Goal: Task Accomplishment & Management: Use online tool/utility

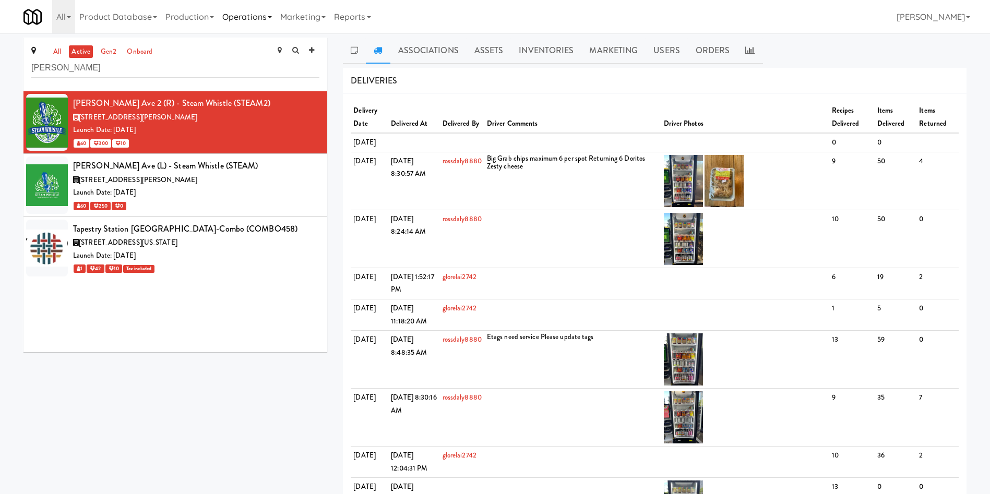
click at [252, 16] on link "Operations" at bounding box center [247, 16] width 58 height 33
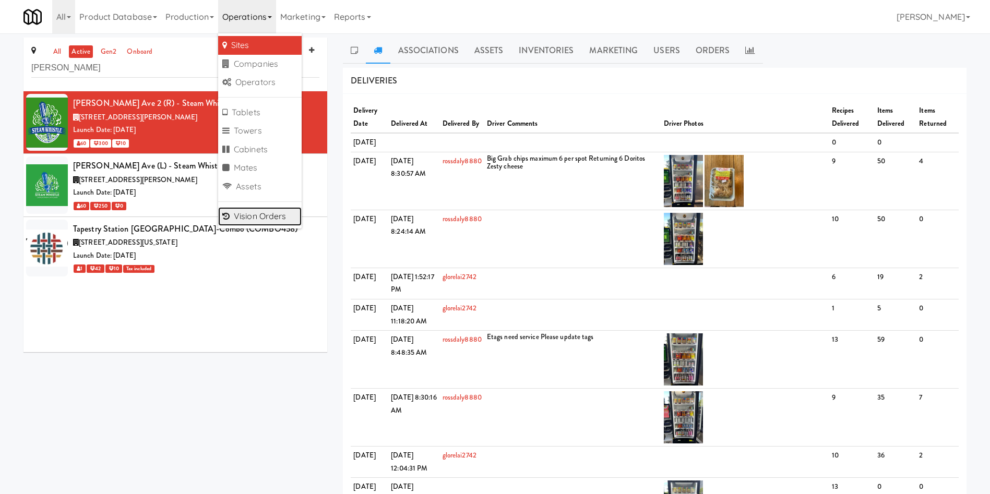
click at [245, 216] on link "Vision Orders" at bounding box center [260, 216] width 84 height 19
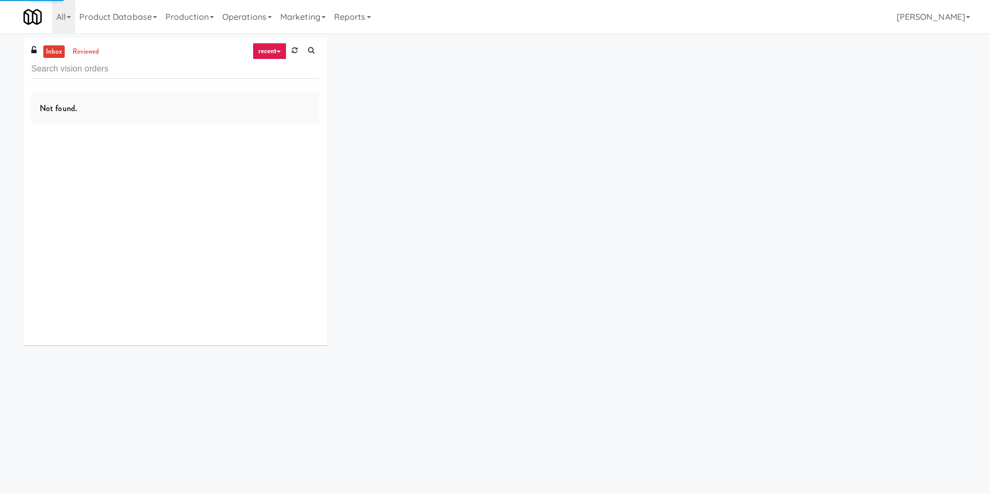
click at [100, 71] on input "text" at bounding box center [175, 69] width 288 height 19
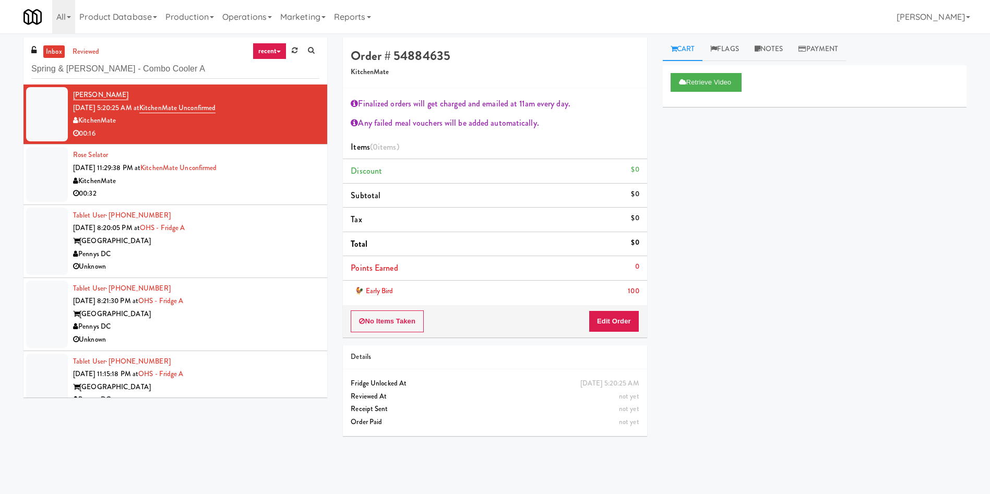
click at [53, 44] on div "inbox reviewed recent all unclear take inventory issue suspicious failed recent…" at bounding box center [175, 61] width 304 height 47
click at [52, 55] on link "inbox" at bounding box center [53, 51] width 21 height 13
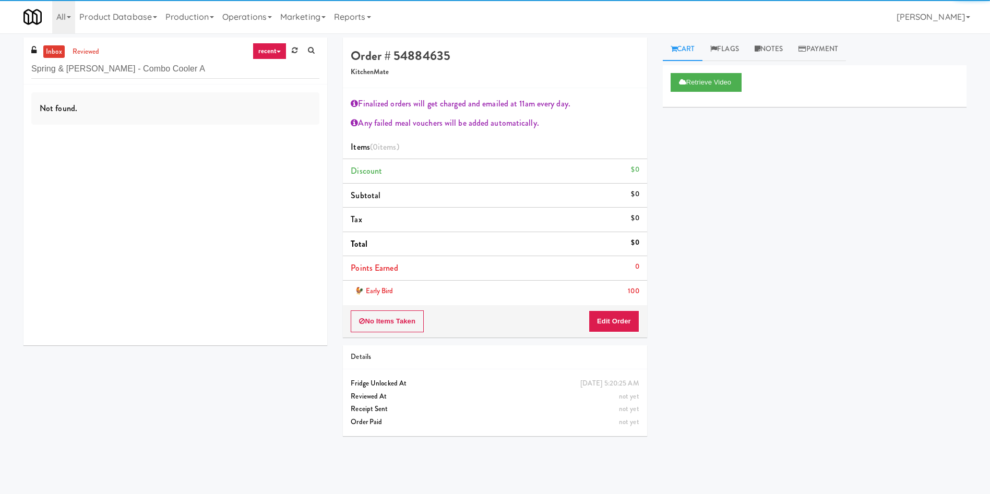
click at [52, 99] on div "Not found." at bounding box center [175, 108] width 288 height 32
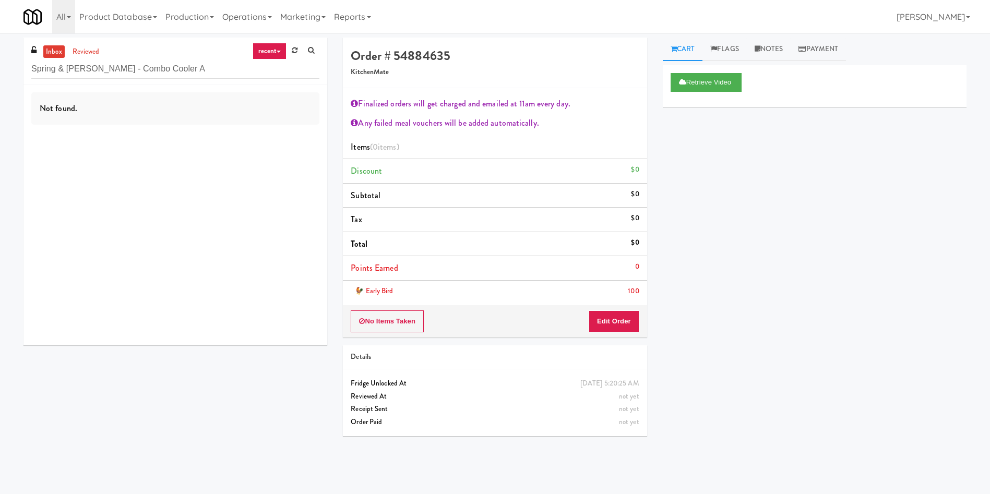
click at [60, 55] on link "inbox" at bounding box center [53, 51] width 21 height 13
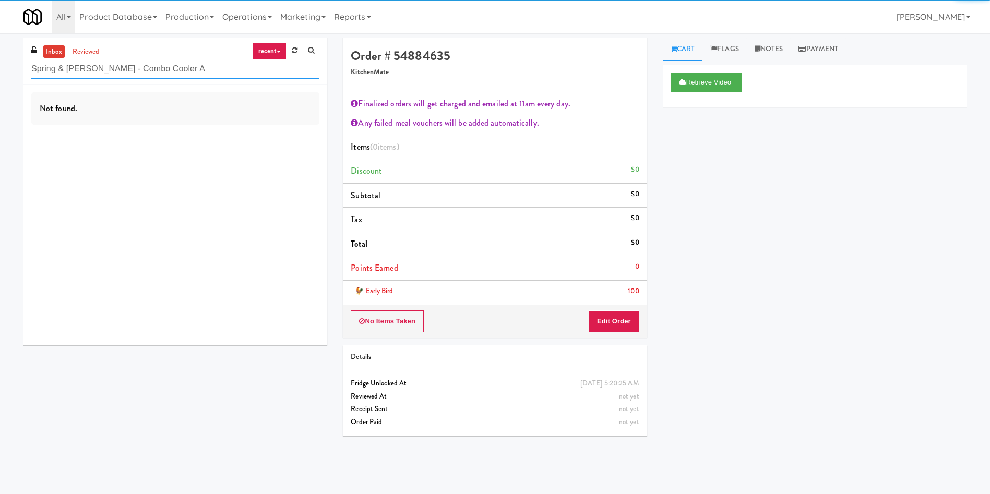
drag, startPoint x: 176, startPoint y: 69, endPoint x: 124, endPoint y: 69, distance: 52.7
click at [124, 69] on input "Spring & Thayer - Combo Cooler A" at bounding box center [175, 69] width 288 height 19
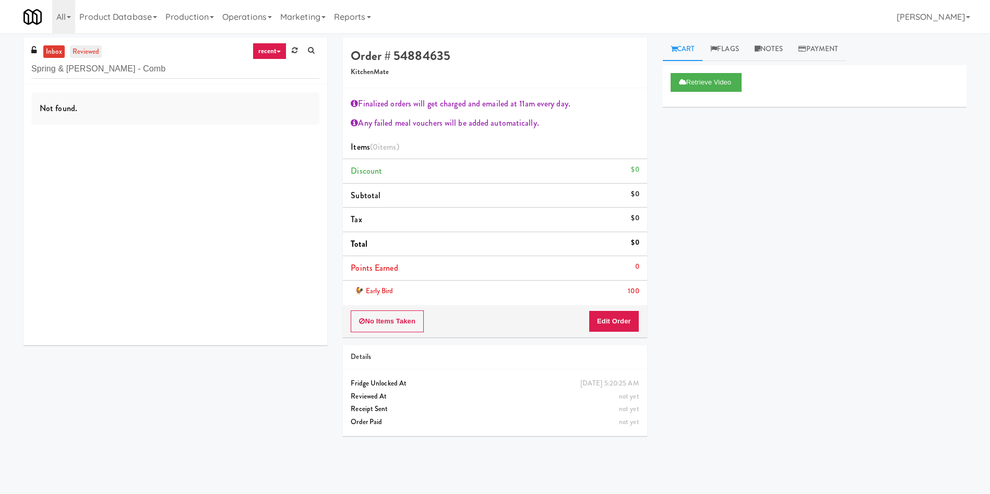
click at [88, 54] on link "reviewed" at bounding box center [86, 51] width 32 height 13
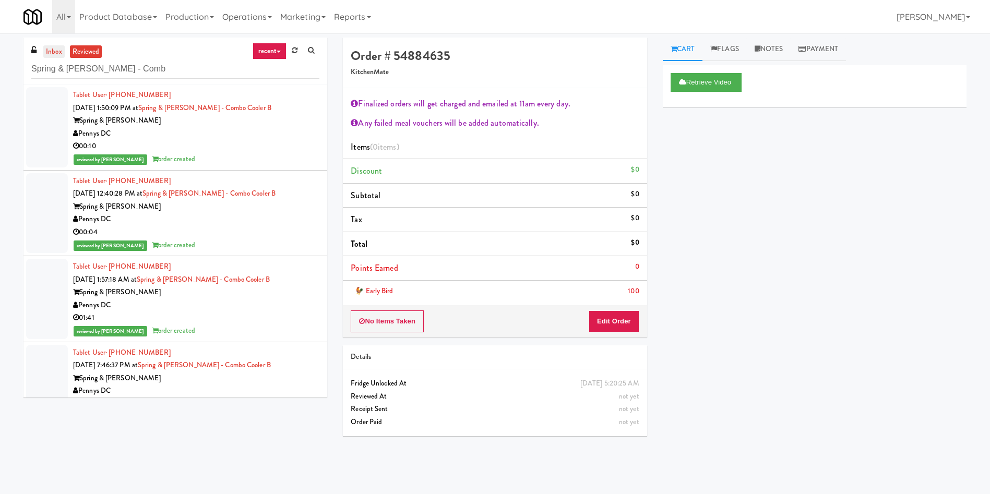
click at [56, 51] on link "inbox" at bounding box center [53, 51] width 21 height 13
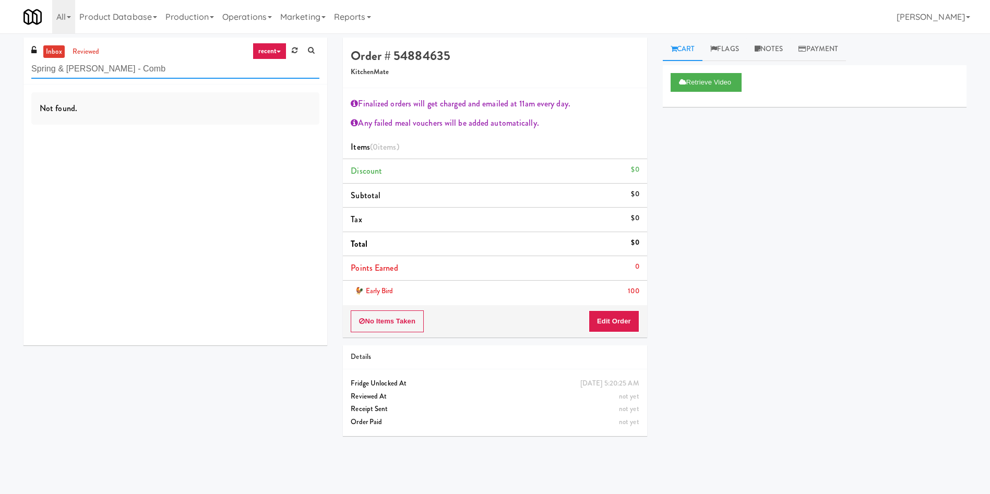
click at [0, 50] on div "inbox reviewed recent all unclear take inventory issue suspicious failed recent…" at bounding box center [495, 247] width 990 height 419
paste input "The Horizons - Cooler #2"
type input "The Horizons - Cooler #2"
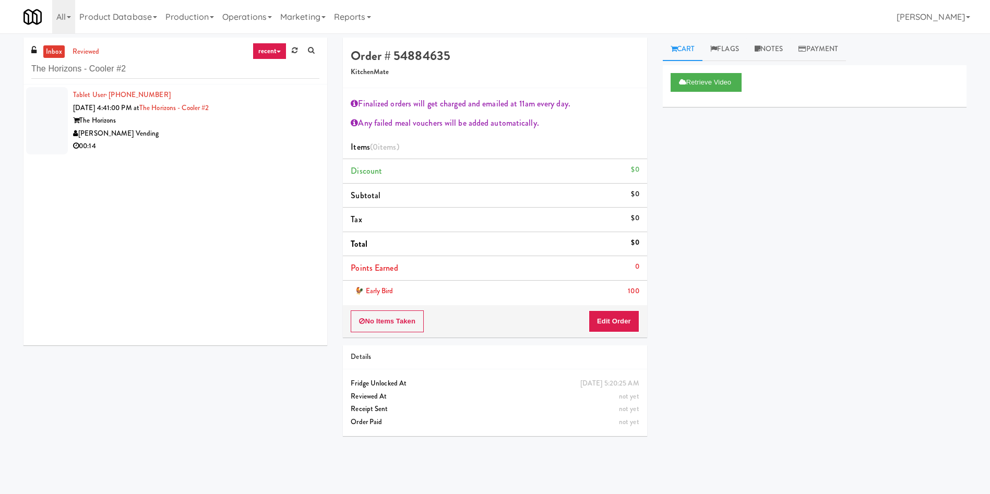
click at [61, 106] on div at bounding box center [47, 120] width 42 height 67
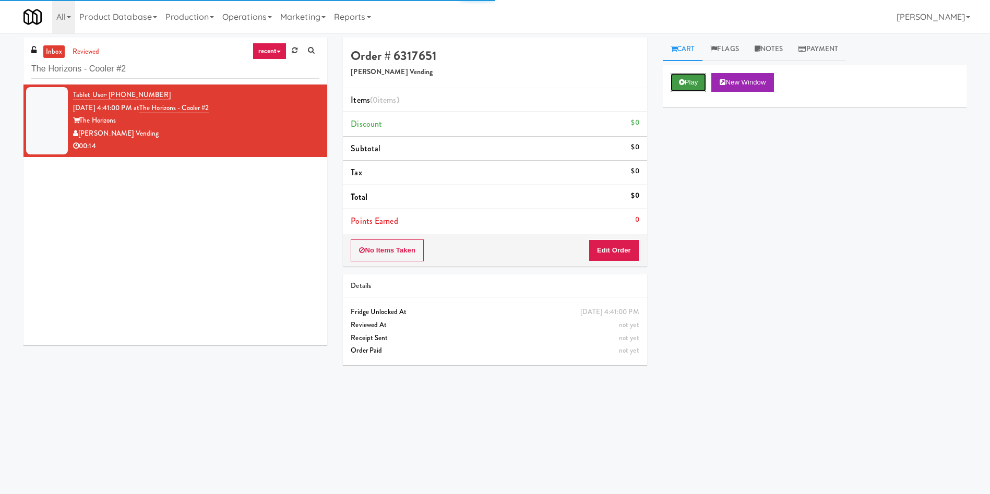
click at [707, 81] on button "Play" at bounding box center [689, 82] width 36 height 19
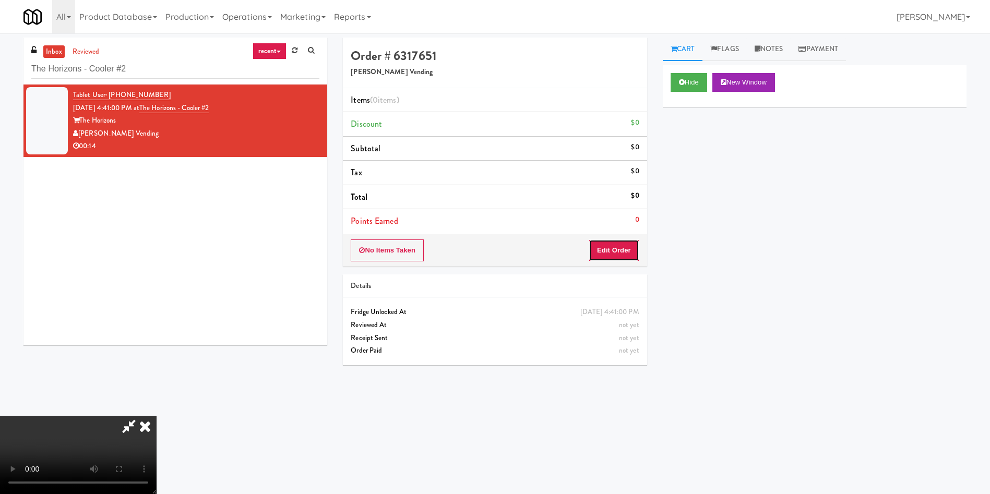
click at [628, 253] on button "Edit Order" at bounding box center [614, 251] width 51 height 22
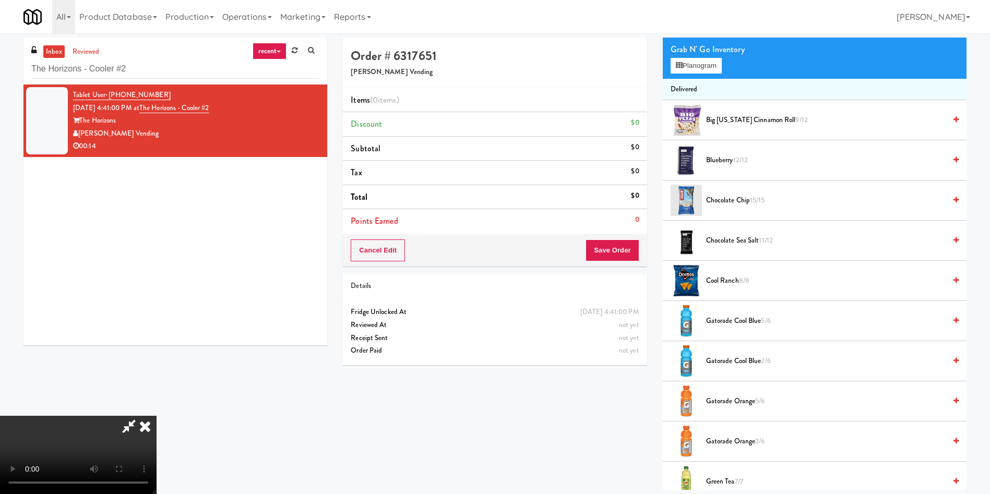
scroll to position [78, 0]
click at [157, 416] on video at bounding box center [78, 455] width 157 height 78
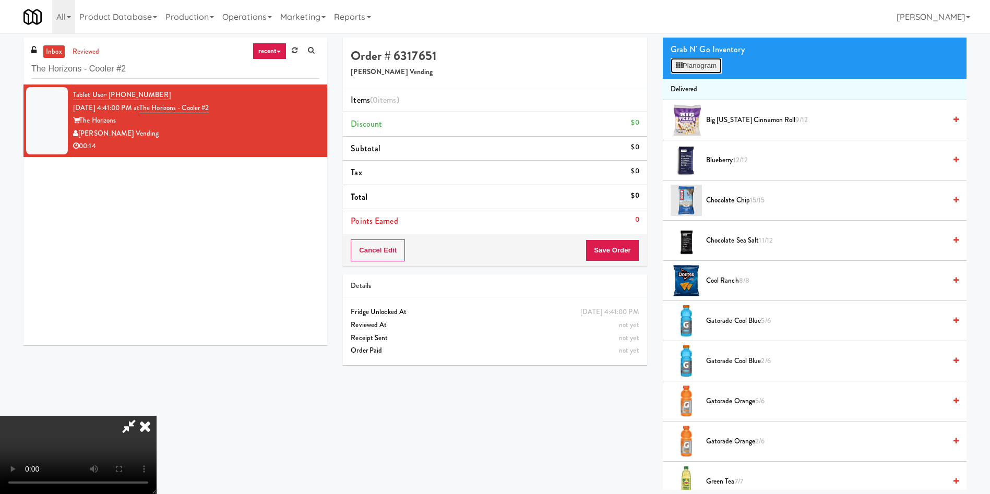
click at [677, 67] on icon at bounding box center [679, 65] width 7 height 7
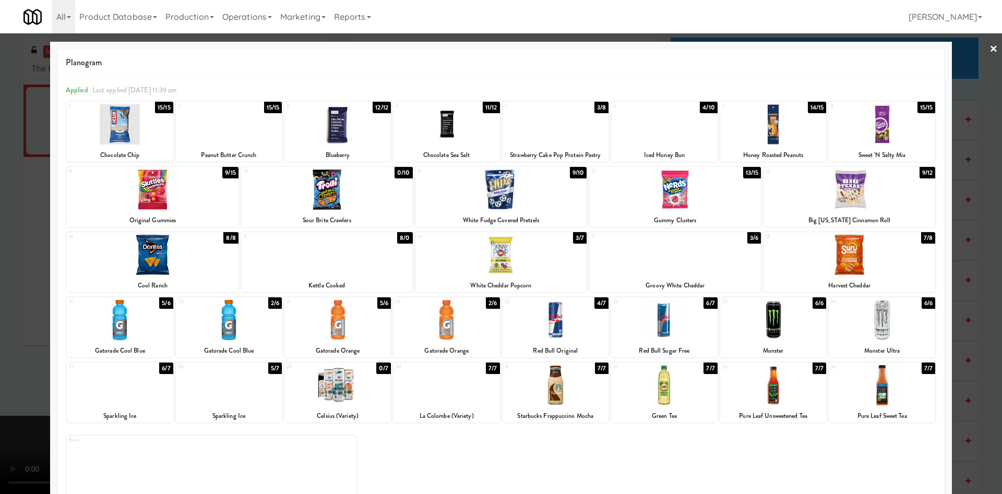
click at [677, 318] on div at bounding box center [664, 320] width 106 height 40
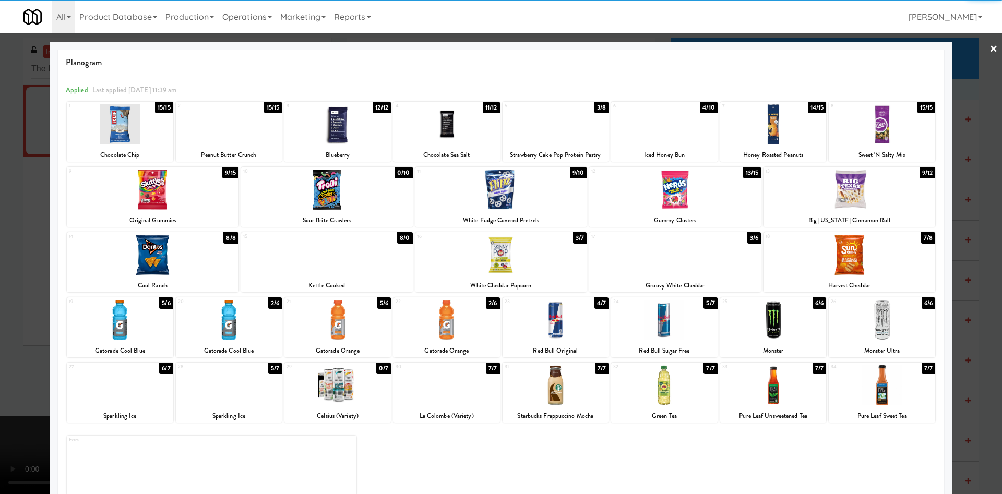
click at [14, 256] on div at bounding box center [501, 247] width 1002 height 494
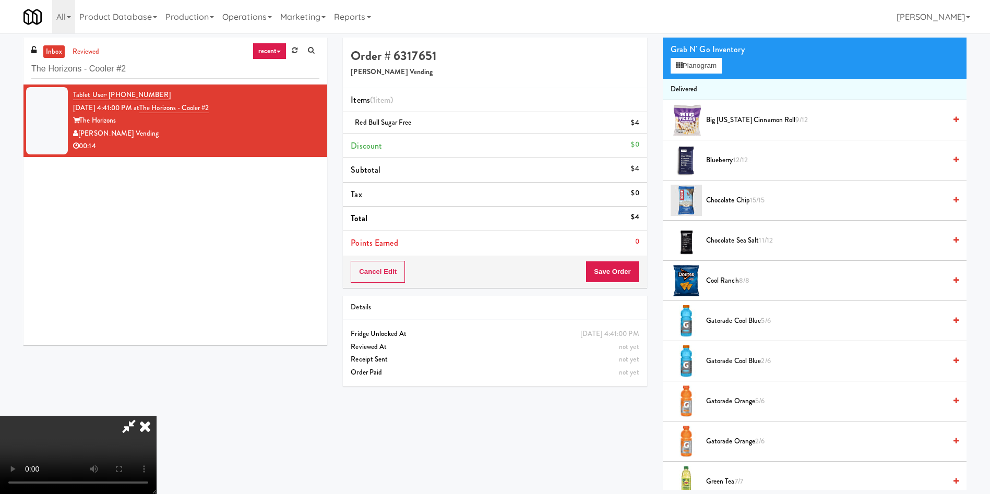
scroll to position [153, 0]
click at [157, 416] on video at bounding box center [78, 455] width 157 height 78
click at [622, 273] on button "Save Order" at bounding box center [612, 272] width 53 height 22
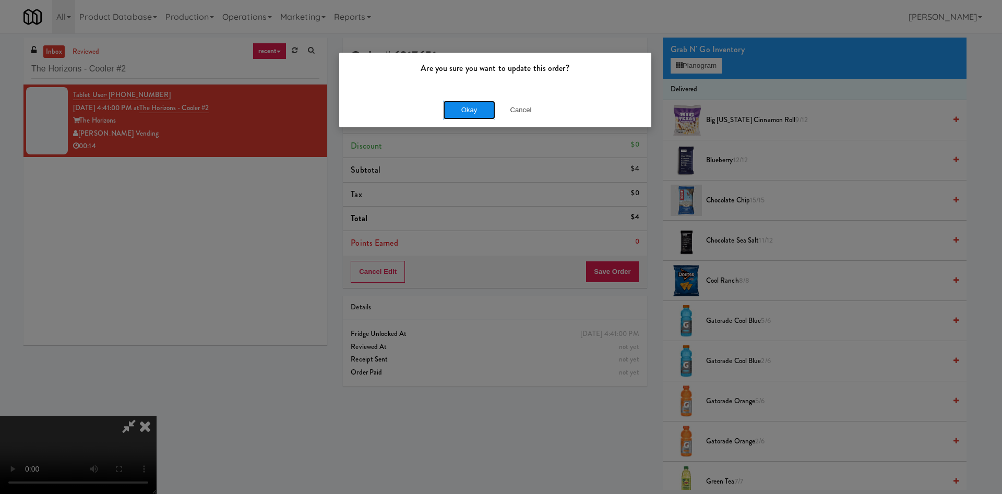
click at [466, 108] on button "Okay" at bounding box center [469, 110] width 52 height 19
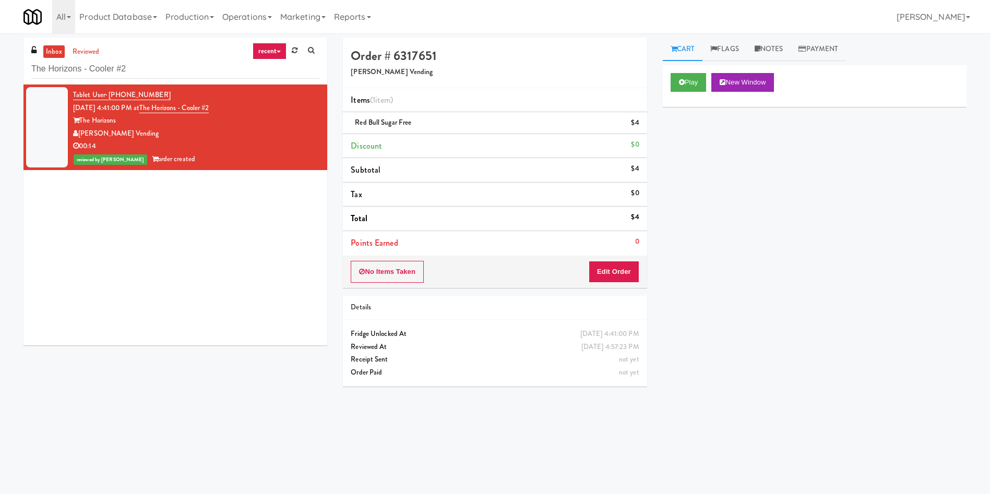
click at [92, 329] on div "Tablet User · (571) 699-7397 Oct 10, 2025 4:41:00 PM at The Horizons - Cooler #…" at bounding box center [175, 215] width 304 height 261
drag, startPoint x: 155, startPoint y: 63, endPoint x: 0, endPoint y: 63, distance: 155.0
click at [0, 63] on div "inbox reviewed recent all unclear take inventory issue suspicious failed recent…" at bounding box center [495, 247] width 990 height 419
paste input "Uptown 550"
type input "Uptown 550 Cooler #2"
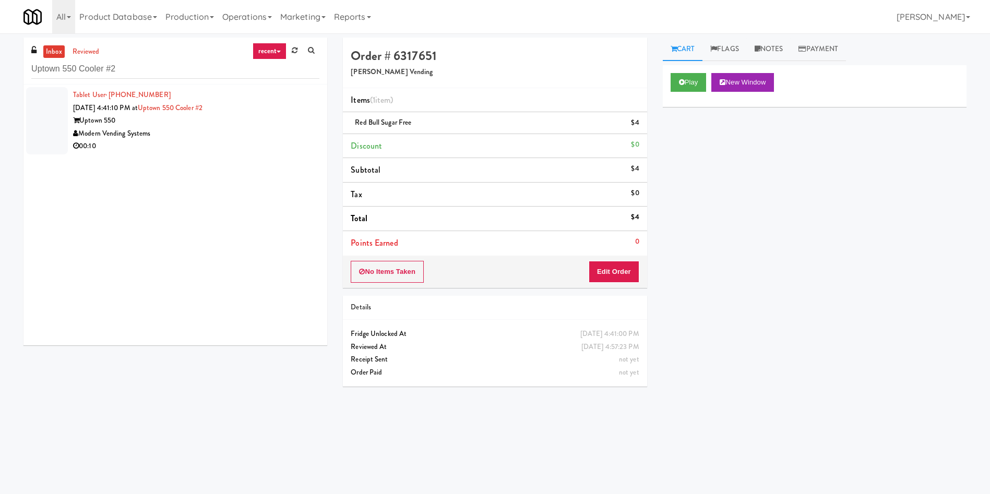
click at [27, 101] on div at bounding box center [47, 120] width 42 height 67
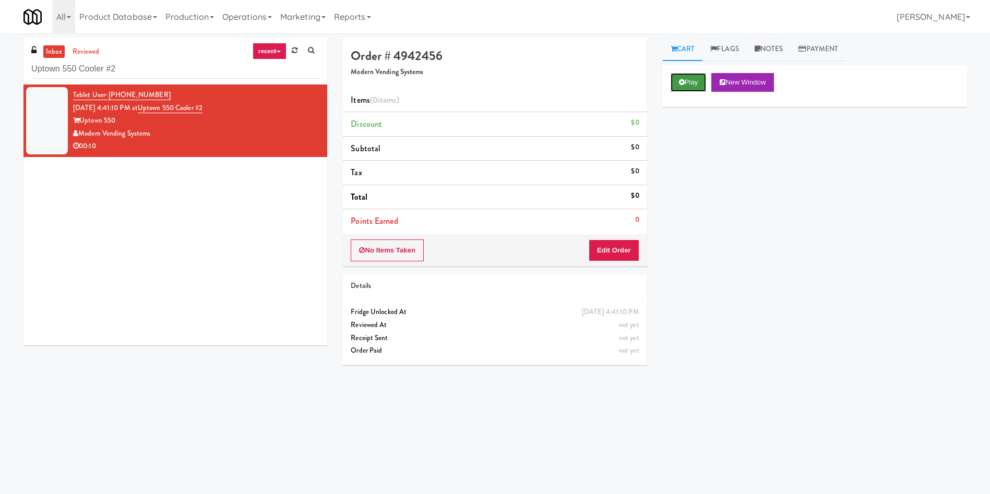
click at [692, 82] on button "Play" at bounding box center [689, 82] width 36 height 19
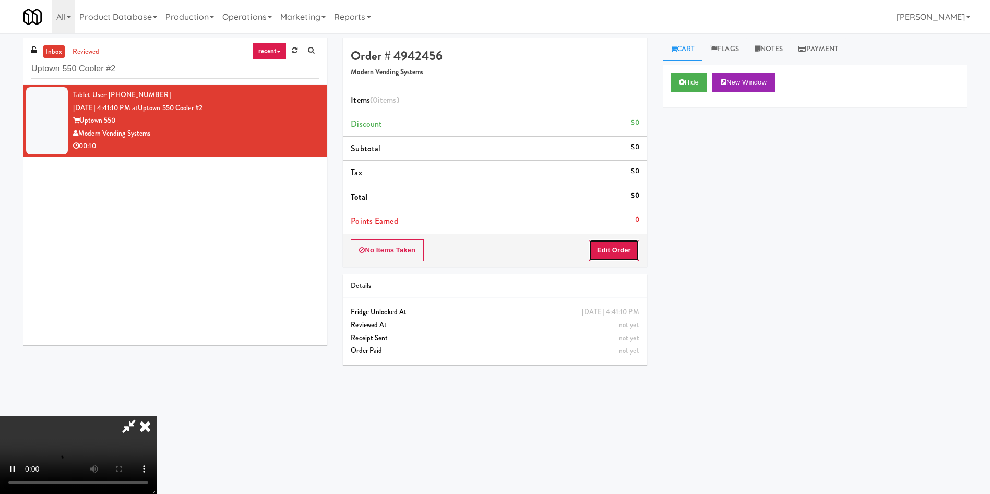
click at [606, 251] on button "Edit Order" at bounding box center [614, 251] width 51 height 22
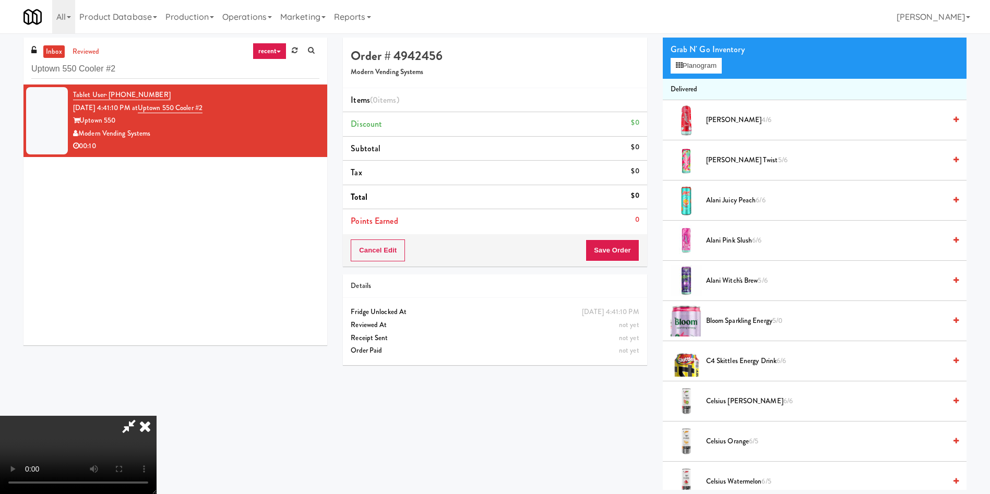
click at [157, 416] on video at bounding box center [78, 455] width 157 height 78
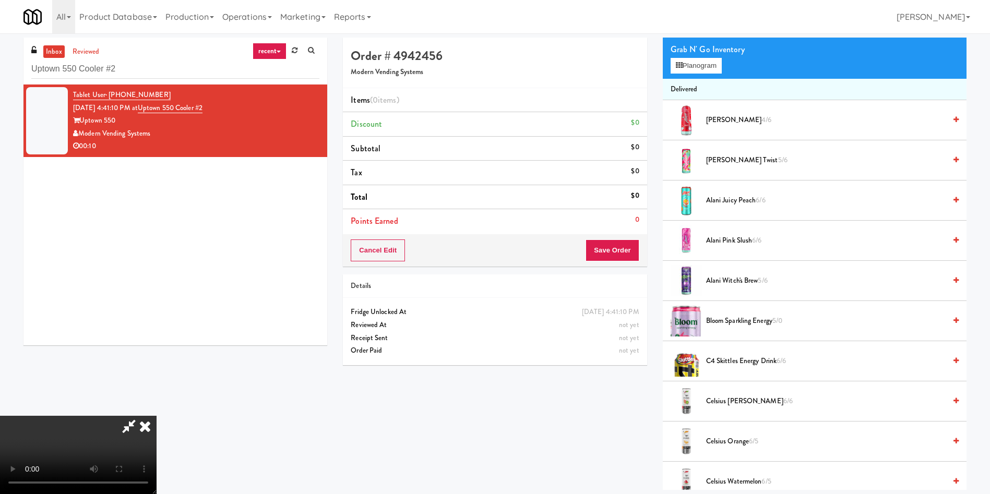
click at [157, 416] on video at bounding box center [78, 455] width 157 height 78
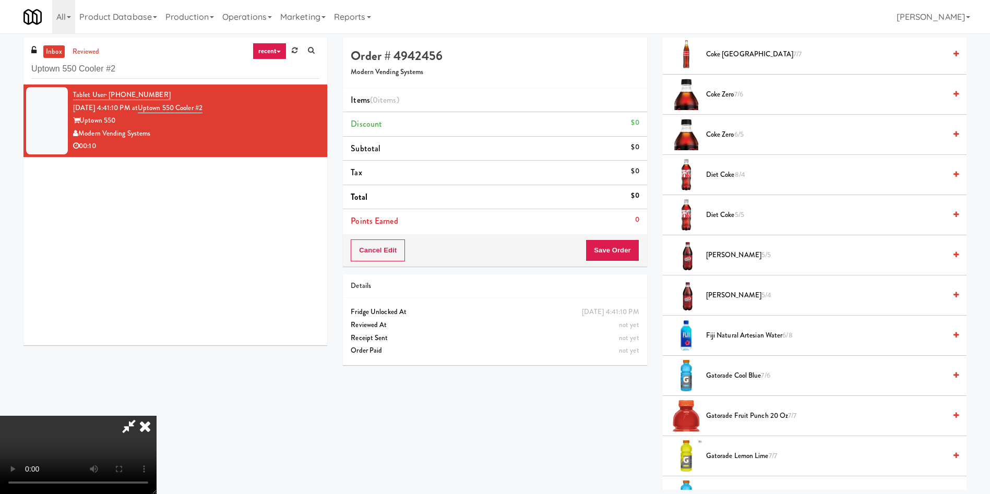
scroll to position [783, 0]
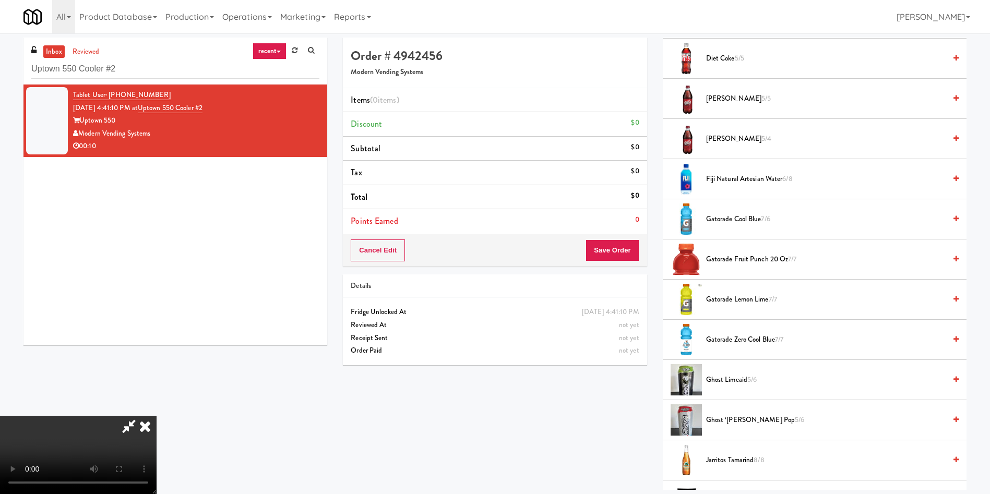
click at [706, 339] on span "Gatorade Zero Cool Blue 7/7" at bounding box center [826, 340] width 240 height 13
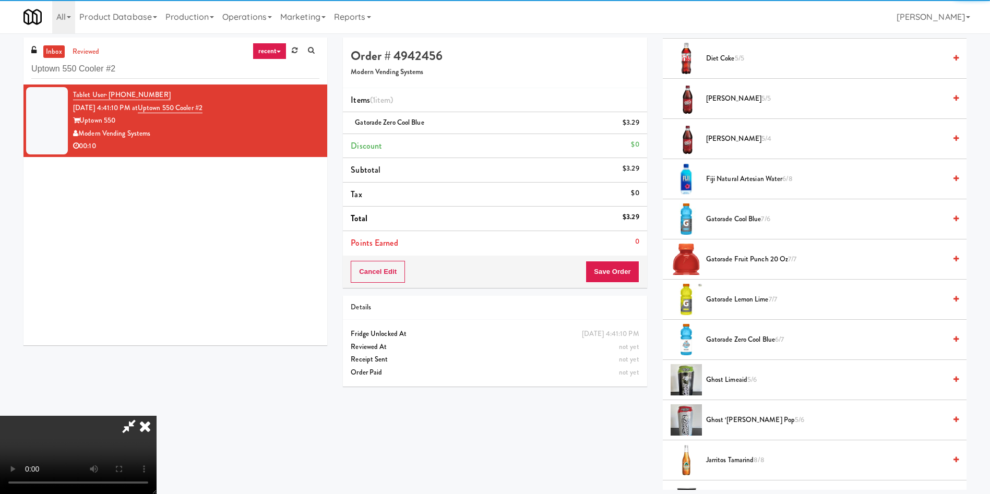
click at [157, 416] on video at bounding box center [78, 455] width 157 height 78
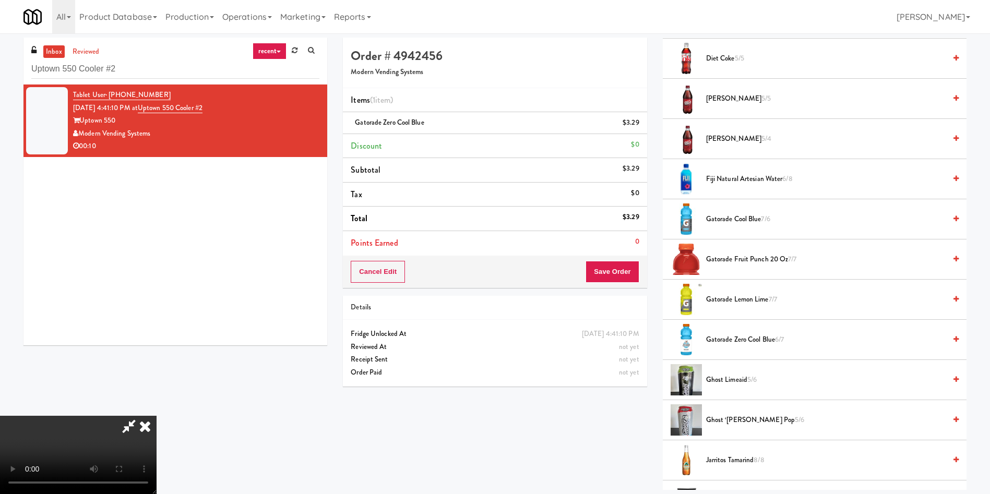
click at [157, 416] on video at bounding box center [78, 455] width 157 height 78
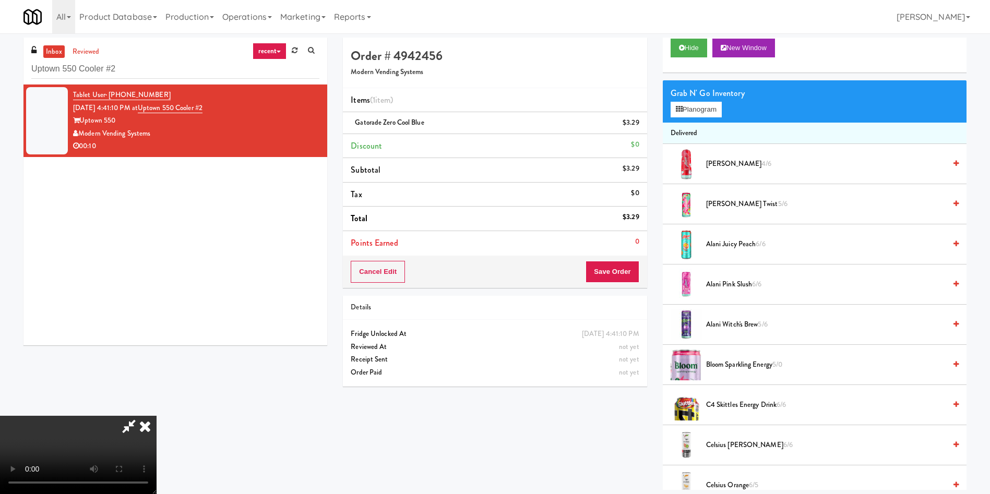
scroll to position [0, 0]
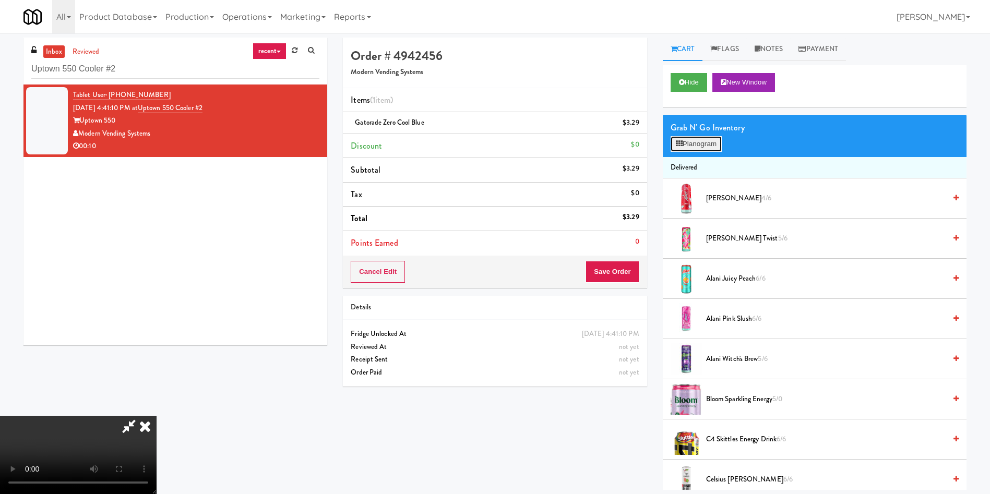
click at [692, 145] on button "Planogram" at bounding box center [696, 144] width 51 height 16
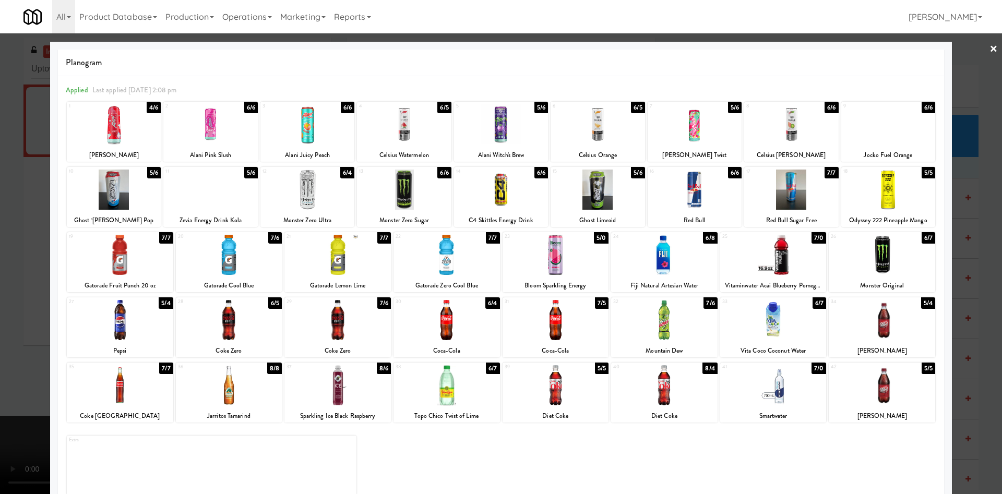
click at [762, 280] on div "Vitaminwater Acai Blueberry Pomegranate" at bounding box center [773, 285] width 103 height 13
click at [738, 254] on div at bounding box center [773, 255] width 106 height 40
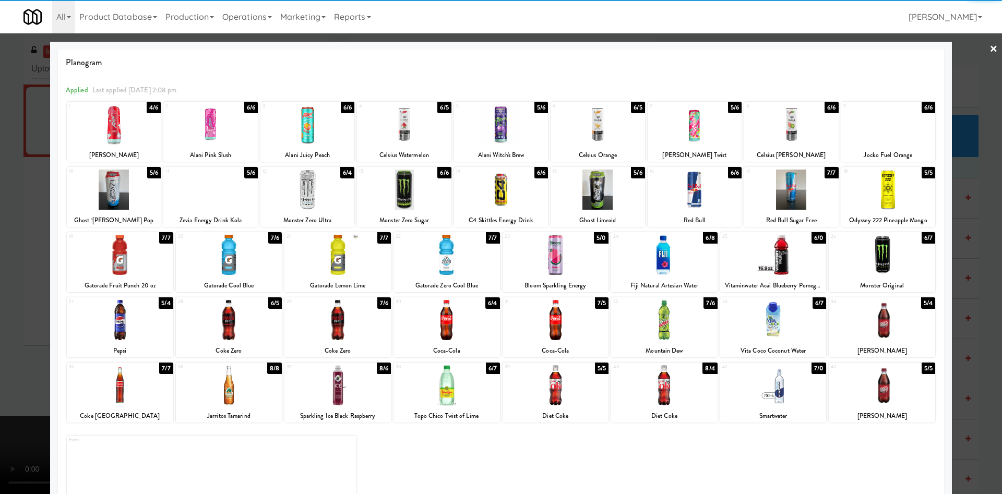
click at [0, 280] on div at bounding box center [501, 247] width 1002 height 494
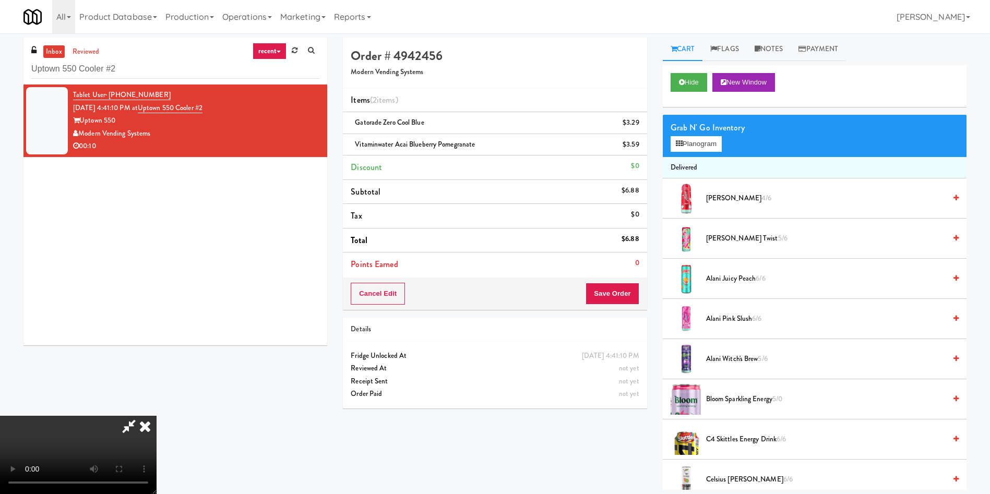
click at [157, 416] on video at bounding box center [78, 455] width 157 height 78
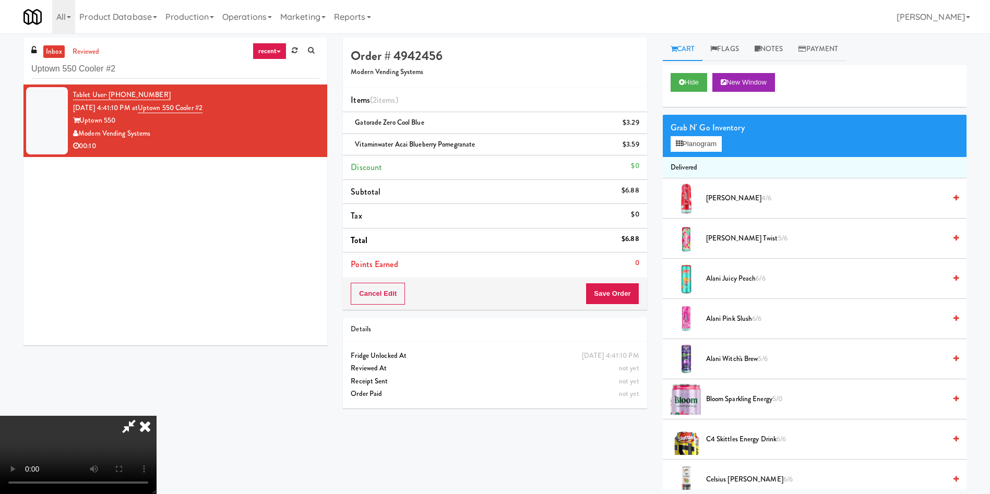
click at [157, 416] on video at bounding box center [78, 455] width 157 height 78
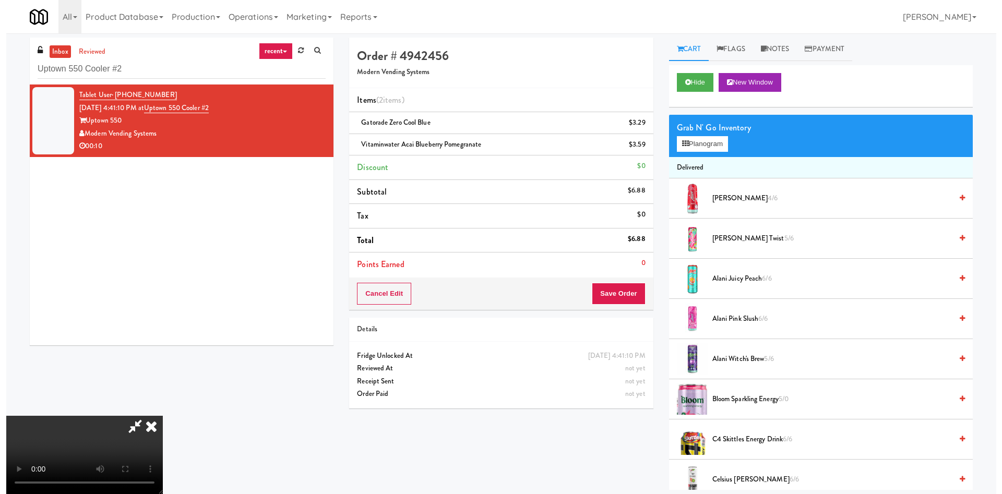
scroll to position [0, 0]
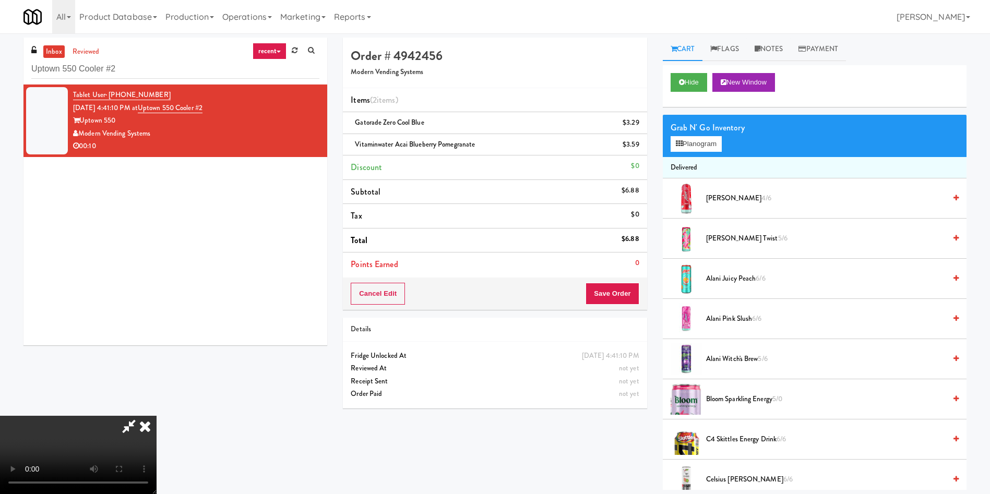
click at [141, 416] on icon at bounding box center [129, 426] width 24 height 21
click at [680, 144] on icon at bounding box center [679, 143] width 7 height 7
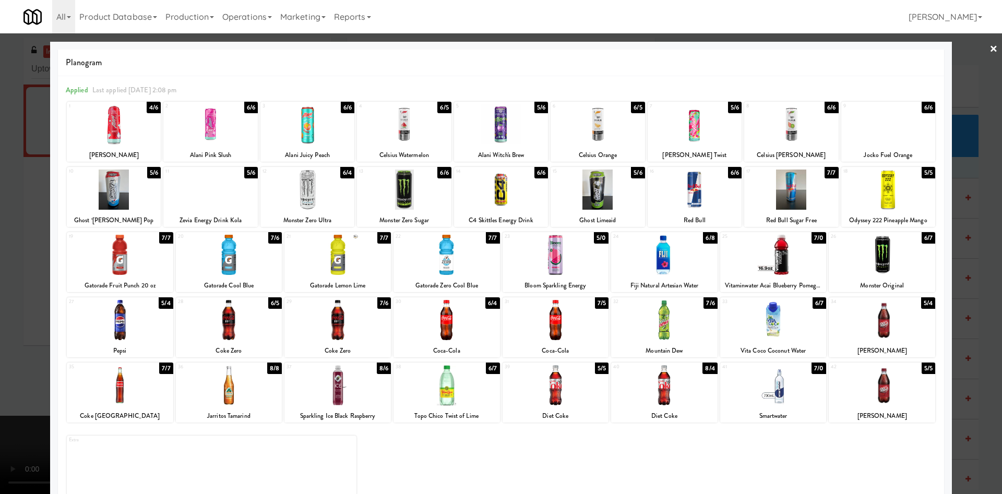
click at [1, 276] on div at bounding box center [501, 247] width 1002 height 494
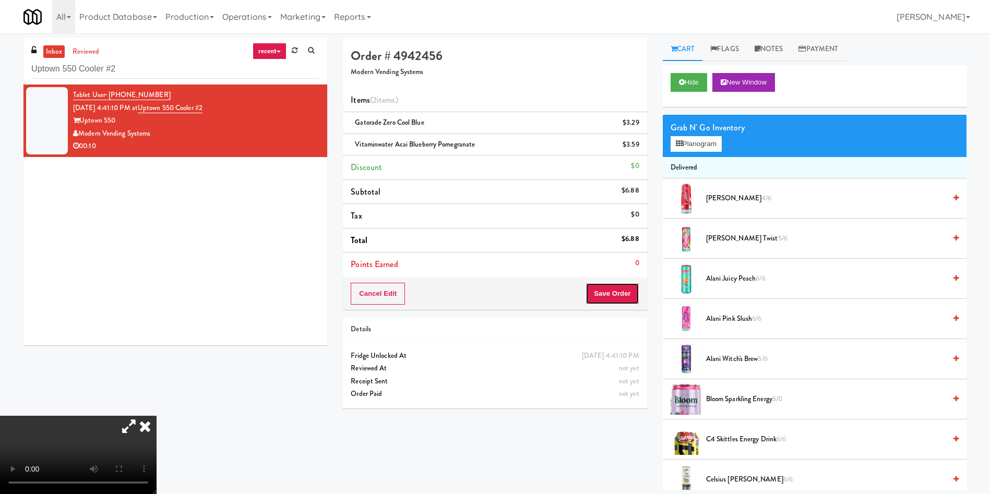
click at [605, 295] on button "Save Order" at bounding box center [612, 294] width 53 height 22
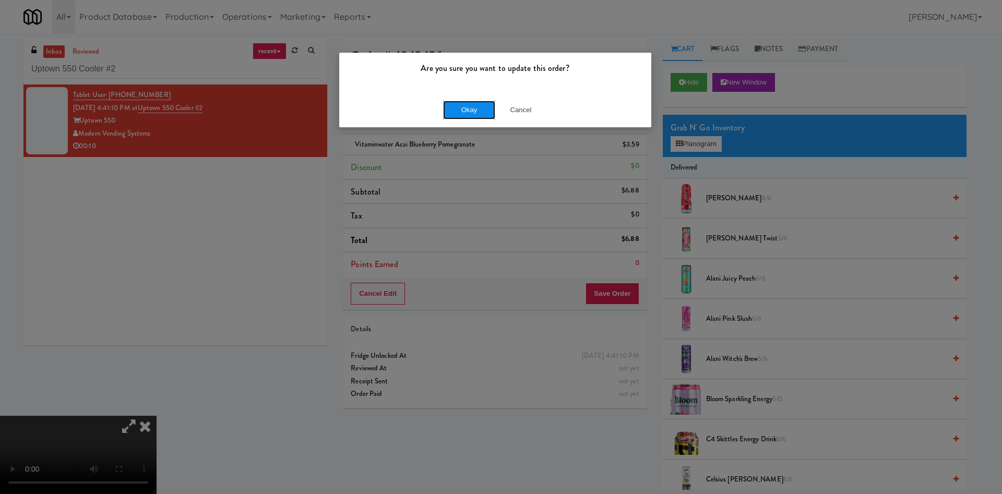
click at [458, 117] on button "Okay" at bounding box center [469, 110] width 52 height 19
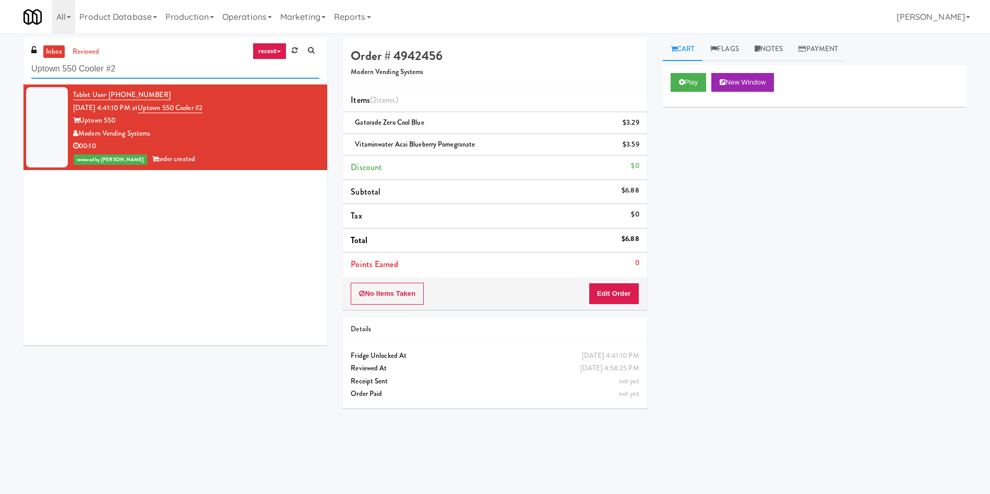
paste input "Market @ 3500 Steeles"
drag, startPoint x: 145, startPoint y: 68, endPoint x: 0, endPoint y: 68, distance: 144.6
click at [0, 68] on div "inbox reviewed recent all unclear take inventory issue suspicious failed recent…" at bounding box center [495, 247] width 990 height 419
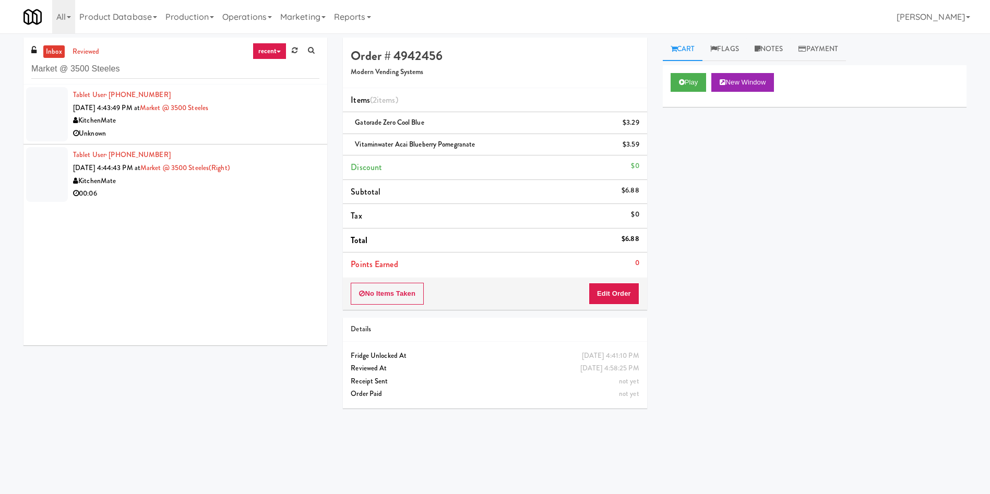
click at [39, 124] on div at bounding box center [47, 114] width 42 height 54
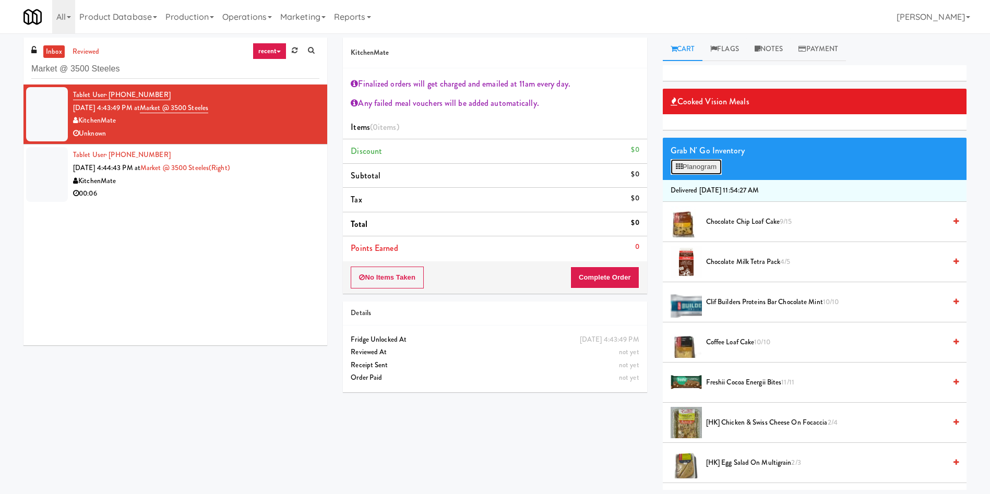
click at [700, 161] on button "Planogram" at bounding box center [696, 167] width 51 height 16
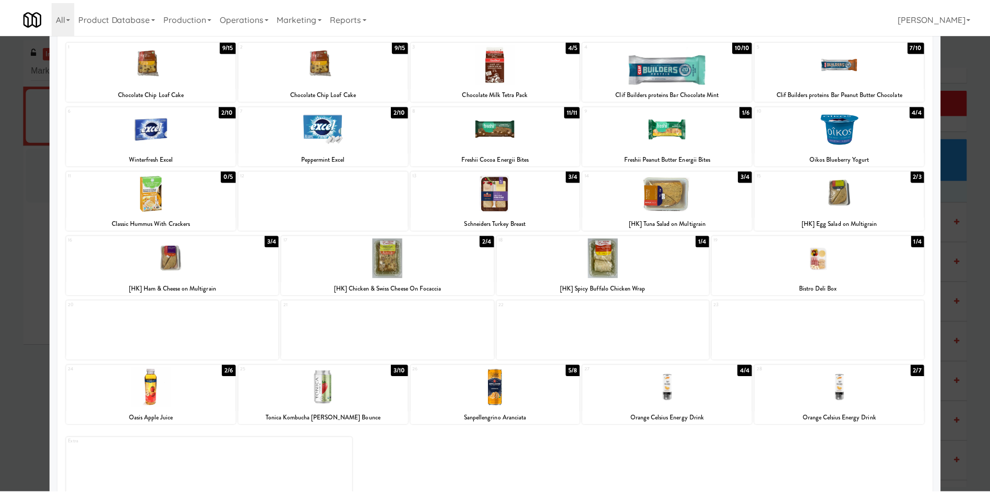
scroll to position [78, 0]
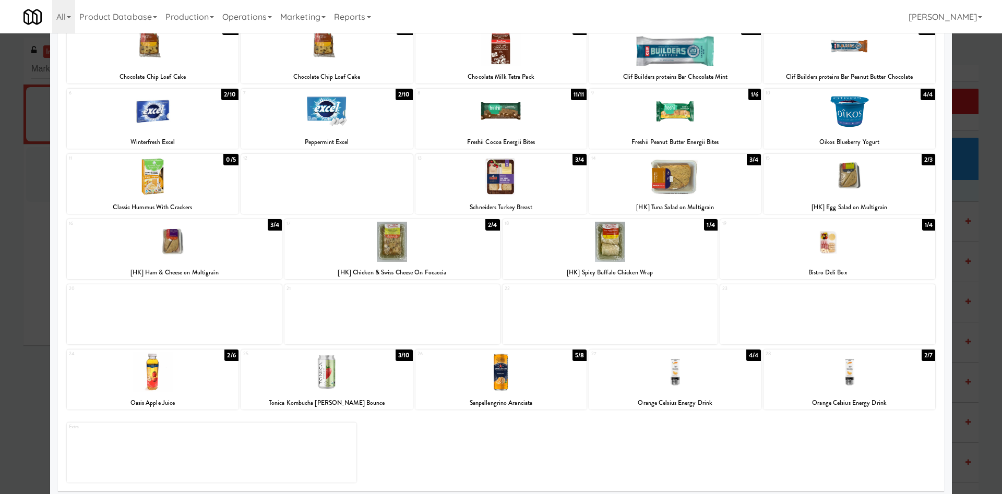
click at [16, 457] on div at bounding box center [501, 247] width 1002 height 494
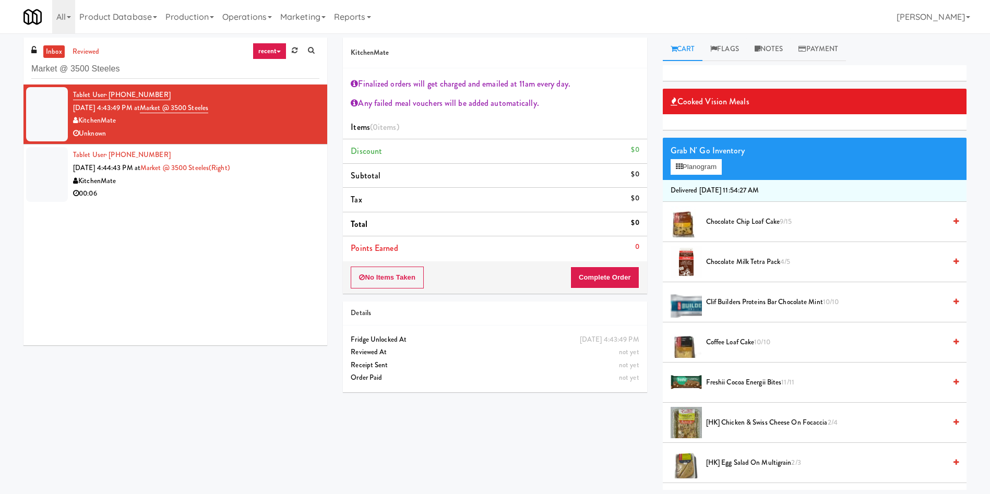
click at [95, 44] on div "inbox reviewed recent all unclear take inventory issue suspicious failed recent…" at bounding box center [175, 61] width 304 height 47
click at [94, 46] on link "reviewed" at bounding box center [86, 51] width 32 height 13
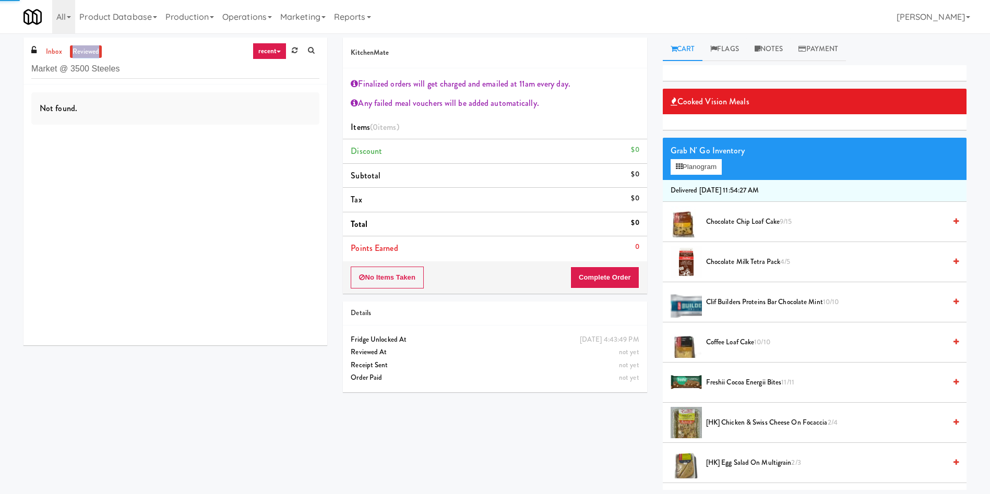
click at [94, 46] on link "reviewed" at bounding box center [86, 51] width 32 height 13
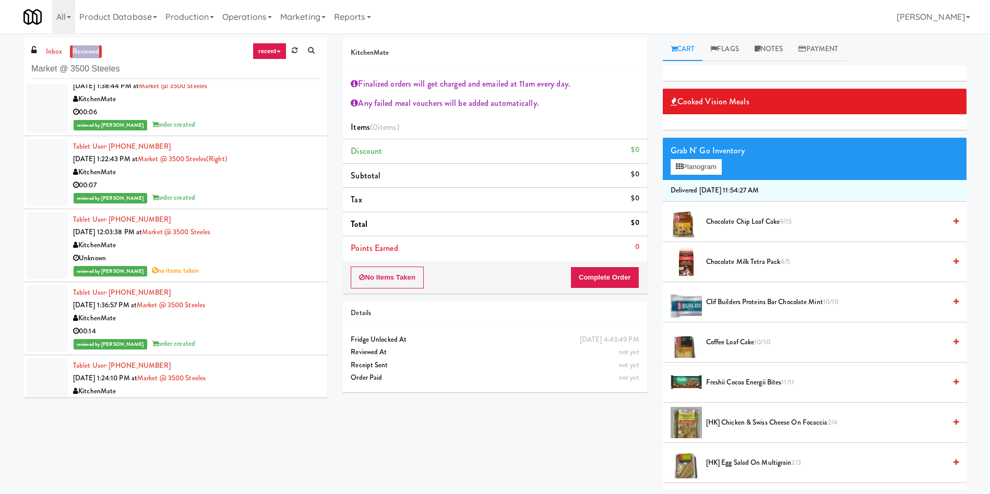
scroll to position [78, 0]
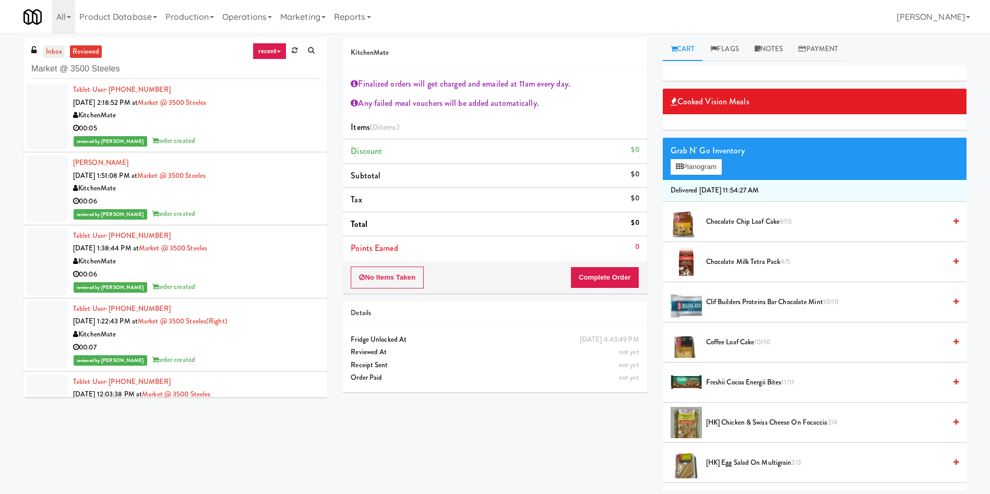
click at [51, 47] on link "inbox" at bounding box center [53, 51] width 21 height 13
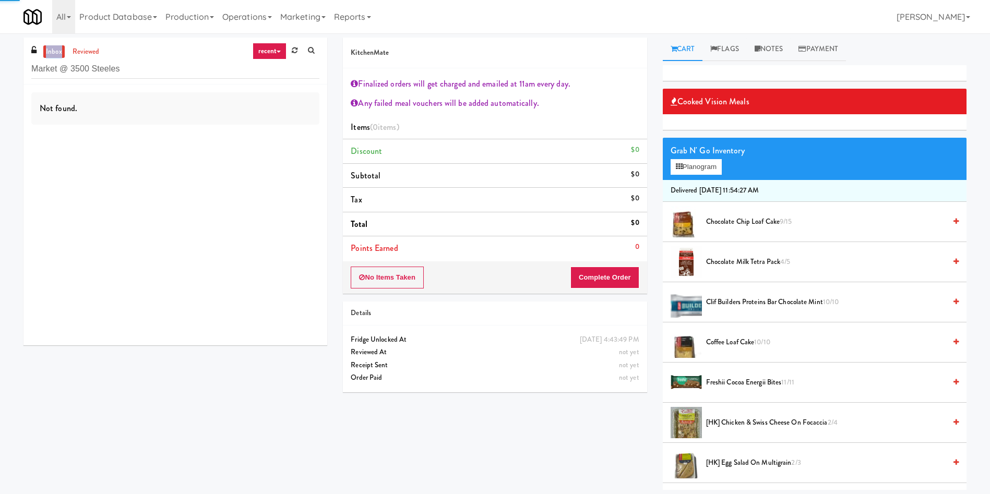
drag, startPoint x: 51, startPoint y: 47, endPoint x: 208, endPoint y: 9, distance: 161.7
click at [55, 47] on link "inbox" at bounding box center [53, 51] width 21 height 13
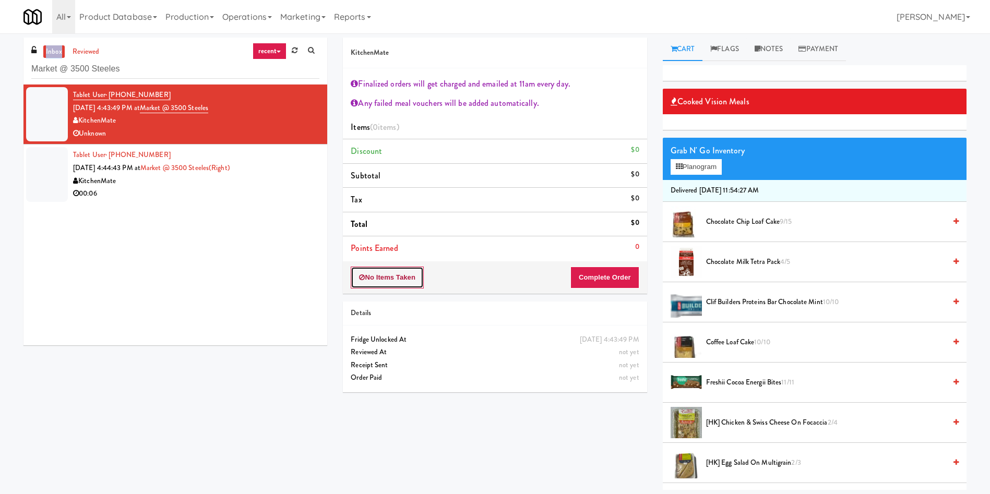
click at [368, 283] on button "No Items Taken" at bounding box center [387, 278] width 73 height 22
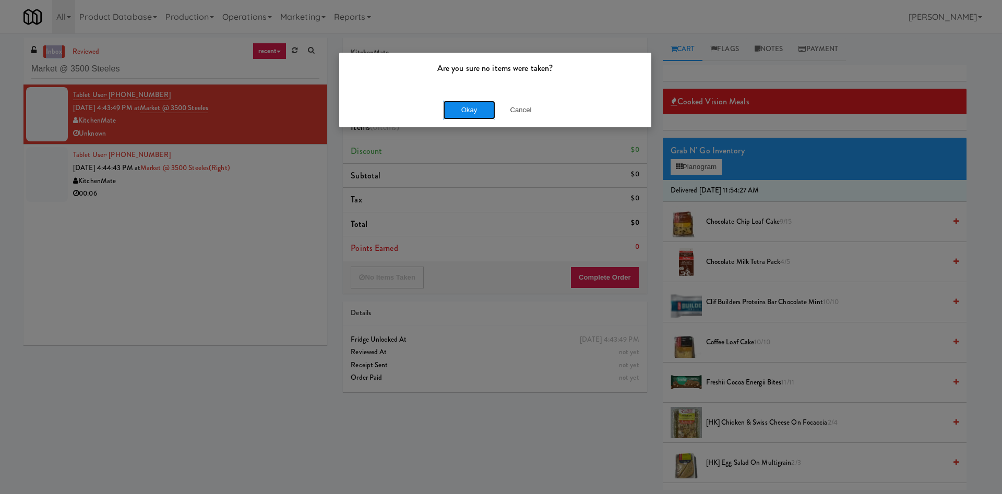
click at [466, 109] on button "Okay" at bounding box center [469, 110] width 52 height 19
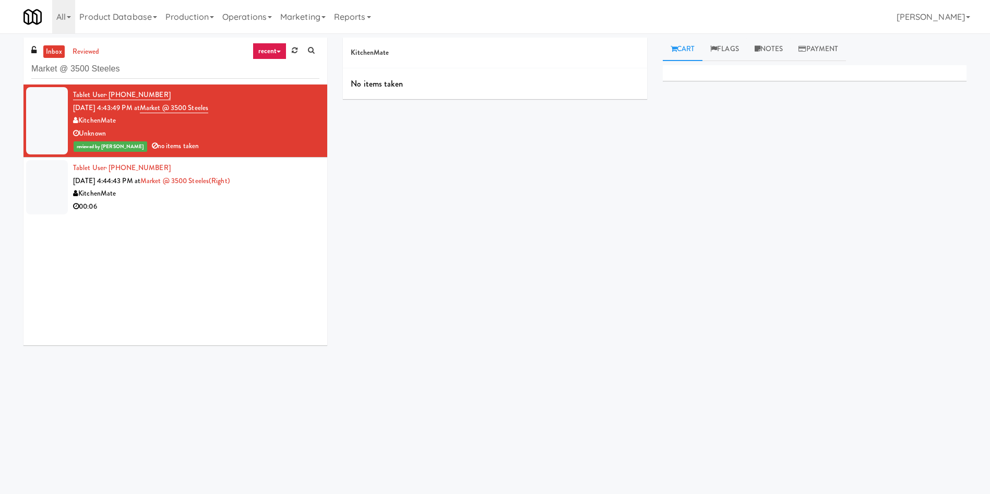
click at [56, 187] on div at bounding box center [47, 187] width 42 height 54
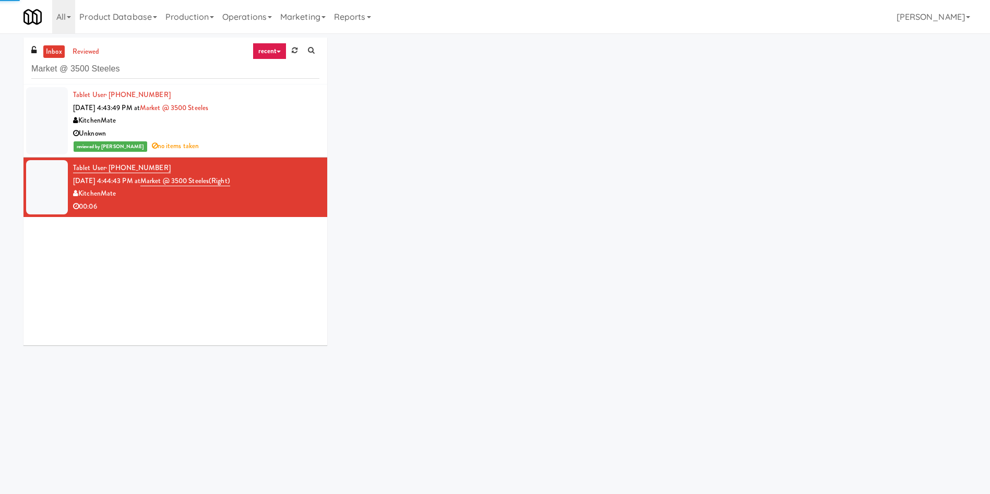
click at [53, 119] on div at bounding box center [47, 120] width 42 height 67
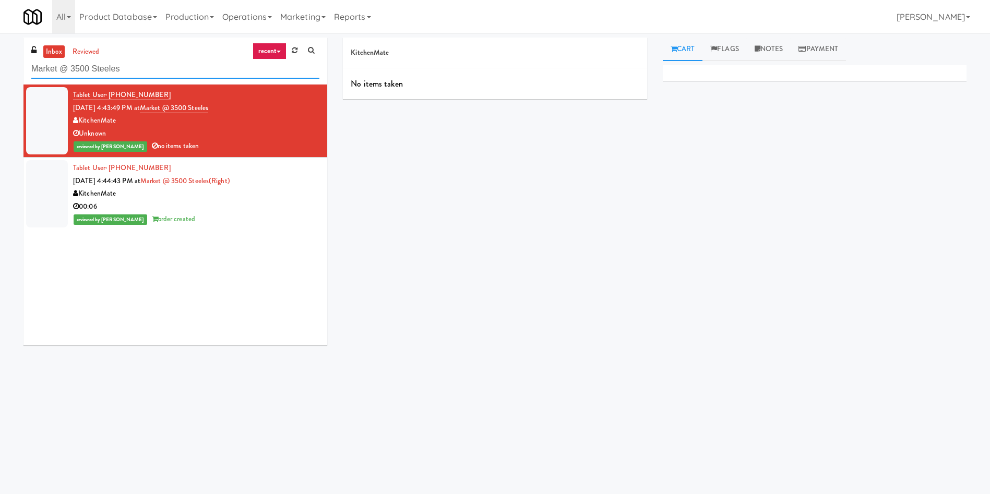
drag, startPoint x: 156, startPoint y: 68, endPoint x: 0, endPoint y: 41, distance: 158.4
click at [0, 41] on div "inbox reviewed recent all unclear take inventory issue suspicious failed recent…" at bounding box center [495, 247] width 990 height 419
paste input "eLofts - Fridge"
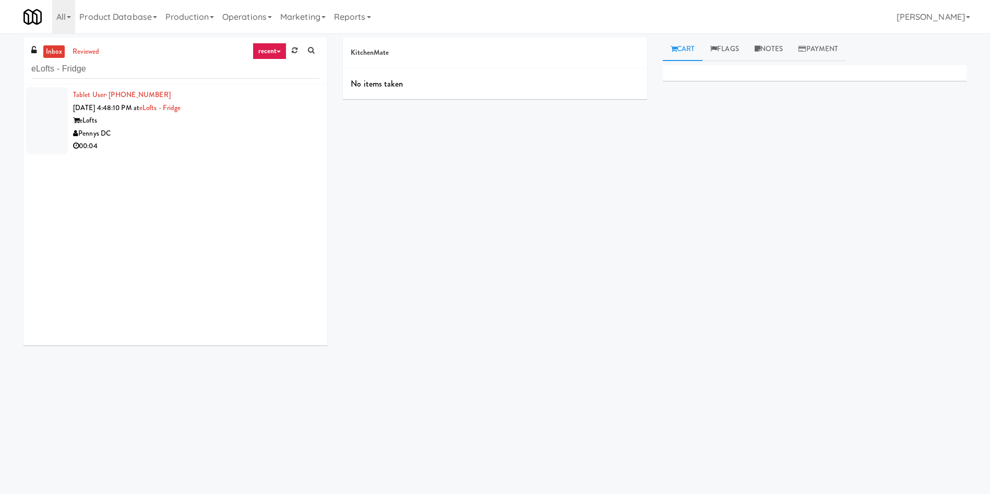
click at [52, 106] on div at bounding box center [47, 120] width 42 height 67
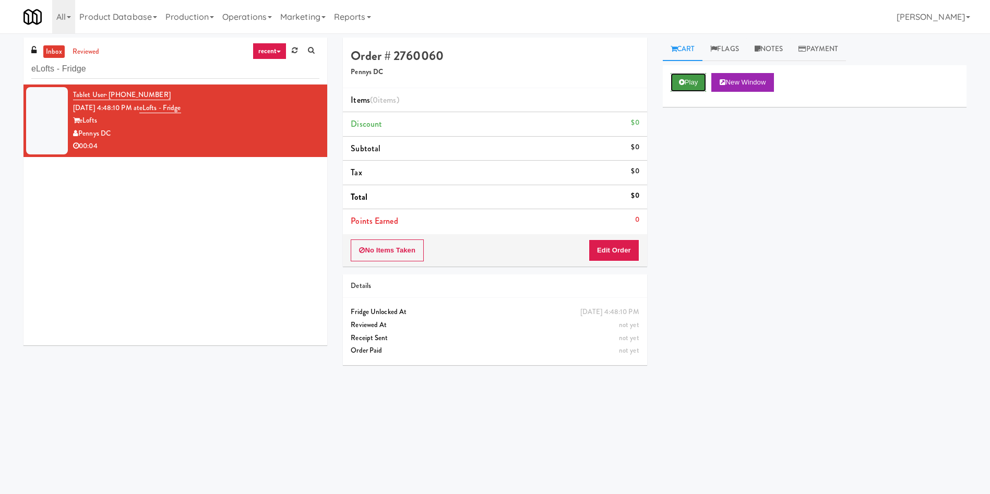
click at [700, 82] on button "Play" at bounding box center [689, 82] width 36 height 19
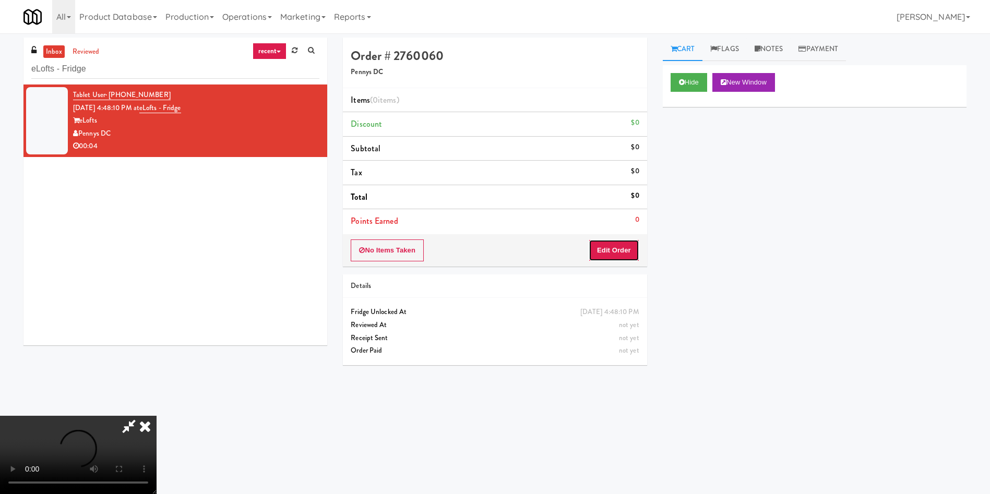
click at [620, 249] on button "Edit Order" at bounding box center [614, 251] width 51 height 22
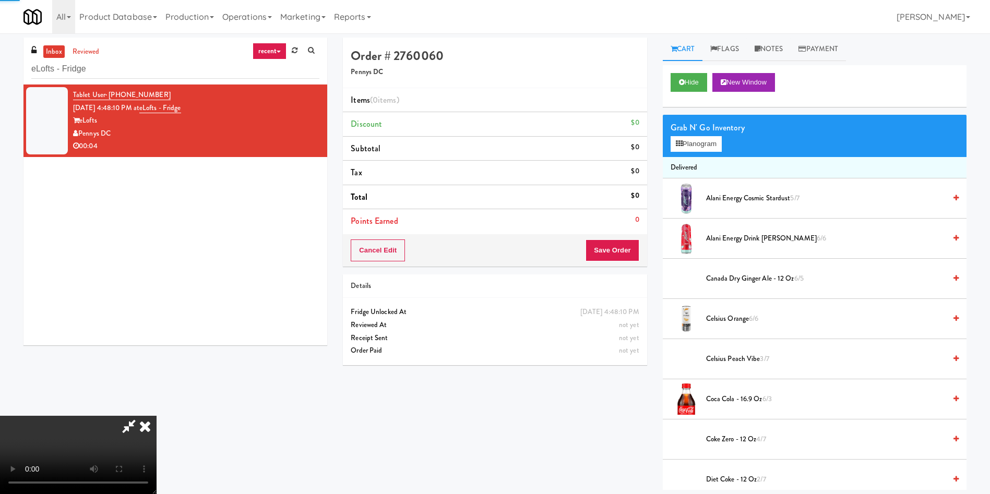
scroll to position [78, 0]
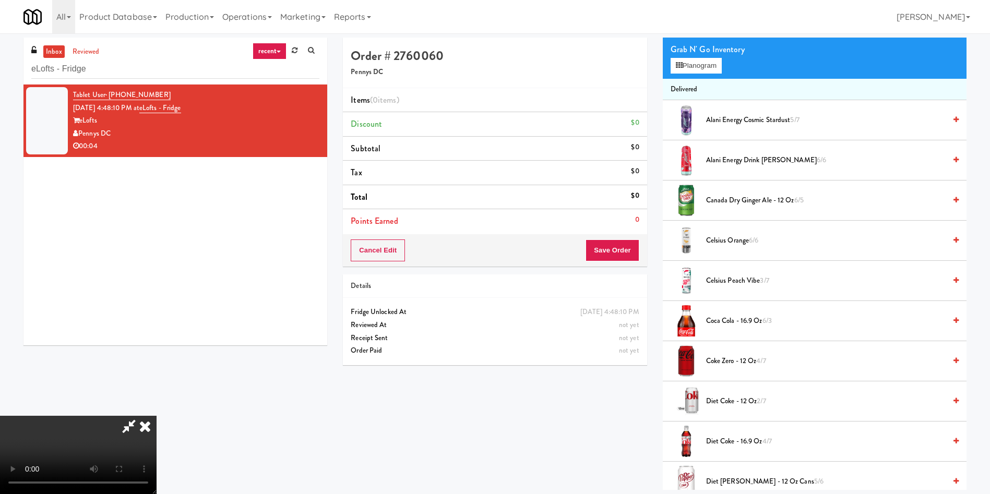
click at [157, 416] on video at bounding box center [78, 455] width 157 height 78
click at [757, 280] on span "Celsius Peach Vibe 3/7" at bounding box center [826, 281] width 240 height 13
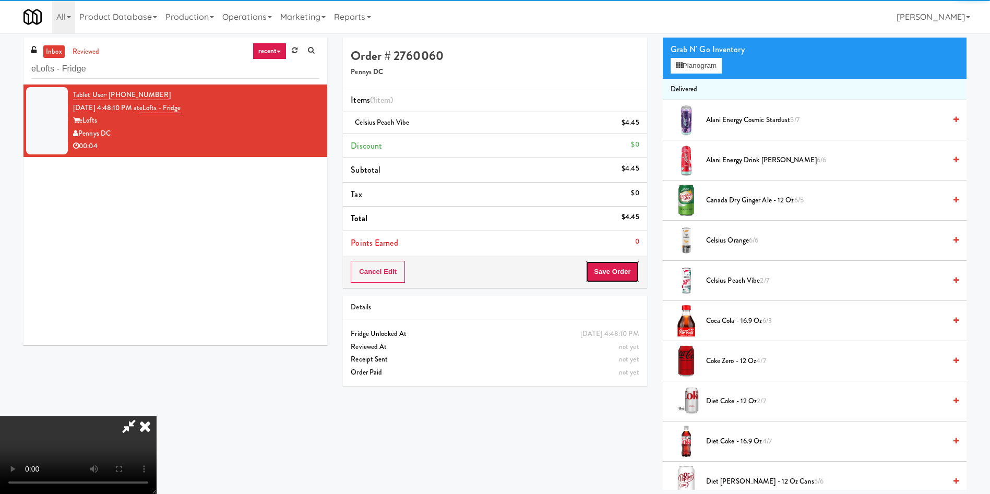
click at [611, 268] on button "Save Order" at bounding box center [612, 272] width 53 height 22
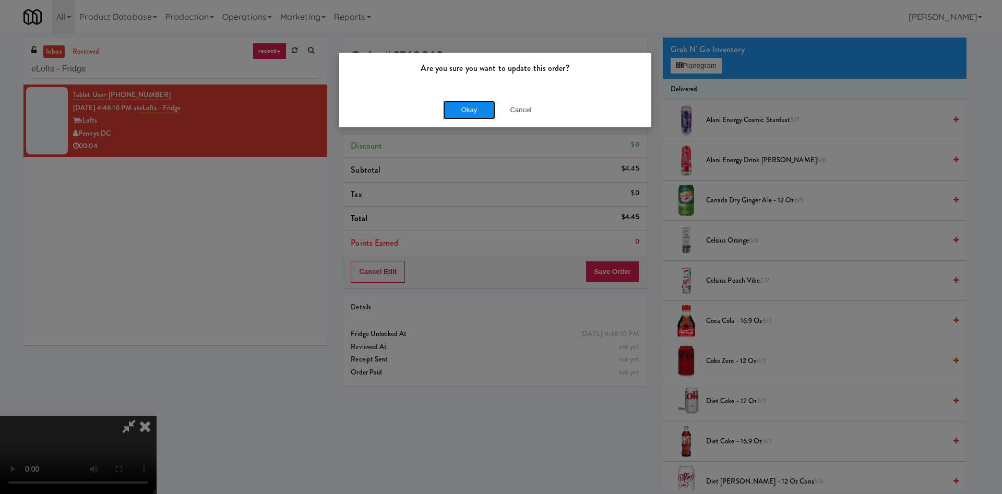
click at [482, 104] on button "Okay" at bounding box center [469, 110] width 52 height 19
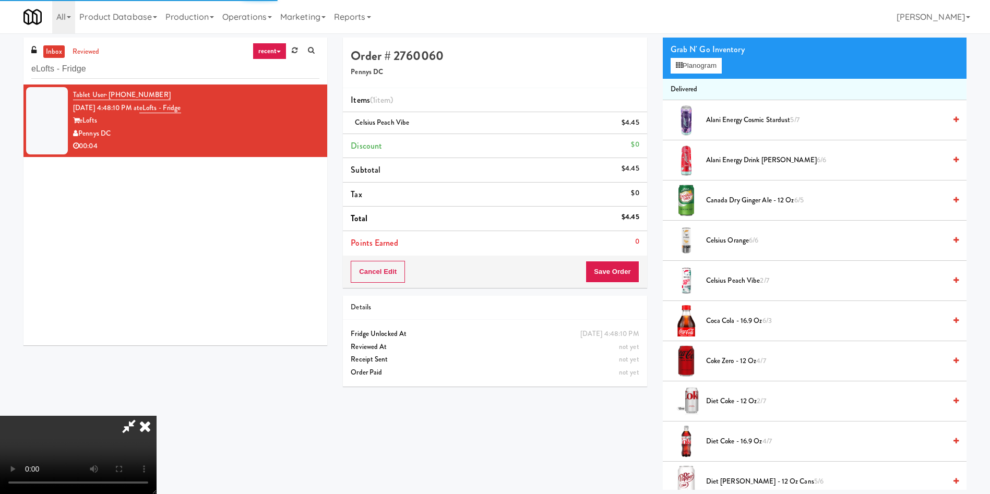
scroll to position [0, 0]
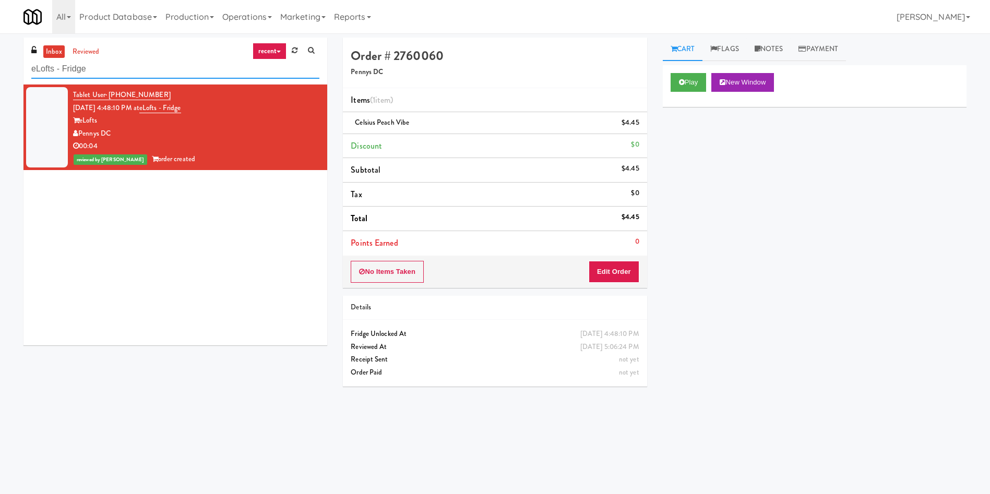
drag, startPoint x: 117, startPoint y: 67, endPoint x: 0, endPoint y: 61, distance: 117.1
click at [0, 61] on div "inbox reviewed recent all unclear take inventory issue suspicious failed recent…" at bounding box center [495, 247] width 990 height 419
paste input "4M"
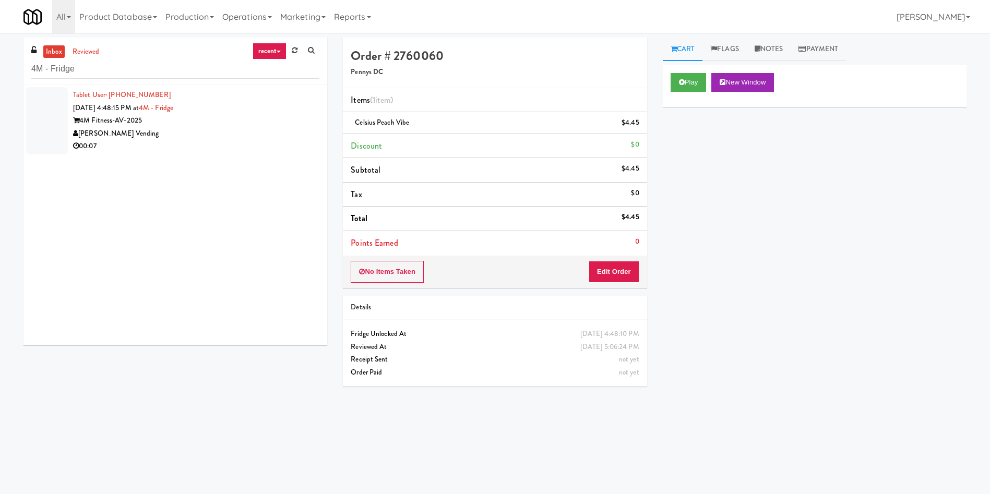
click at [66, 104] on div at bounding box center [47, 120] width 42 height 67
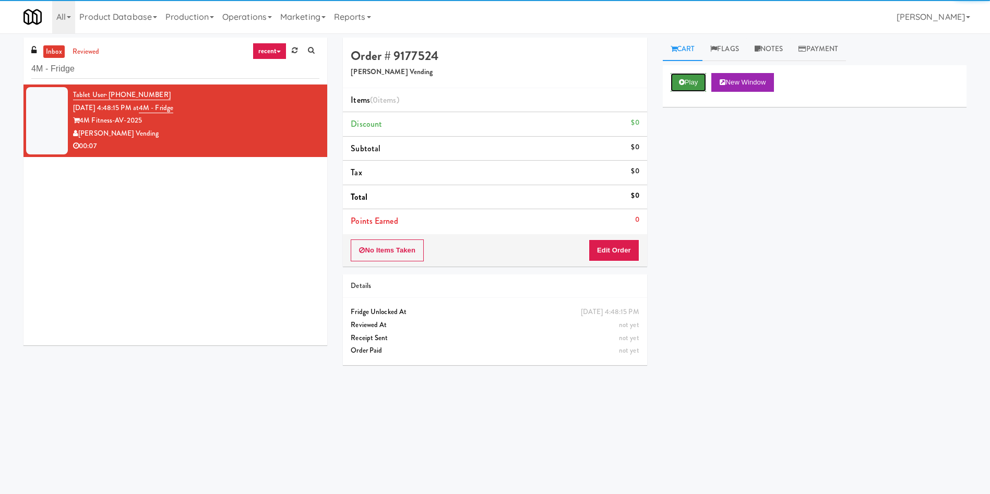
click at [683, 80] on icon at bounding box center [682, 82] width 6 height 7
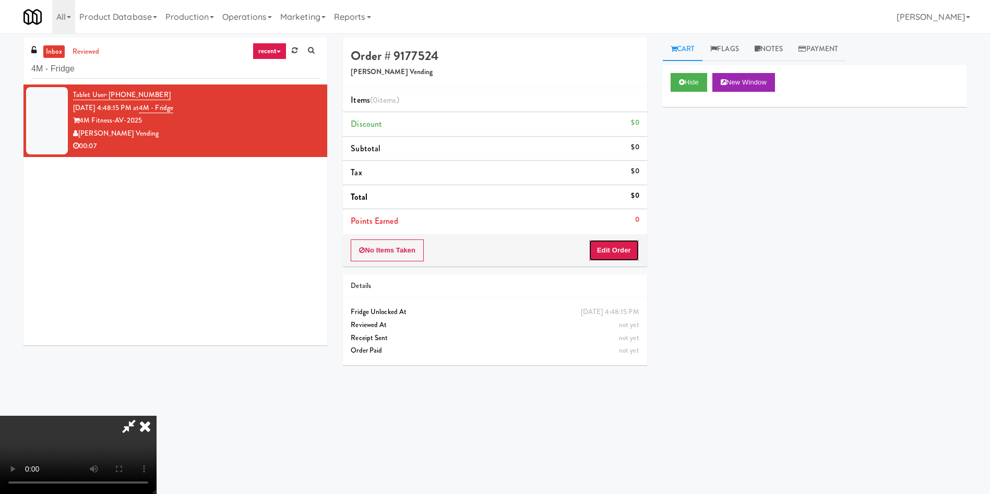
click at [599, 250] on button "Edit Order" at bounding box center [614, 251] width 51 height 22
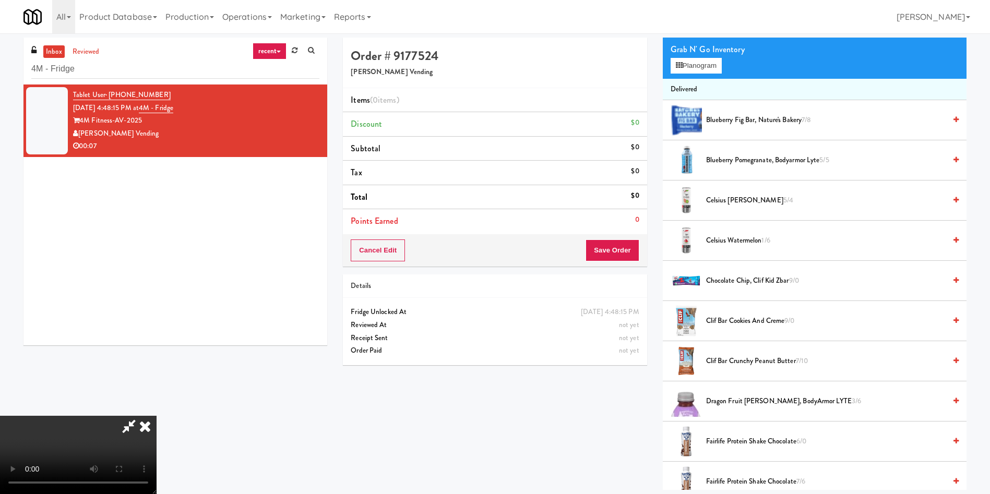
scroll to position [153, 0]
click at [157, 416] on video at bounding box center [78, 455] width 157 height 78
click at [703, 67] on button "Planogram" at bounding box center [696, 66] width 51 height 16
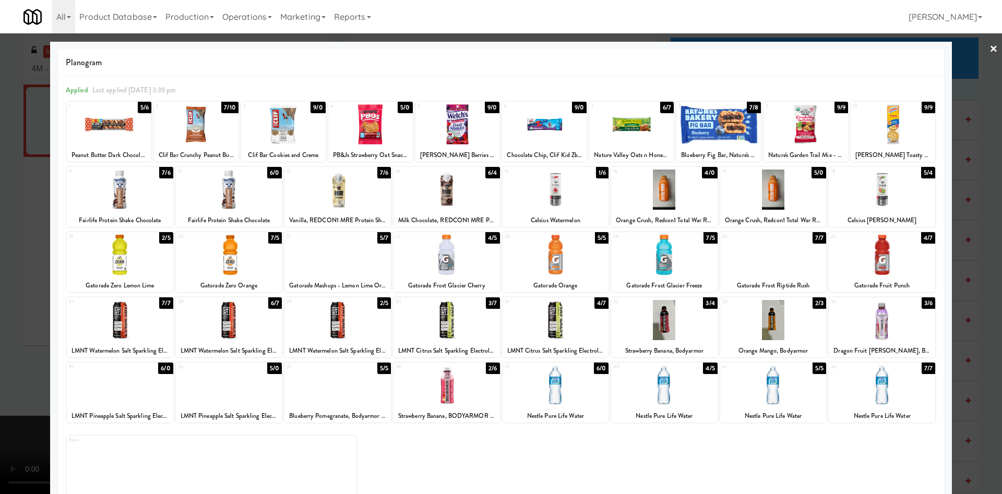
click at [553, 331] on div at bounding box center [556, 320] width 106 height 40
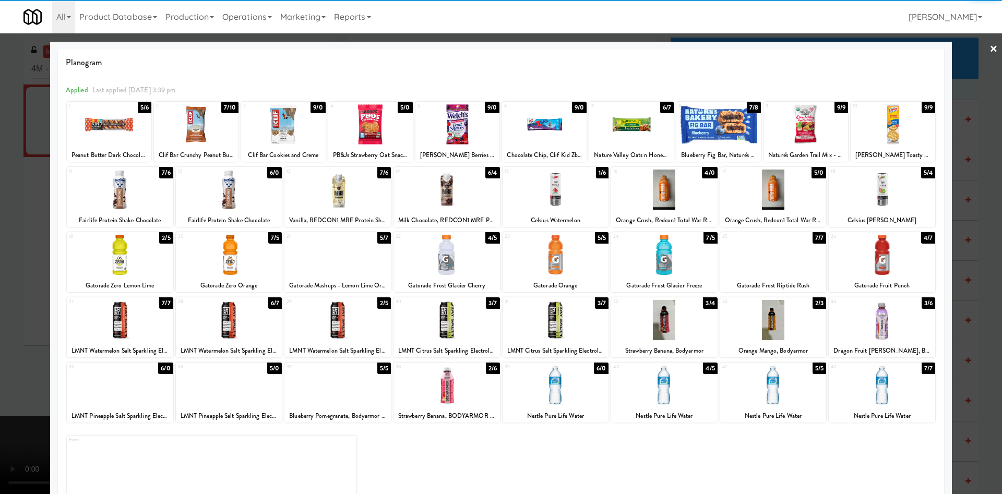
click at [0, 208] on div at bounding box center [501, 247] width 1002 height 494
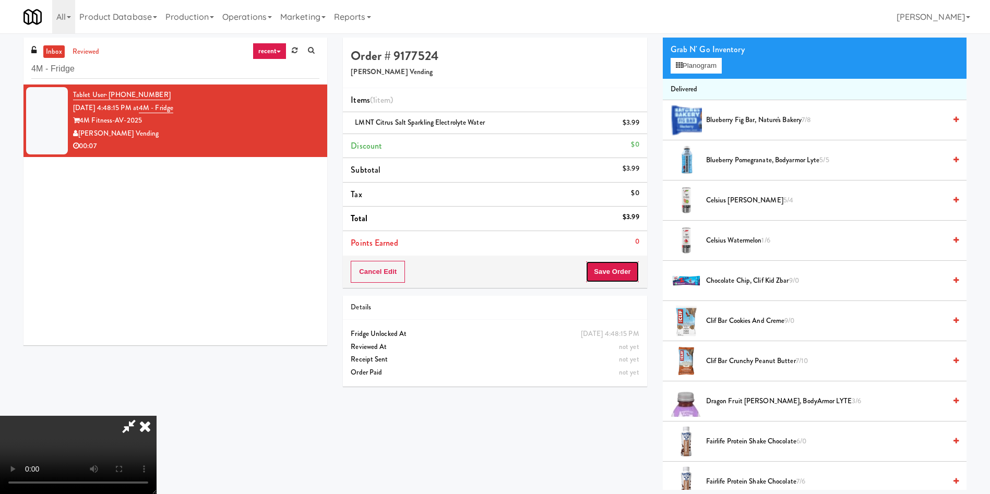
click at [605, 265] on button "Save Order" at bounding box center [612, 272] width 53 height 22
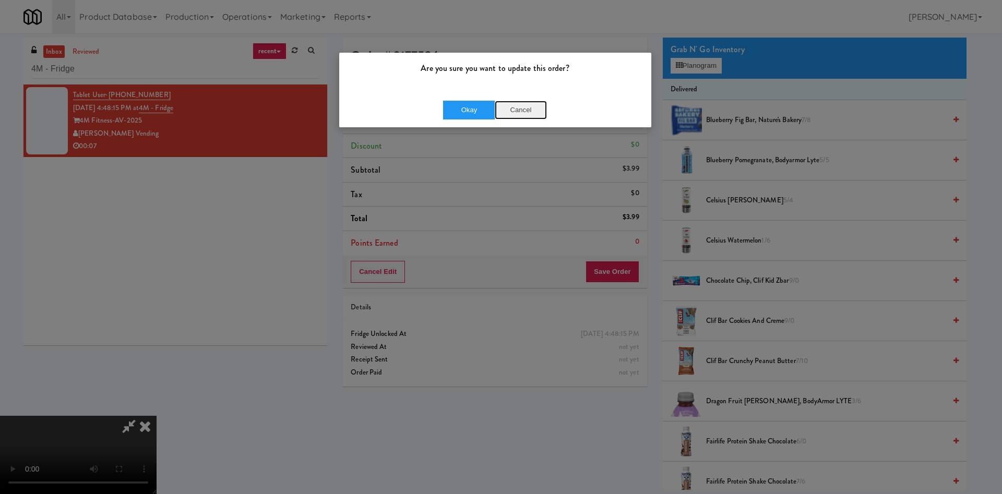
click at [535, 103] on button "Cancel" at bounding box center [521, 110] width 52 height 19
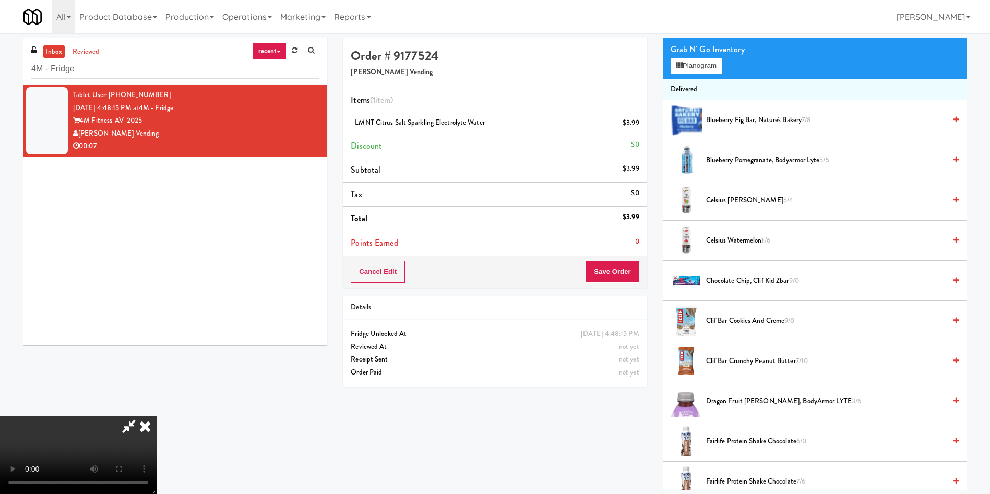
click at [157, 416] on video at bounding box center [78, 455] width 157 height 78
click at [610, 275] on button "Save Order" at bounding box center [612, 272] width 53 height 22
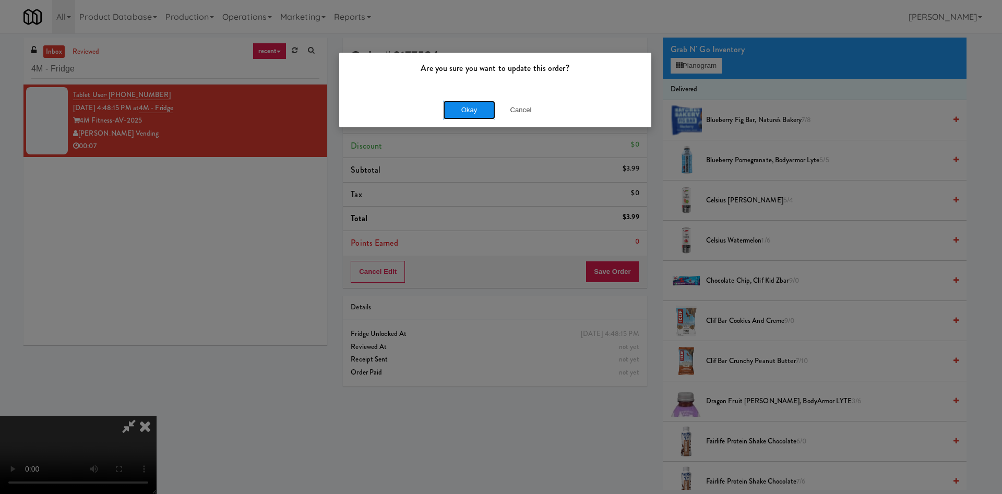
click at [465, 104] on button "Okay" at bounding box center [469, 110] width 52 height 19
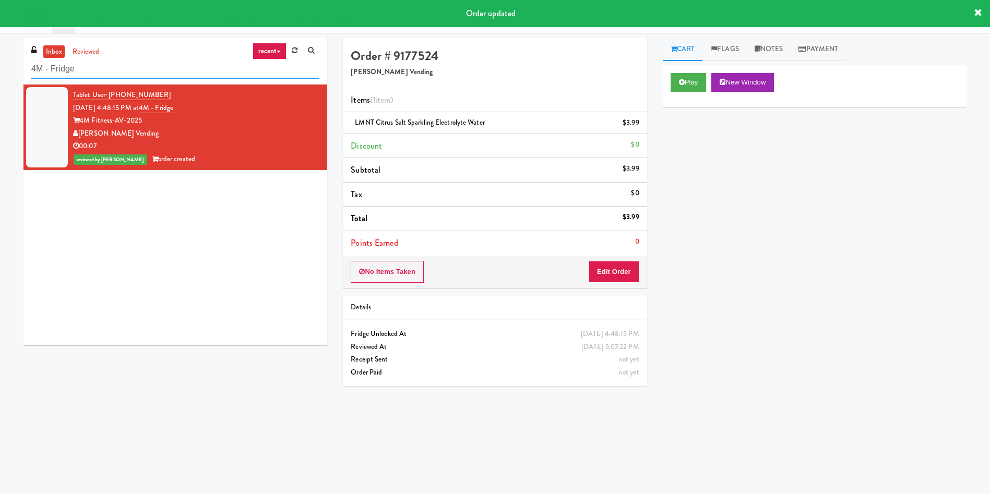
drag, startPoint x: 132, startPoint y: 67, endPoint x: 0, endPoint y: 63, distance: 131.6
click at [0, 63] on div "inbox reviewed recent all unclear take inventory issue suspicious failed recent…" at bounding box center [495, 247] width 990 height 419
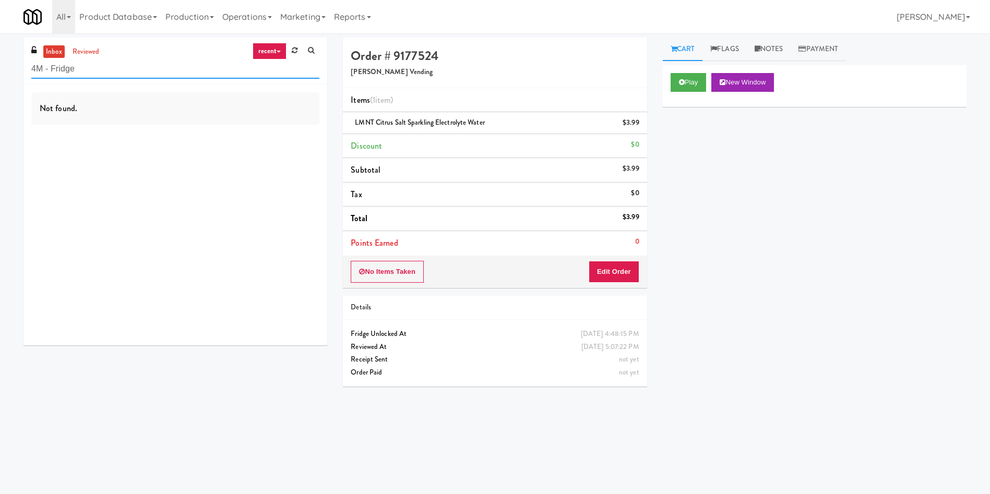
paste input "Fridge - 3000 Huron"
drag, startPoint x: 137, startPoint y: 64, endPoint x: 0, endPoint y: 68, distance: 136.8
click at [0, 68] on div "inbox reviewed recent all unclear take inventory issue suspicious failed recent…" at bounding box center [495, 247] width 990 height 419
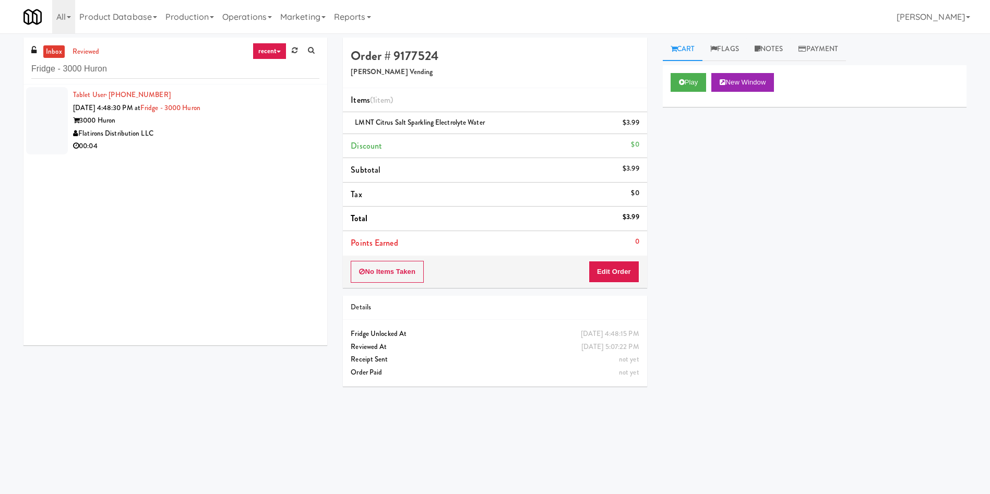
click at [70, 121] on li "Tablet User · (303) 828-7078 Oct 10, 2025 4:48:30 PM at Fridge - 3000 Huron 300…" at bounding box center [175, 121] width 304 height 73
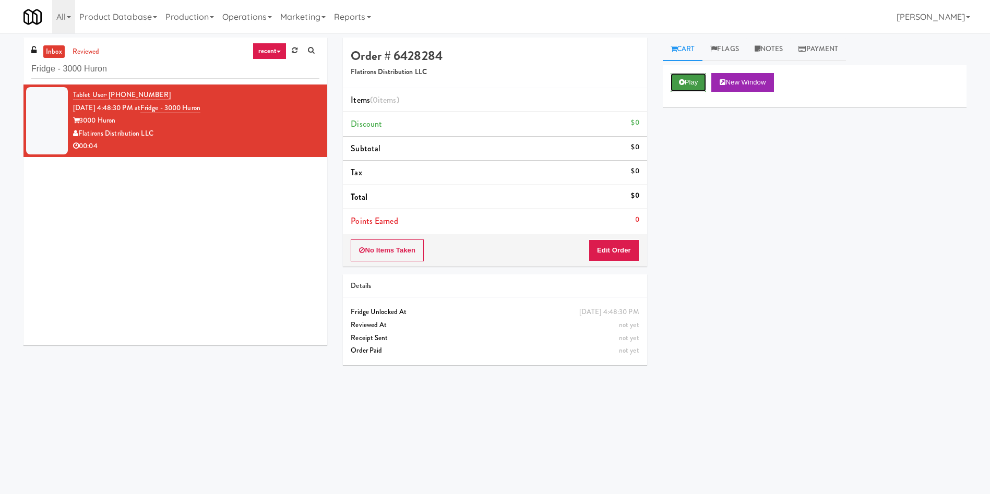
click at [689, 79] on button "Play" at bounding box center [689, 82] width 36 height 19
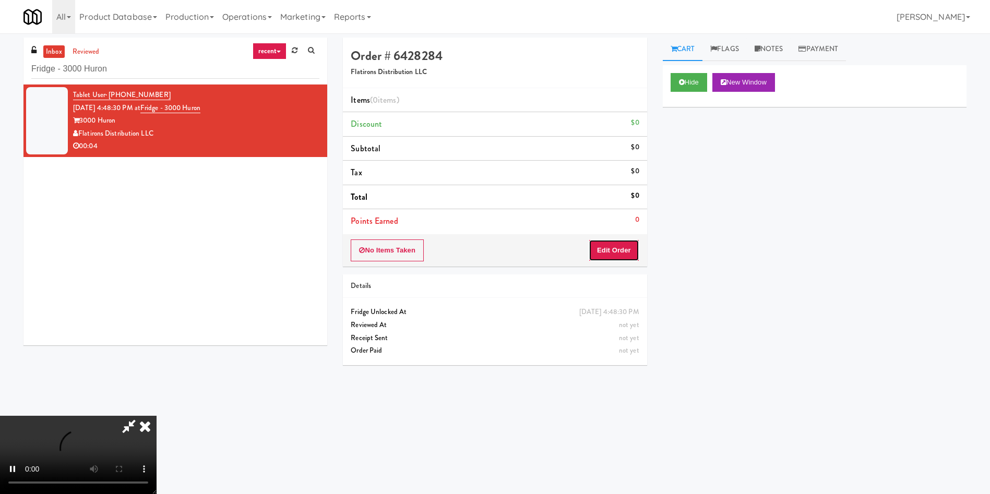
click at [614, 255] on button "Edit Order" at bounding box center [614, 251] width 51 height 22
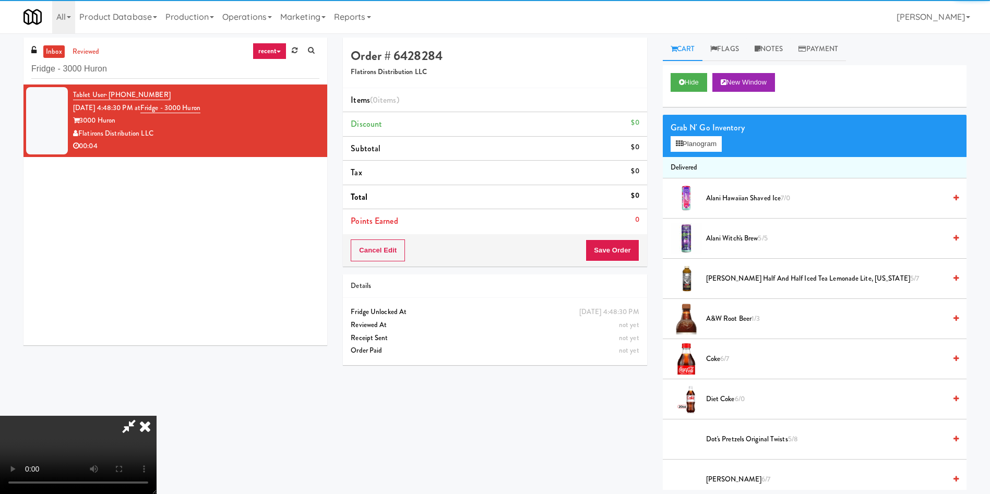
scroll to position [78, 0]
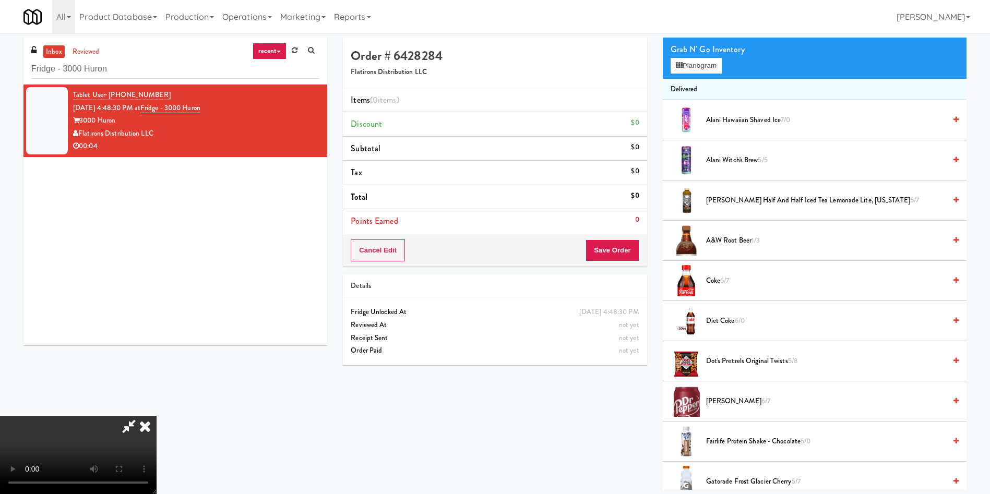
click at [157, 416] on video at bounding box center [78, 455] width 157 height 78
click at [712, 112] on li "Alani Hawaiian Shaved Ice 7/0" at bounding box center [815, 120] width 304 height 40
click at [706, 115] on span "Alani Hawaiian Shaved Ice 7/0" at bounding box center [826, 120] width 240 height 13
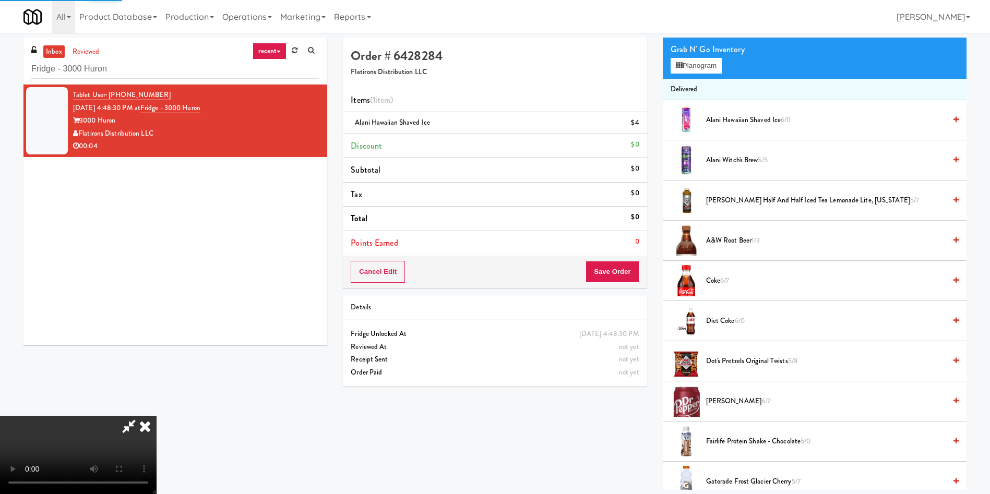
click at [157, 416] on video at bounding box center [78, 455] width 157 height 78
drag, startPoint x: 408, startPoint y: 89, endPoint x: 483, endPoint y: 79, distance: 75.8
click at [408, 89] on li "Items (1 item )" at bounding box center [495, 100] width 304 height 25
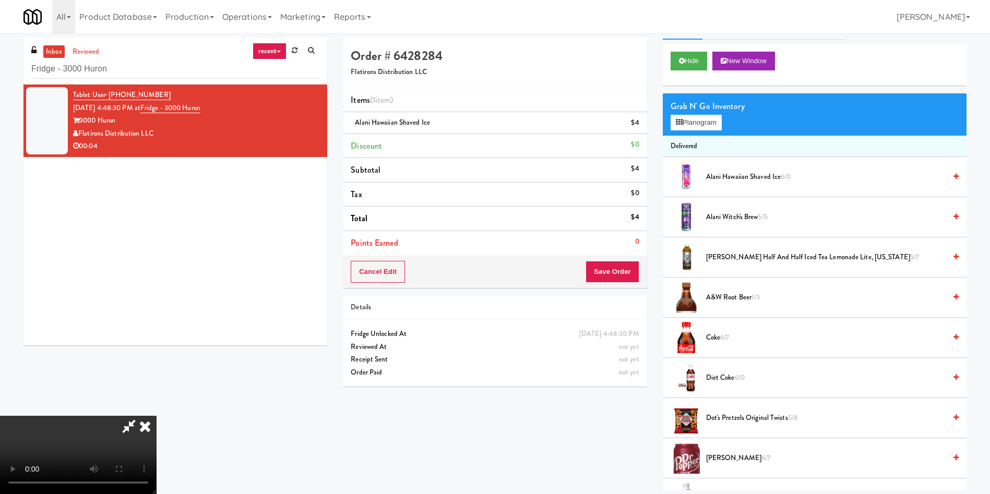
scroll to position [0, 0]
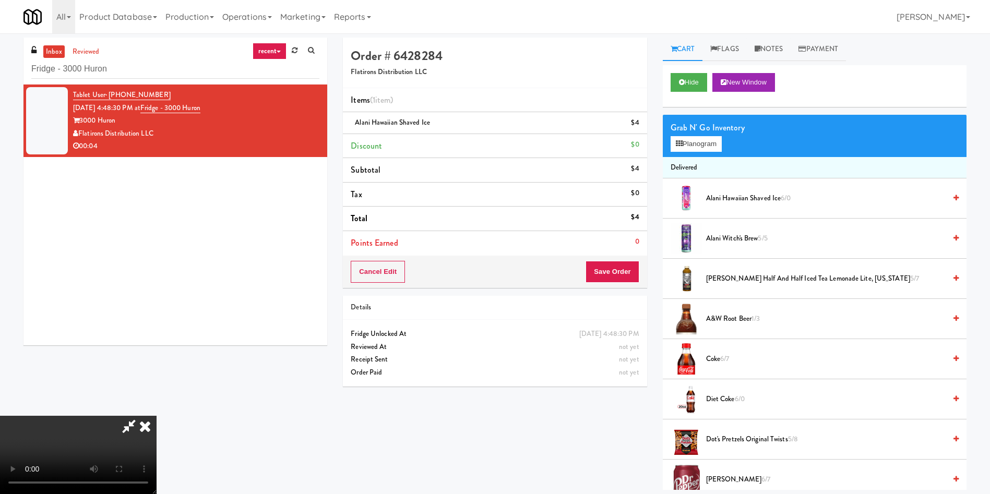
drag, startPoint x: 778, startPoint y: 49, endPoint x: 767, endPoint y: 86, distance: 38.5
click at [777, 49] on link "Notes" at bounding box center [769, 49] width 44 height 23
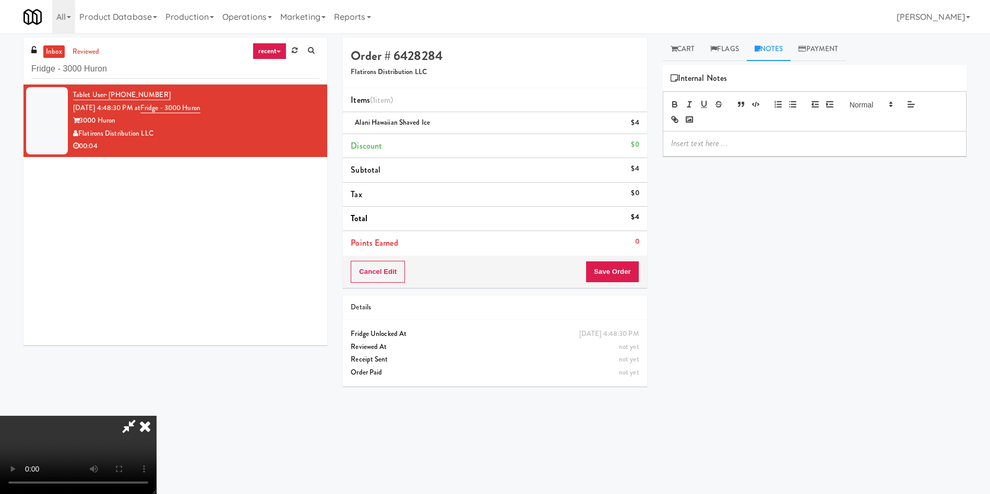
click at [759, 138] on p at bounding box center [814, 143] width 287 height 11
drag, startPoint x: 619, startPoint y: 279, endPoint x: 602, endPoint y: 249, distance: 34.1
click at [619, 279] on button "Save Order" at bounding box center [612, 272] width 53 height 22
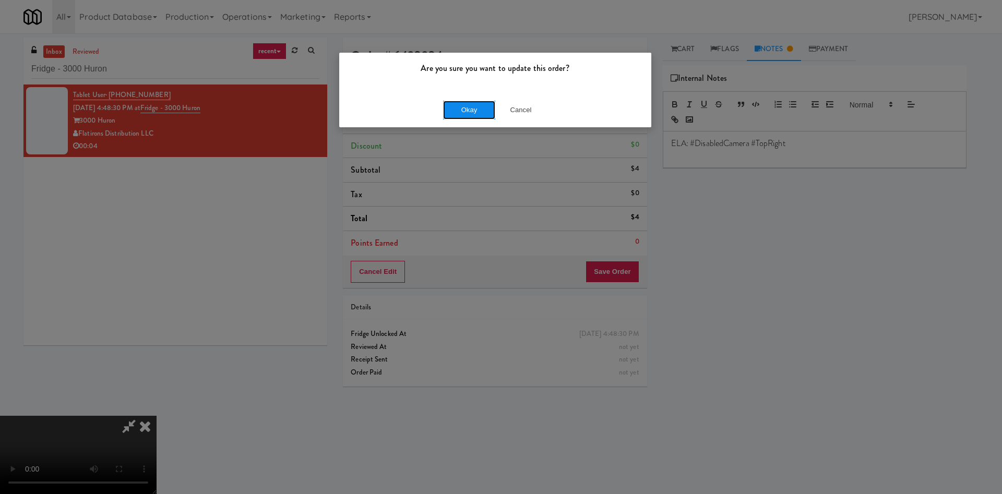
click at [482, 112] on button "Okay" at bounding box center [469, 110] width 52 height 19
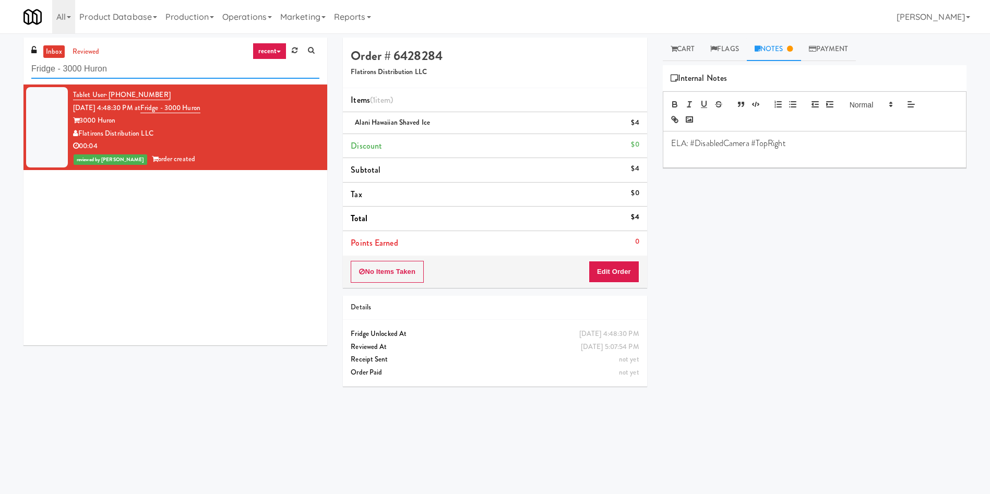
drag, startPoint x: 145, startPoint y: 65, endPoint x: 0, endPoint y: 49, distance: 146.1
click at [0, 49] on div "inbox reviewed recent all unclear take inventory issue suspicious failed recent…" at bounding box center [495, 247] width 990 height 419
paste input "520 N Kingsbury - Left - Fridge"
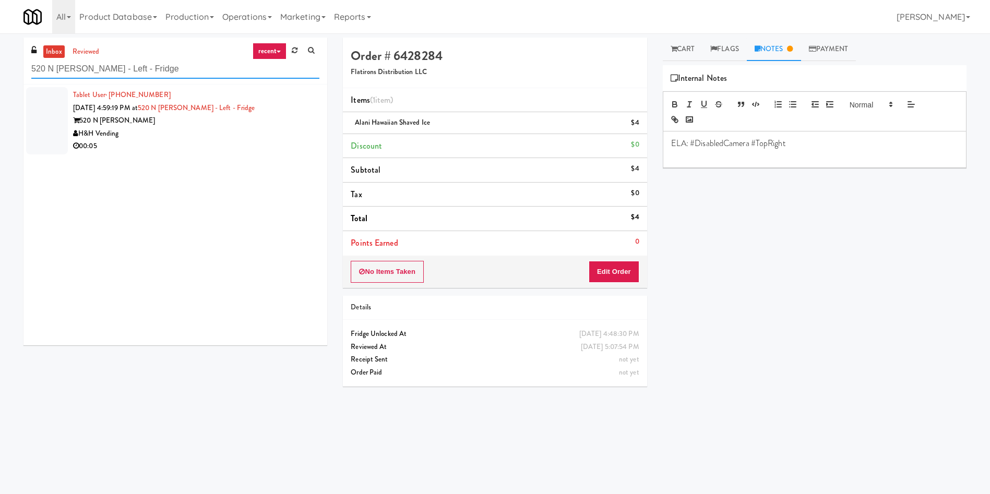
type input "520 N Kingsbury - Left - Fridge"
click at [44, 105] on div at bounding box center [47, 120] width 42 height 67
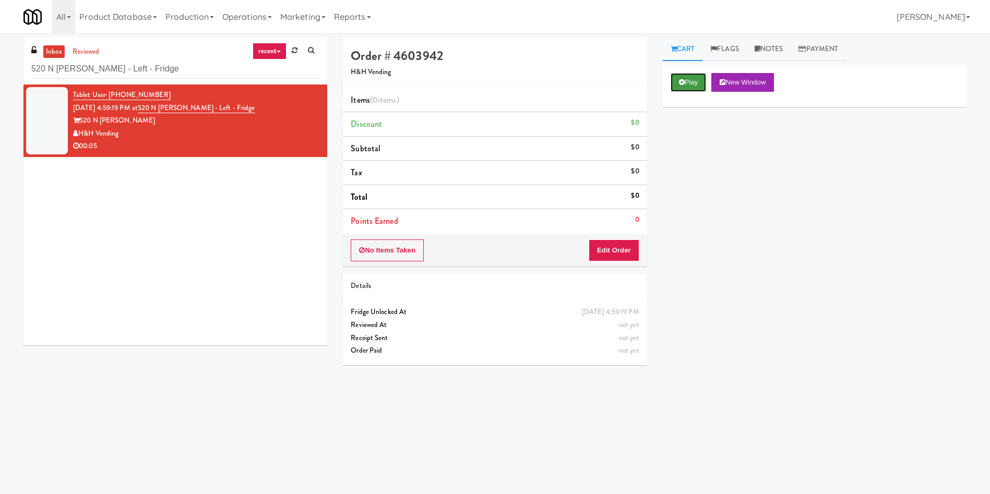
click at [682, 83] on icon at bounding box center [682, 82] width 6 height 7
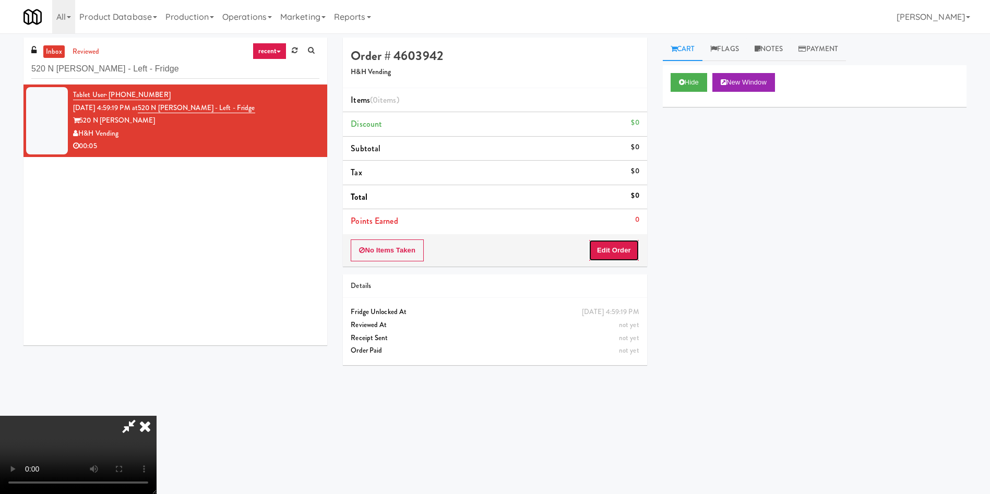
click at [614, 250] on button "Edit Order" at bounding box center [614, 251] width 51 height 22
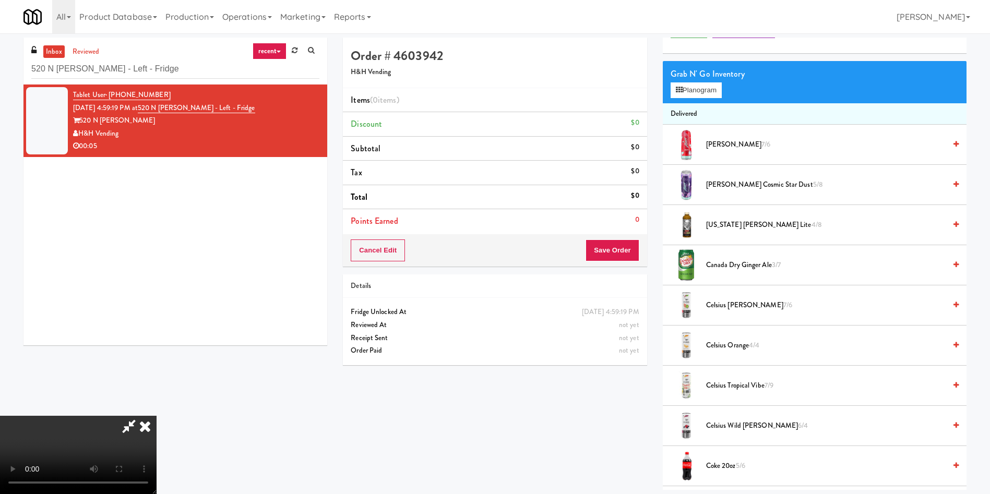
scroll to position [78, 0]
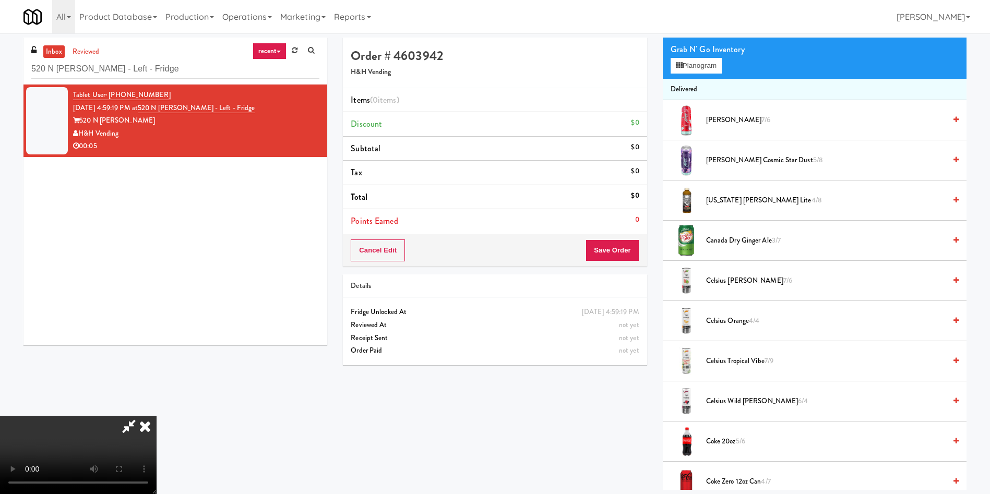
click at [157, 416] on video at bounding box center [78, 455] width 157 height 78
click at [479, 92] on li "Items (0 items )" at bounding box center [495, 100] width 304 height 25
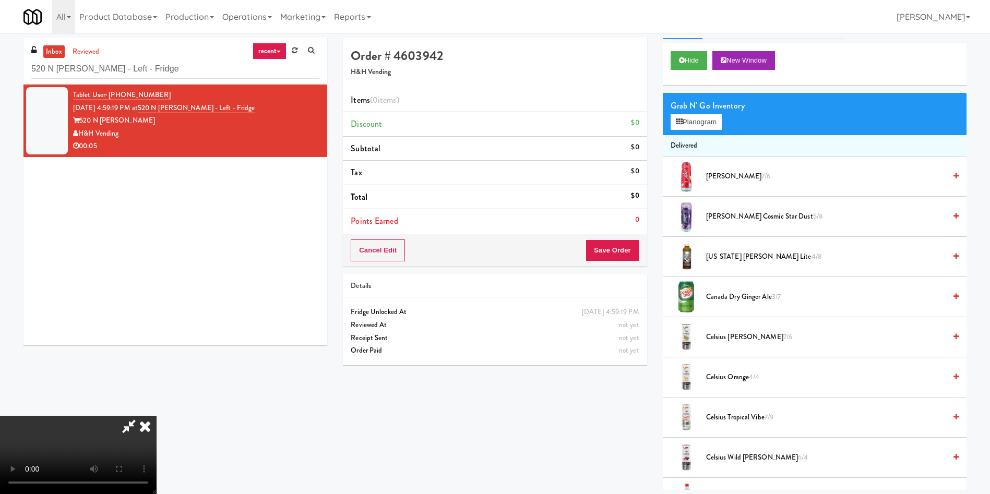
scroll to position [0, 0]
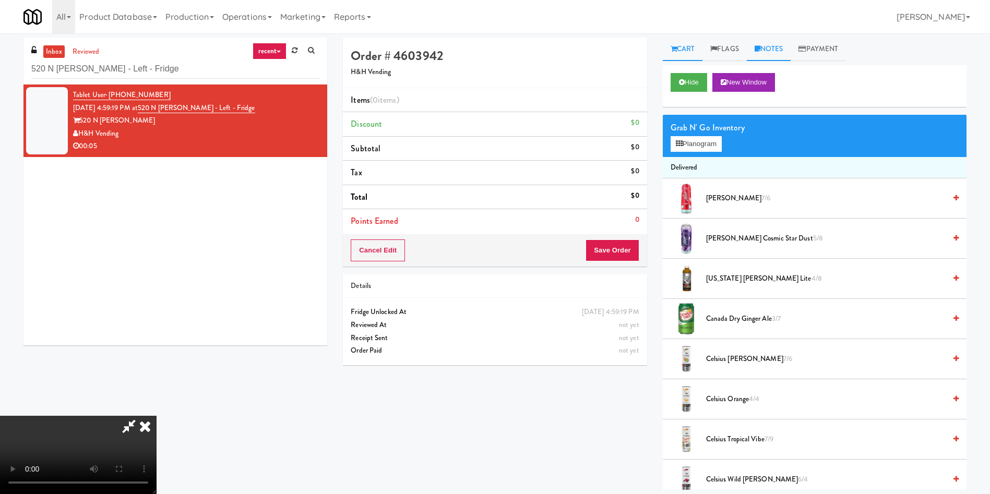
click at [773, 46] on link "Notes" at bounding box center [769, 49] width 44 height 23
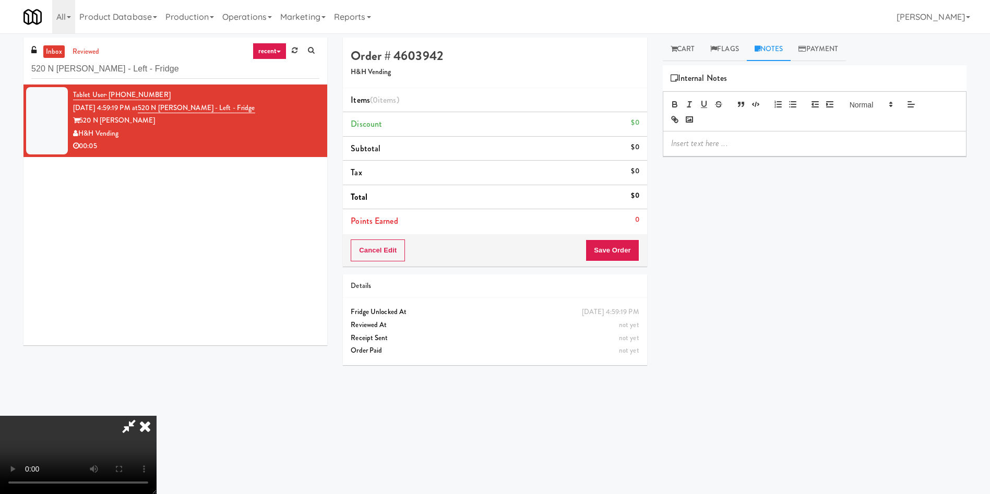
click at [773, 148] on p at bounding box center [814, 143] width 287 height 11
click at [679, 48] on link "Cart" at bounding box center [683, 49] width 40 height 23
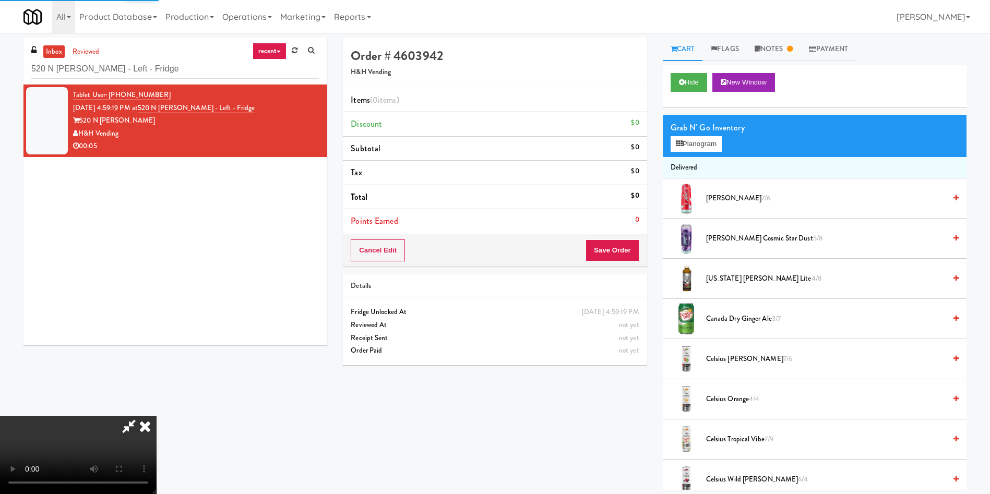
click at [86, 416] on video at bounding box center [78, 455] width 157 height 78
click at [157, 416] on video at bounding box center [78, 455] width 157 height 78
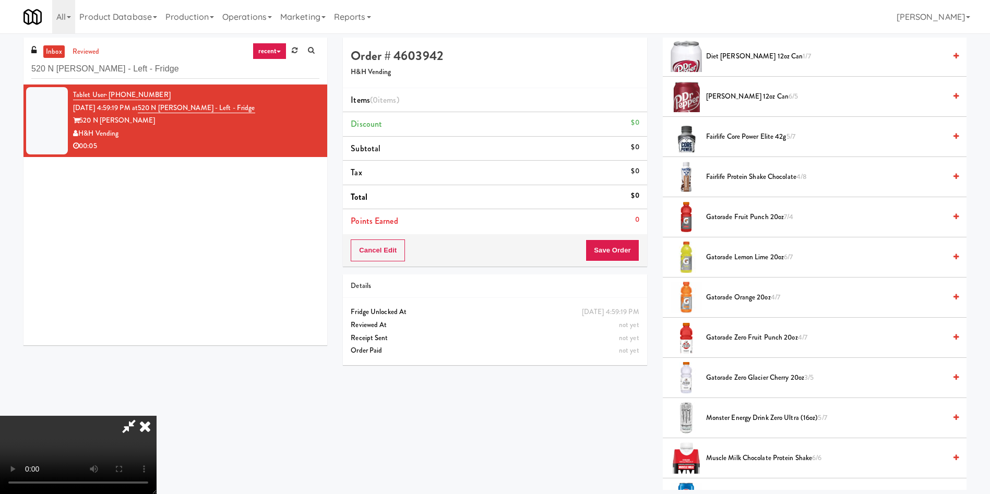
scroll to position [861, 0]
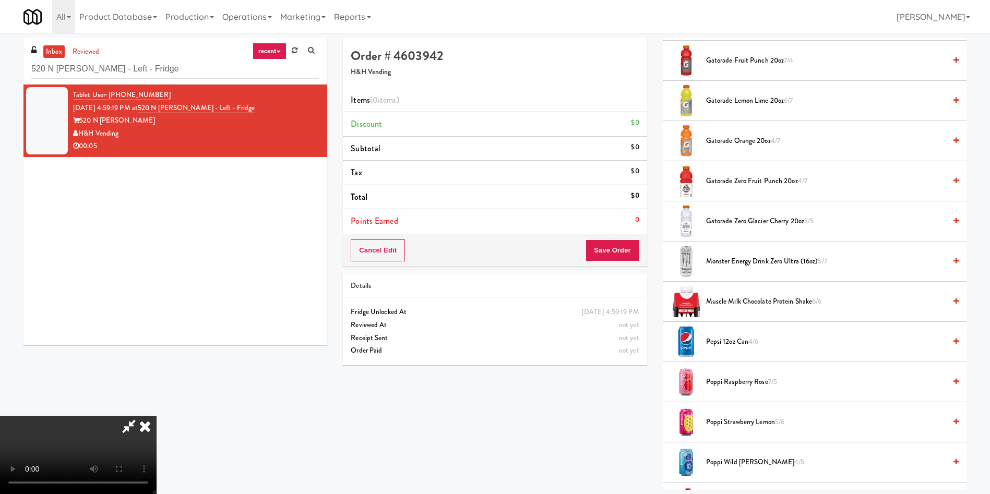
click at [157, 416] on video at bounding box center [78, 455] width 157 height 78
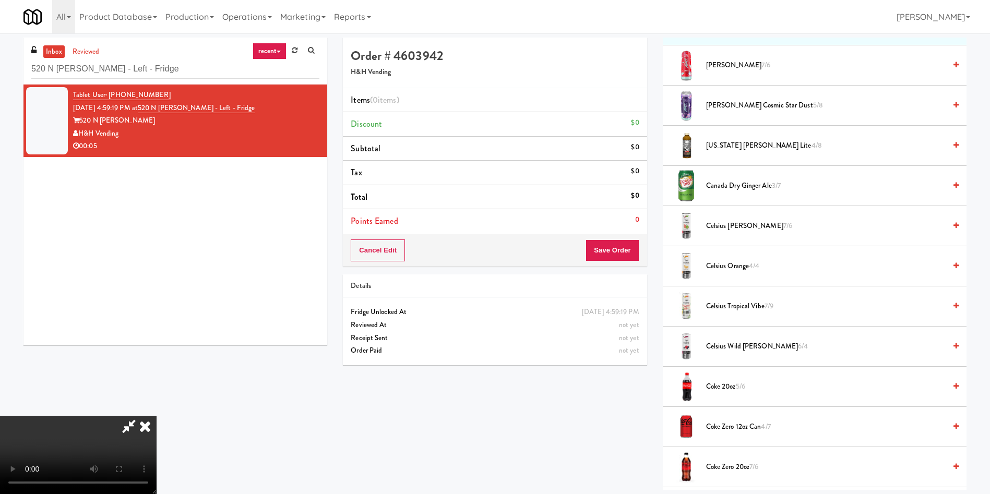
scroll to position [78, 0]
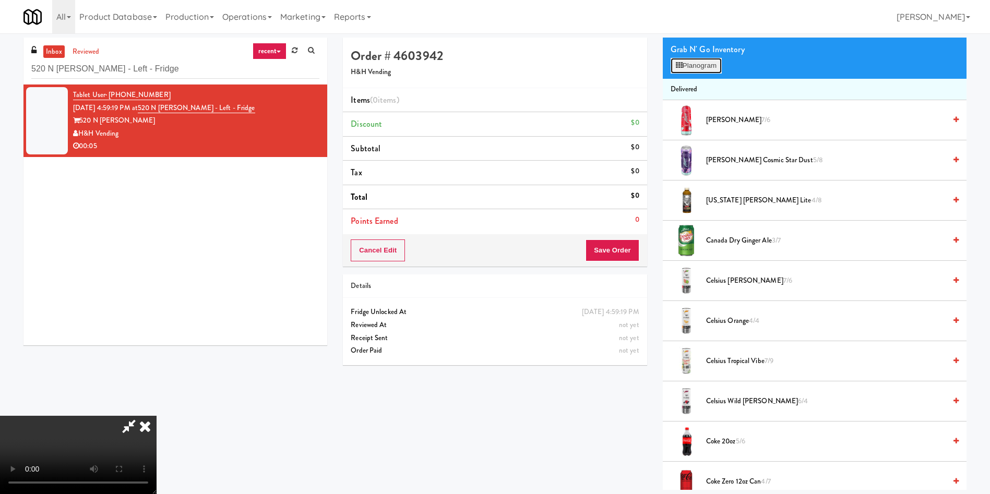
click at [695, 68] on button "Planogram" at bounding box center [696, 66] width 51 height 16
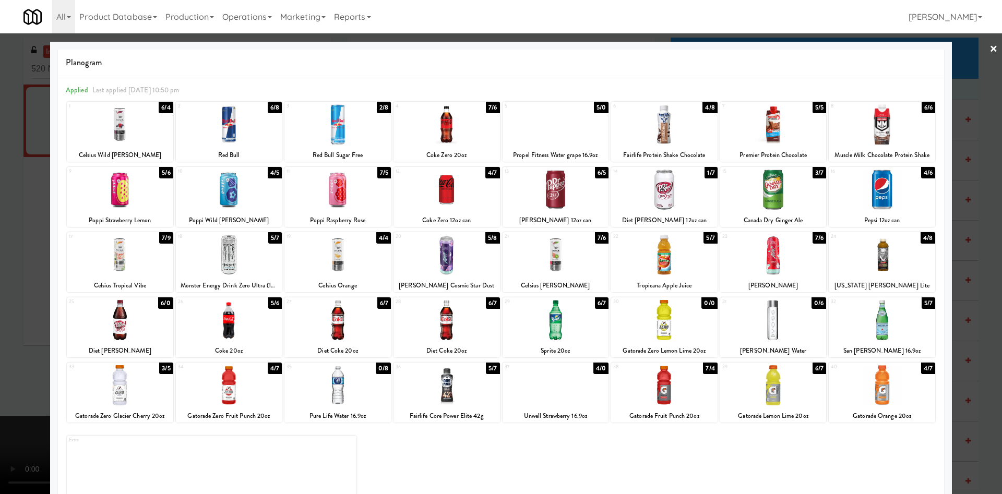
click at [682, 324] on div at bounding box center [664, 320] width 106 height 40
click at [973, 78] on div at bounding box center [501, 247] width 1002 height 494
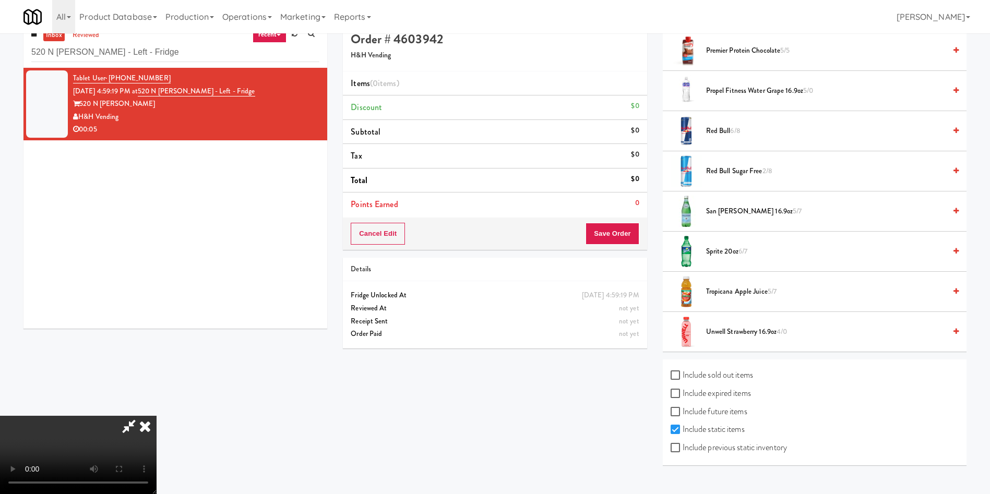
scroll to position [33, 0]
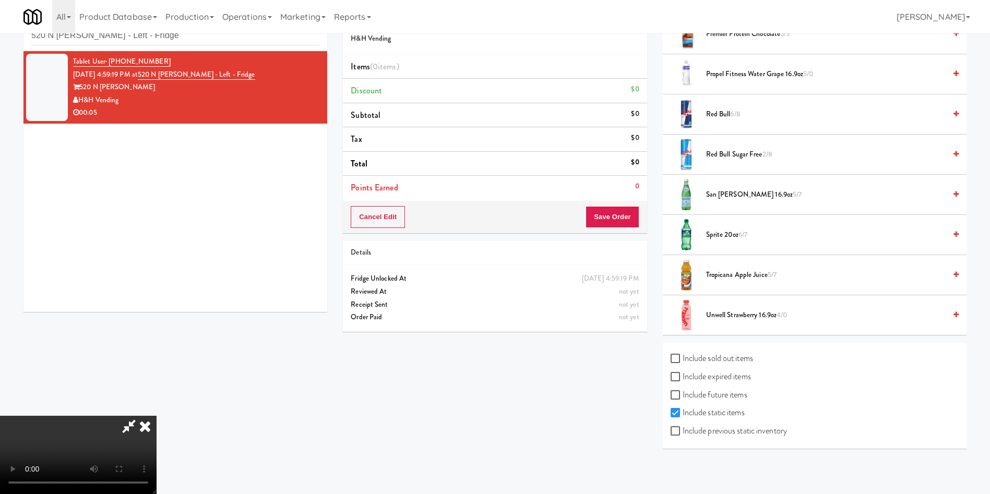
click at [774, 433] on label "Include previous static inventory" at bounding box center [729, 431] width 116 height 16
click at [683, 433] on input "Include previous static inventory" at bounding box center [677, 432] width 12 height 8
checkbox input "true"
click at [157, 416] on video at bounding box center [78, 455] width 157 height 78
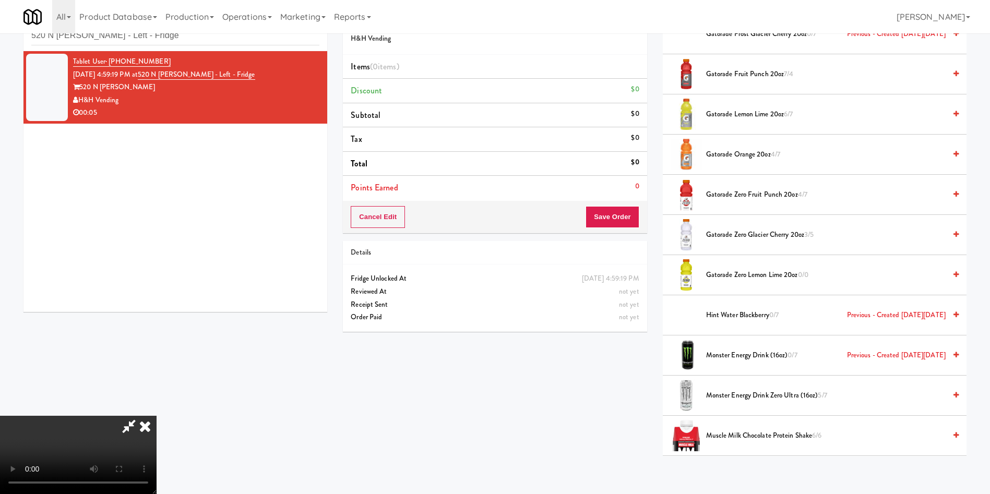
click at [157, 416] on video at bounding box center [78, 455] width 157 height 78
click at [731, 272] on span "Gatorade Zero Lemon Lime 20oz 0/0" at bounding box center [826, 275] width 240 height 13
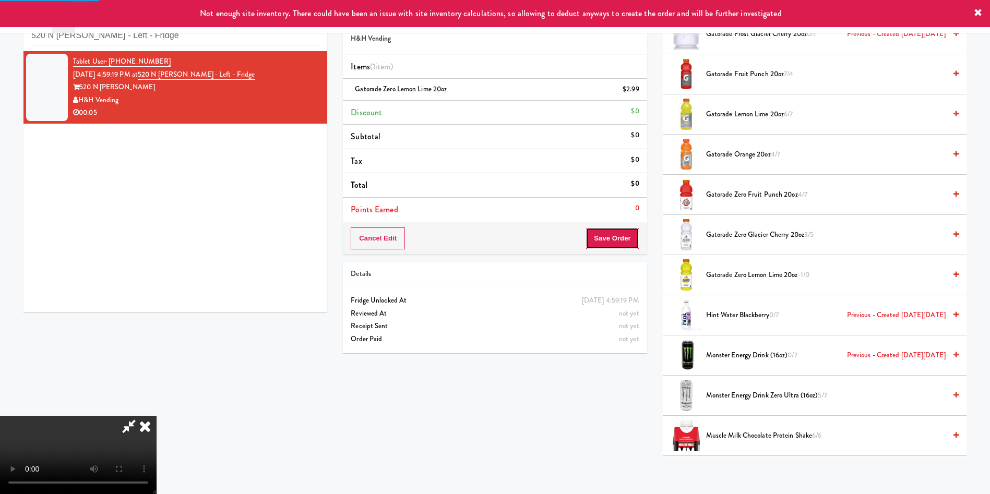
click at [630, 239] on button "Save Order" at bounding box center [612, 239] width 53 height 22
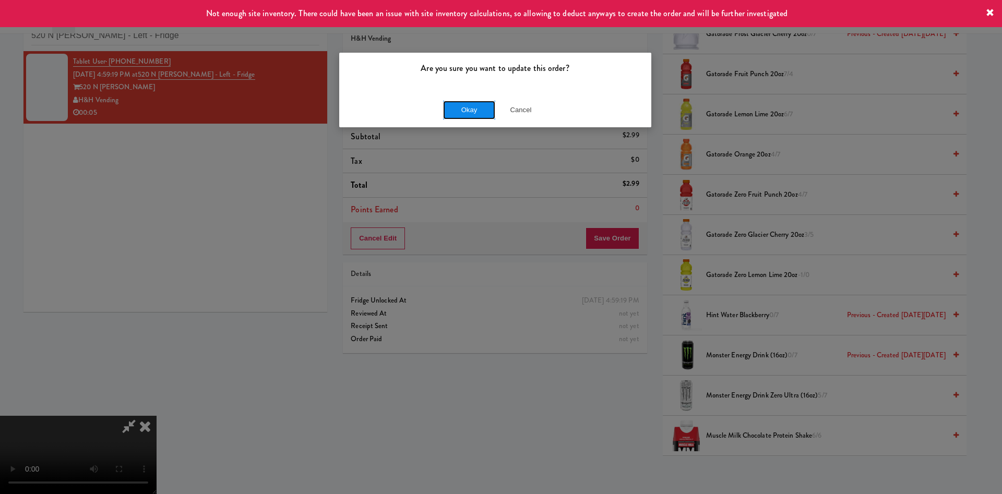
click at [472, 109] on button "Okay" at bounding box center [469, 110] width 52 height 19
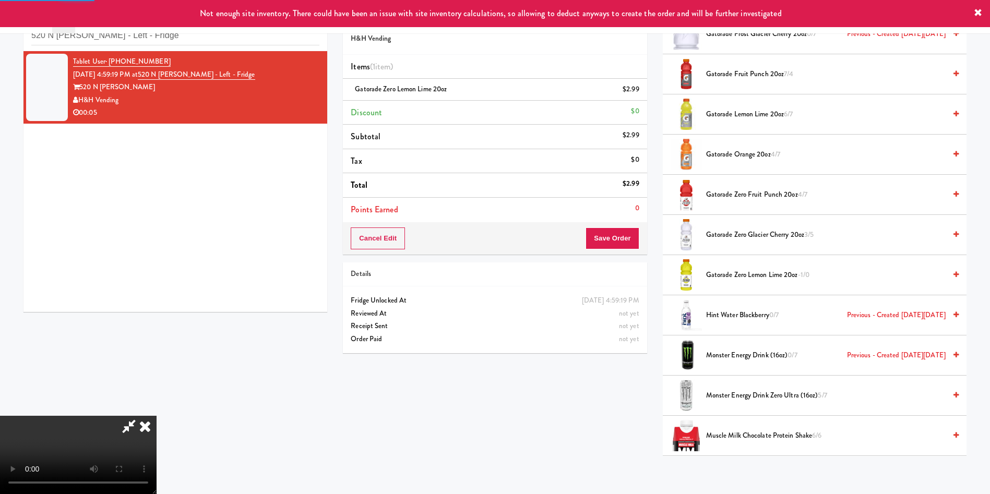
scroll to position [0, 0]
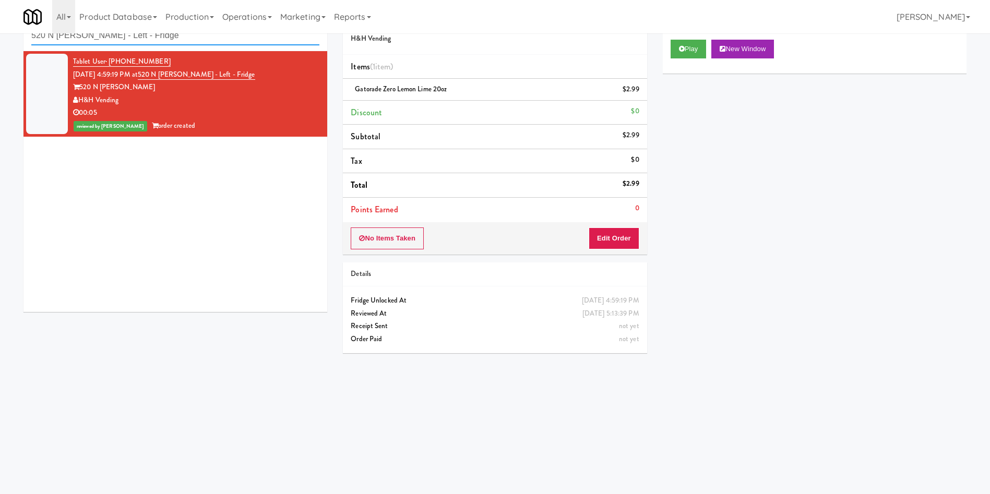
paste input "Rosedale-Pantry-Right"
drag, startPoint x: 217, startPoint y: 38, endPoint x: 0, endPoint y: 39, distance: 217.2
click at [0, 39] on div "inbox reviewed recent all unclear take inventory issue suspicious failed recent…" at bounding box center [495, 213] width 990 height 419
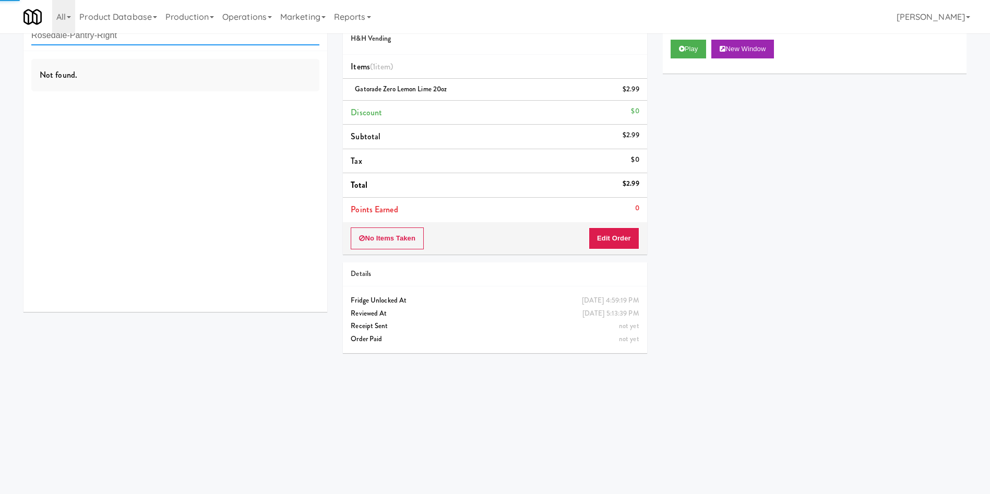
type input "Rosedale-Pantry-Right"
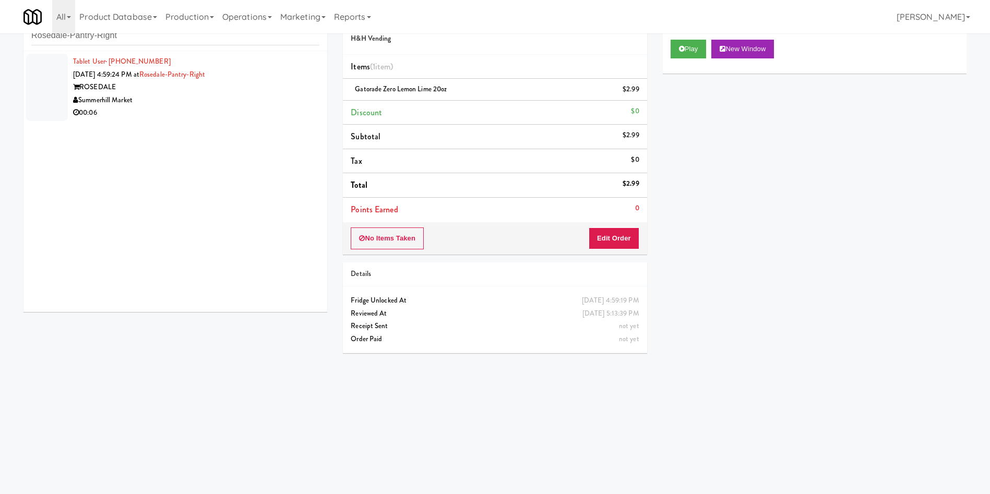
click at [51, 77] on div at bounding box center [47, 87] width 42 height 67
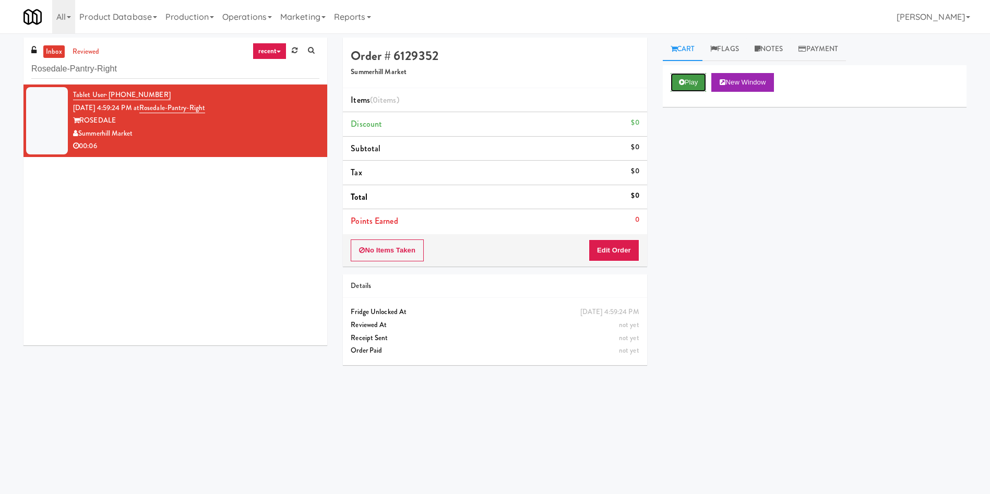
click at [692, 82] on button "Play" at bounding box center [689, 82] width 36 height 19
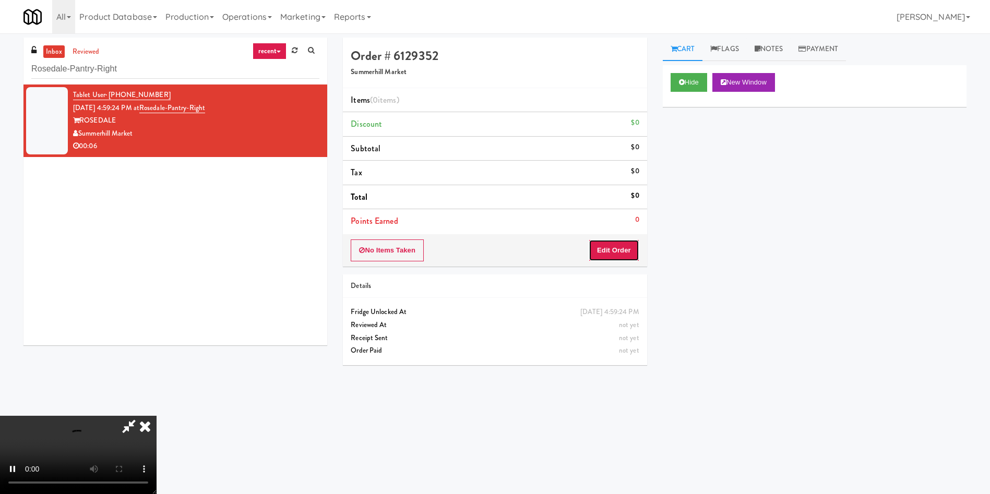
click at [622, 253] on button "Edit Order" at bounding box center [614, 251] width 51 height 22
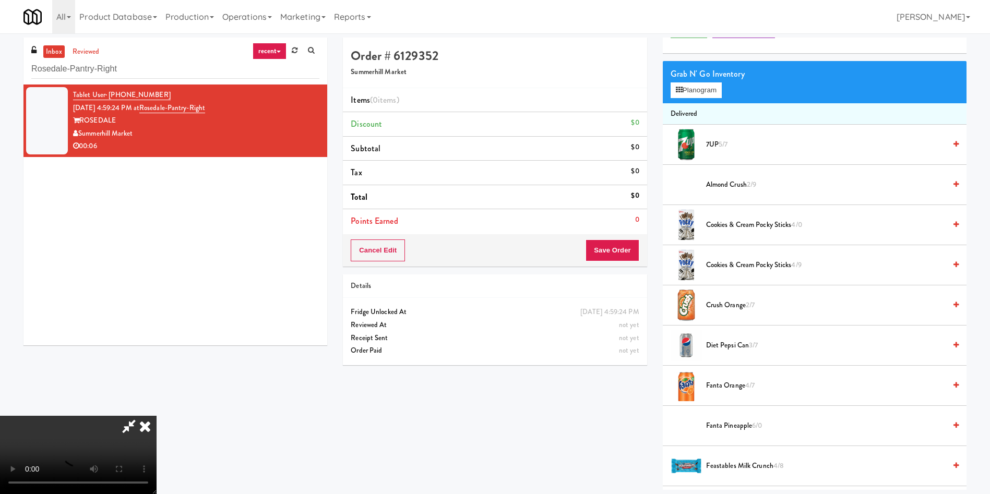
scroll to position [78, 0]
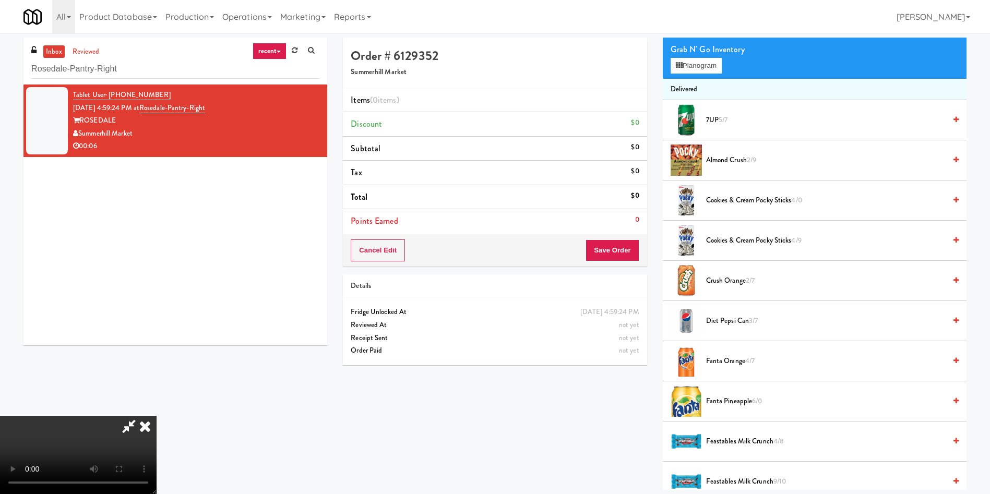
click at [157, 416] on video at bounding box center [78, 455] width 157 height 78
click at [710, 71] on button "Planogram" at bounding box center [696, 66] width 51 height 16
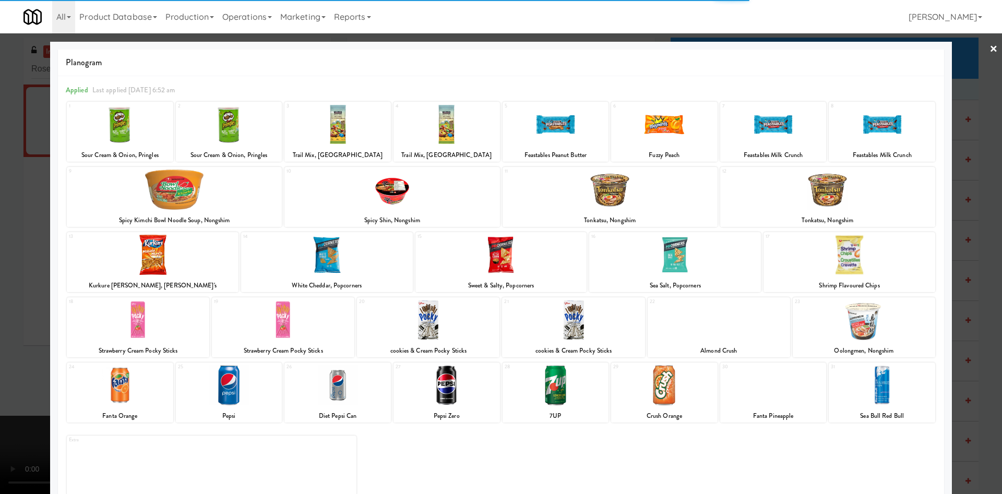
click at [345, 380] on div at bounding box center [338, 385] width 106 height 40
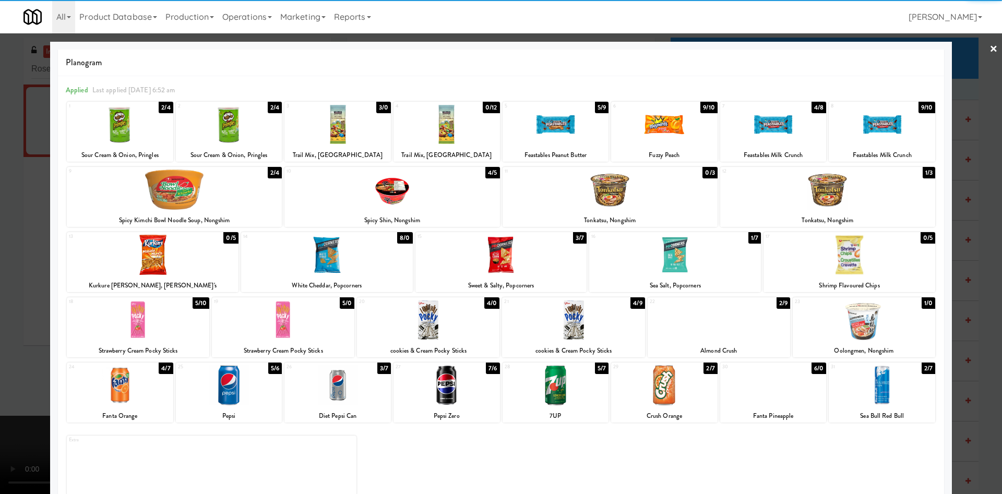
click at [17, 200] on div at bounding box center [501, 247] width 1002 height 494
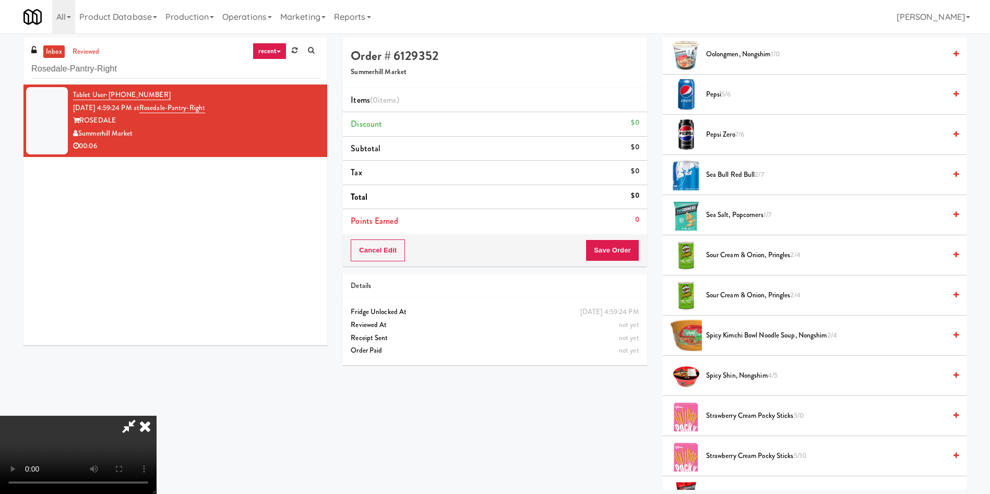
scroll to position [895, 0]
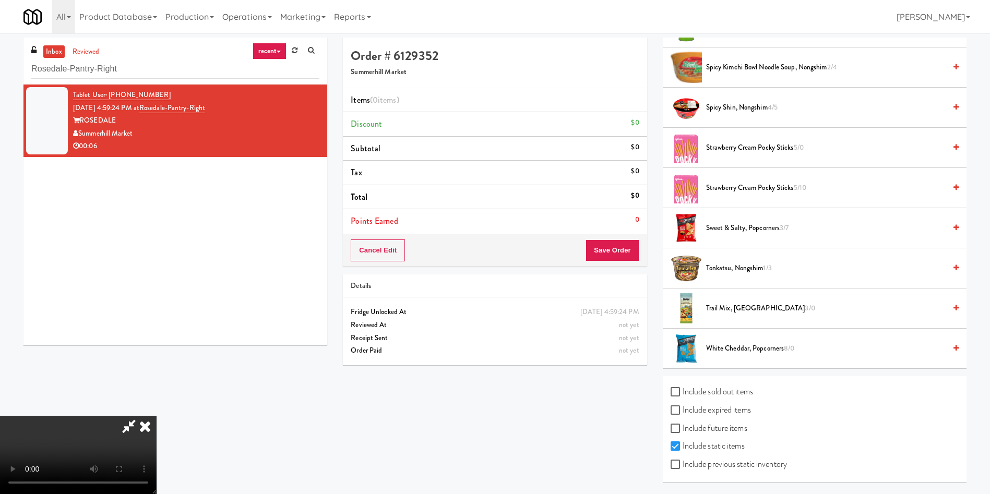
click at [750, 468] on label "Include previous static inventory" at bounding box center [729, 465] width 116 height 16
click at [683, 468] on input "Include previous static inventory" at bounding box center [677, 465] width 12 height 8
checkbox input "true"
click at [157, 416] on video at bounding box center [78, 455] width 157 height 78
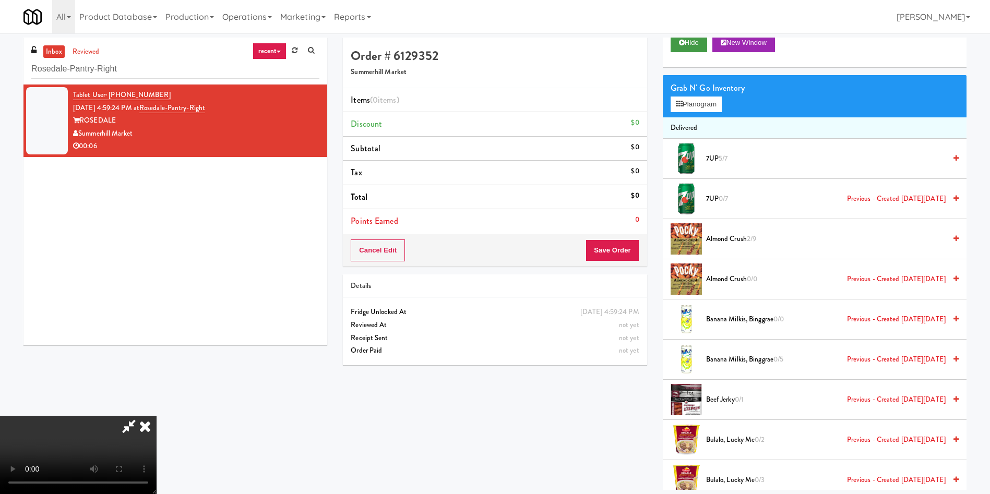
scroll to position [0, 0]
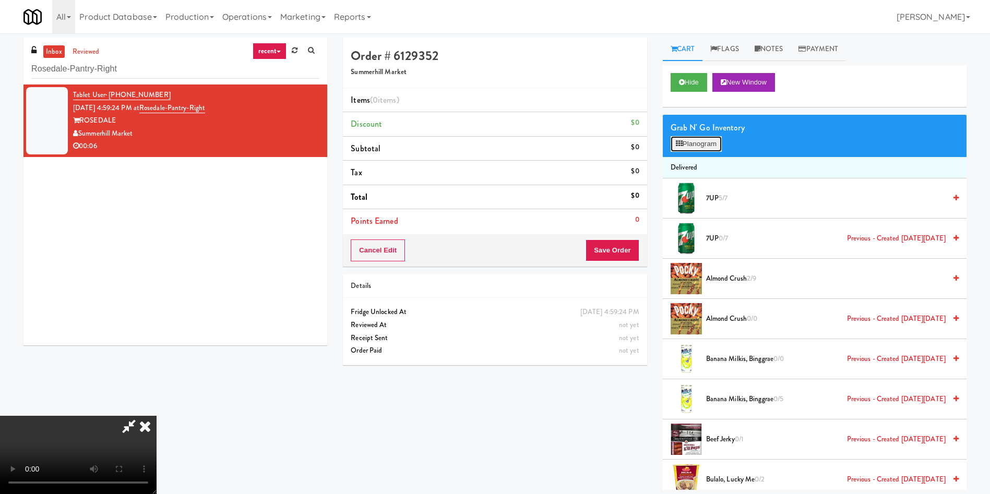
click at [695, 147] on button "Planogram" at bounding box center [696, 144] width 51 height 16
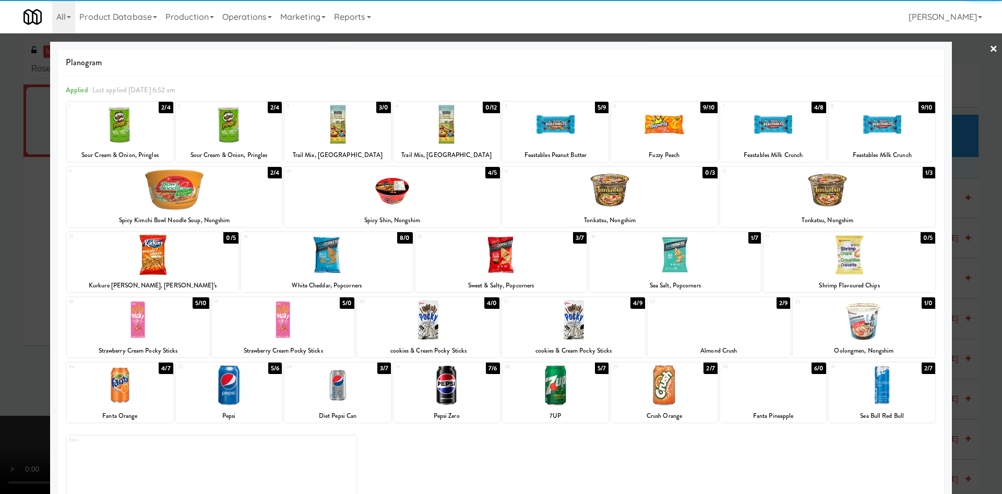
click at [348, 395] on div at bounding box center [338, 385] width 106 height 40
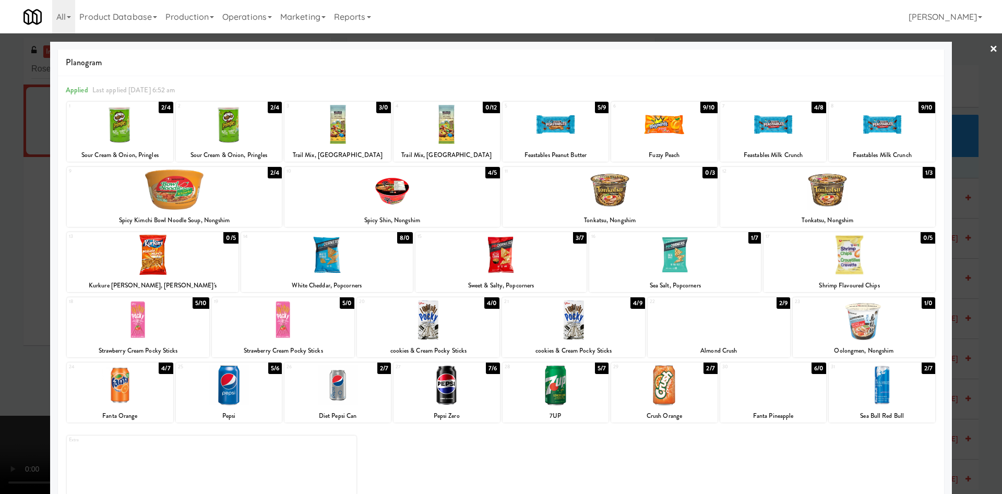
click at [31, 198] on div at bounding box center [501, 247] width 1002 height 494
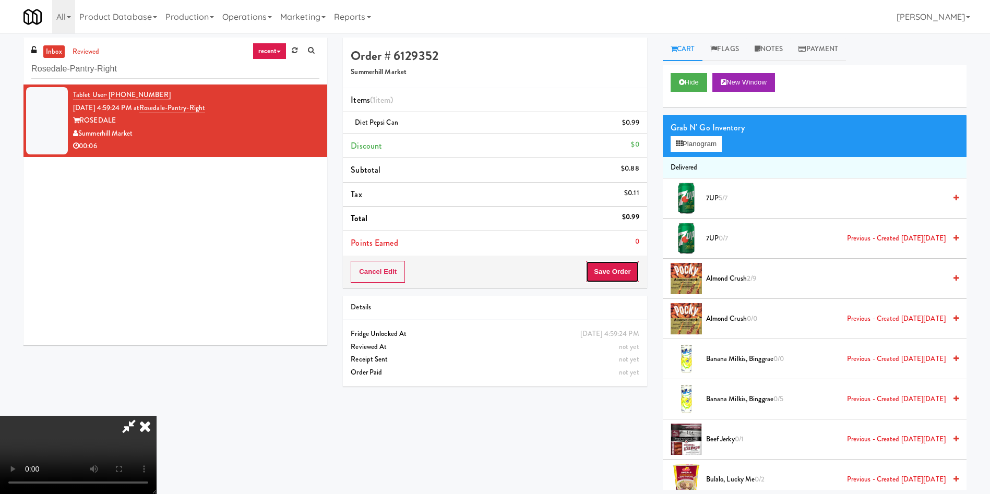
click at [614, 270] on button "Save Order" at bounding box center [612, 272] width 53 height 22
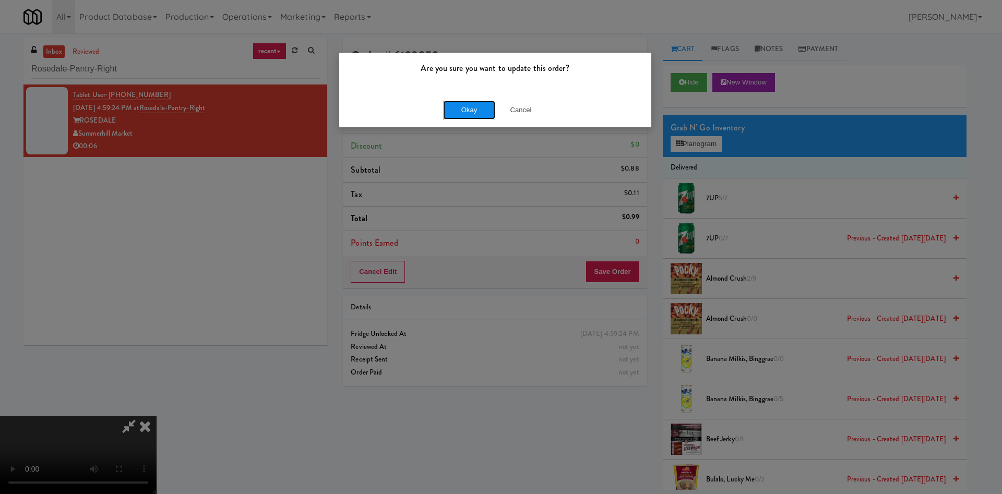
click at [479, 116] on button "Okay" at bounding box center [469, 110] width 52 height 19
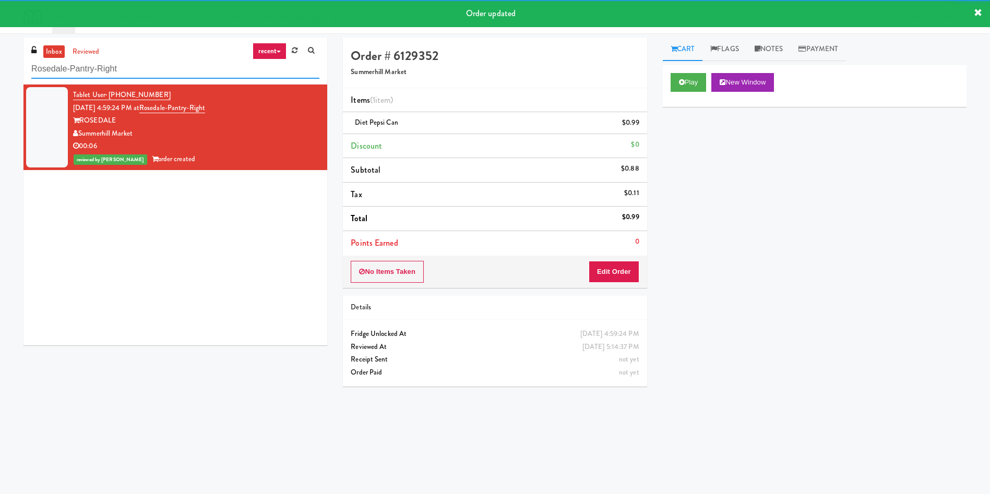
drag, startPoint x: 151, startPoint y: 65, endPoint x: 0, endPoint y: 54, distance: 151.7
click at [0, 55] on div "inbox reviewed recent all unclear take inventory issue suspicious failed recent…" at bounding box center [495, 247] width 990 height 419
paste input "OneEleven - Lunchroom"
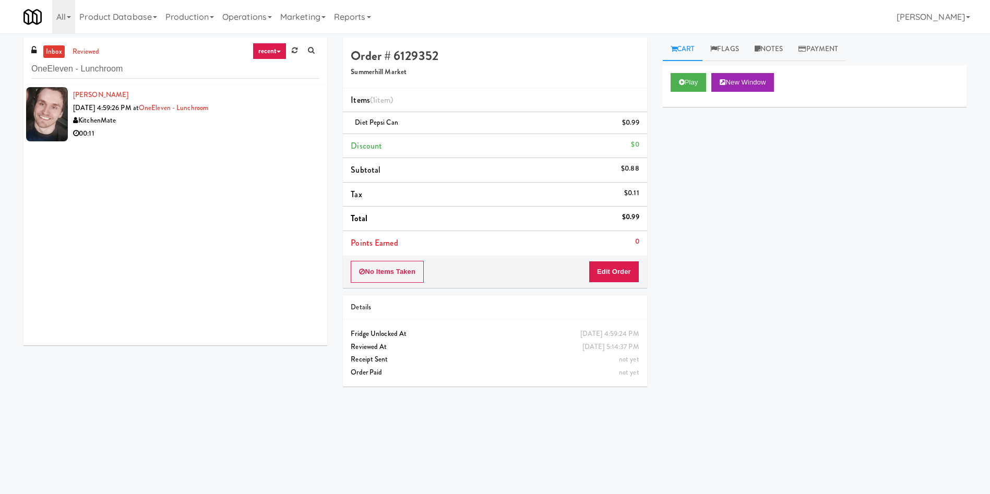
drag, startPoint x: 173, startPoint y: 122, endPoint x: 179, endPoint y: 122, distance: 6.3
click at [173, 122] on div "KitchenMate" at bounding box center [196, 120] width 246 height 13
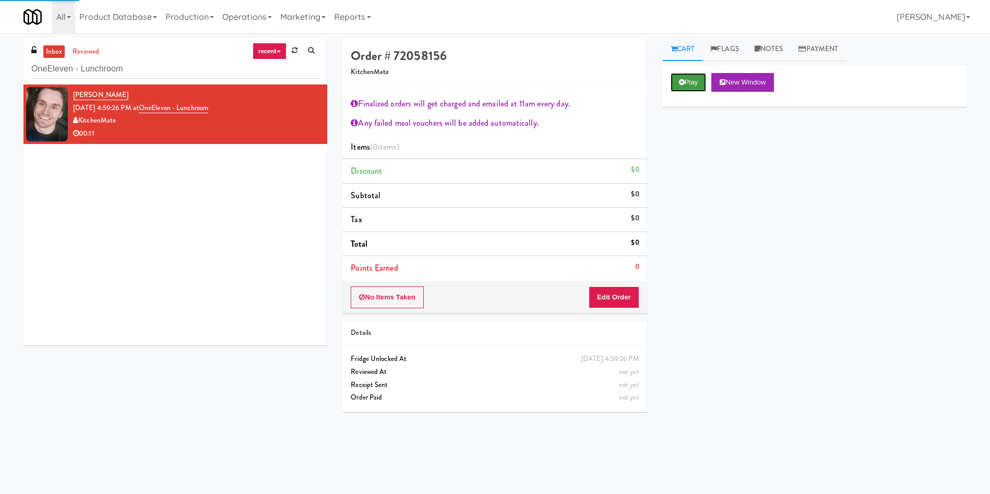
click at [695, 77] on button "Play" at bounding box center [689, 82] width 36 height 19
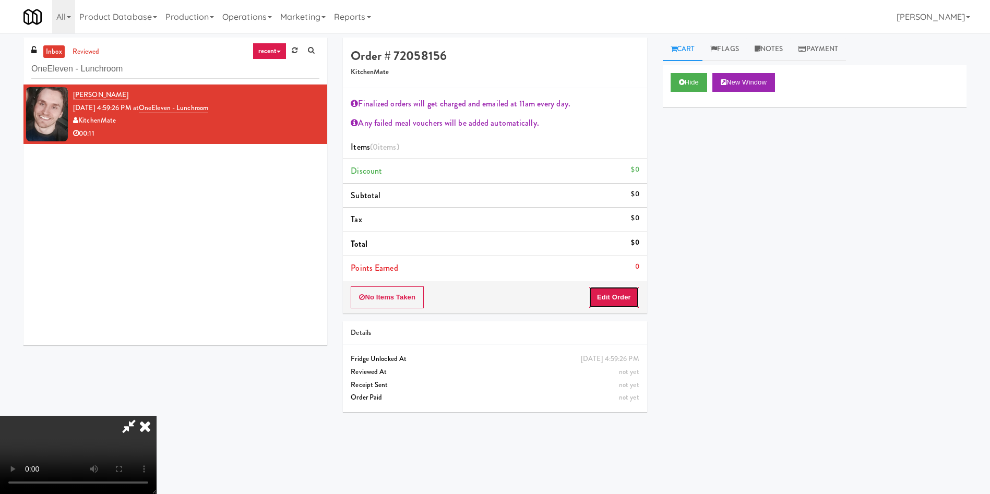
click at [620, 301] on button "Edit Order" at bounding box center [614, 298] width 51 height 22
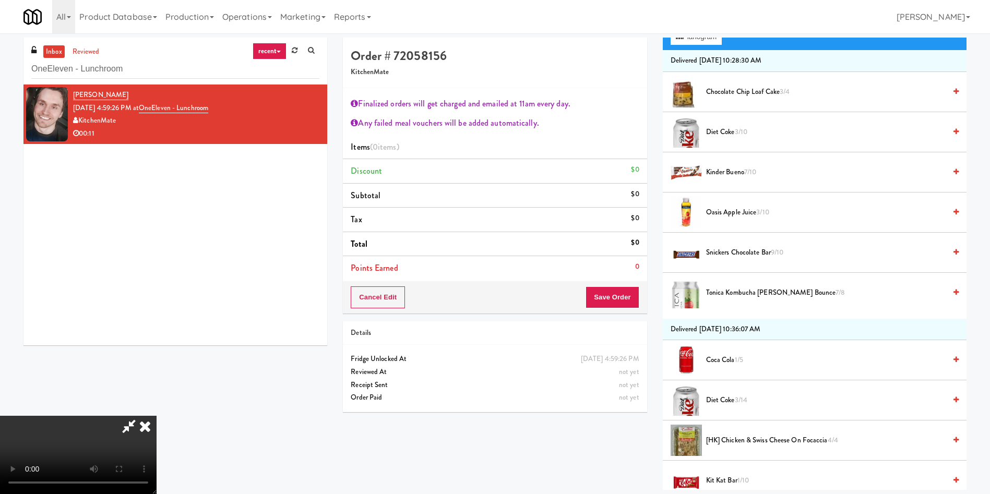
scroll to position [157, 0]
click at [157, 416] on video at bounding box center [78, 455] width 157 height 78
click at [763, 90] on span "Chocolate Chip Loaf Cake 3/4" at bounding box center [826, 91] width 240 height 13
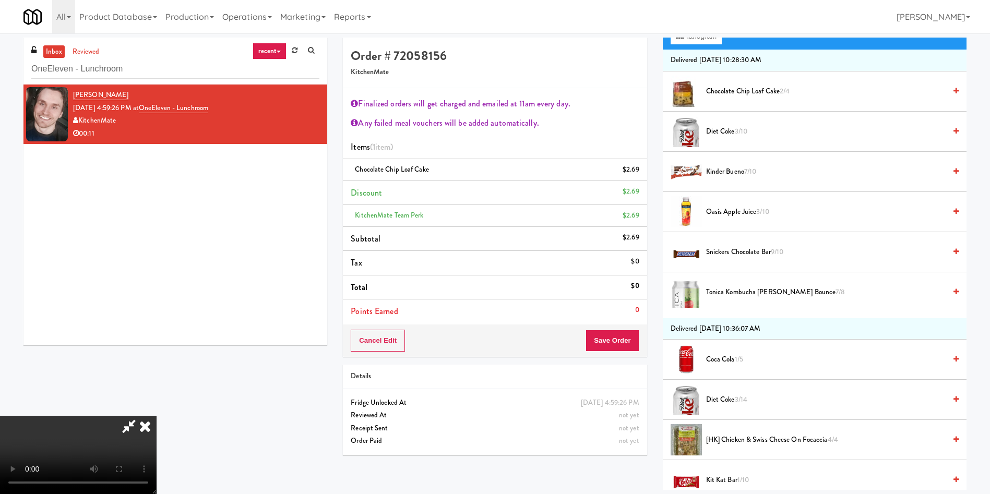
click at [157, 416] on video at bounding box center [78, 455] width 157 height 78
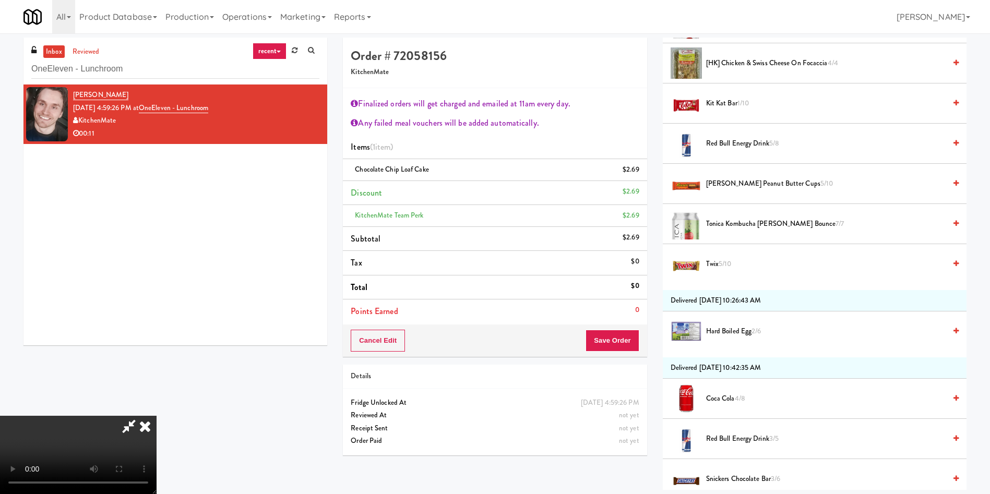
scroll to position [468, 0]
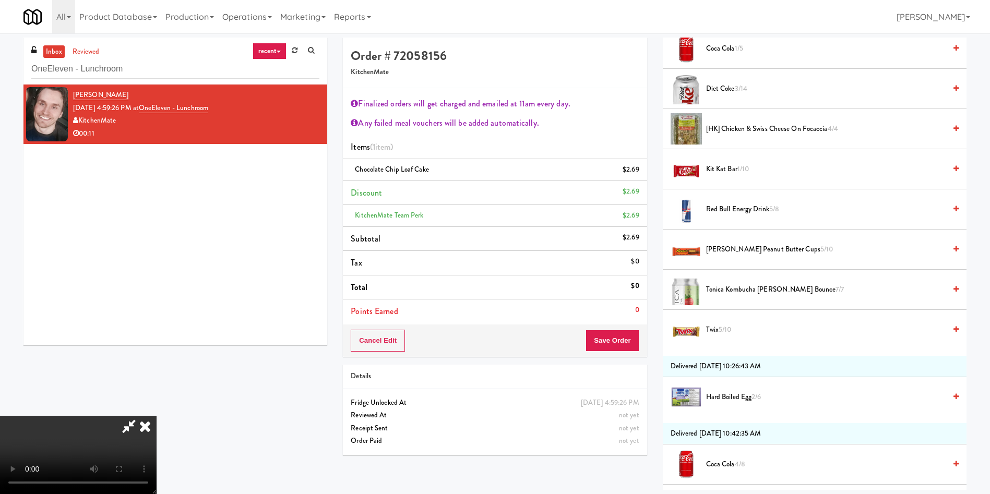
click at [744, 283] on span "Tonica Kombucha Berry Bounce 7/7" at bounding box center [826, 289] width 240 height 13
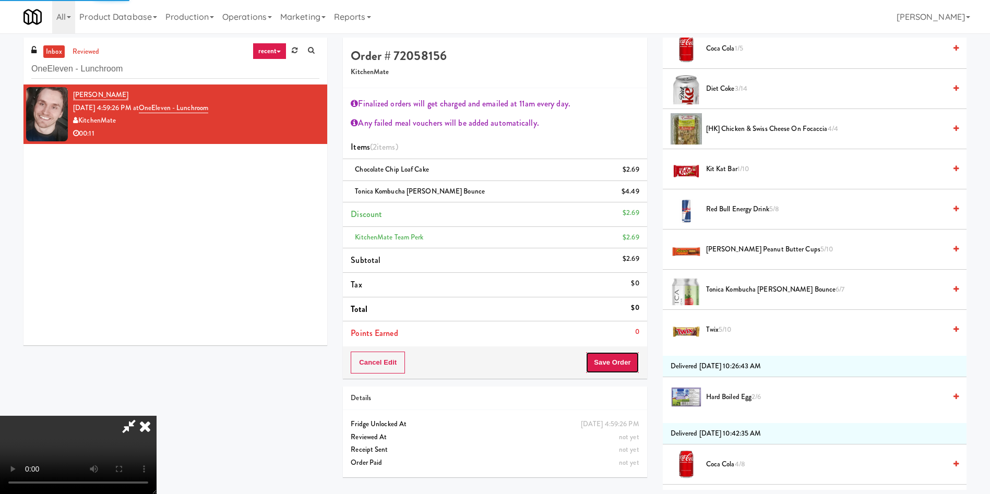
click at [622, 363] on button "Save Order" at bounding box center [612, 363] width 53 height 22
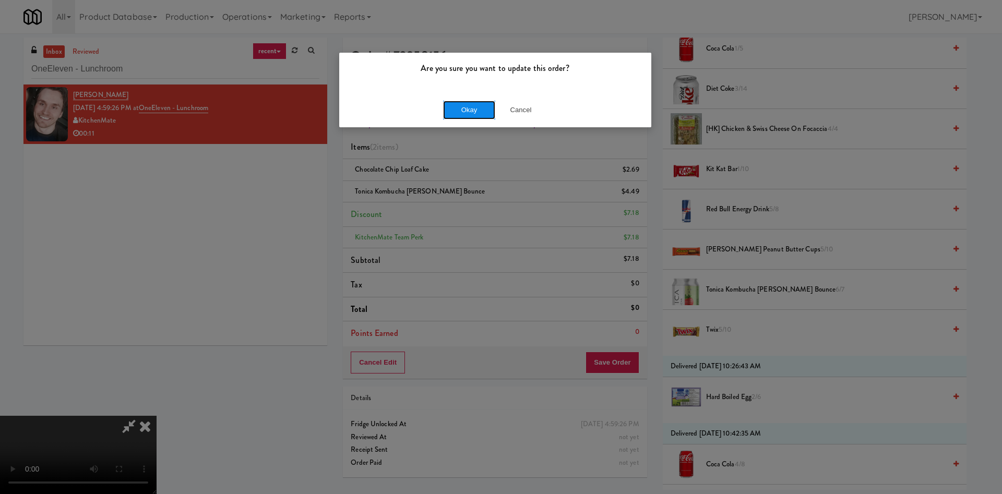
click at [475, 104] on button "Okay" at bounding box center [469, 110] width 52 height 19
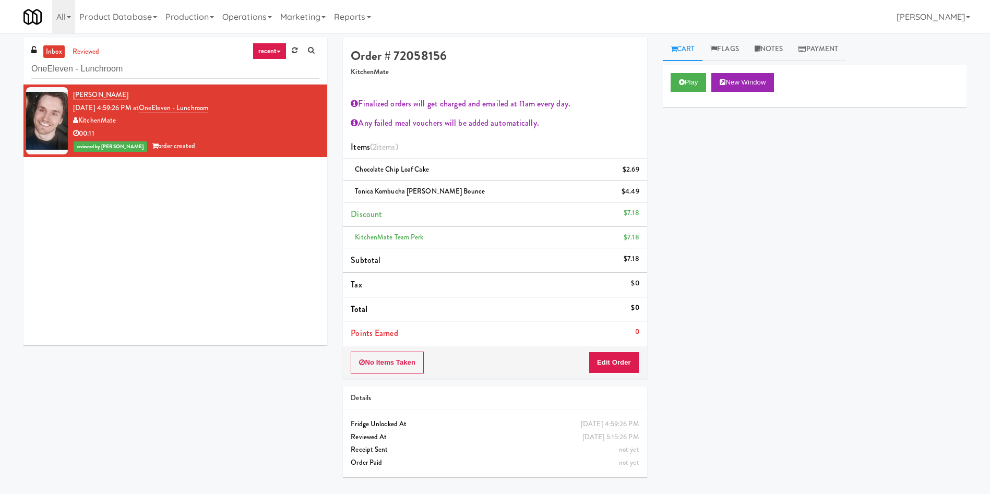
scroll to position [0, 0]
drag, startPoint x: 161, startPoint y: 76, endPoint x: 0, endPoint y: 72, distance: 160.8
click at [0, 73] on div "inbox reviewed recent all unclear take inventory issue suspicious failed recent…" at bounding box center [495, 262] width 990 height 448
paste input "Legacy - Ambient - Left"
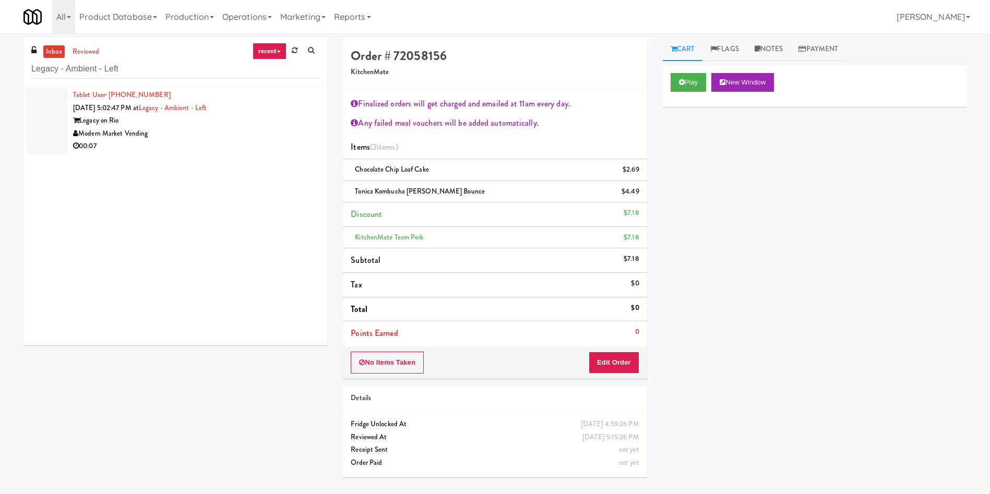
click at [72, 102] on li "Tablet User · (408) 510-0376 Oct 10, 2025 5:02:47 PM at Legacy - Ambient - Left…" at bounding box center [175, 121] width 304 height 73
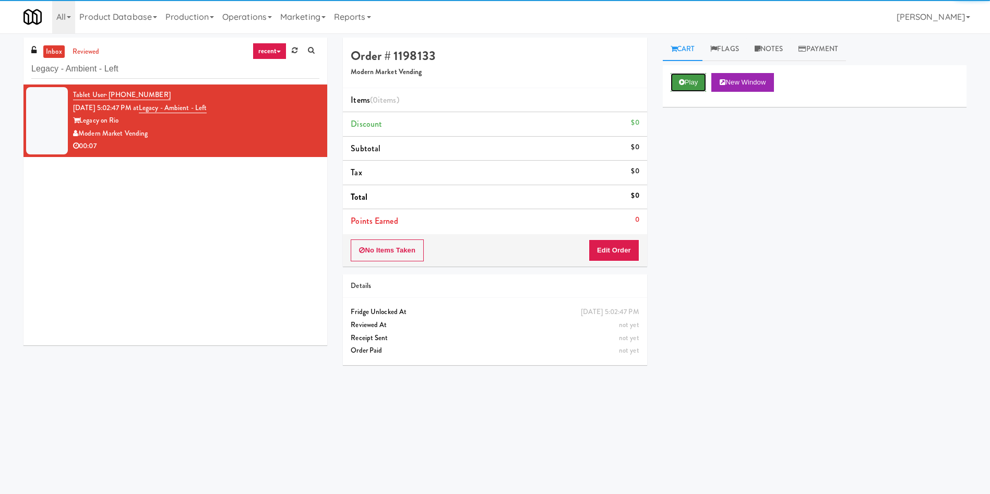
click at [694, 84] on button "Play" at bounding box center [689, 82] width 36 height 19
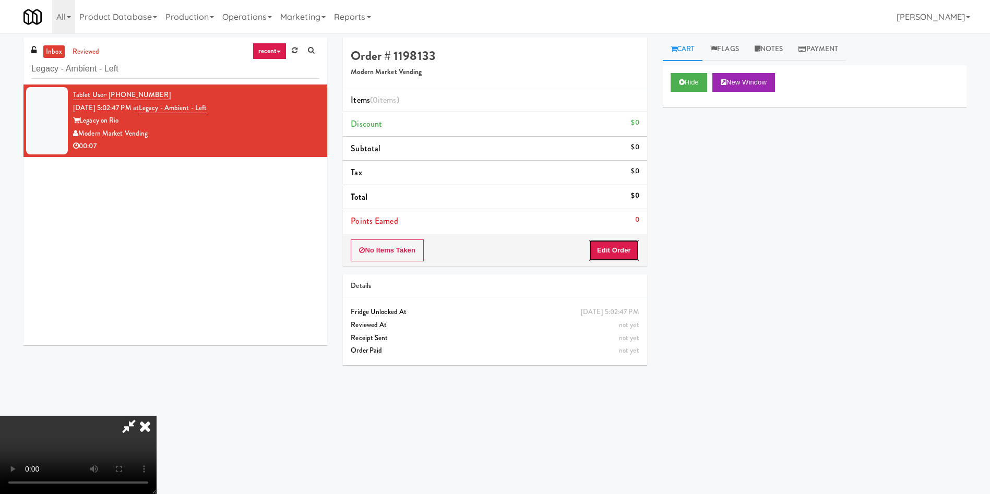
click at [619, 245] on button "Edit Order" at bounding box center [614, 251] width 51 height 22
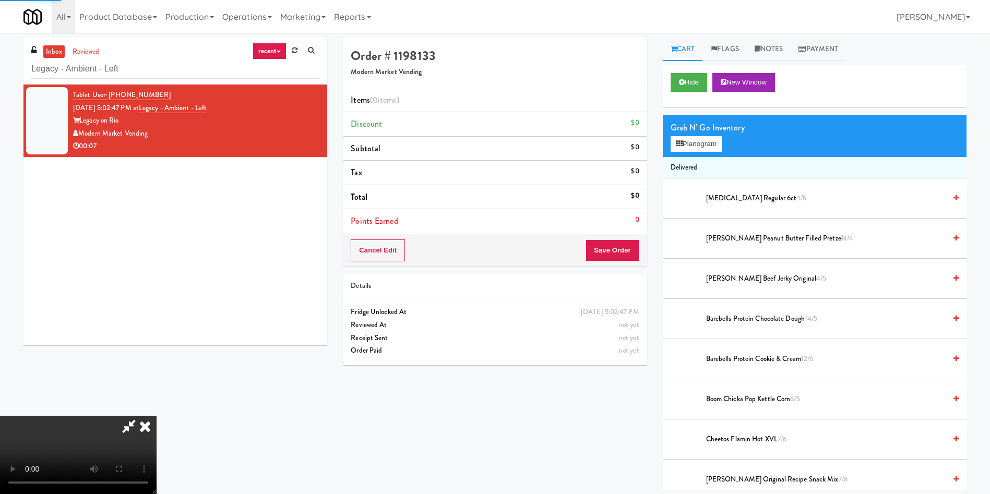
scroll to position [78, 0]
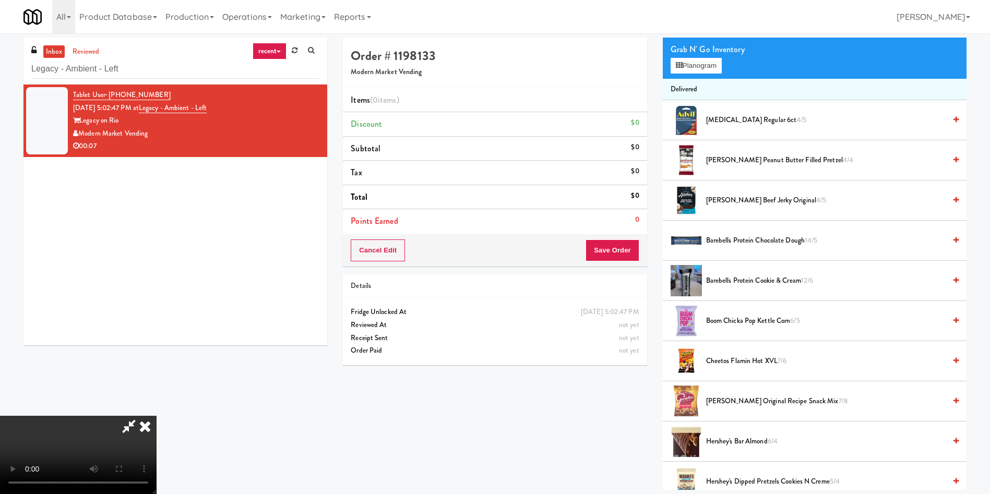
click at [157, 416] on video at bounding box center [78, 455] width 157 height 78
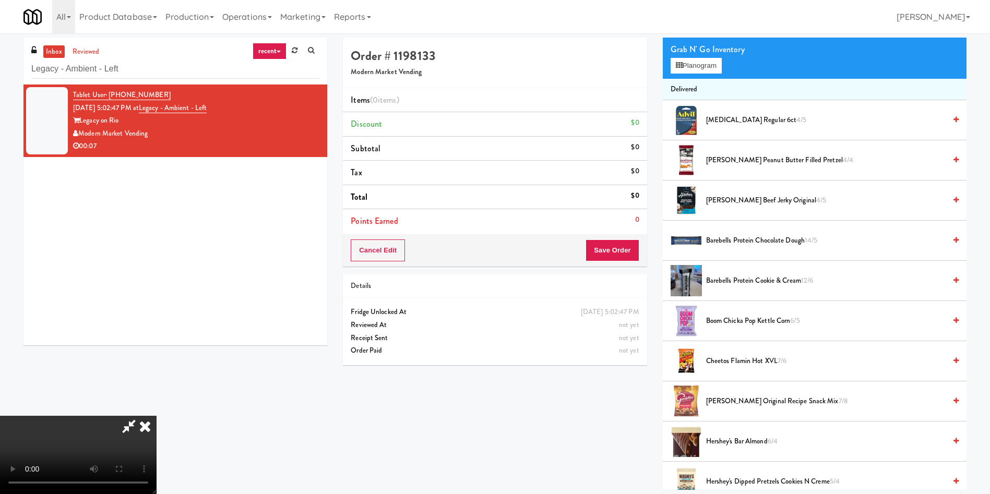
click at [157, 416] on video at bounding box center [78, 455] width 157 height 78
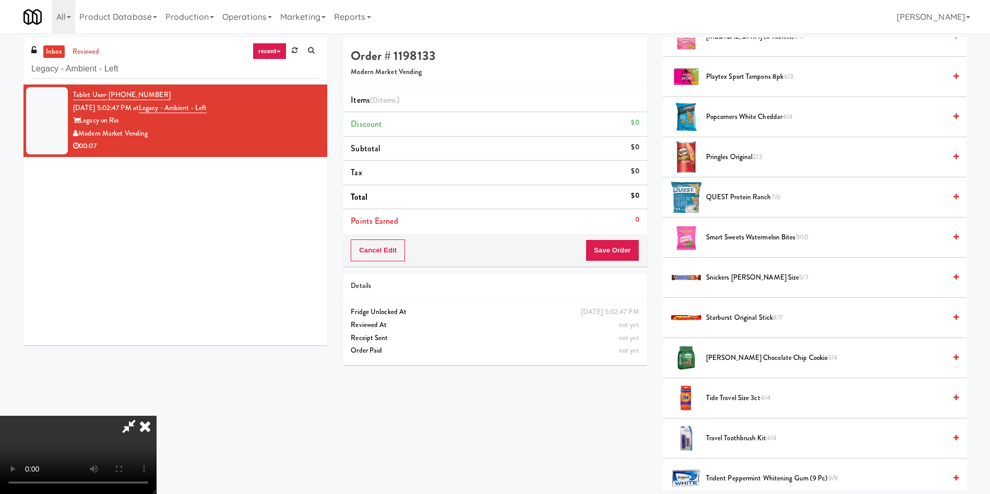
scroll to position [700, 0]
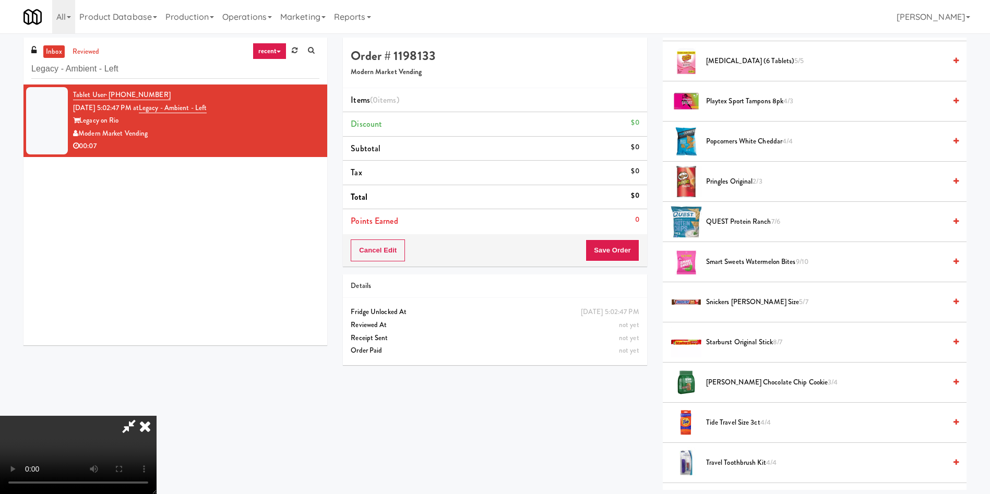
click at [749, 304] on span "Snickers Bar King Size 5/7" at bounding box center [826, 302] width 240 height 13
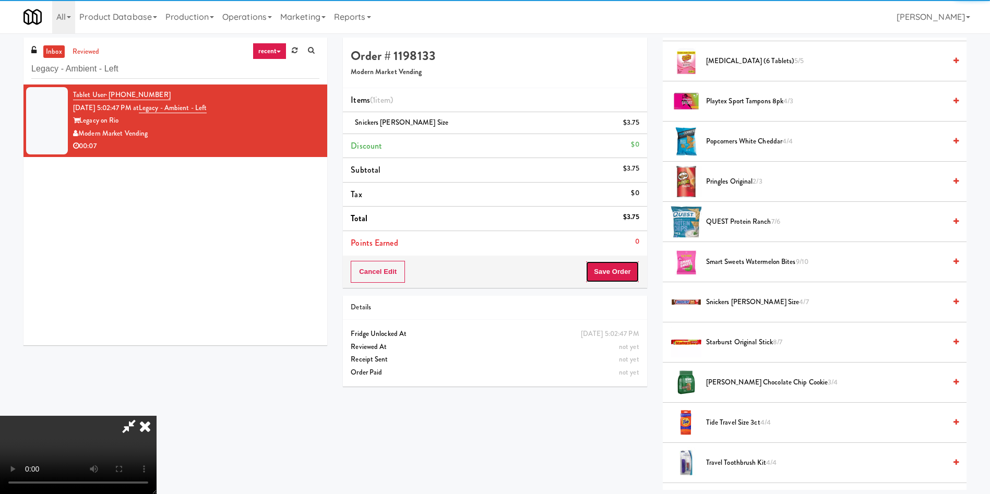
click at [603, 276] on button "Save Order" at bounding box center [612, 272] width 53 height 22
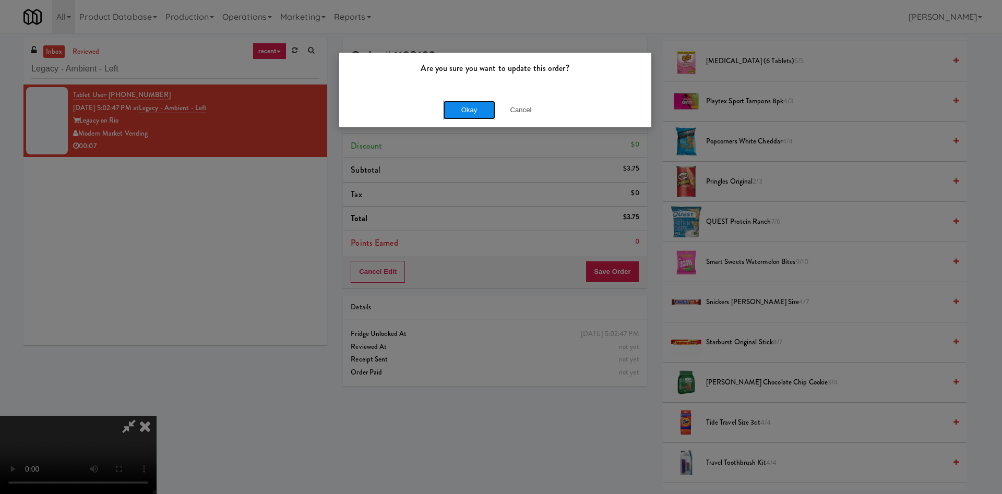
click at [460, 110] on button "Okay" at bounding box center [469, 110] width 52 height 19
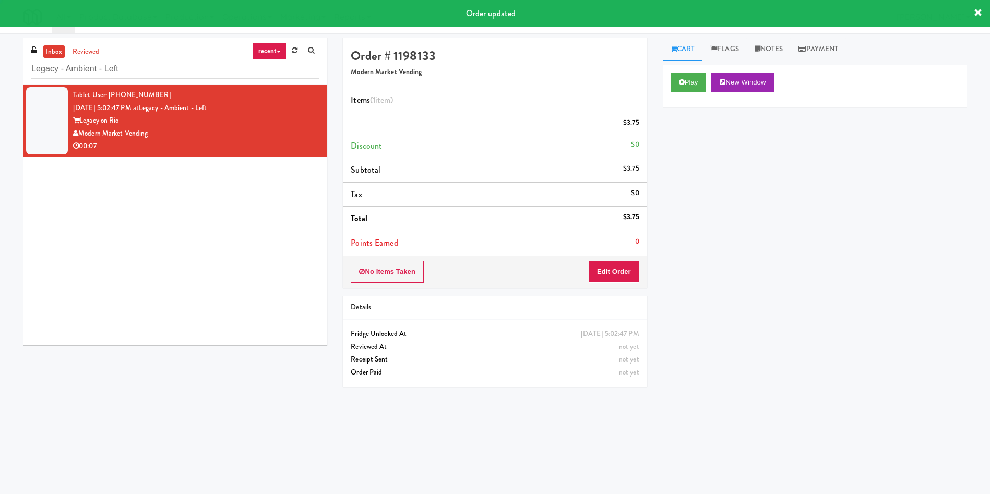
scroll to position [0, 0]
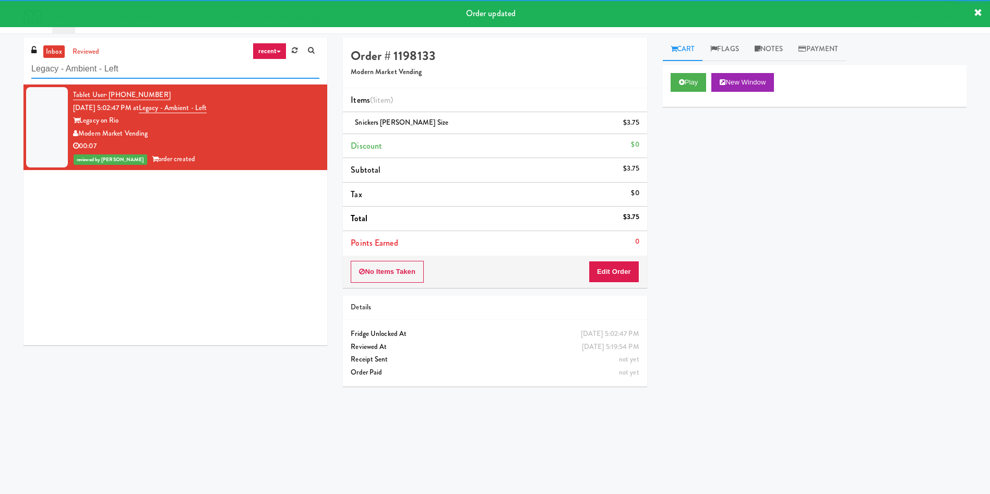
drag, startPoint x: 164, startPoint y: 68, endPoint x: 0, endPoint y: 58, distance: 164.2
click at [0, 58] on div "inbox reviewed recent all unclear take inventory issue suspicious failed recent…" at bounding box center [495, 247] width 990 height 419
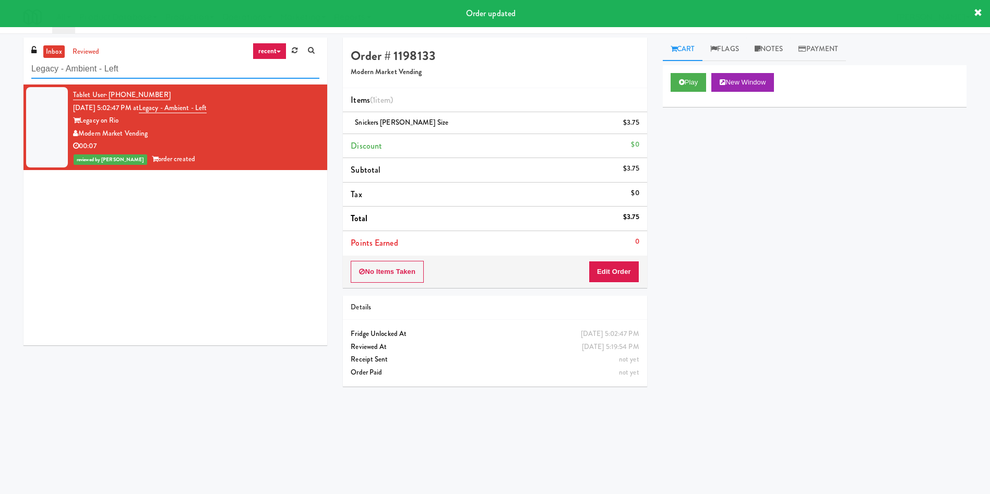
paste input "1730 N Clark - Right - Fridge"
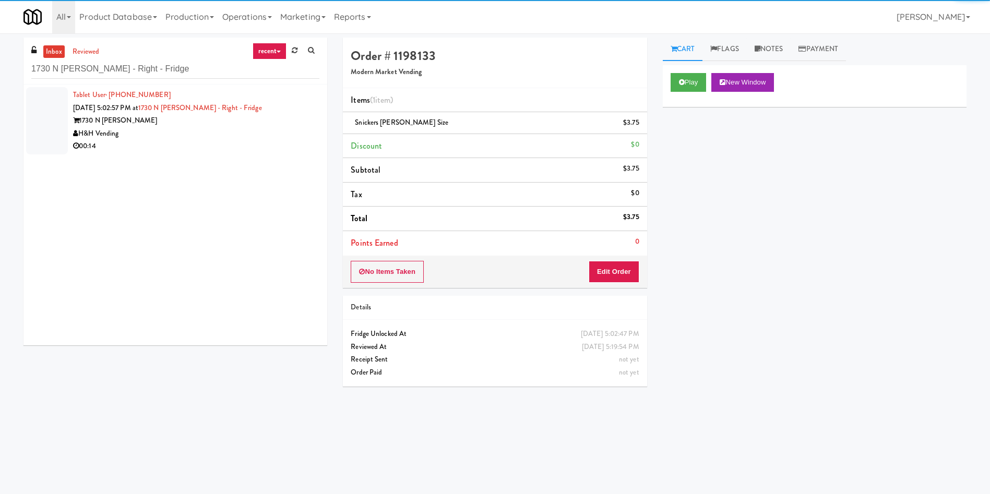
click at [41, 113] on div at bounding box center [47, 120] width 42 height 67
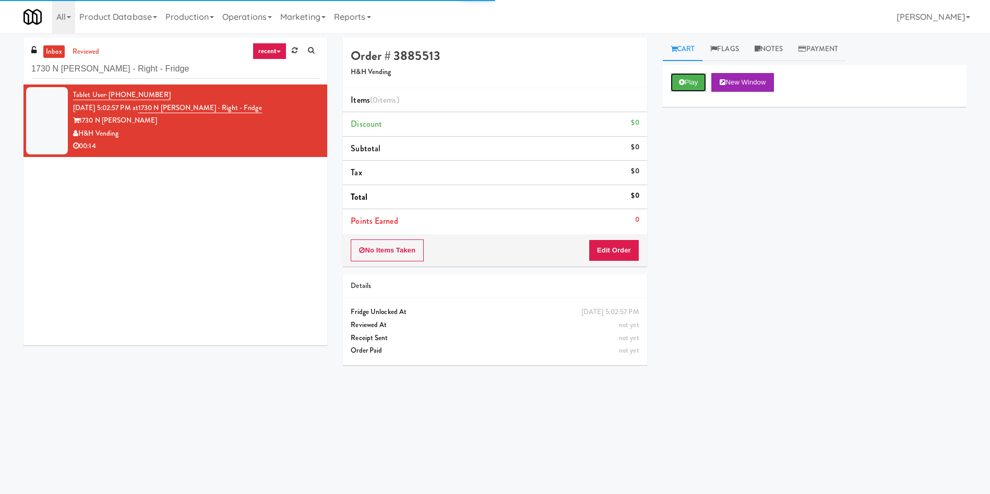
drag, startPoint x: 701, startPoint y: 81, endPoint x: 680, endPoint y: 138, distance: 60.8
click at [702, 81] on button "Play" at bounding box center [689, 82] width 36 height 19
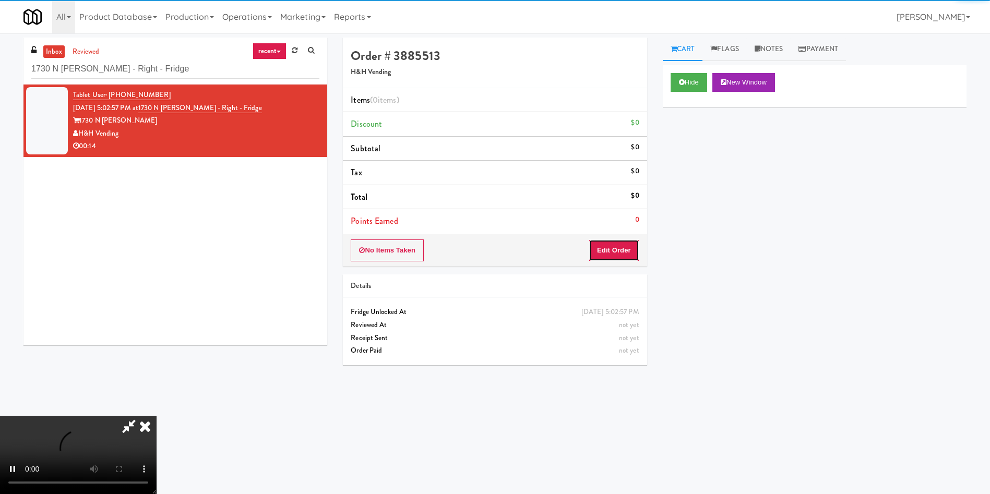
click at [619, 242] on button "Edit Order" at bounding box center [614, 251] width 51 height 22
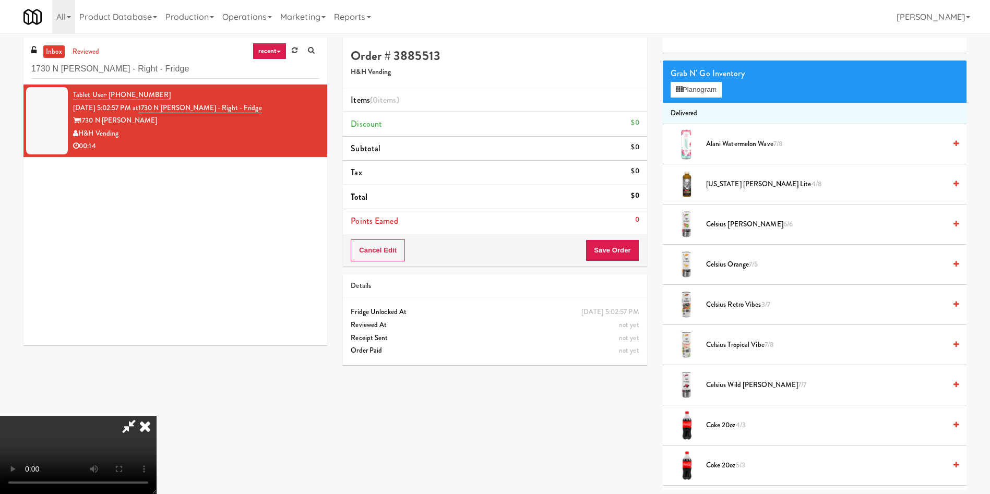
scroll to position [78, 0]
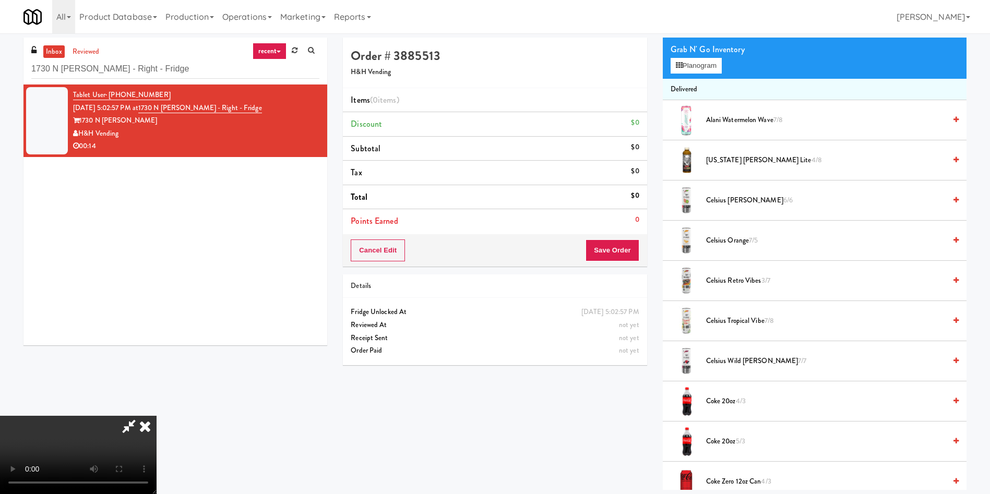
click at [157, 416] on video at bounding box center [78, 455] width 157 height 78
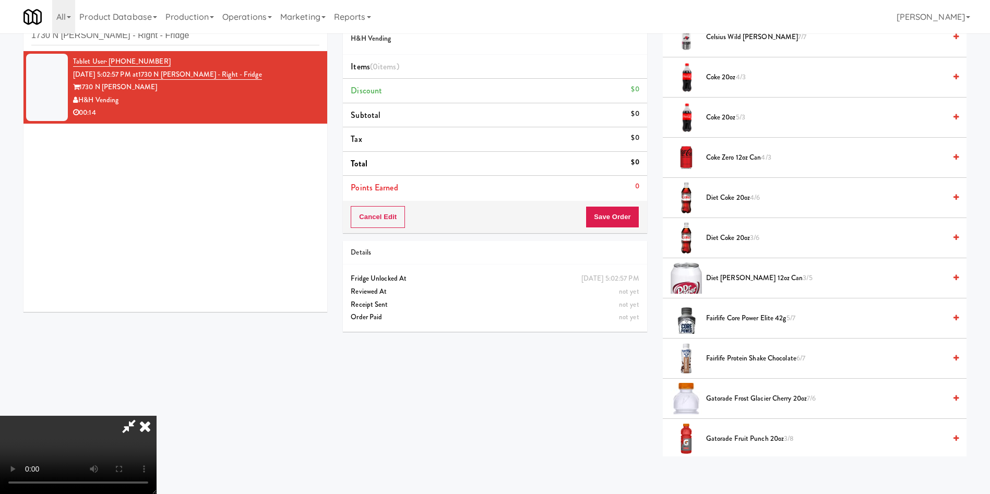
scroll to position [470, 0]
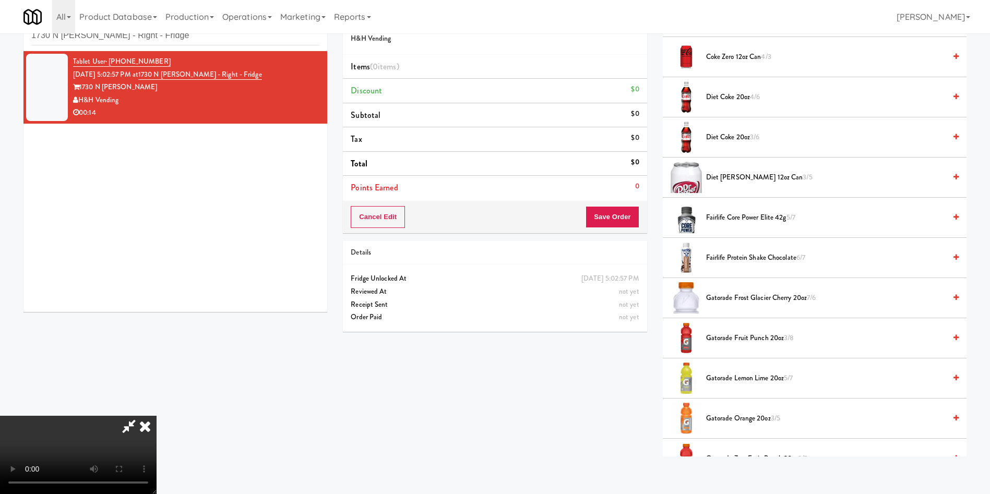
click at [723, 177] on span "Diet Dr Pepper 12oz can 3/5" at bounding box center [826, 177] width 240 height 13
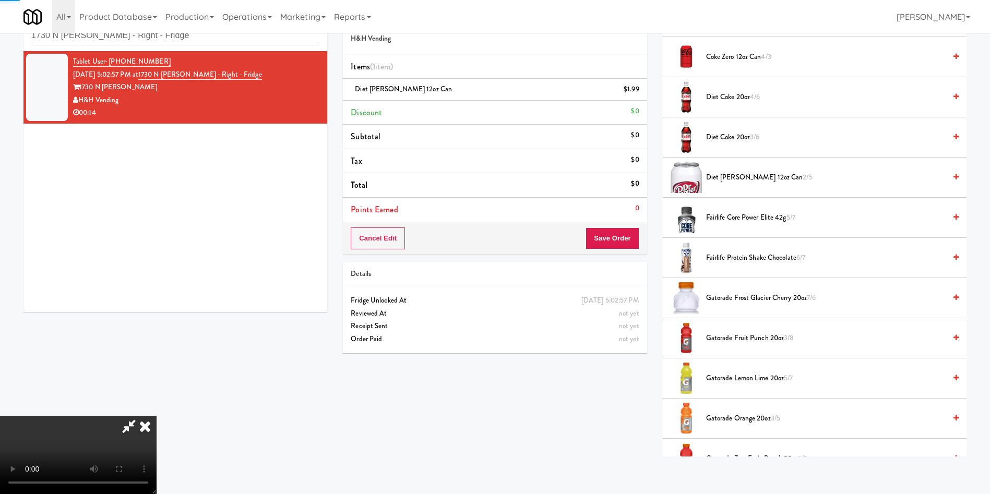
click at [157, 416] on video at bounding box center [78, 455] width 157 height 78
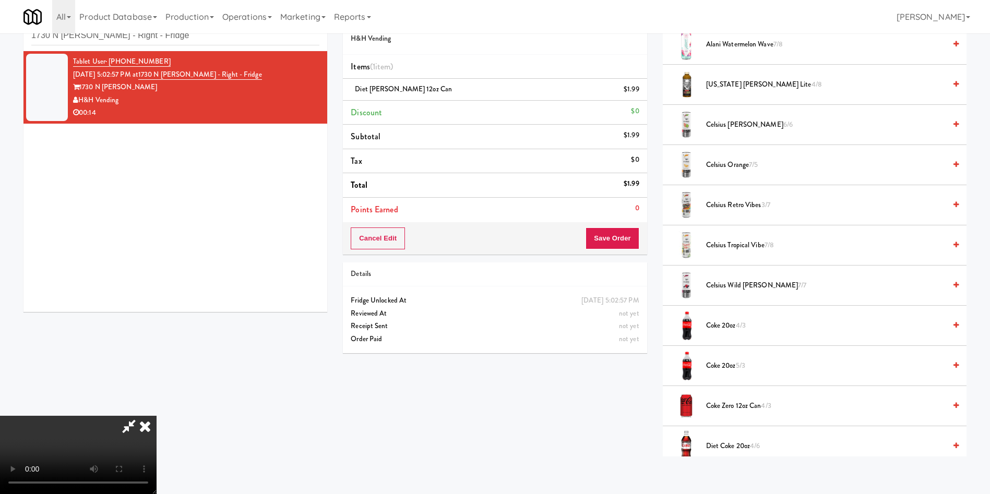
scroll to position [0, 0]
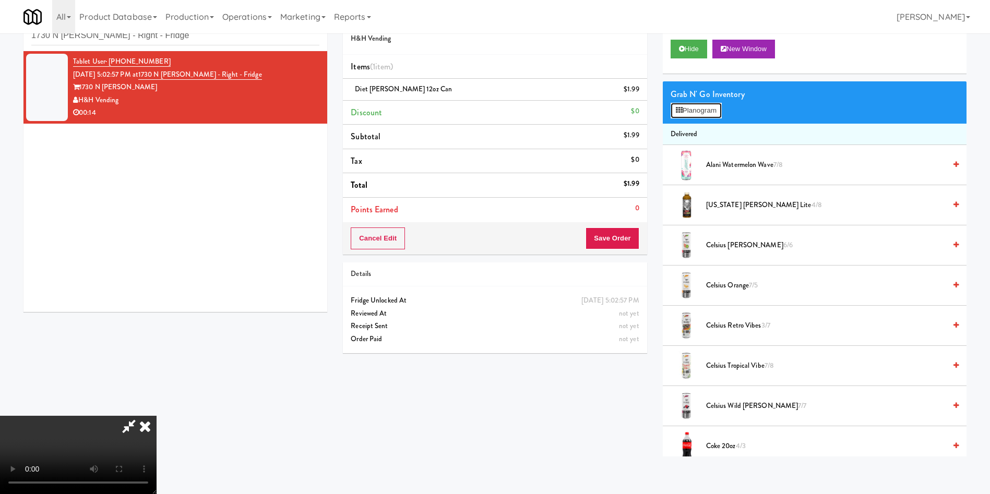
click at [694, 108] on button "Planogram" at bounding box center [696, 111] width 51 height 16
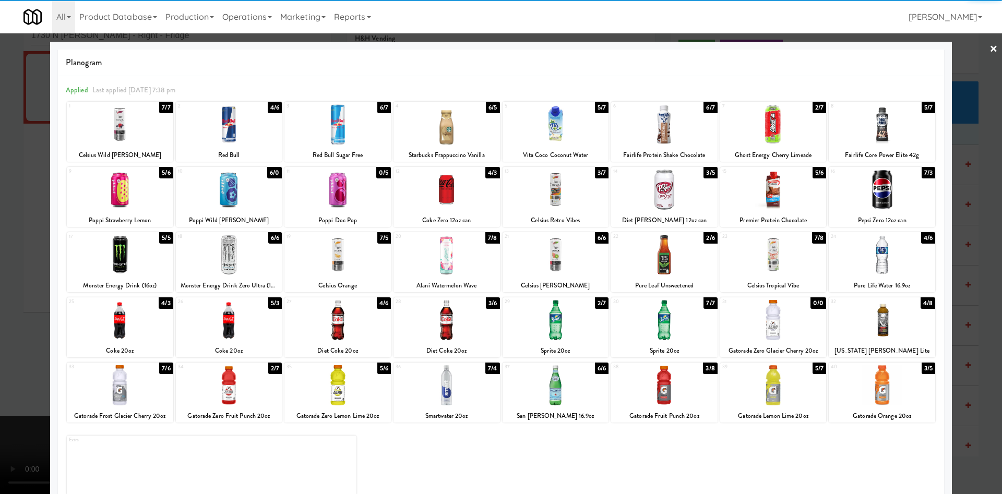
click at [886, 255] on div at bounding box center [882, 255] width 106 height 40
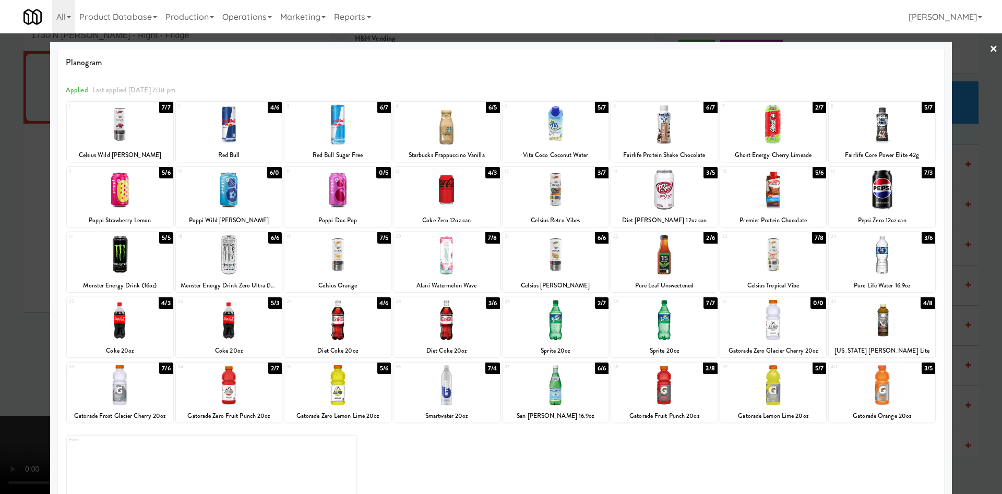
click at [950, 73] on div at bounding box center [501, 247] width 1002 height 494
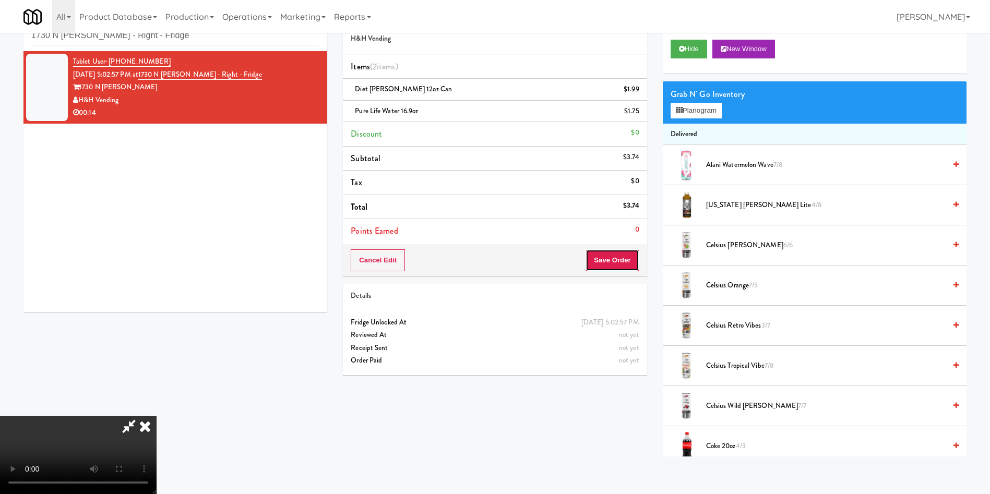
click at [631, 254] on button "Save Order" at bounding box center [612, 261] width 53 height 22
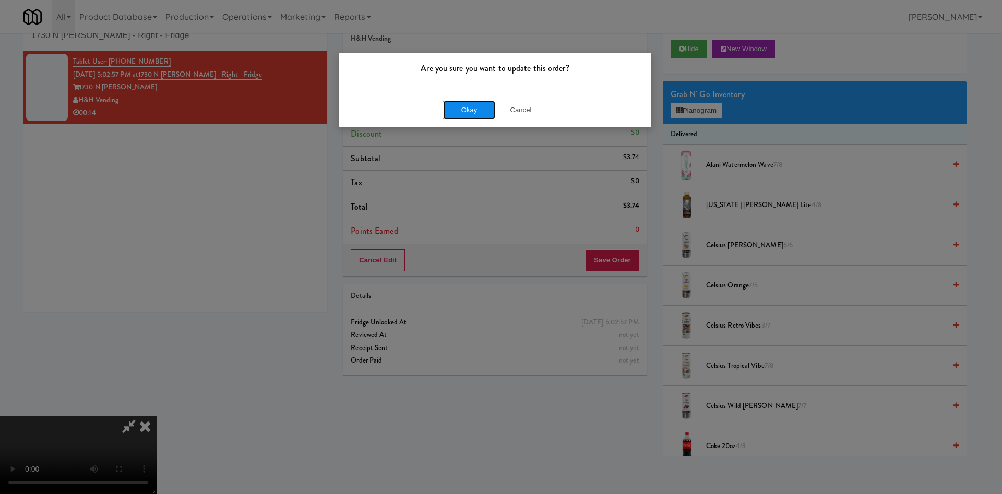
click at [472, 107] on button "Okay" at bounding box center [469, 110] width 52 height 19
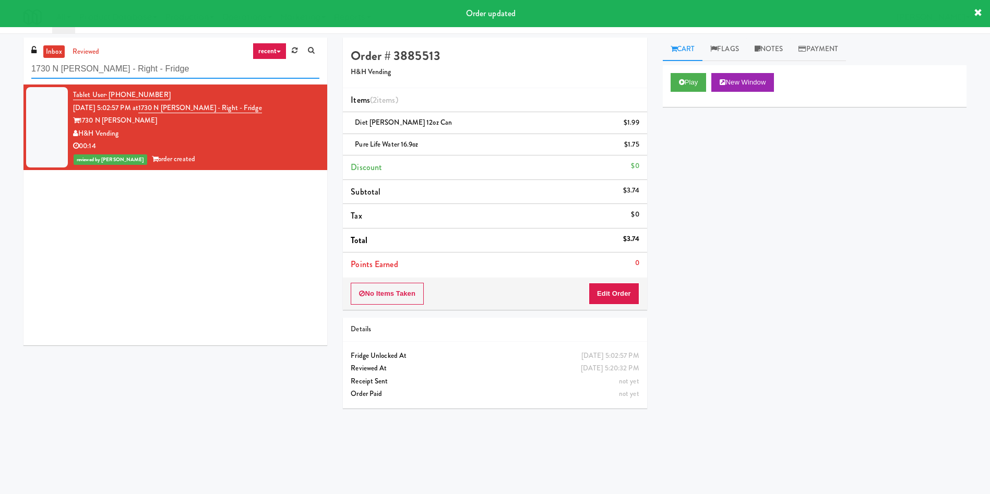
drag, startPoint x: 163, startPoint y: 75, endPoint x: 0, endPoint y: 64, distance: 163.8
click at [0, 64] on div "inbox reviewed recent all unclear take inventory issue suspicious failed recent…" at bounding box center [495, 247] width 990 height 419
paste input "The Legacy at Centennial Gym Ambient"
type input "The Legacy at Centennial Gym Ambient"
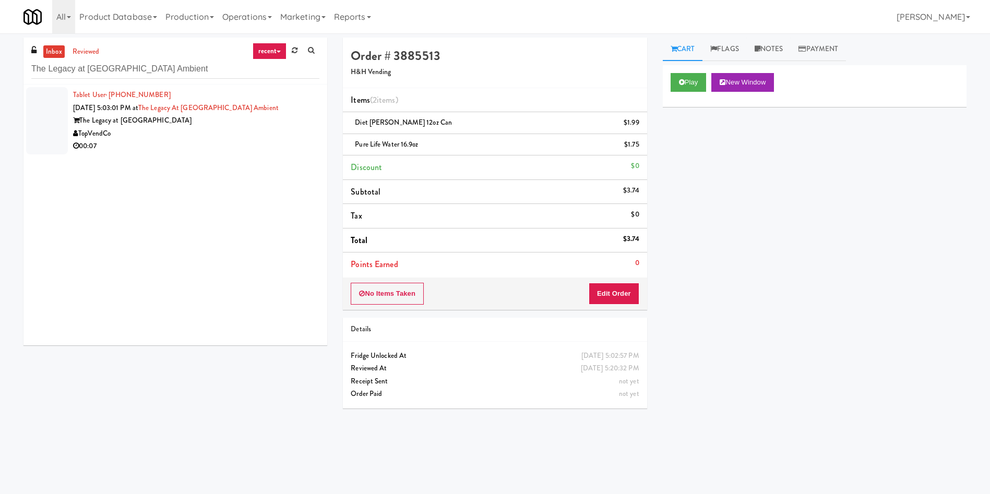
click at [42, 116] on div at bounding box center [47, 120] width 42 height 67
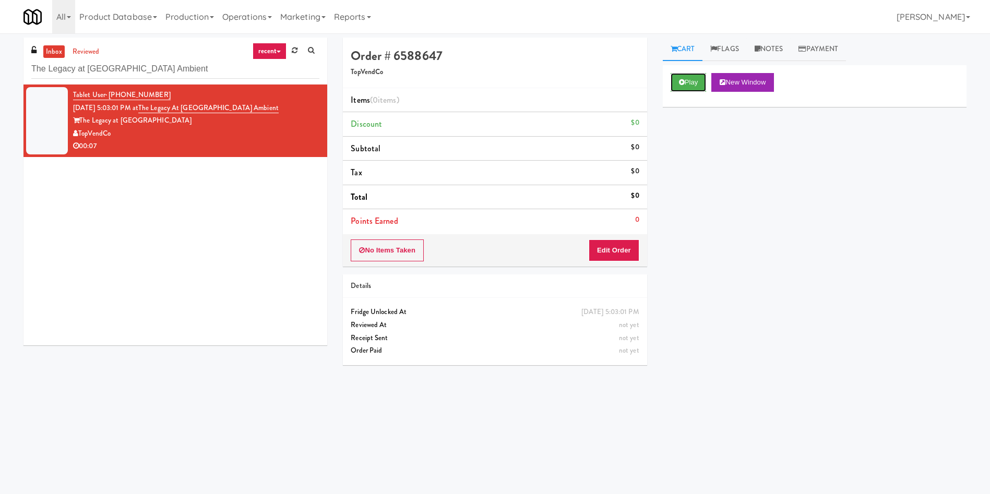
drag, startPoint x: 693, startPoint y: 84, endPoint x: 665, endPoint y: 204, distance: 124.0
click at [693, 85] on button "Play" at bounding box center [689, 82] width 36 height 19
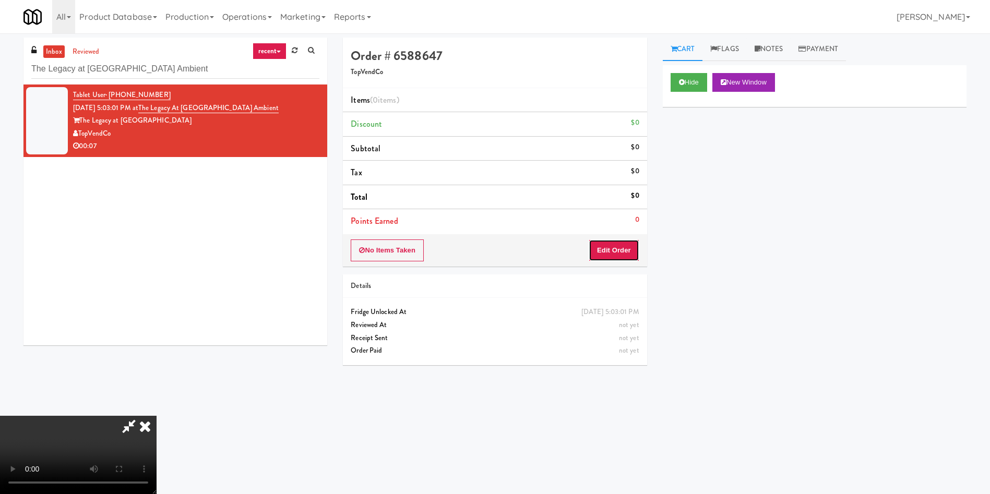
click at [627, 246] on button "Edit Order" at bounding box center [614, 251] width 51 height 22
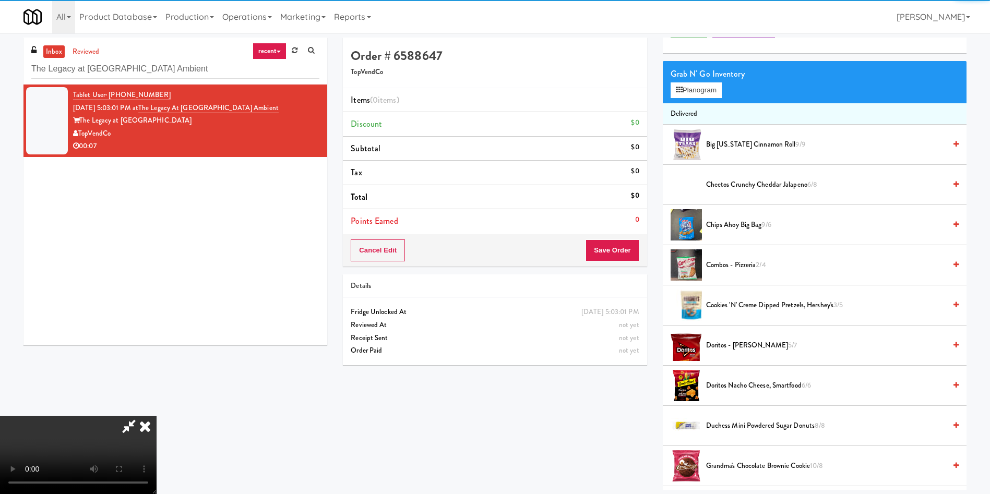
scroll to position [78, 0]
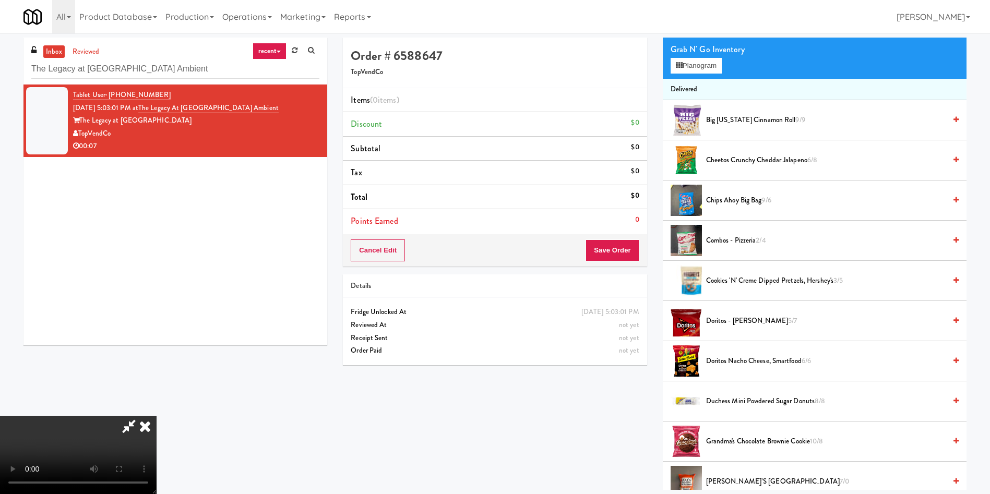
click at [157, 416] on video at bounding box center [78, 455] width 157 height 78
click at [698, 65] on button "Planogram" at bounding box center [696, 66] width 51 height 16
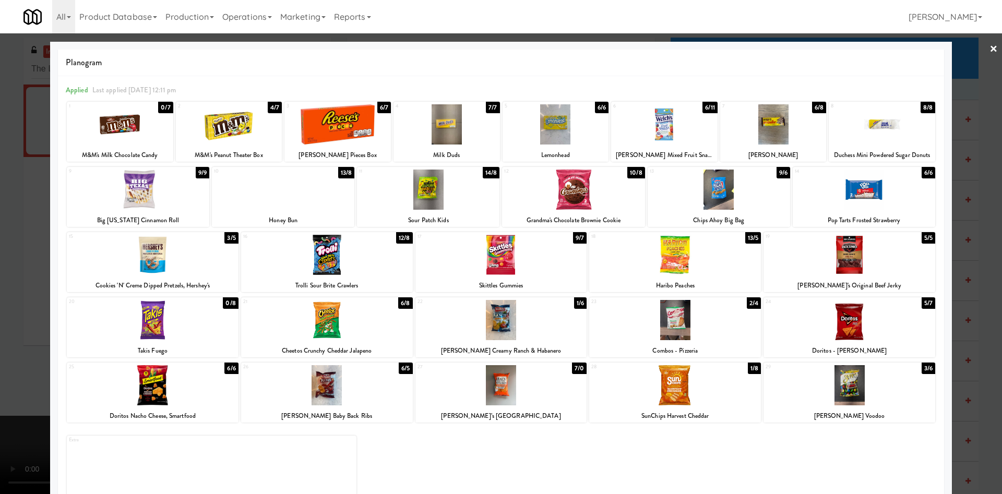
click at [0, 273] on div at bounding box center [501, 247] width 1002 height 494
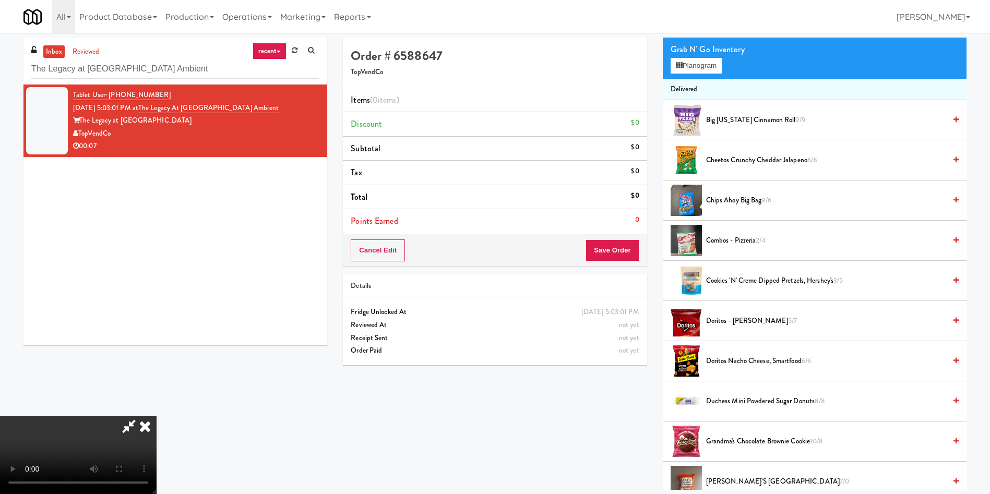
scroll to position [153, 0]
click at [157, 416] on video at bounding box center [78, 455] width 157 height 78
click at [729, 277] on span "Cookies 'N' Creme Dipped Pretzels, Hershey's 3/5" at bounding box center [826, 281] width 240 height 13
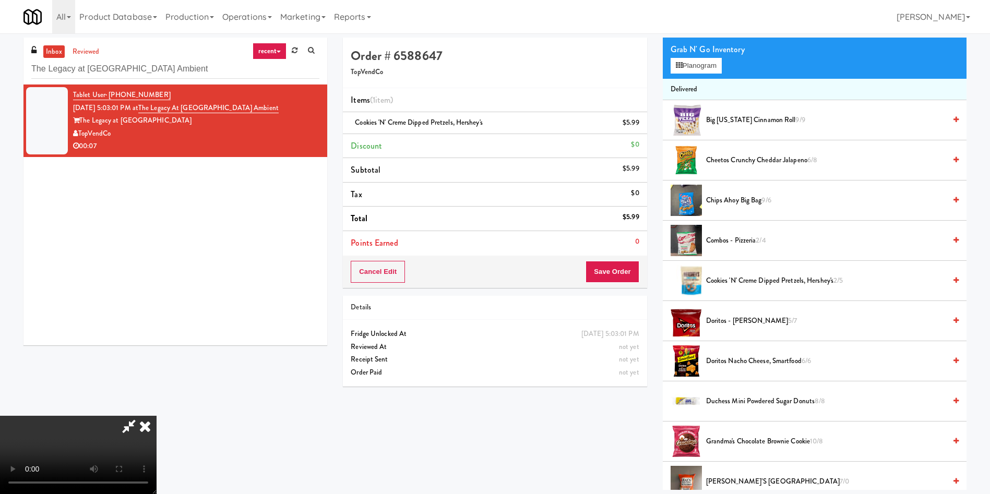
click at [157, 416] on video at bounding box center [78, 455] width 157 height 78
click at [157, 419] on video at bounding box center [78, 455] width 157 height 78
click at [693, 59] on button "Planogram" at bounding box center [696, 66] width 51 height 16
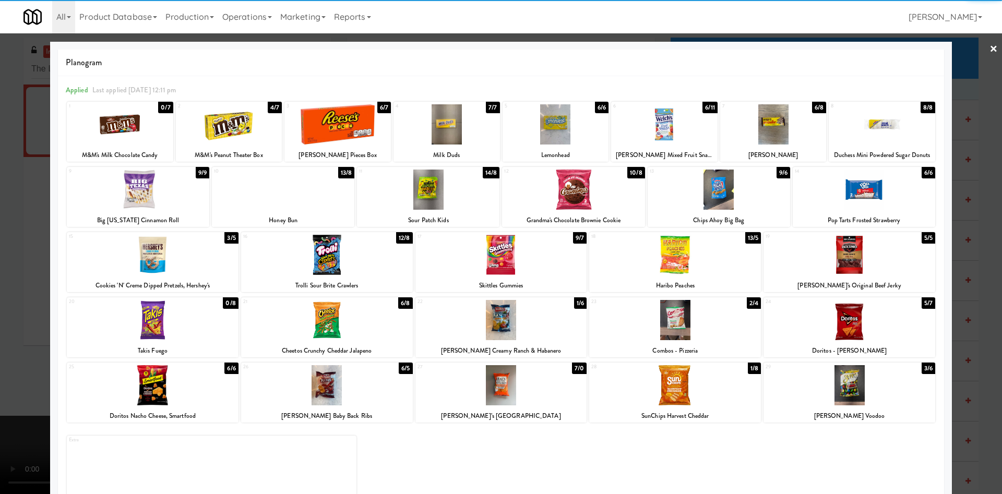
click at [846, 394] on div at bounding box center [850, 385] width 172 height 40
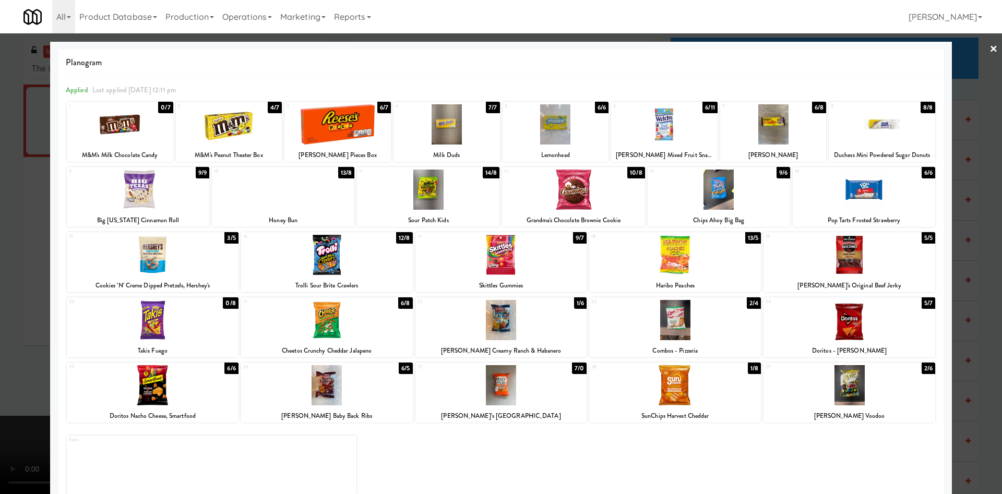
click at [22, 278] on div at bounding box center [501, 247] width 1002 height 494
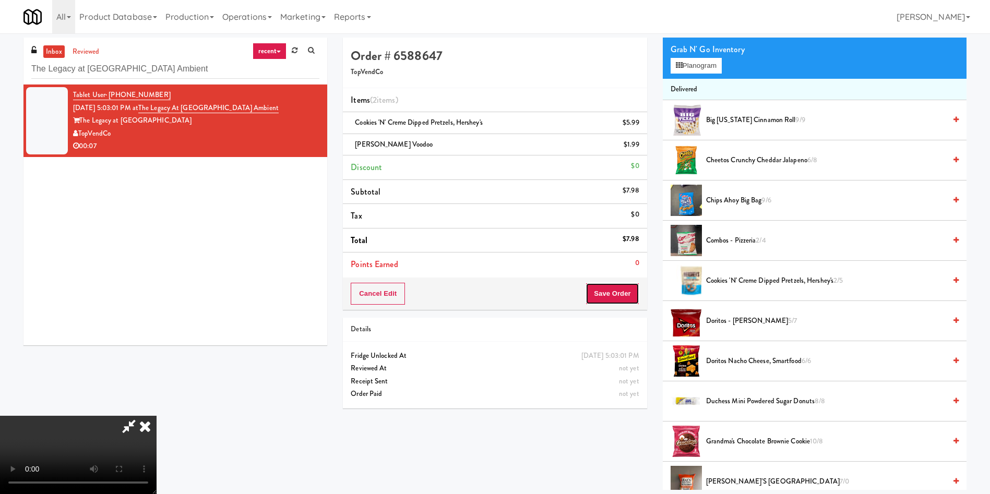
click at [620, 288] on button "Save Order" at bounding box center [612, 294] width 53 height 22
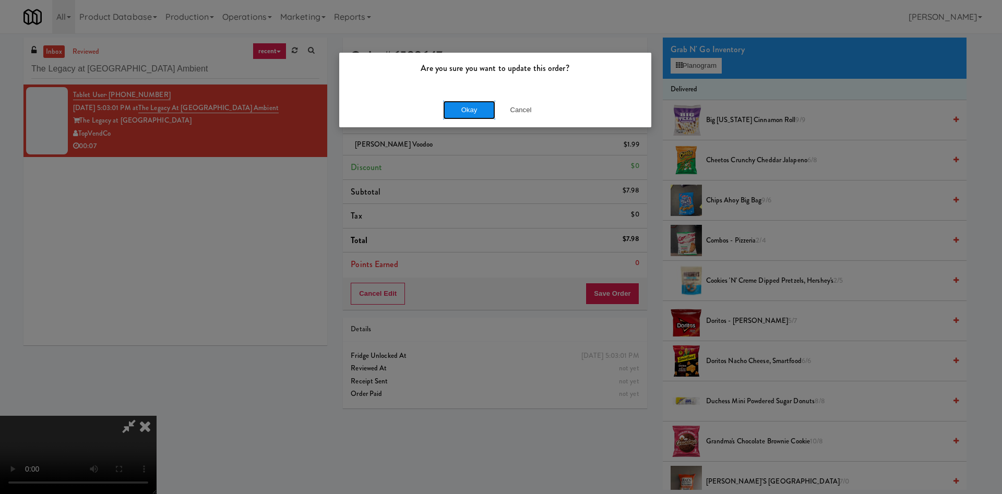
click at [473, 108] on button "Okay" at bounding box center [469, 110] width 52 height 19
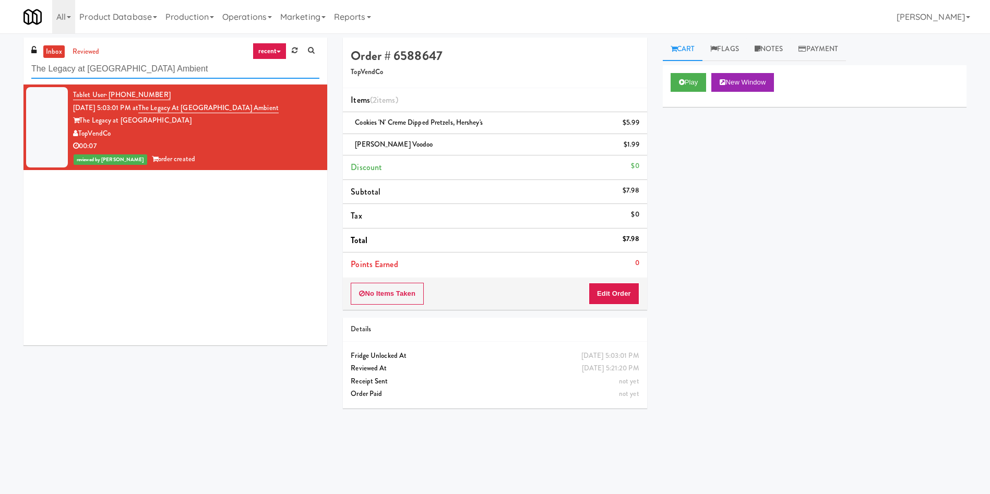
drag, startPoint x: 203, startPoint y: 62, endPoint x: 0, endPoint y: 62, distance: 202.5
click at [0, 62] on div "inbox reviewed recent all unclear take inventory issue suspicious failed recent…" at bounding box center [495, 247] width 990 height 419
paste input "Legacy - Ambient - Left 1730 N Clark - Right - Fridge"
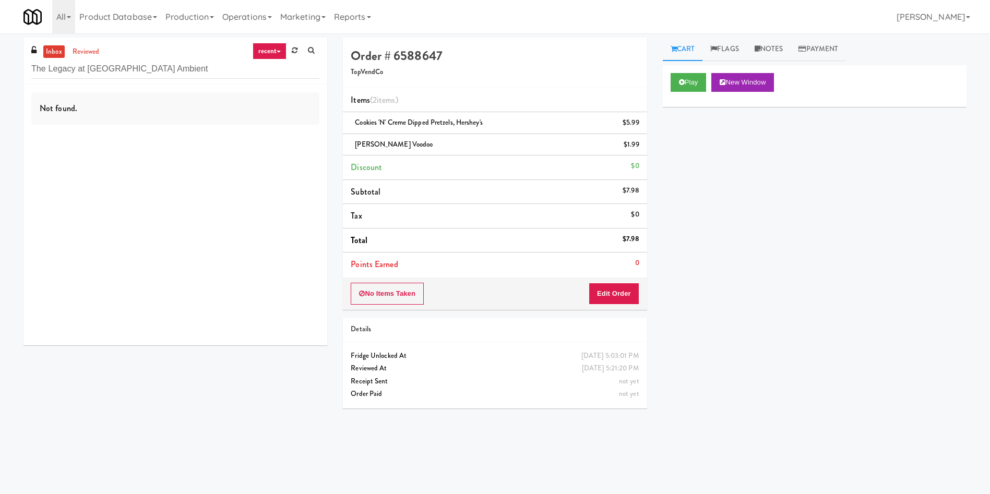
click at [57, 48] on link "inbox" at bounding box center [53, 51] width 21 height 13
drag, startPoint x: 198, startPoint y: 74, endPoint x: 0, endPoint y: 61, distance: 198.8
click at [0, 61] on div "inbox reviewed recent all unclear take inventory issue suspicious failed recent…" at bounding box center [495, 247] width 990 height 419
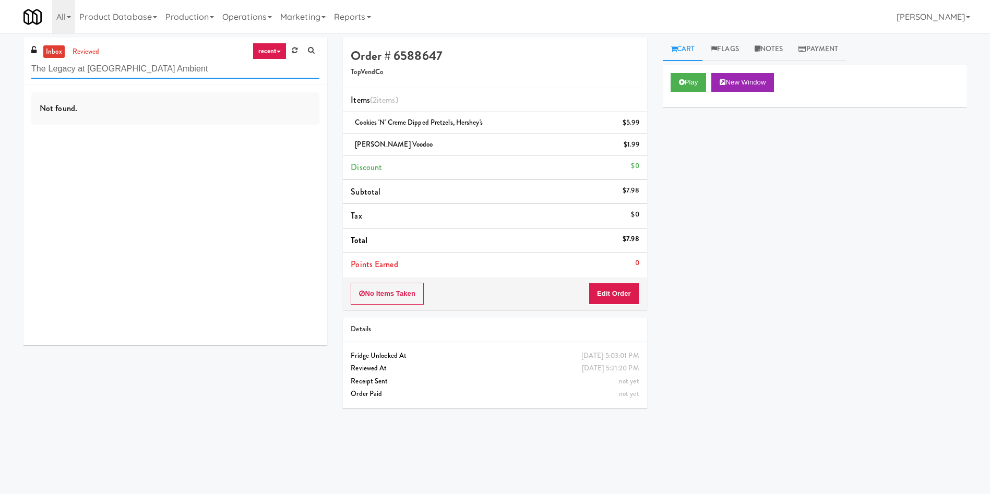
paste input "750 N Dearborn - Left - Fridge"
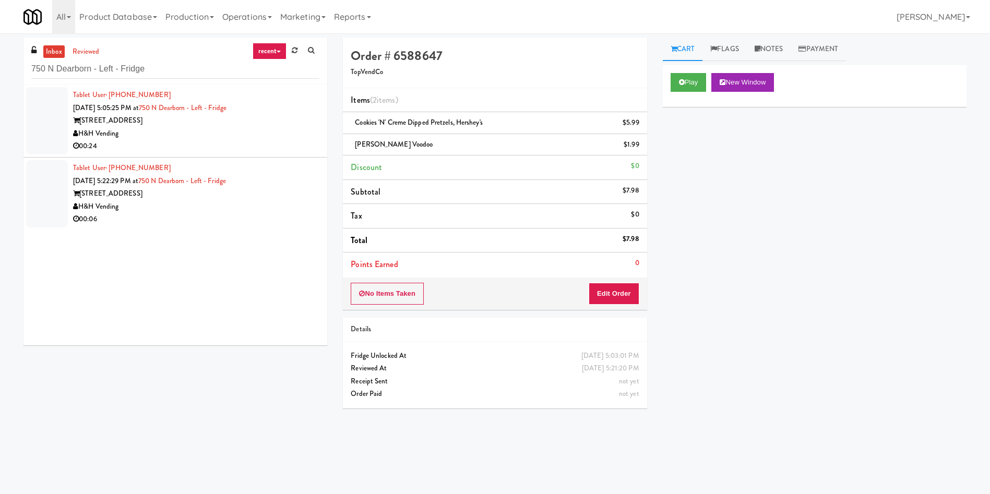
click at [52, 126] on div at bounding box center [47, 120] width 42 height 67
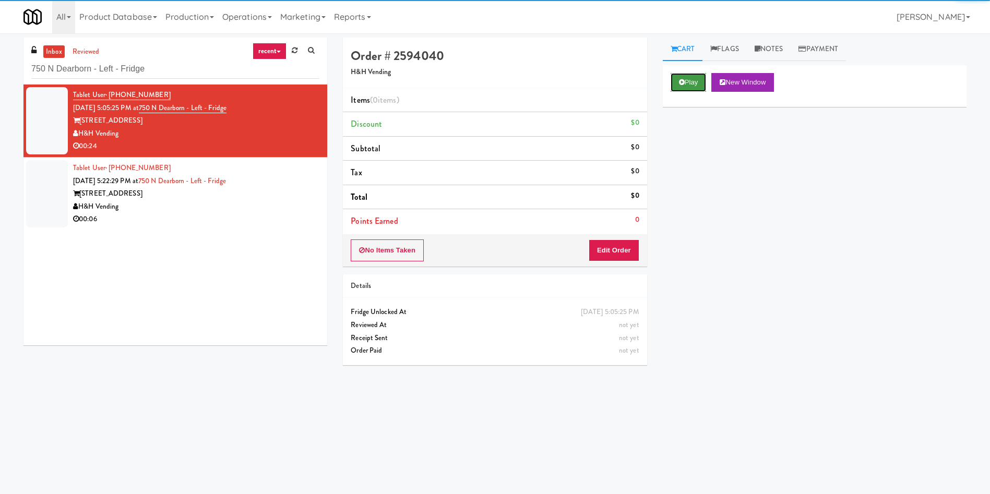
click at [679, 80] on icon at bounding box center [682, 82] width 6 height 7
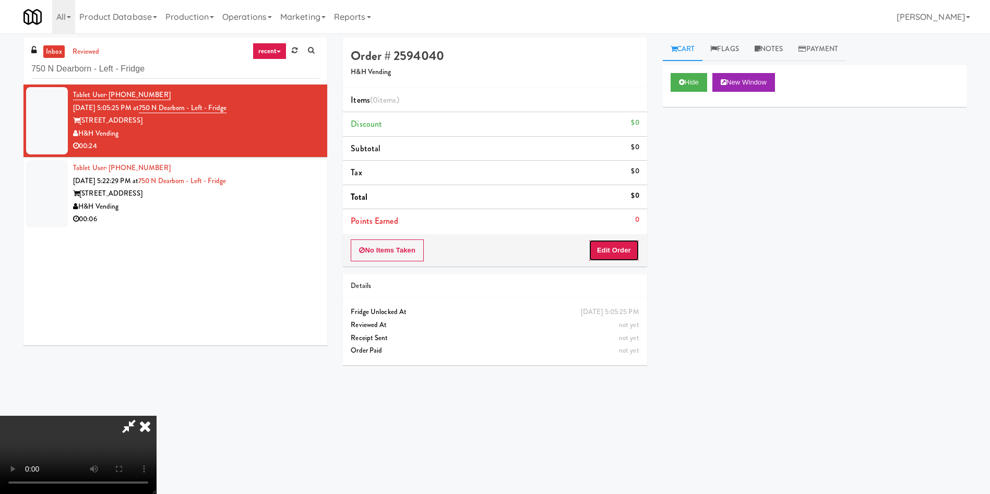
click at [599, 257] on button "Edit Order" at bounding box center [614, 251] width 51 height 22
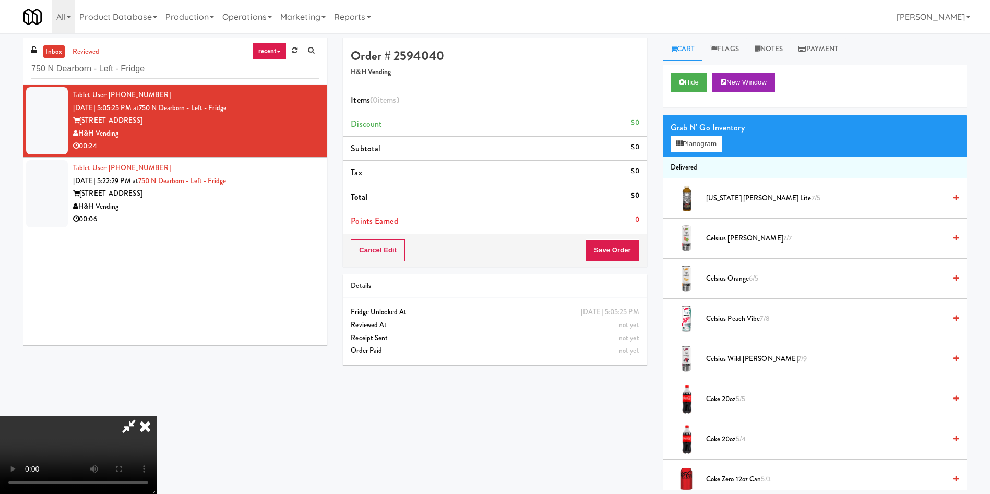
click at [157, 416] on video at bounding box center [78, 455] width 157 height 78
click at [716, 319] on span "Celsius Peach Vibe 7/8" at bounding box center [826, 319] width 240 height 13
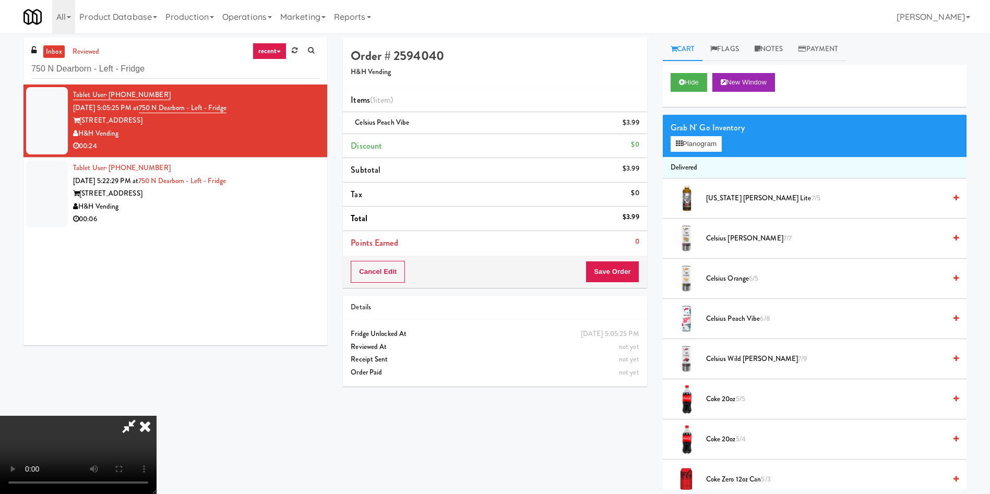
click at [623, 457] on div "Order # 2594040 H&H Vending Items (1 item ) Celsius Peach Vibe $3.99 Discount $…" at bounding box center [654, 264] width 639 height 453
click at [771, 50] on link "Notes" at bounding box center [769, 49] width 44 height 23
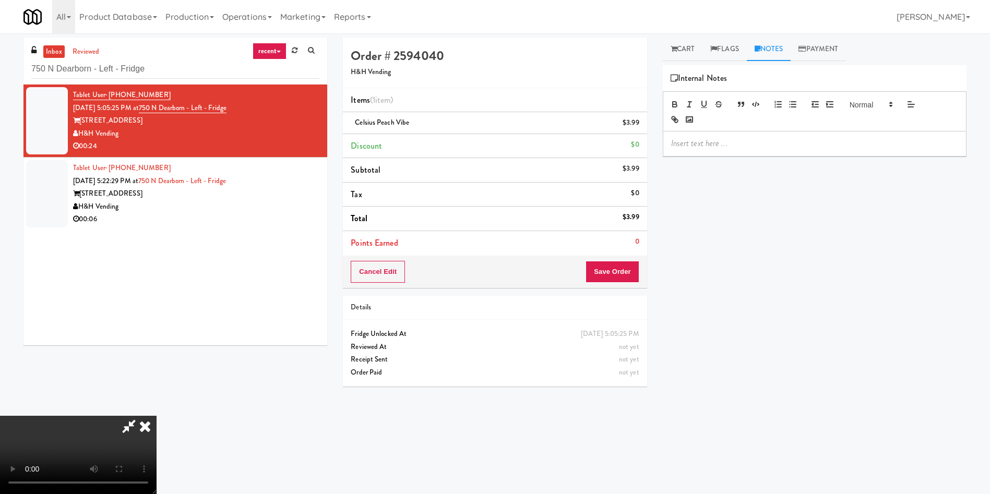
click at [740, 140] on p at bounding box center [814, 143] width 287 height 11
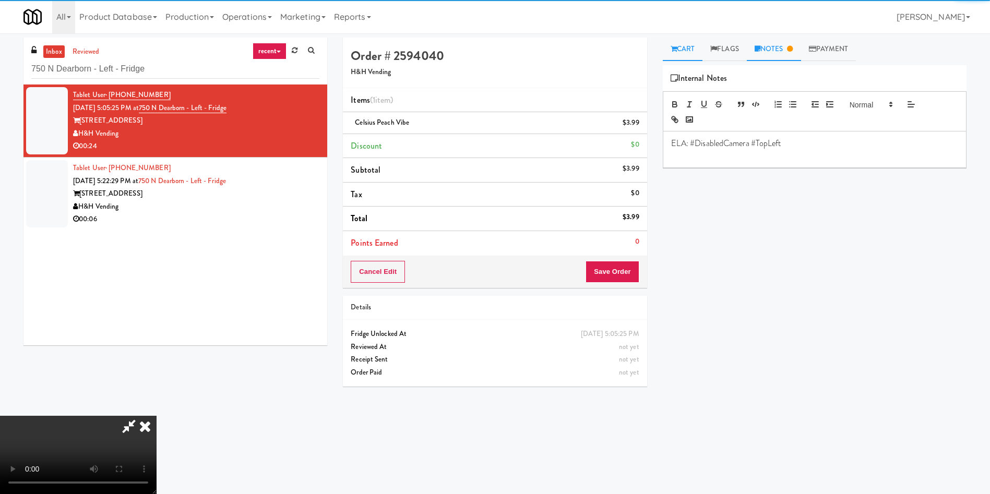
click at [679, 44] on link "Cart" at bounding box center [683, 49] width 40 height 23
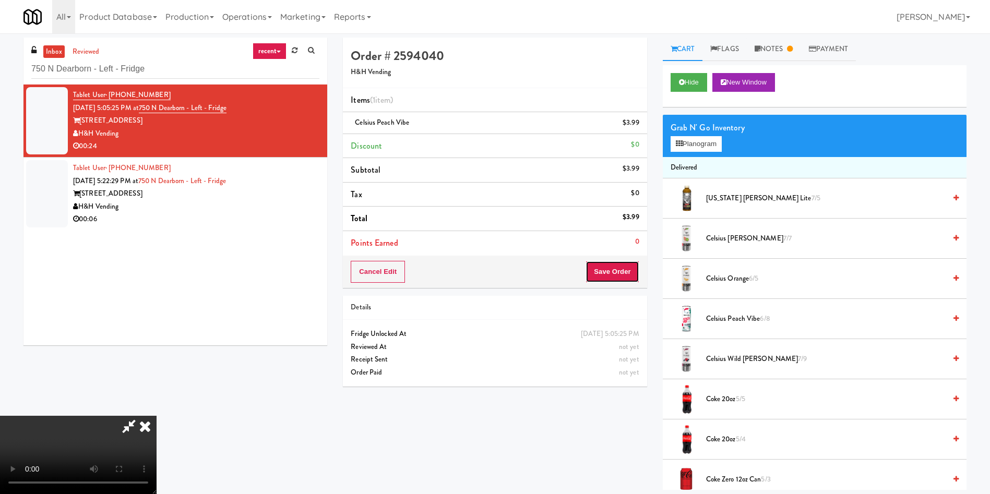
click at [616, 275] on button "Save Order" at bounding box center [612, 272] width 53 height 22
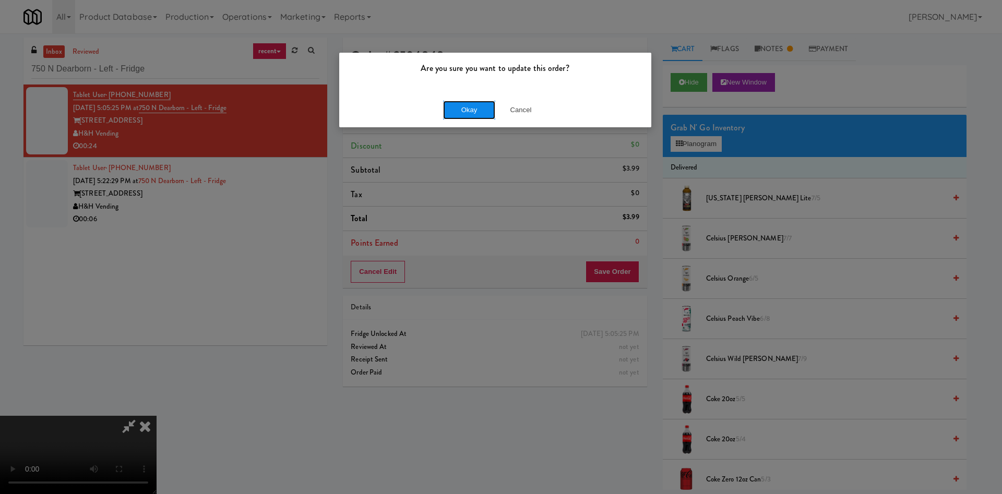
click at [466, 106] on button "Okay" at bounding box center [469, 110] width 52 height 19
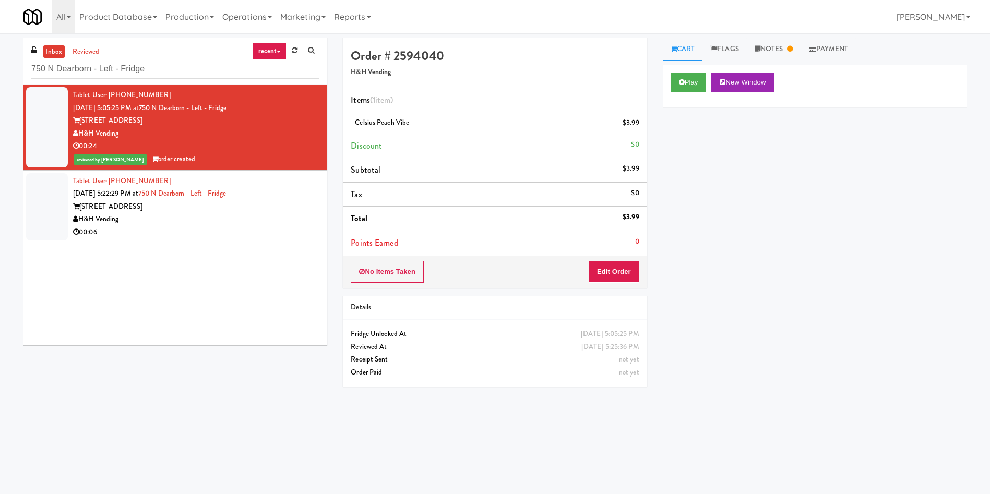
click at [57, 207] on div at bounding box center [47, 206] width 42 height 67
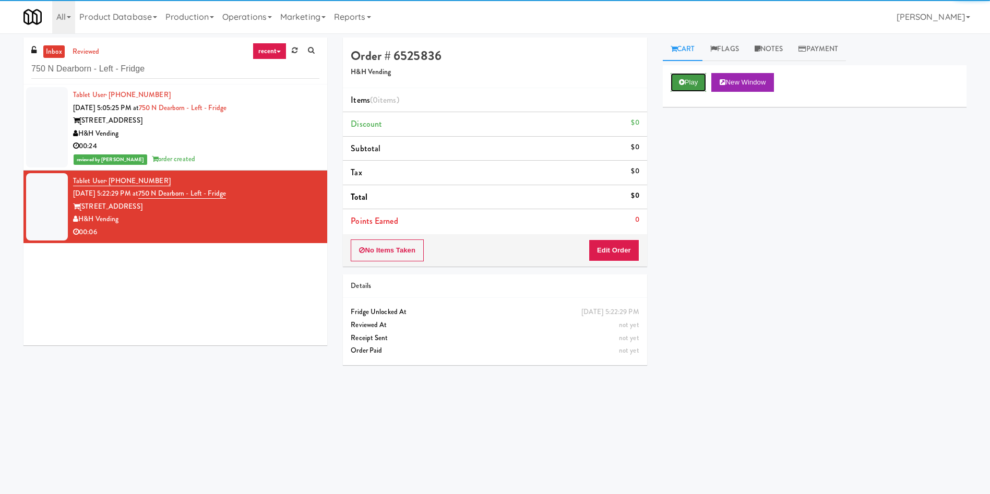
click at [693, 76] on button "Play" at bounding box center [689, 82] width 36 height 19
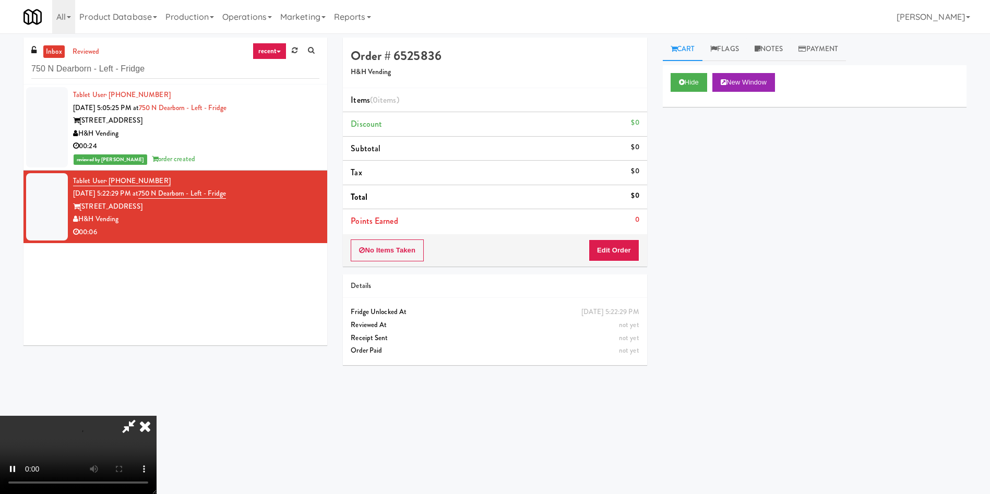
click at [602, 264] on div "No Items Taken Edit Order" at bounding box center [495, 250] width 304 height 32
click at [615, 254] on button "Edit Order" at bounding box center [614, 251] width 51 height 22
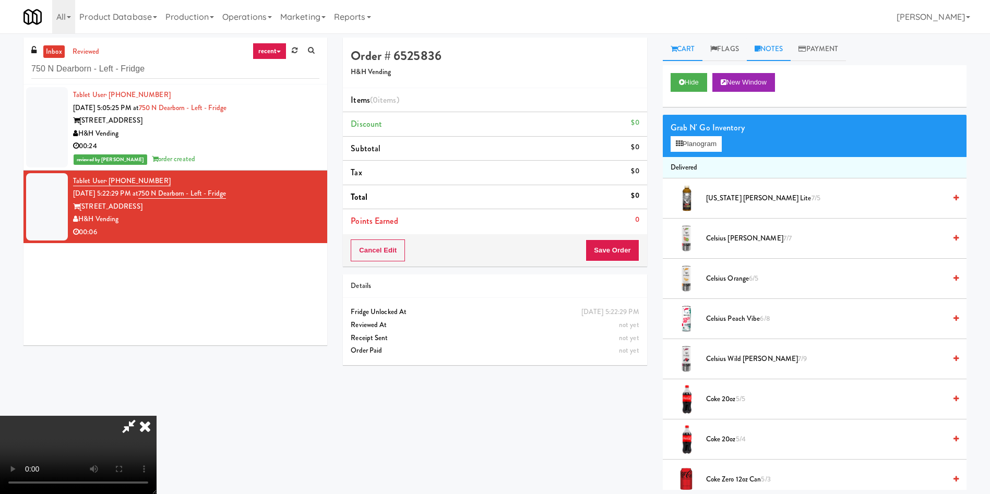
click at [781, 54] on link "Notes" at bounding box center [769, 49] width 44 height 23
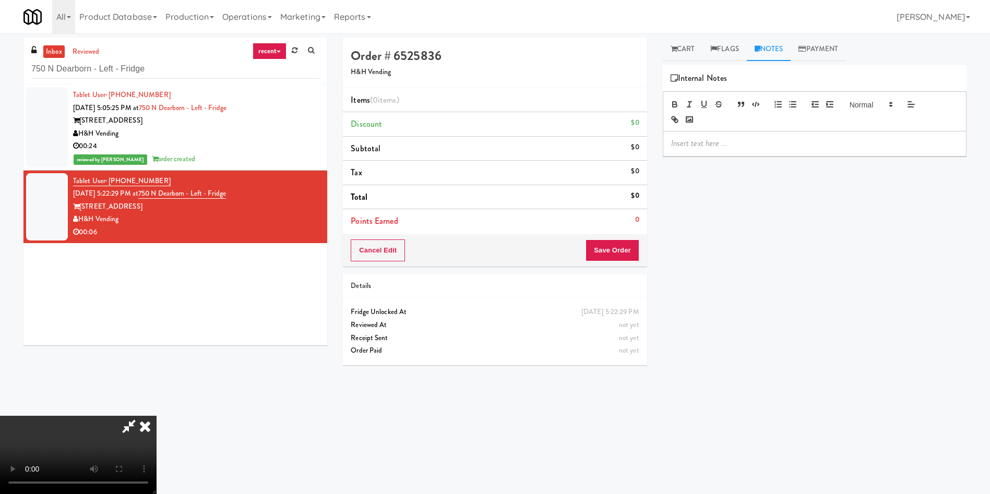
click at [774, 142] on p at bounding box center [814, 143] width 287 height 11
click at [680, 42] on link "Cart" at bounding box center [683, 49] width 40 height 23
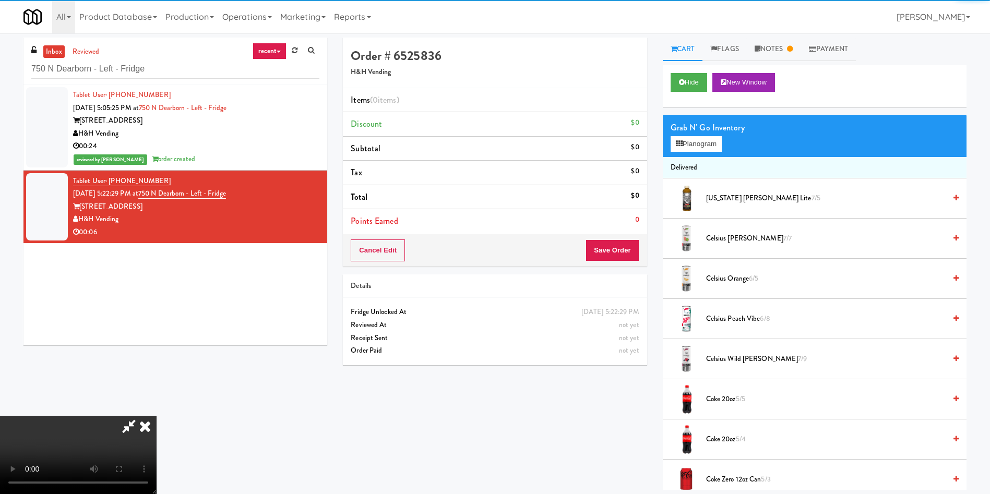
scroll to position [78, 0]
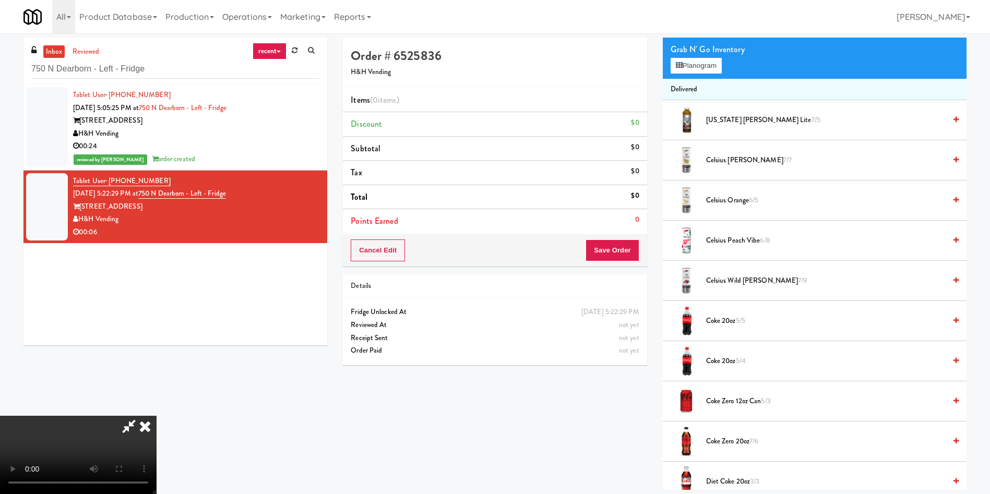
click at [157, 416] on video at bounding box center [78, 455] width 157 height 78
click at [728, 322] on span "Coke 20oz 5/5" at bounding box center [826, 321] width 240 height 13
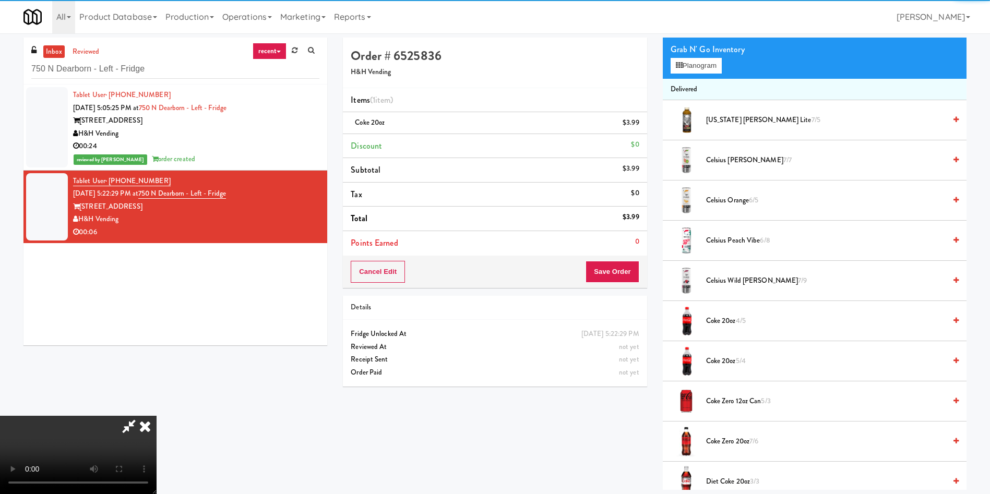
click at [157, 416] on video at bounding box center [78, 455] width 157 height 78
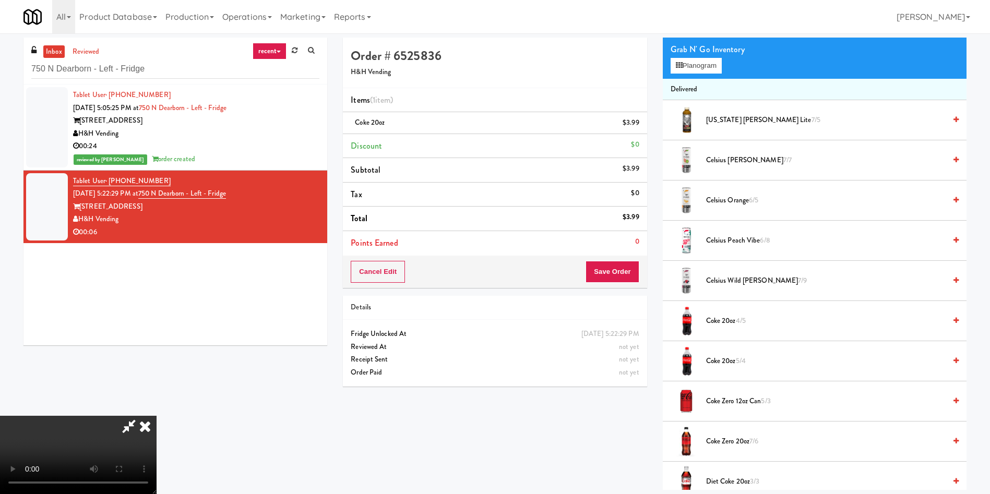
scroll to position [153, 0]
click at [631, 270] on button "Save Order" at bounding box center [612, 272] width 53 height 22
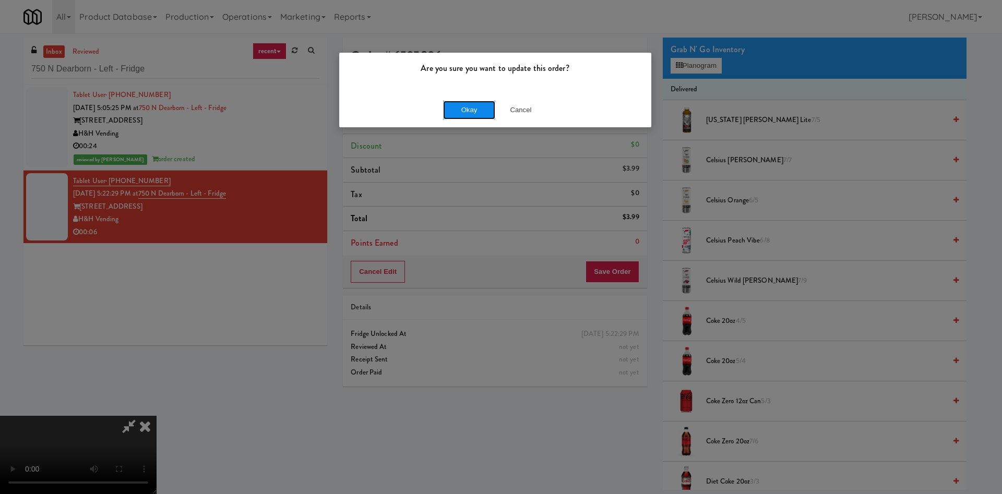
click at [454, 112] on button "Okay" at bounding box center [469, 110] width 52 height 19
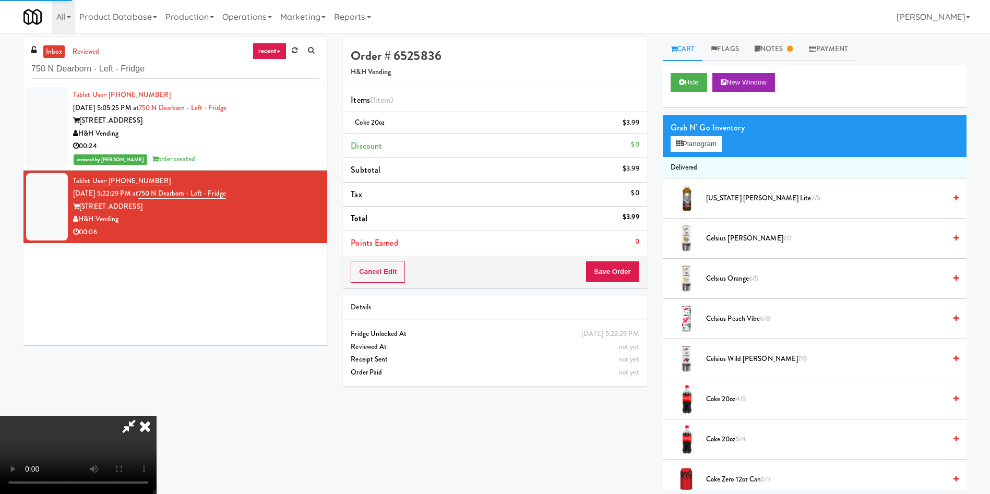
scroll to position [0, 0]
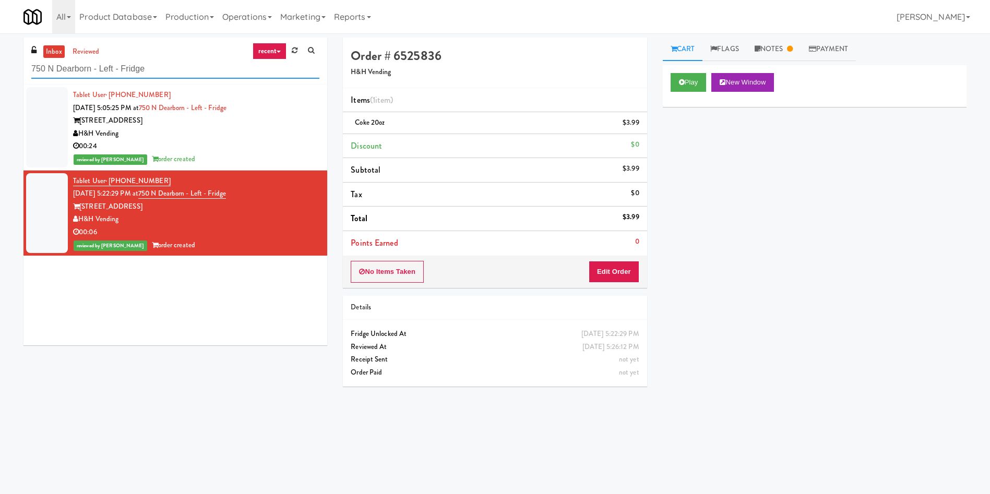
paste input "The Jack - Combo - Left"
drag, startPoint x: 196, startPoint y: 70, endPoint x: 0, endPoint y: 31, distance: 199.7
click at [0, 33] on body "Are you sure you want to update this order? Okay Cancel Okay Are you sure you w…" at bounding box center [495, 280] width 990 height 494
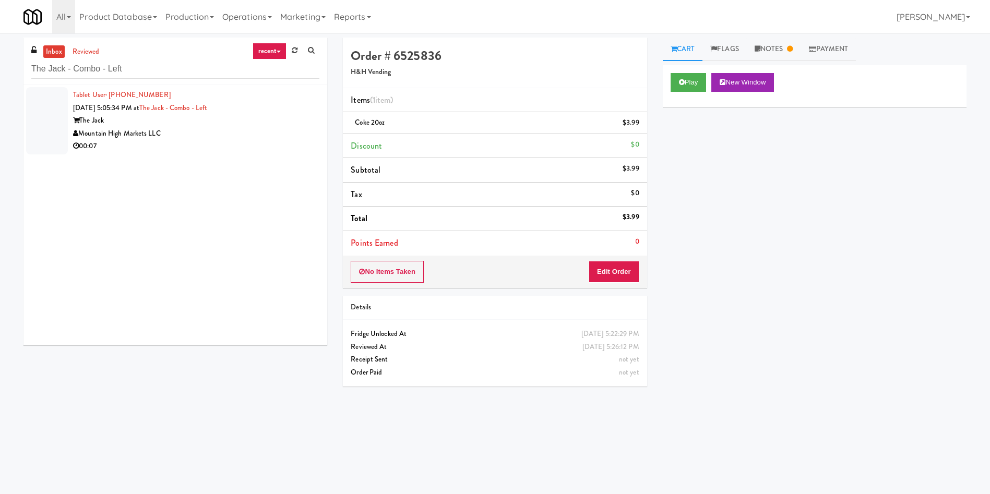
click at [52, 109] on div at bounding box center [47, 120] width 42 height 67
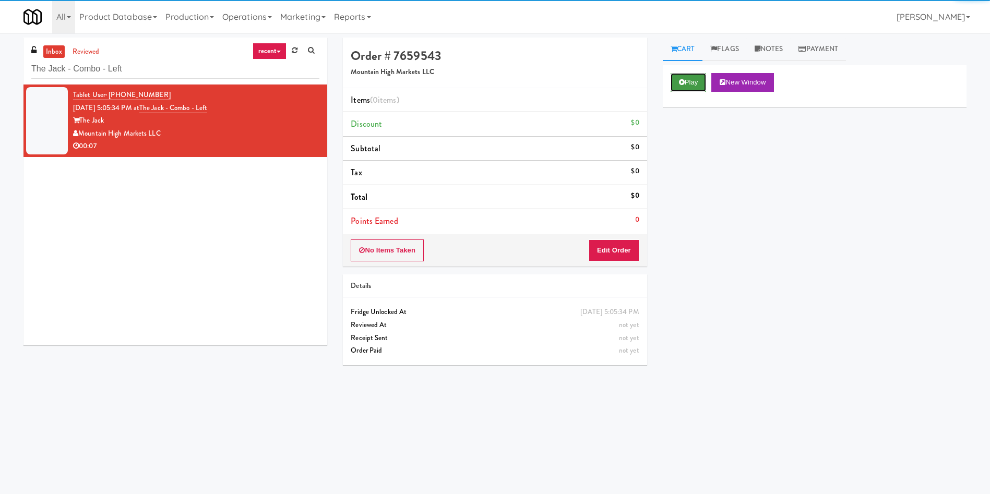
click at [684, 77] on button "Play" at bounding box center [689, 82] width 36 height 19
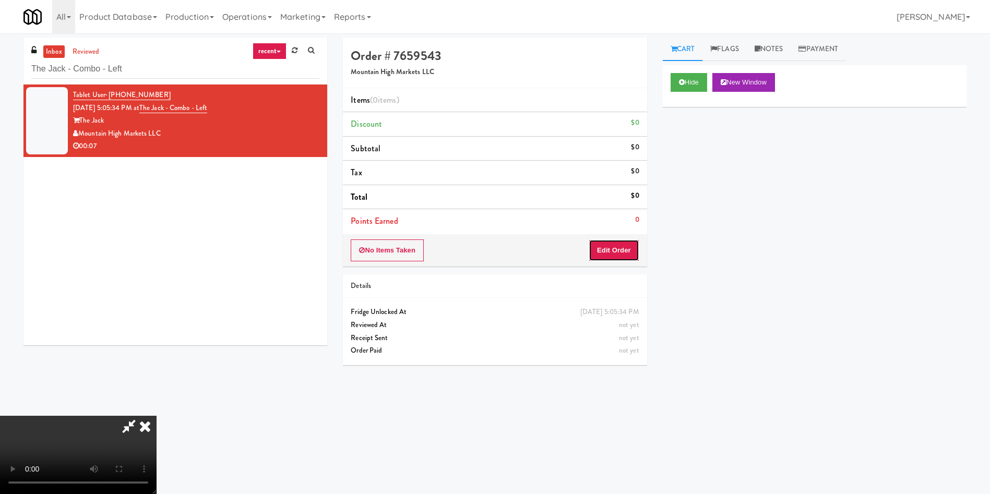
click at [624, 245] on button "Edit Order" at bounding box center [614, 251] width 51 height 22
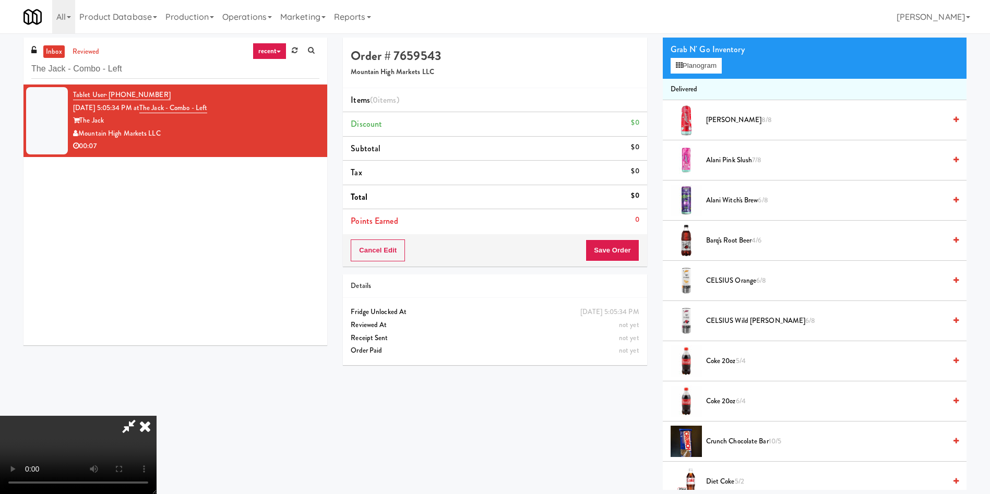
click at [157, 416] on video at bounding box center [78, 455] width 157 height 78
click at [720, 159] on span "Alani Pink Slush 7/8" at bounding box center [826, 160] width 240 height 13
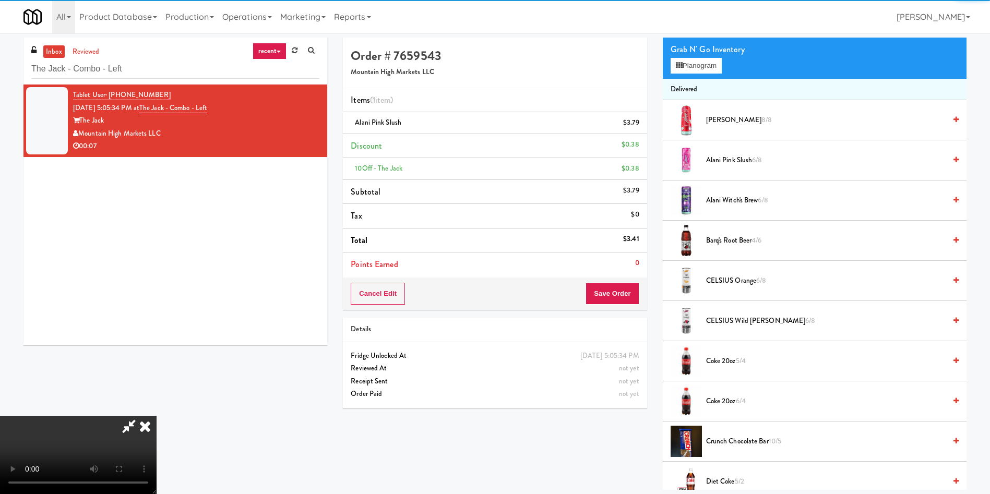
click at [611, 269] on li "Points Earned 0" at bounding box center [495, 265] width 304 height 24
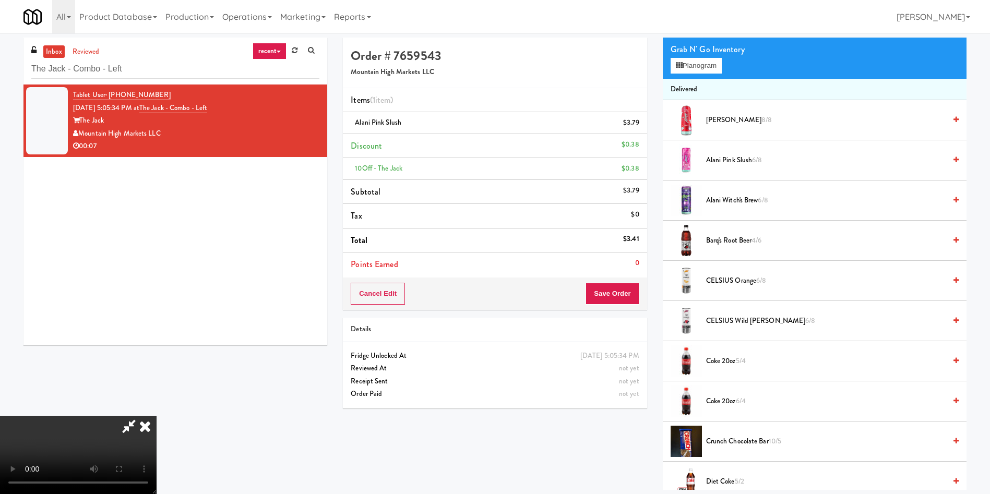
click at [632, 308] on div "Cancel Edit Save Order" at bounding box center [495, 294] width 304 height 32
click at [629, 293] on button "Save Order" at bounding box center [612, 294] width 53 height 22
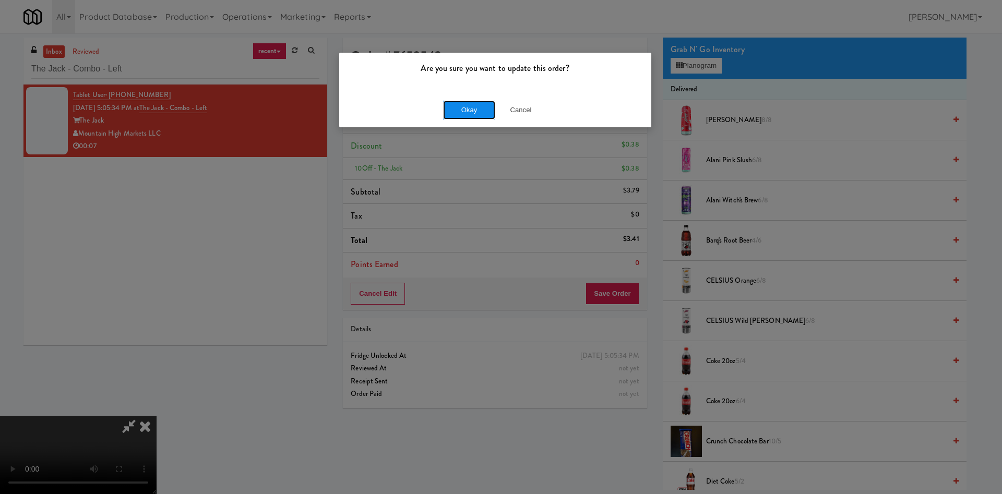
click at [463, 111] on button "Okay" at bounding box center [469, 110] width 52 height 19
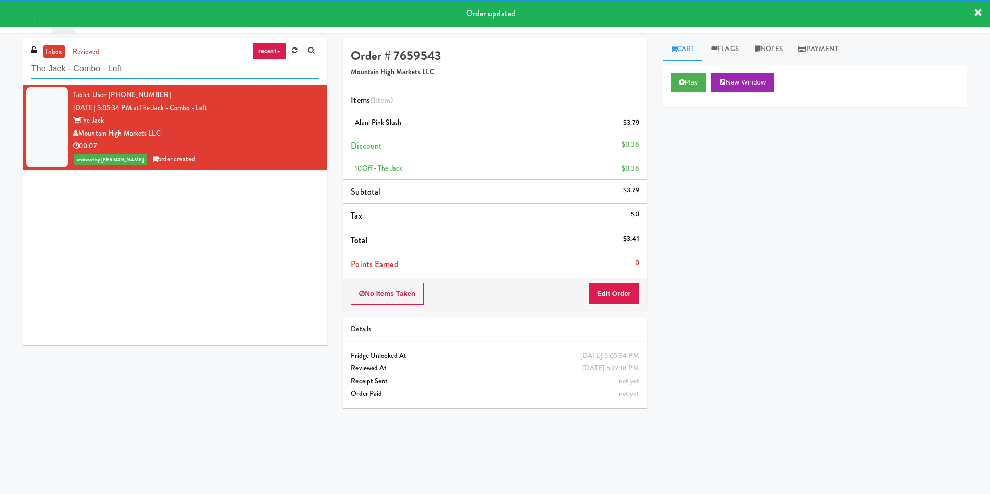
drag, startPoint x: 144, startPoint y: 73, endPoint x: 0, endPoint y: 37, distance: 148.1
click at [0, 37] on div "inbox reviewed recent all unclear take inventory issue suspicious failed recent…" at bounding box center [495, 244] width 990 height 423
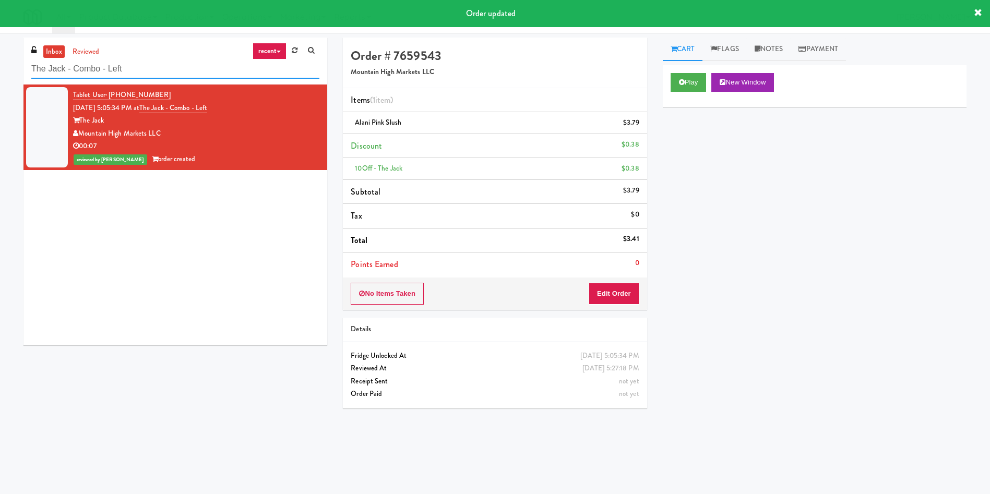
paste input "Legacy - Cooler - Righ"
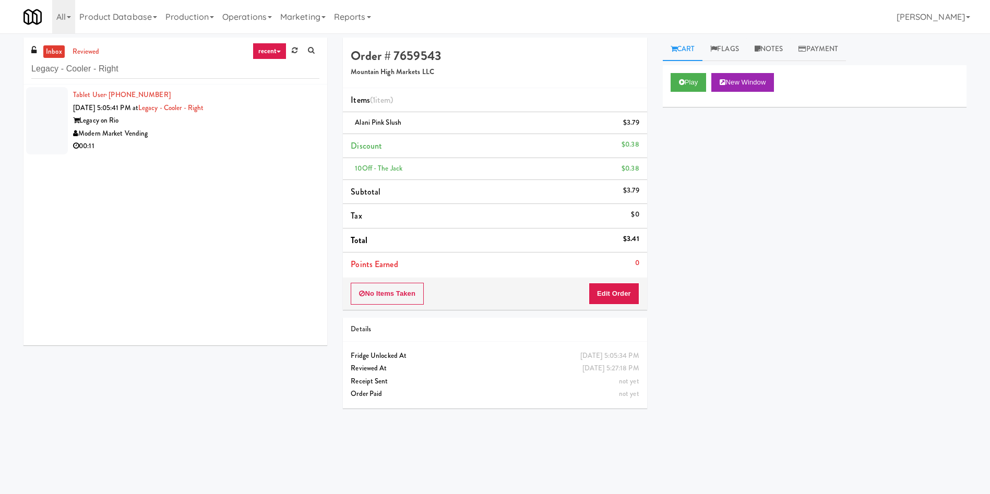
click at [186, 126] on div "Legacy on Rio" at bounding box center [196, 120] width 246 height 13
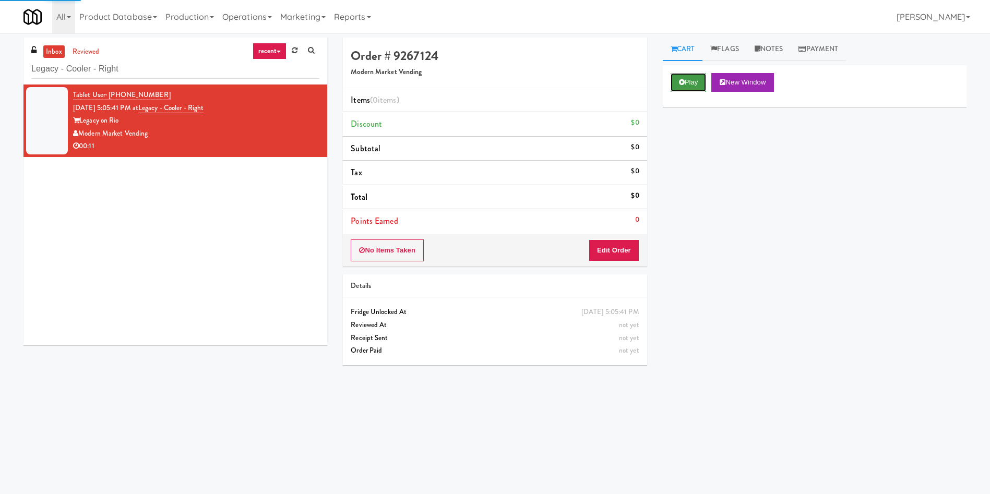
click at [695, 88] on button "Play" at bounding box center [689, 82] width 36 height 19
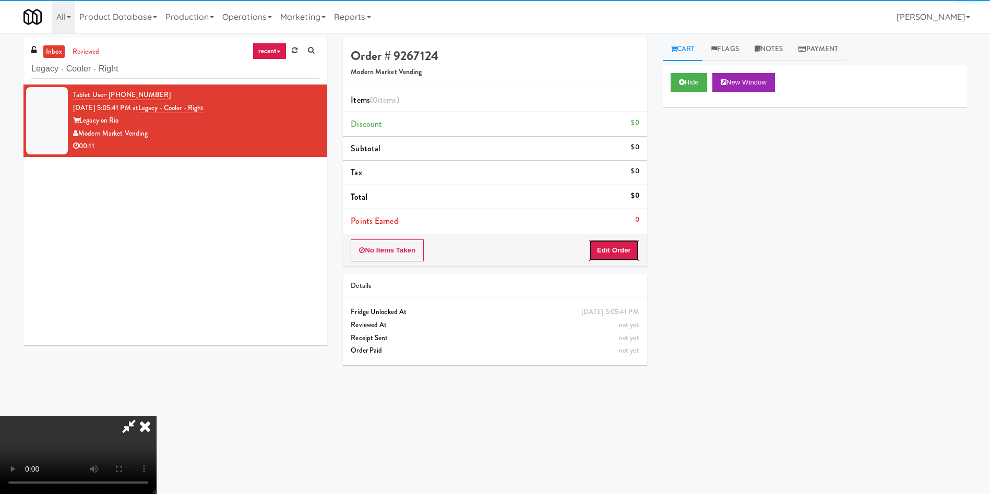
click at [617, 249] on button "Edit Order" at bounding box center [614, 251] width 51 height 22
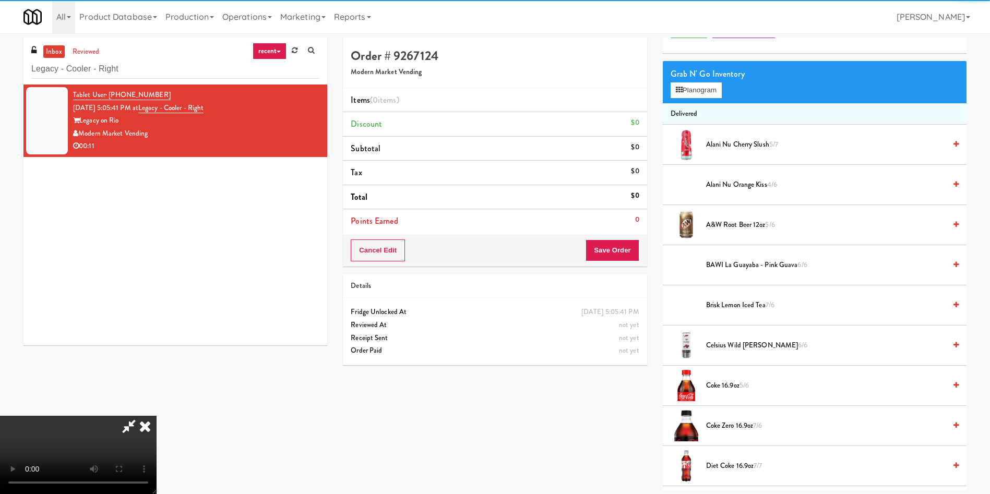
scroll to position [78, 0]
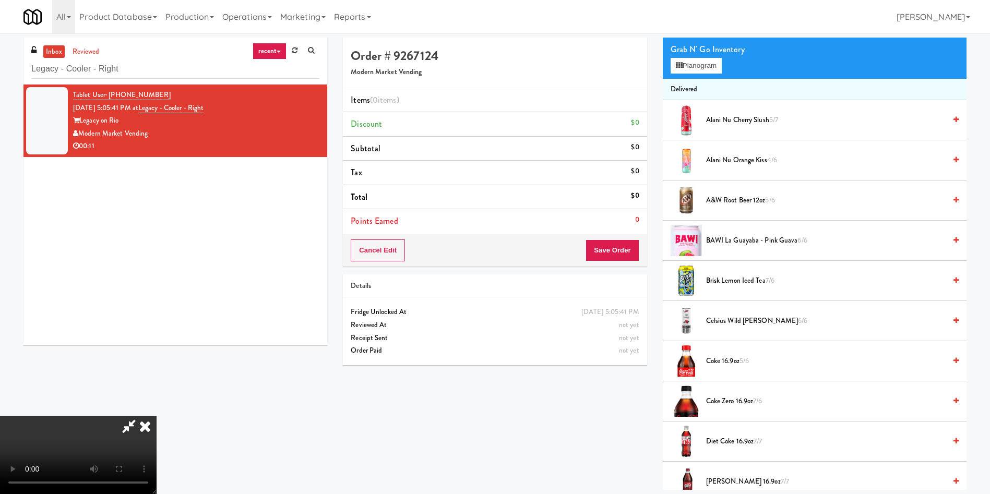
click at [157, 416] on video at bounding box center [78, 455] width 157 height 78
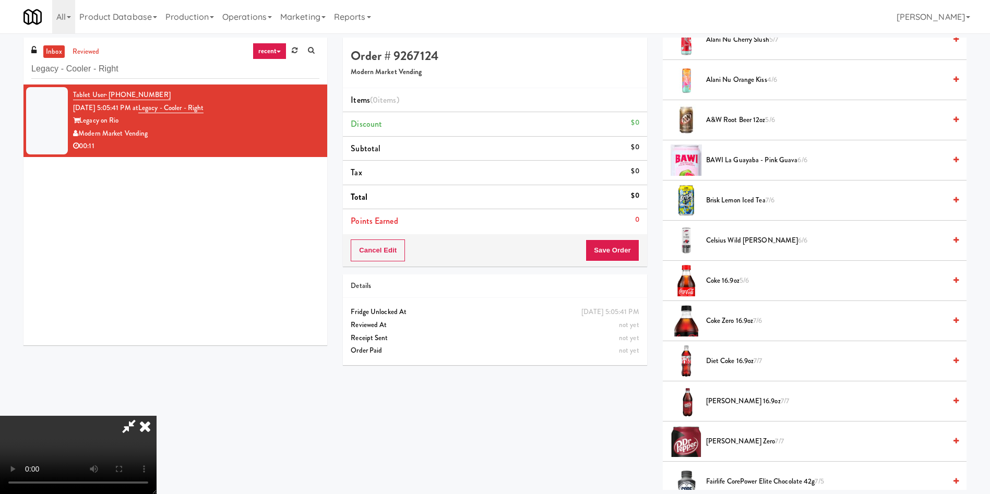
scroll to position [235, 0]
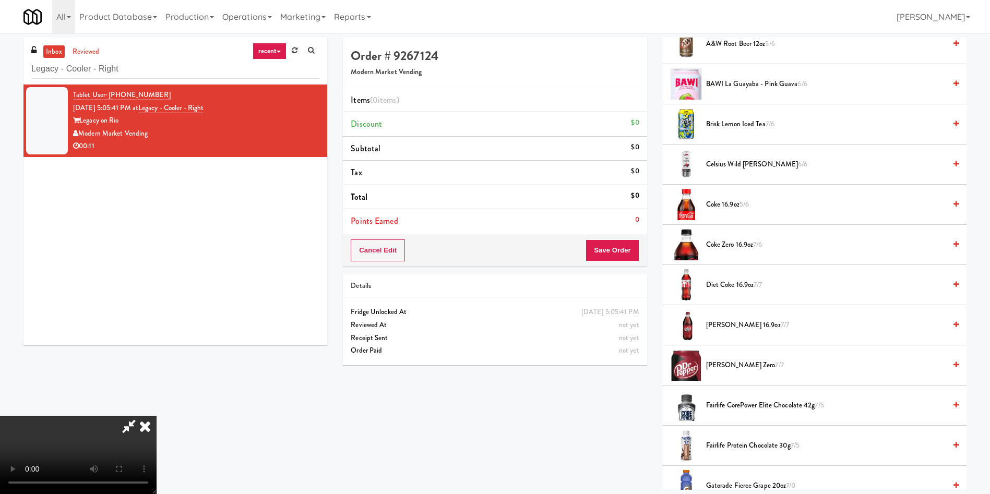
click at [732, 285] on span "Diet Coke 16.9oz 7/7" at bounding box center [826, 285] width 240 height 13
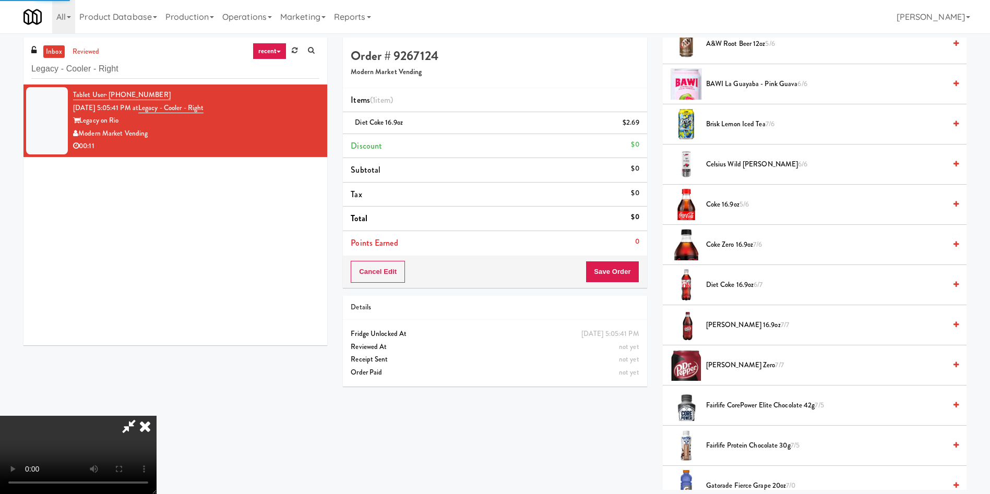
click at [157, 416] on video at bounding box center [78, 455] width 157 height 78
click at [715, 281] on span "Diet Coke 16.9oz 6/7" at bounding box center [826, 285] width 240 height 13
click at [629, 264] on button "Save Order" at bounding box center [612, 272] width 53 height 22
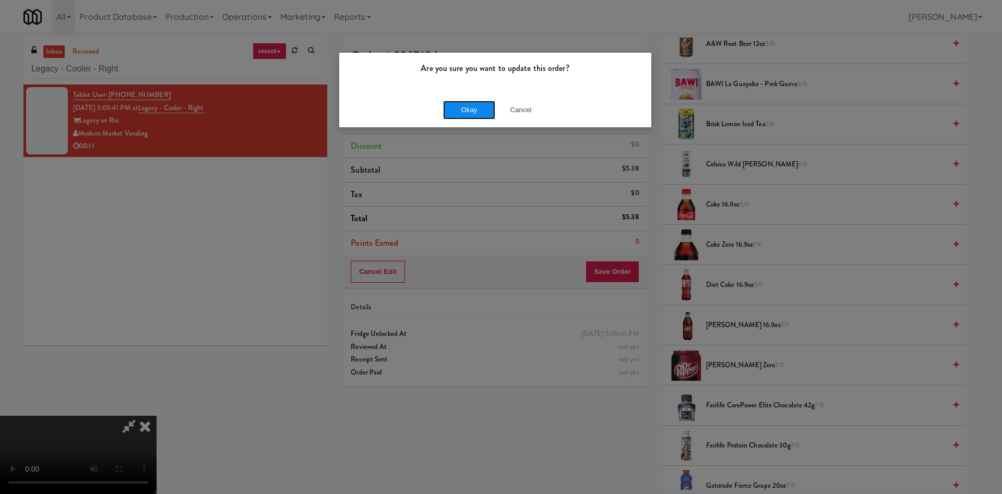
click at [471, 110] on button "Okay" at bounding box center [469, 110] width 52 height 19
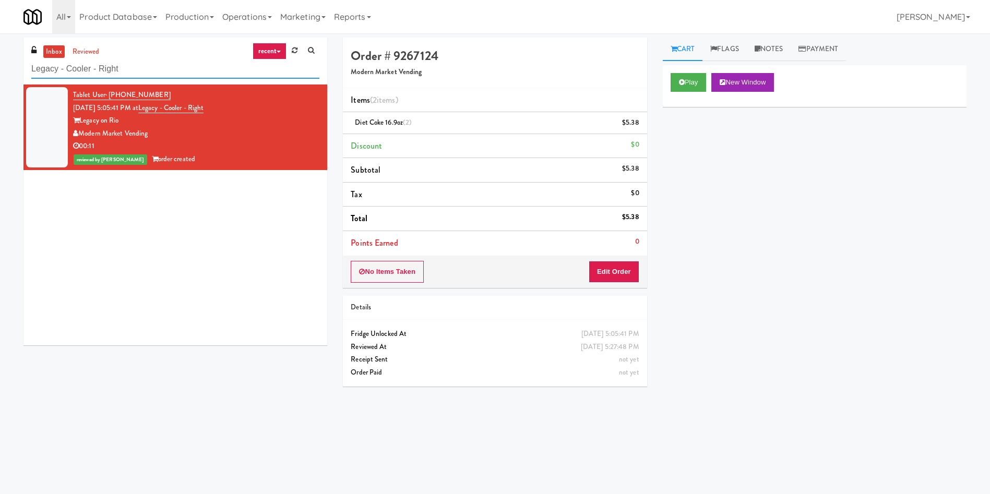
paste input "Essex Luxe - Cooler - Lef"
drag, startPoint x: 142, startPoint y: 70, endPoint x: 0, endPoint y: 70, distance: 142.0
click at [0, 70] on div "inbox reviewed recent all unclear take inventory issue suspicious failed recent…" at bounding box center [495, 247] width 990 height 419
type input "Essex Luxe - Cooler - Left"
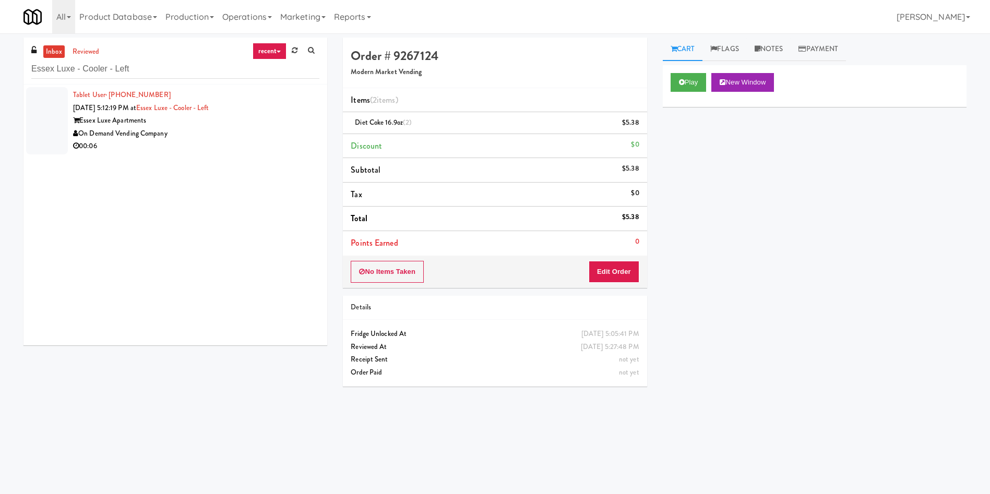
click at [49, 123] on div at bounding box center [47, 120] width 42 height 67
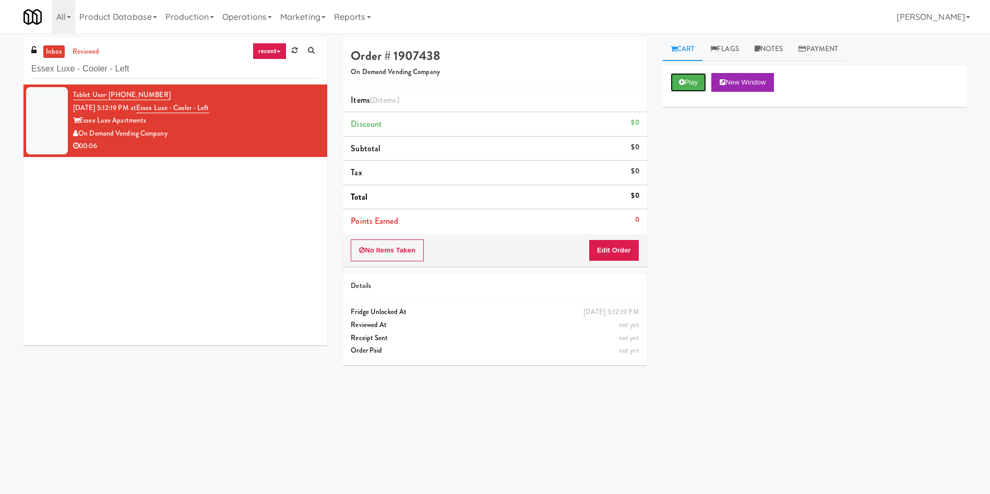
drag, startPoint x: 694, startPoint y: 83, endPoint x: 631, endPoint y: 231, distance: 161.4
click at [694, 83] on button "Play" at bounding box center [689, 82] width 36 height 19
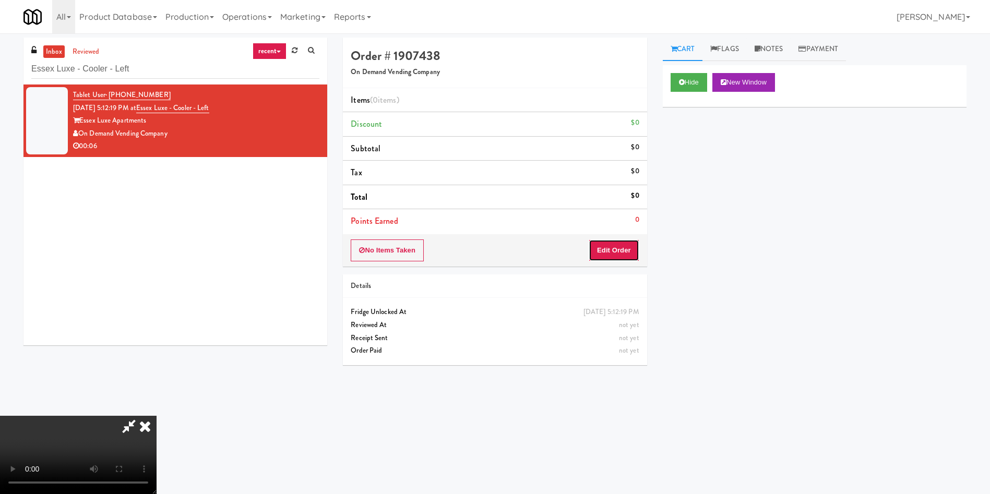
click at [627, 250] on button "Edit Order" at bounding box center [614, 251] width 51 height 22
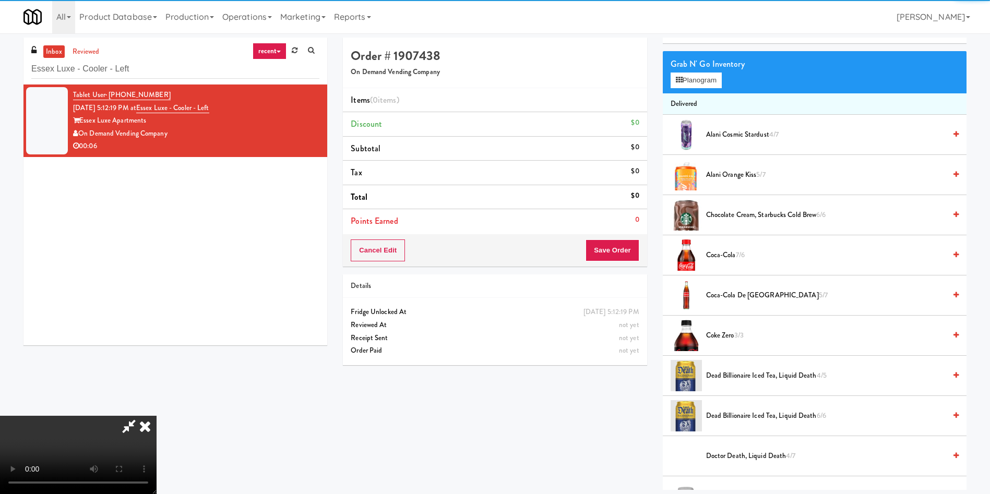
scroll to position [78, 0]
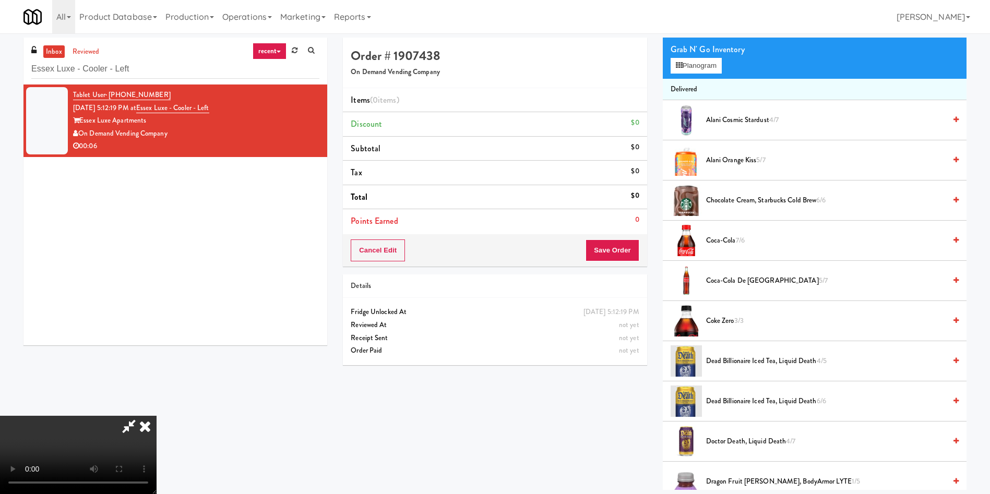
click at [157, 416] on video at bounding box center [78, 455] width 157 height 78
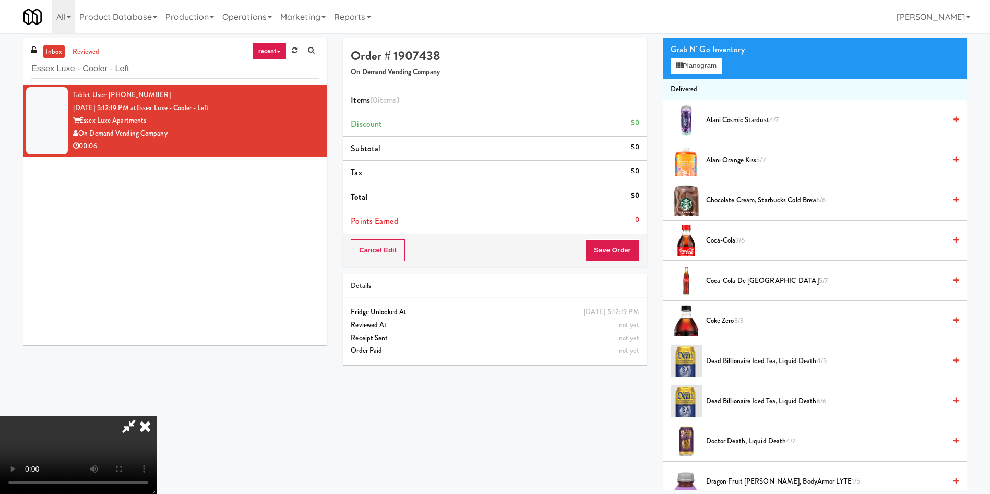
click at [157, 416] on video at bounding box center [78, 455] width 157 height 78
click at [718, 240] on span "Coca-Cola 7/6" at bounding box center [826, 240] width 240 height 13
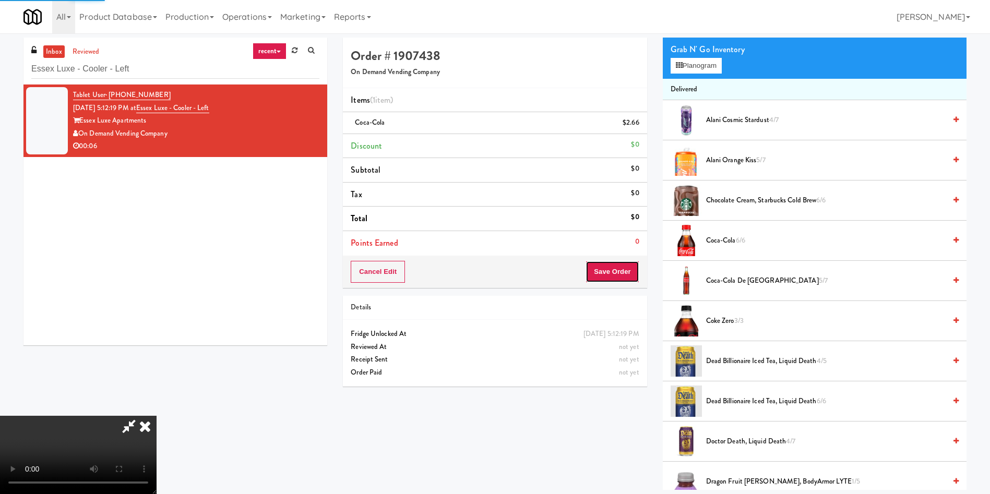
click at [621, 272] on button "Save Order" at bounding box center [612, 272] width 53 height 22
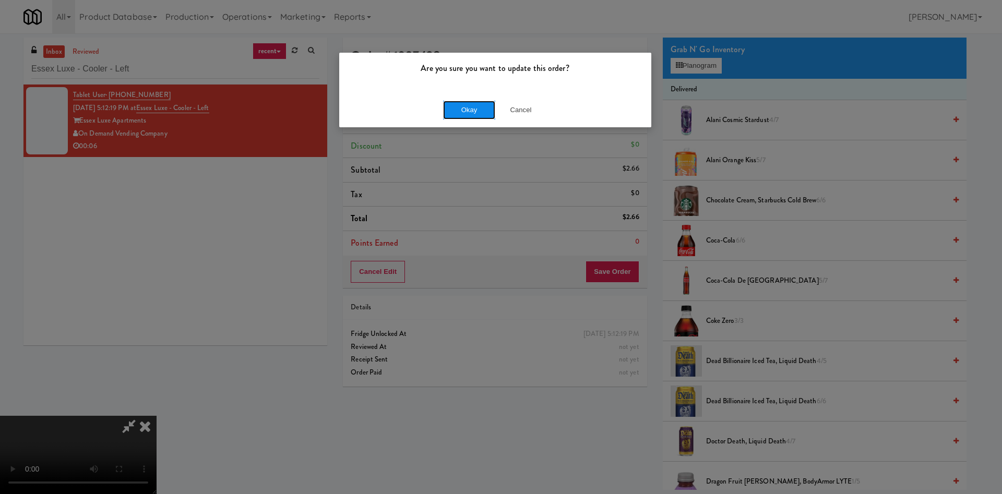
click at [471, 111] on button "Okay" at bounding box center [469, 110] width 52 height 19
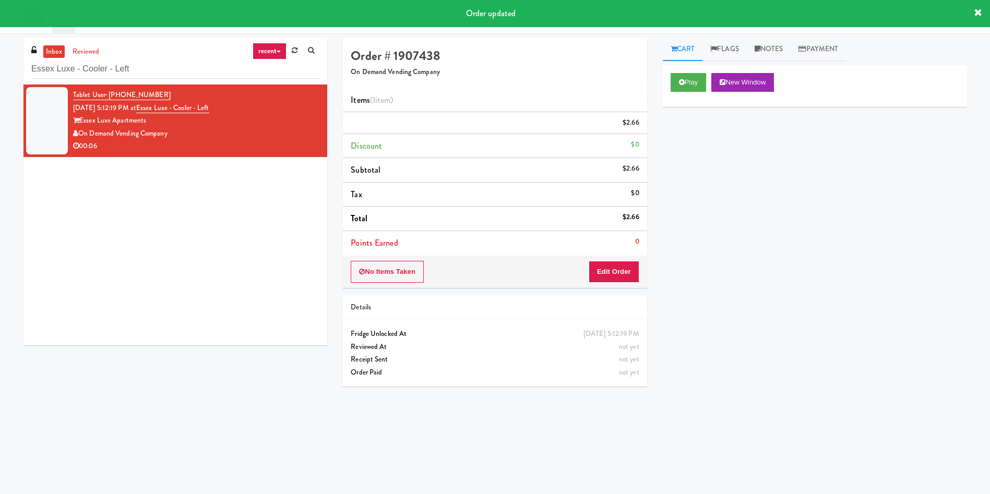
scroll to position [0, 0]
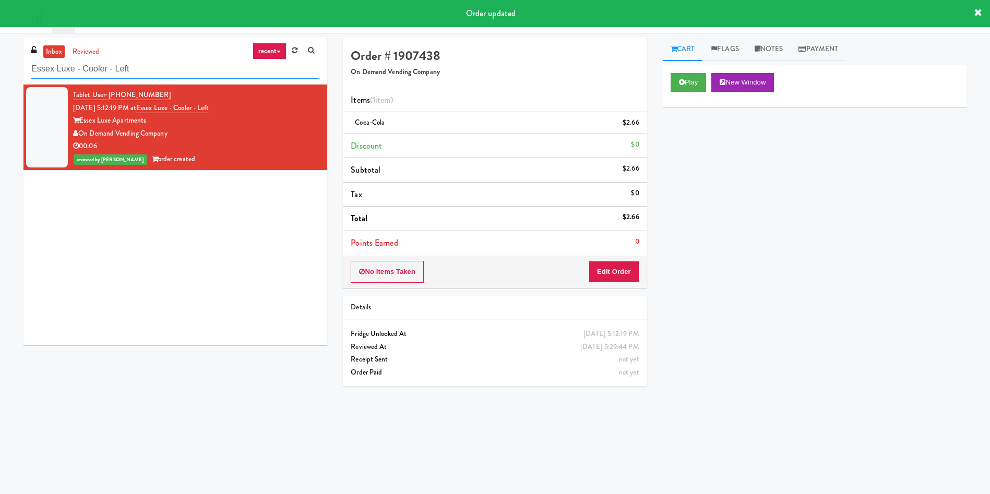
drag, startPoint x: 166, startPoint y: 69, endPoint x: 0, endPoint y: 66, distance: 166.0
click at [0, 66] on div "inbox reviewed recent all unclear take inventory issue suspicious failed recent…" at bounding box center [495, 247] width 990 height 419
paste input "Alexan Braker Pointe - Combo"
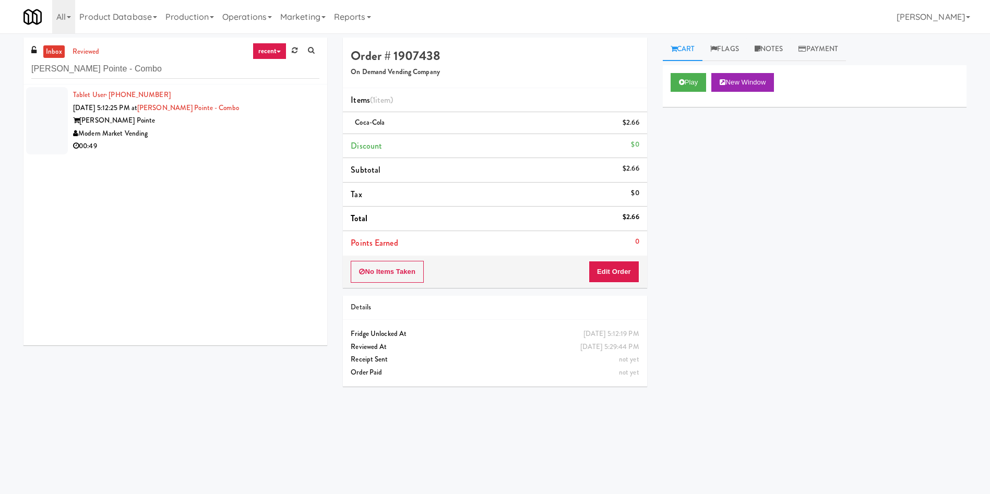
click at [38, 112] on div at bounding box center [47, 120] width 42 height 67
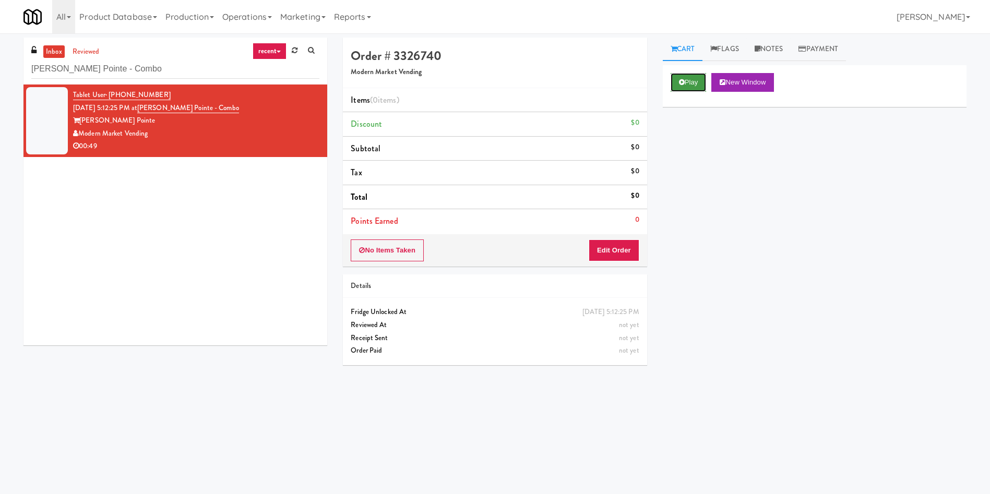
click at [671, 84] on button "Play" at bounding box center [689, 82] width 36 height 19
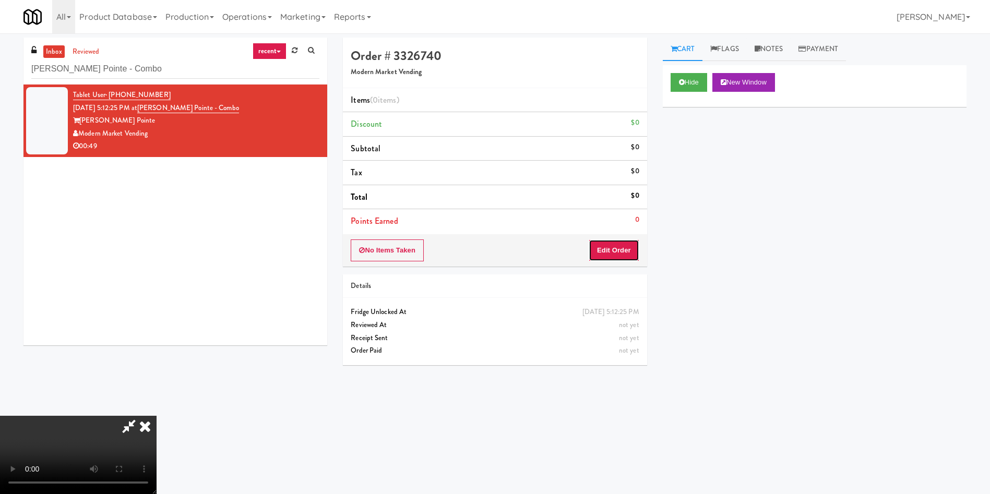
click at [622, 243] on button "Edit Order" at bounding box center [614, 251] width 51 height 22
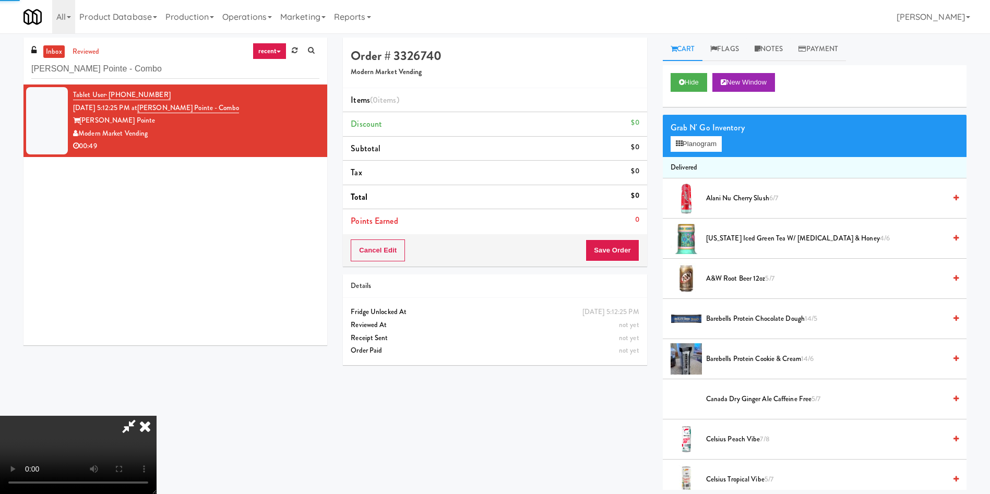
scroll to position [78, 0]
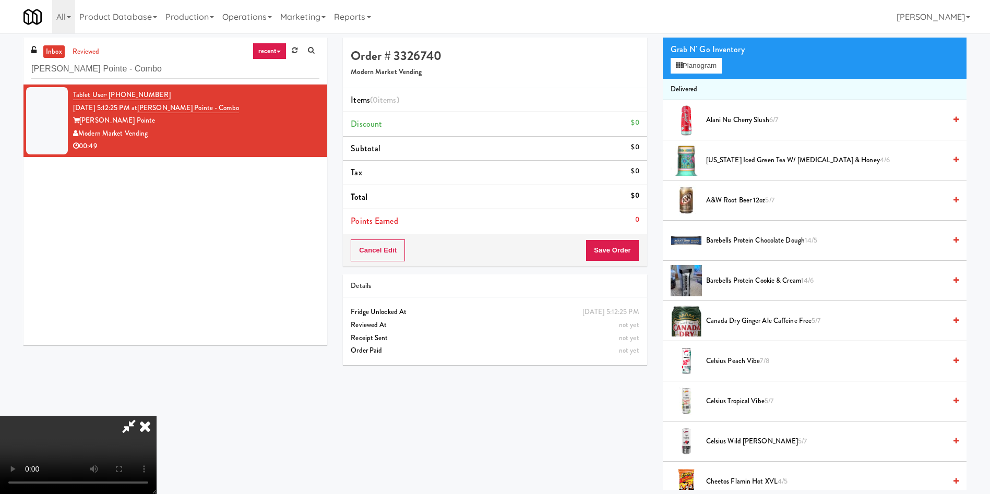
click at [157, 416] on video at bounding box center [78, 455] width 157 height 78
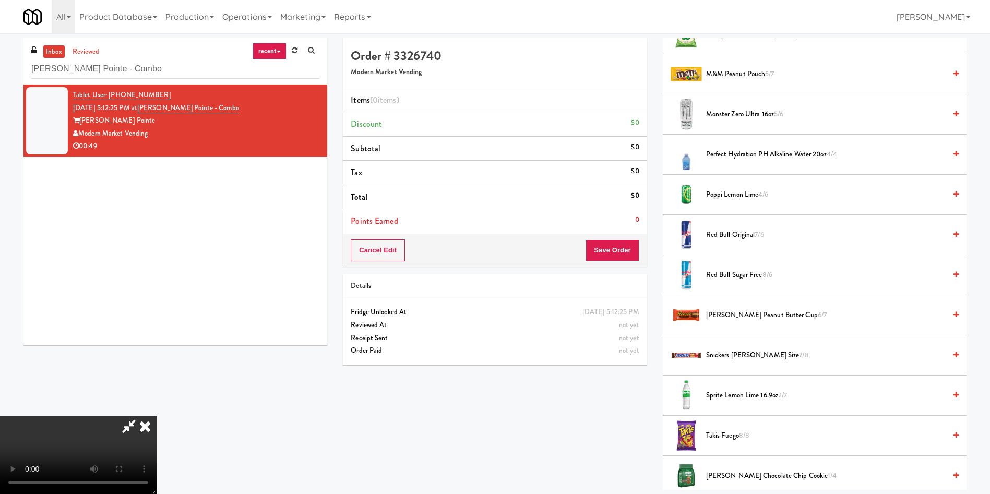
scroll to position [1175, 0]
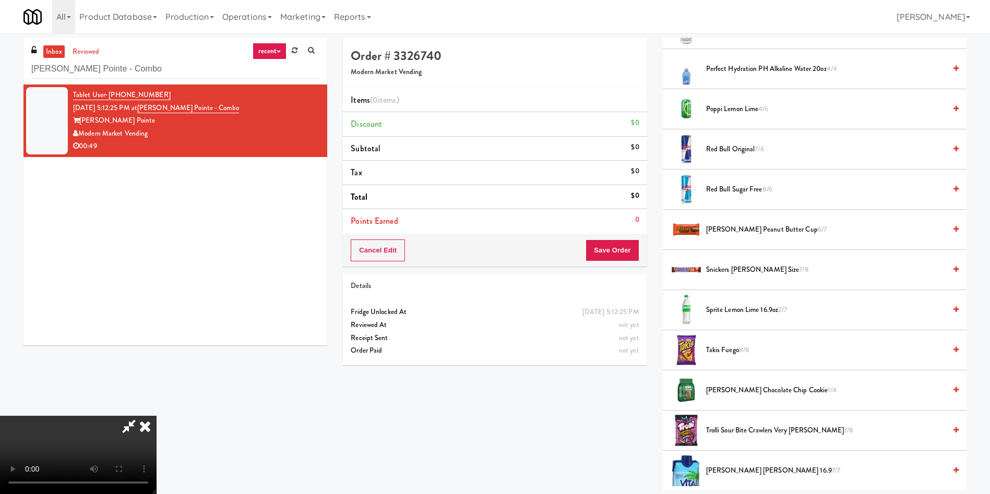
click at [726, 228] on span "Reese's Peanut Butter Cup 6/7" at bounding box center [826, 229] width 240 height 13
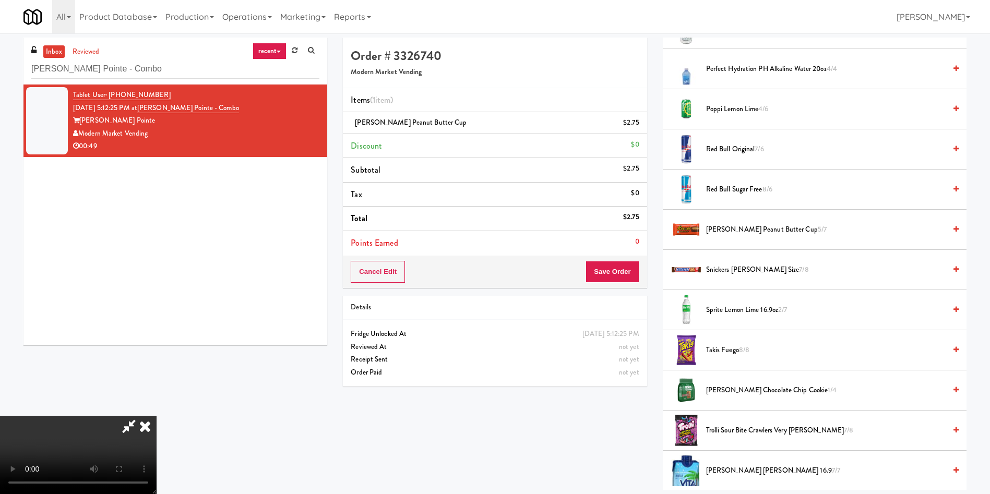
click at [726, 430] on span "Trolli Sour Bite Crawlers Very Berry 7/8" at bounding box center [826, 430] width 240 height 13
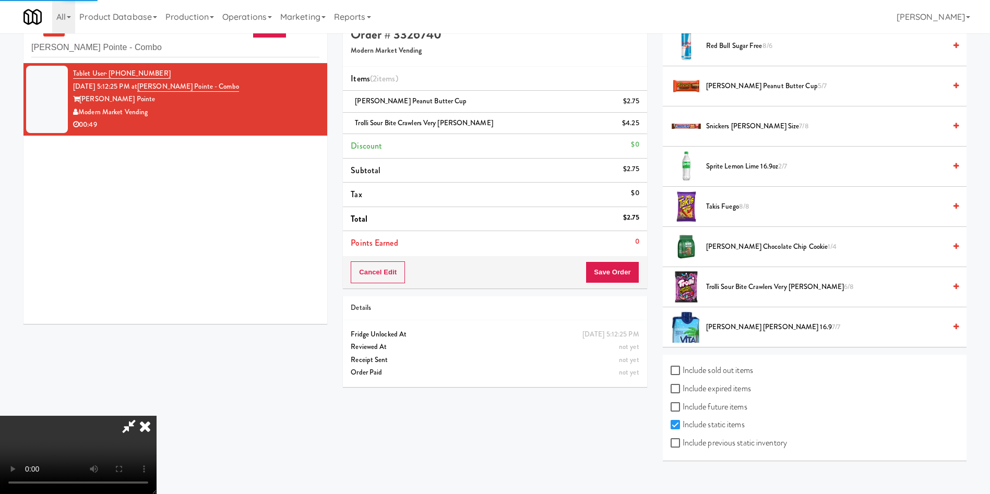
scroll to position [33, 0]
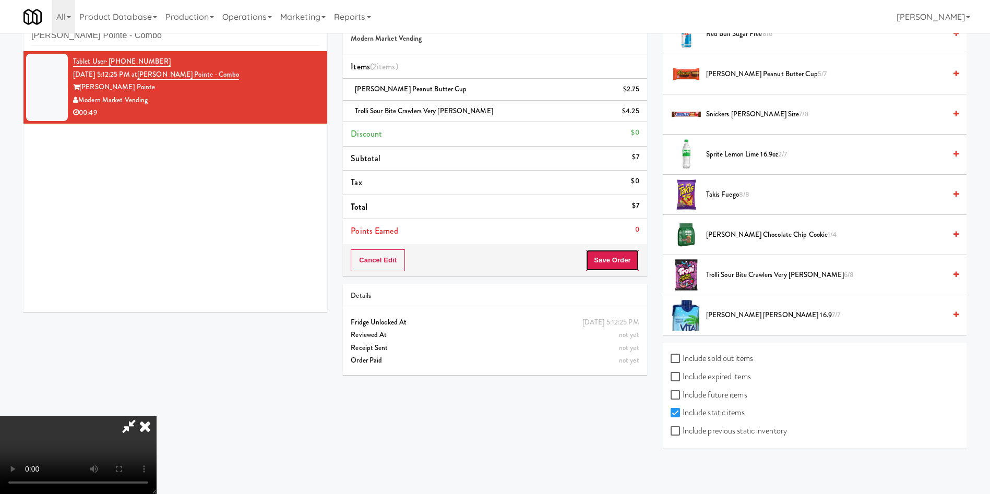
click at [612, 268] on button "Save Order" at bounding box center [612, 261] width 53 height 22
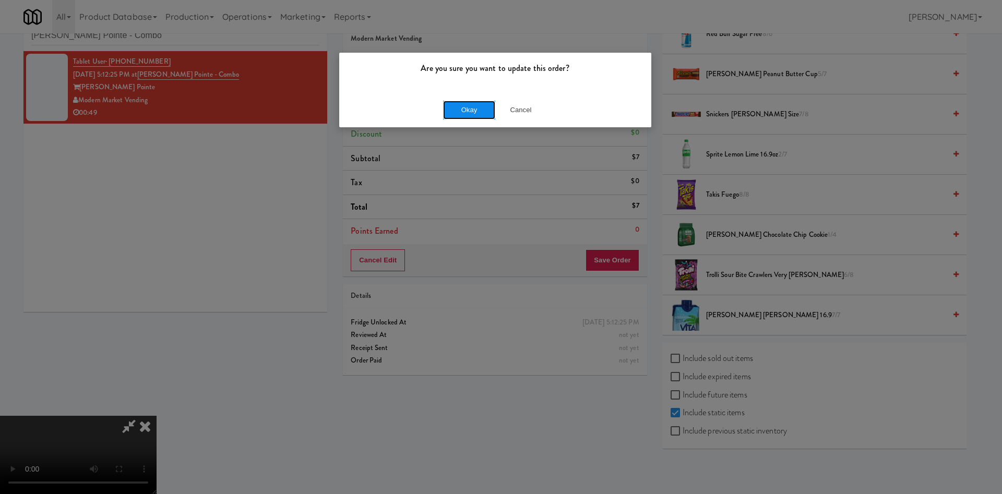
click at [450, 112] on button "Okay" at bounding box center [469, 110] width 52 height 19
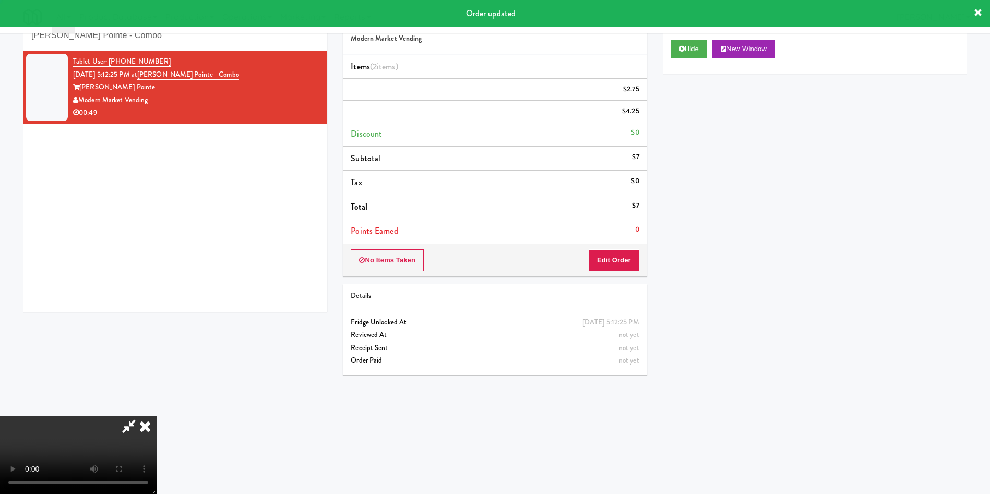
scroll to position [0, 0]
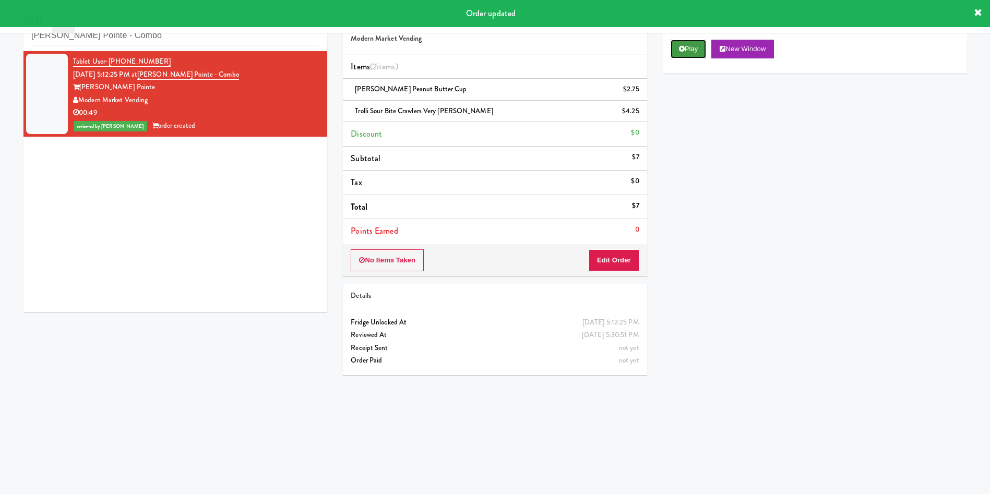
click at [681, 50] on icon at bounding box center [682, 48] width 6 height 7
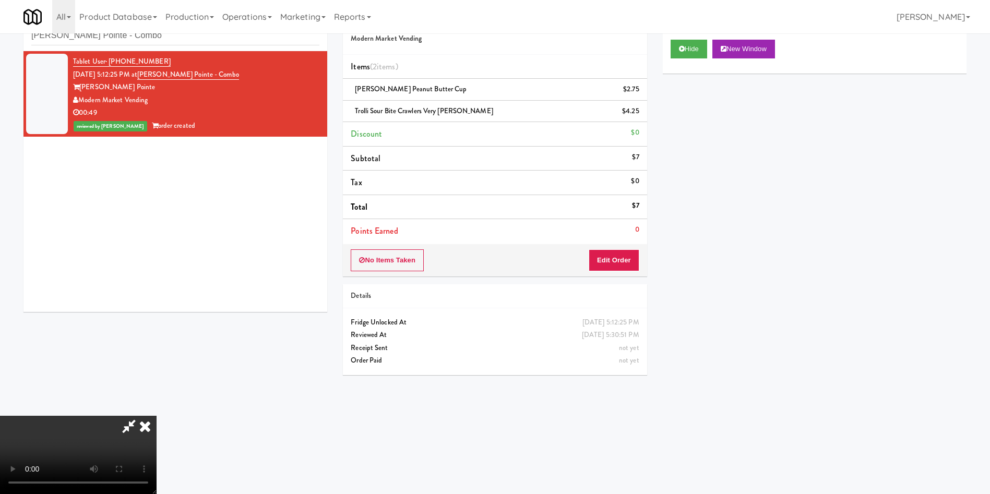
click at [157, 416] on icon at bounding box center [145, 426] width 23 height 21
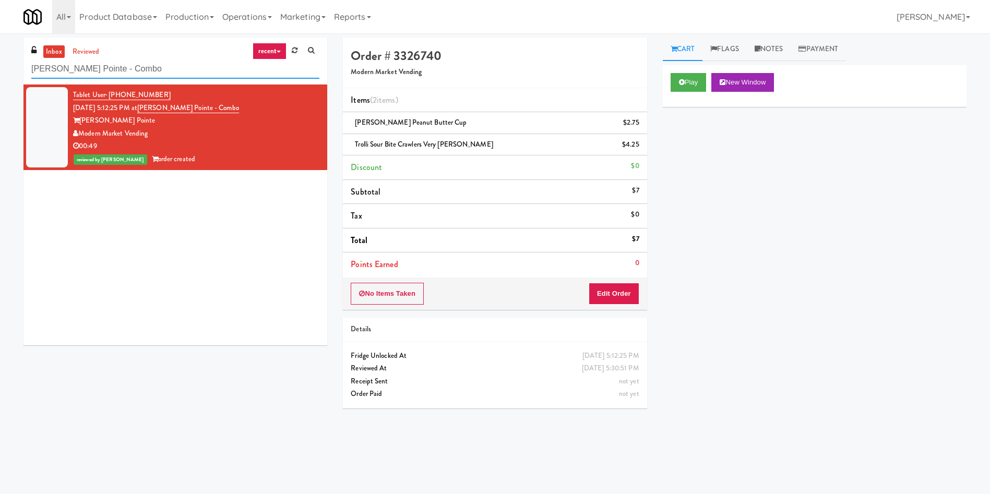
drag, startPoint x: 173, startPoint y: 67, endPoint x: 0, endPoint y: 67, distance: 172.8
click at [0, 67] on div "inbox reviewed recent all unclear take inventory issue suspicious failed recent…" at bounding box center [495, 247] width 990 height 419
paste input "WPW - Left - Fridge"
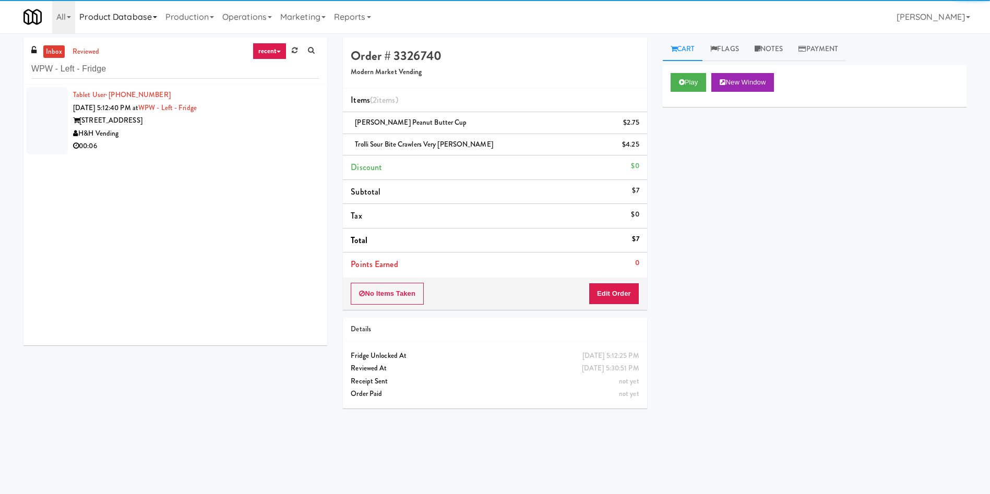
drag, startPoint x: 49, startPoint y: 117, endPoint x: 98, endPoint y: 8, distance: 119.4
click at [50, 118] on div at bounding box center [47, 120] width 42 height 67
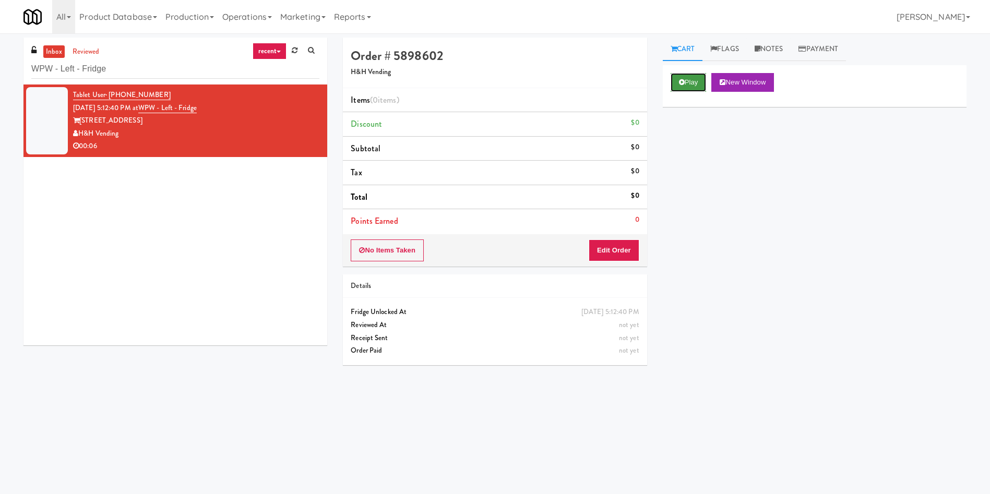
click at [692, 82] on button "Play" at bounding box center [689, 82] width 36 height 19
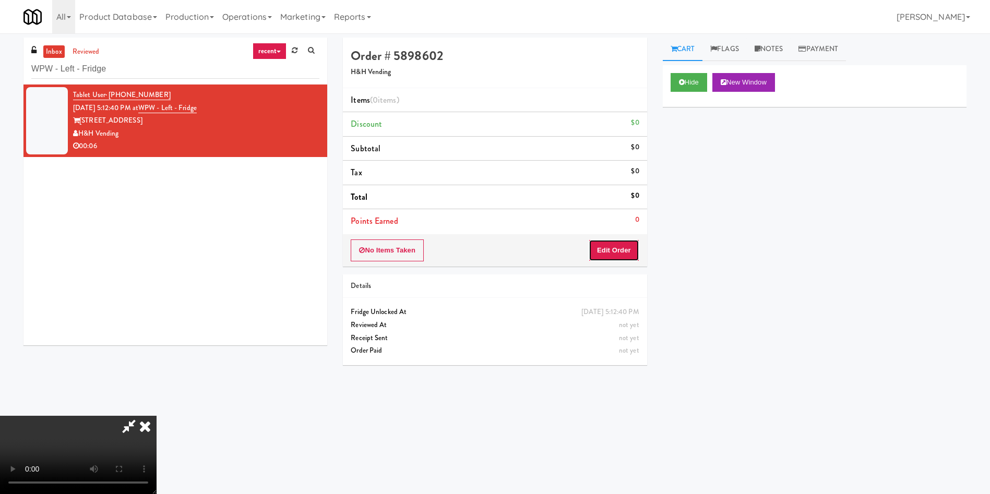
click at [626, 256] on button "Edit Order" at bounding box center [614, 251] width 51 height 22
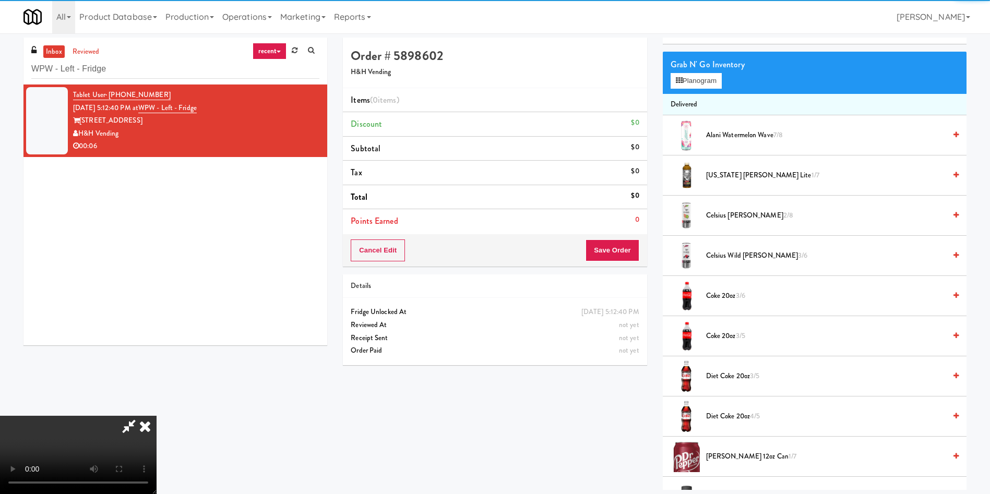
scroll to position [78, 0]
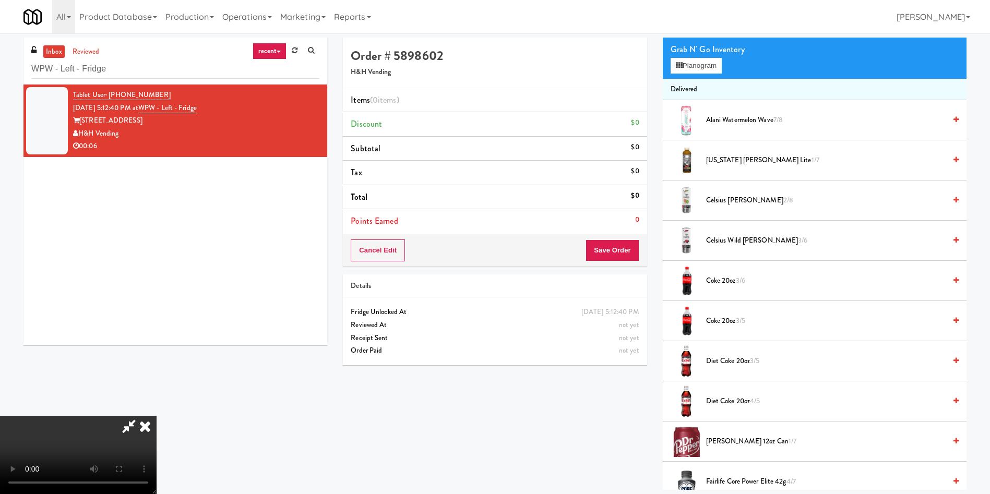
click at [157, 416] on video at bounding box center [78, 455] width 157 height 78
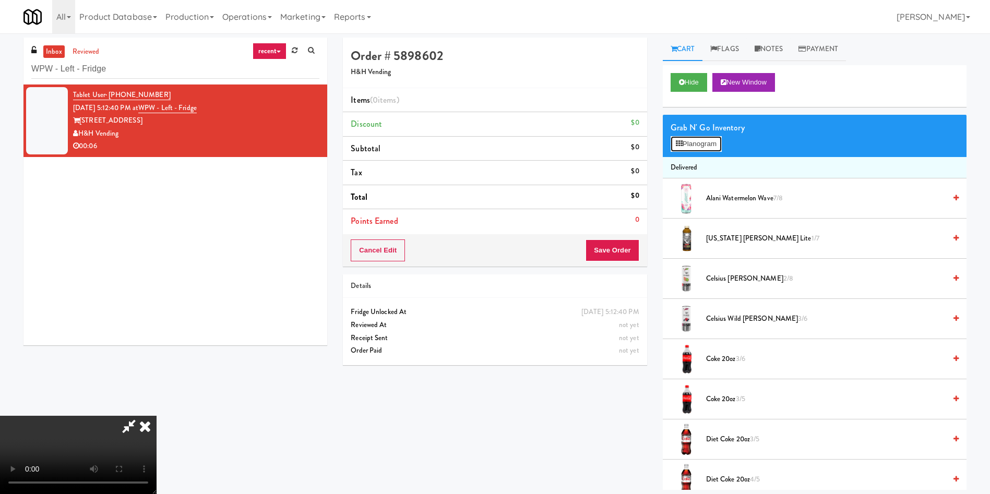
drag, startPoint x: 696, startPoint y: 141, endPoint x: 183, endPoint y: 121, distance: 513.0
click at [695, 140] on button "Planogram" at bounding box center [696, 144] width 51 height 16
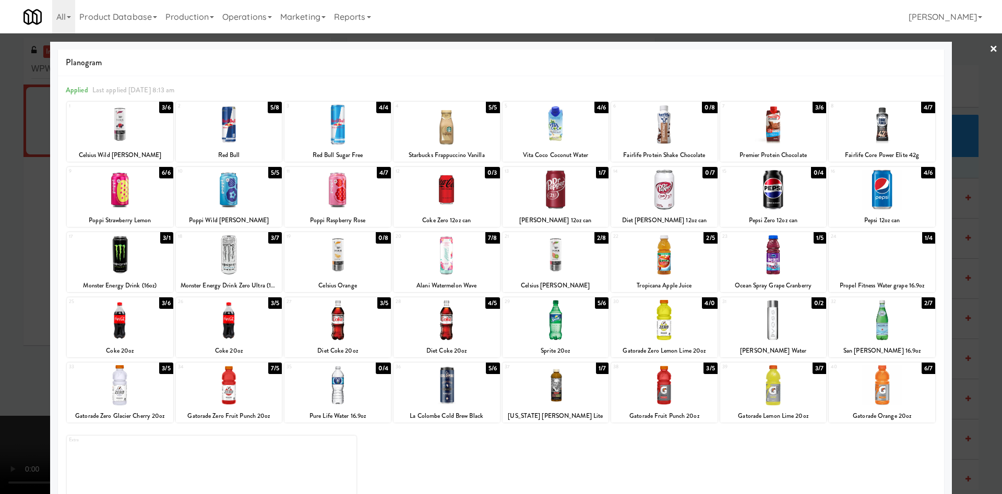
click at [139, 186] on div at bounding box center [120, 190] width 106 height 40
click at [17, 203] on div at bounding box center [501, 247] width 1002 height 494
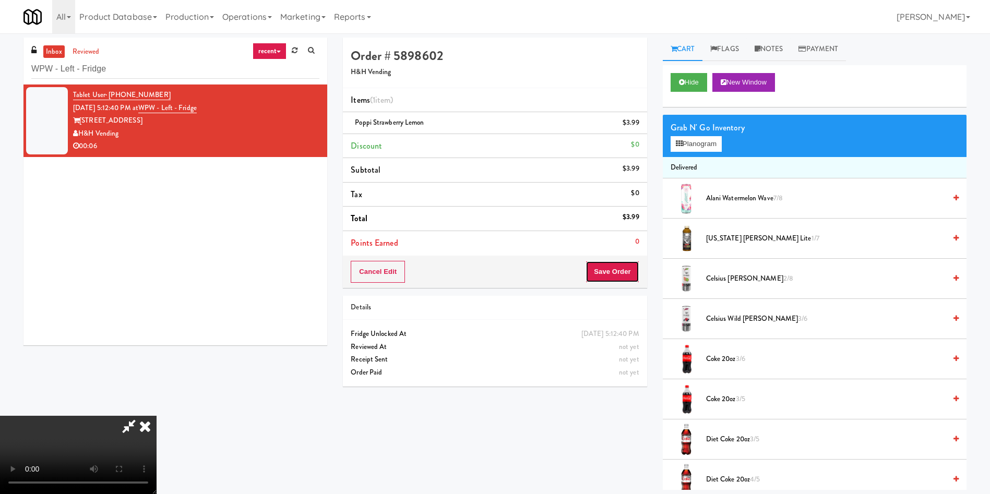
click at [616, 272] on button "Save Order" at bounding box center [612, 272] width 53 height 22
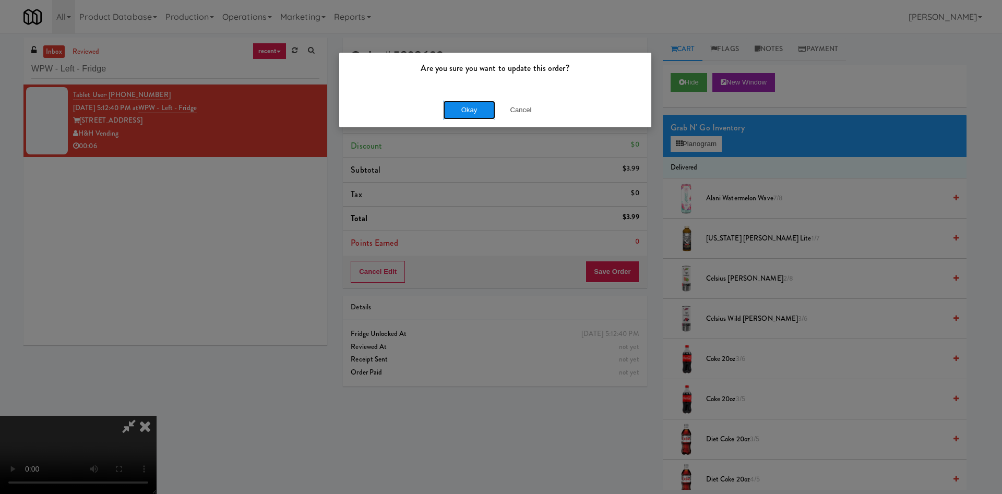
click at [479, 110] on button "Okay" at bounding box center [469, 110] width 52 height 19
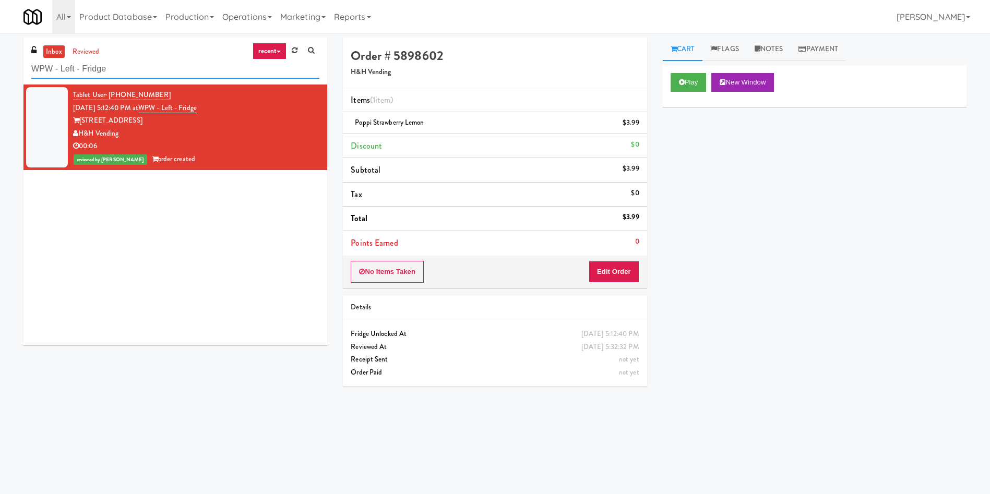
drag, startPoint x: 163, startPoint y: 64, endPoint x: 0, endPoint y: 67, distance: 163.4
click at [0, 67] on div "inbox reviewed recent all unclear take inventory issue suspicious failed recent…" at bounding box center [495, 247] width 990 height 419
paste input "Sorg Sports and Wellness"
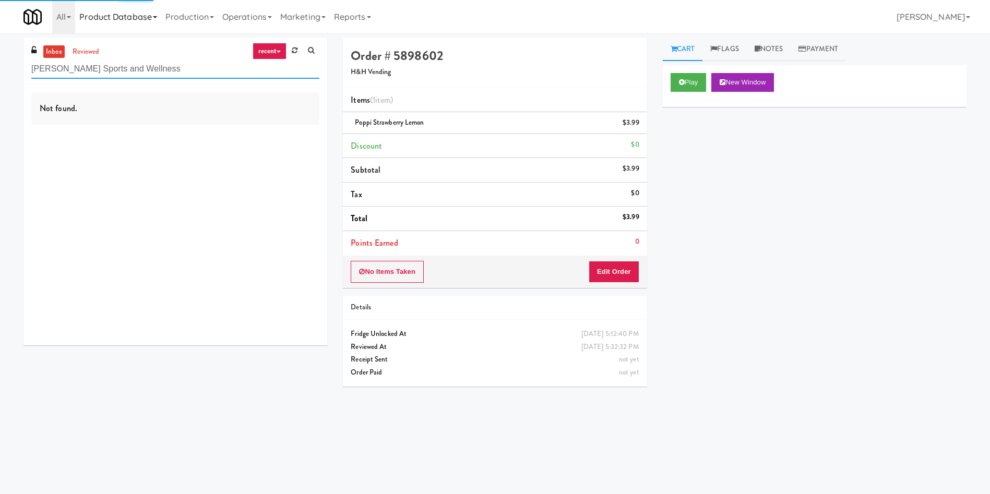
type input "Sorg Sports and Wellness"
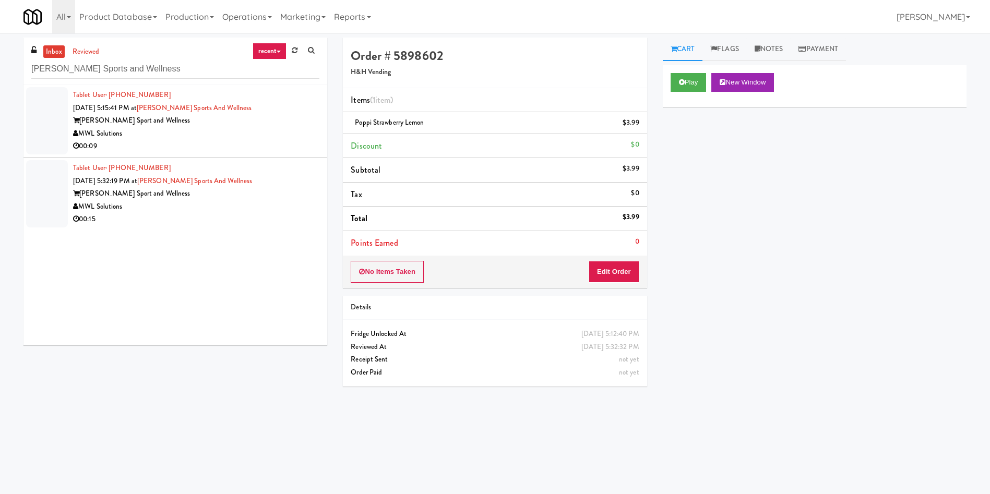
click at [47, 124] on div at bounding box center [47, 120] width 42 height 67
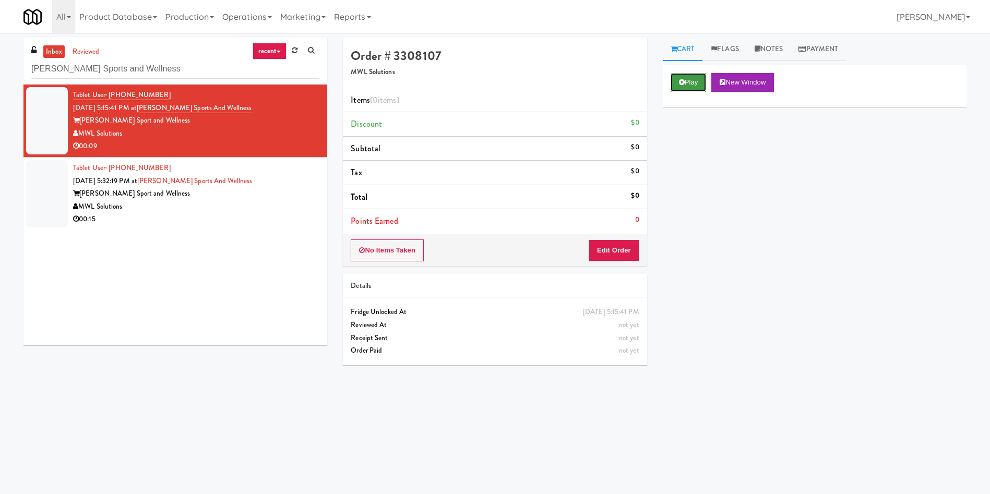
click at [696, 81] on button "Play" at bounding box center [689, 82] width 36 height 19
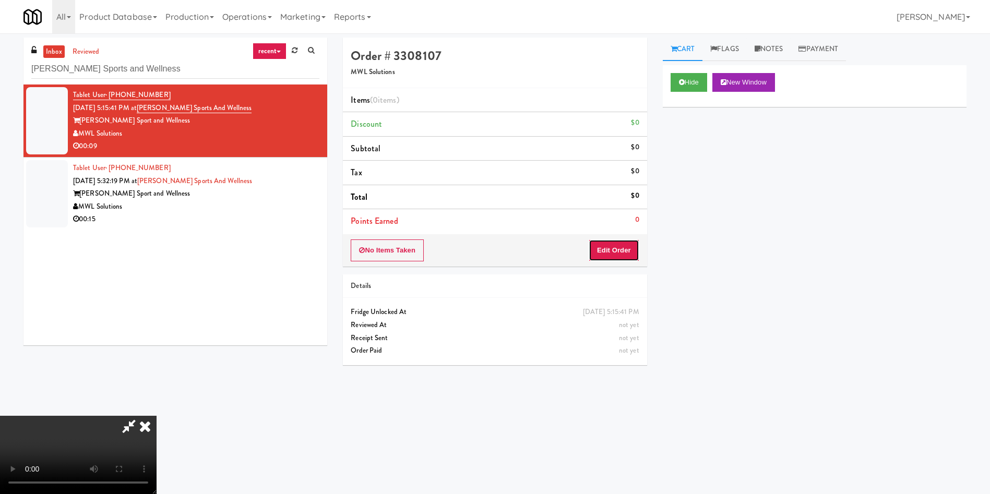
click at [603, 248] on button "Edit Order" at bounding box center [614, 251] width 51 height 22
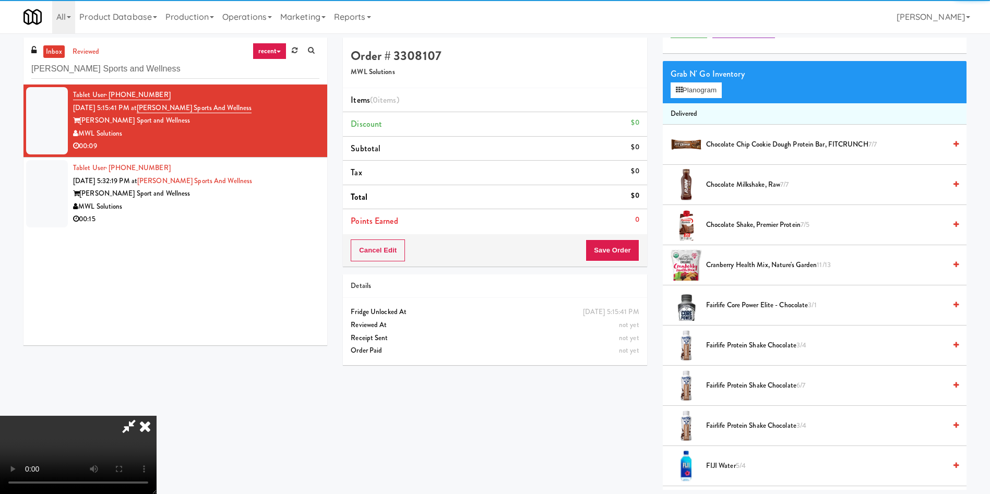
scroll to position [78, 0]
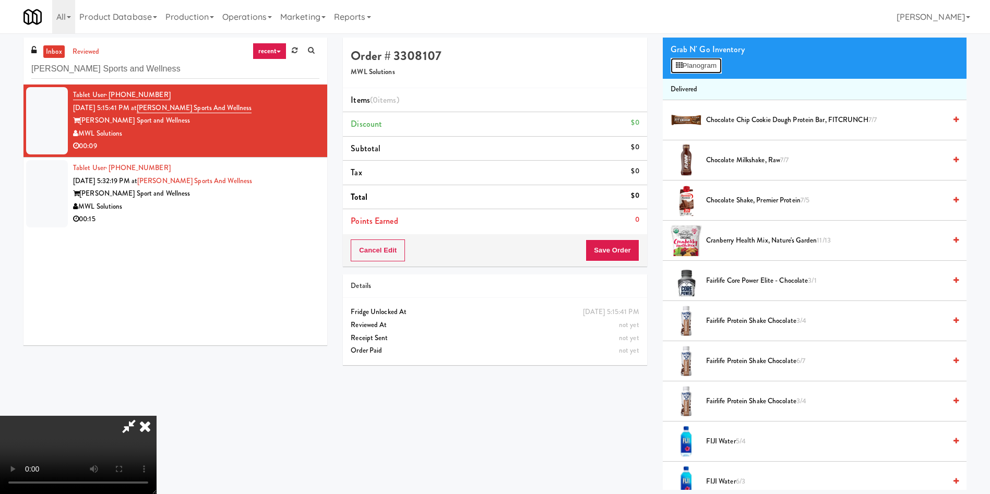
click at [707, 67] on button "Planogram" at bounding box center [696, 66] width 51 height 16
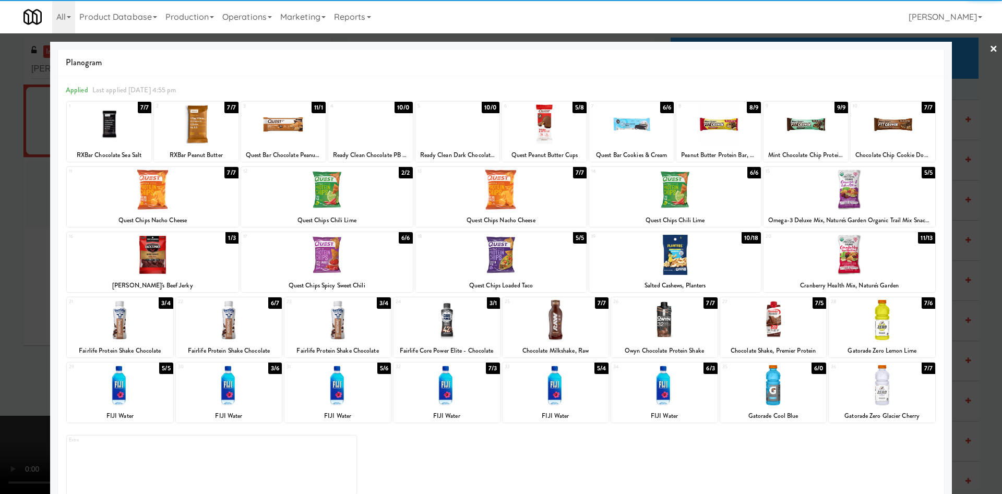
click at [714, 139] on div at bounding box center [719, 124] width 85 height 40
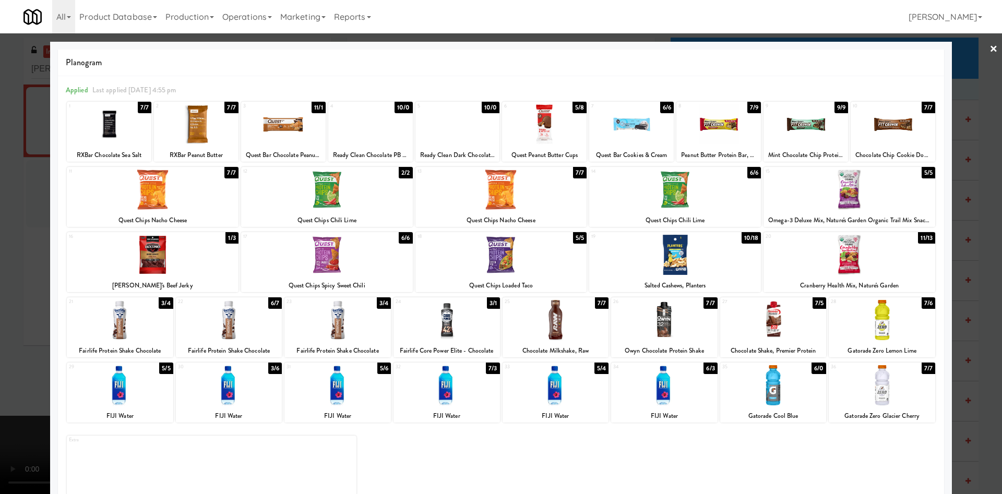
click at [971, 68] on div at bounding box center [501, 247] width 1002 height 494
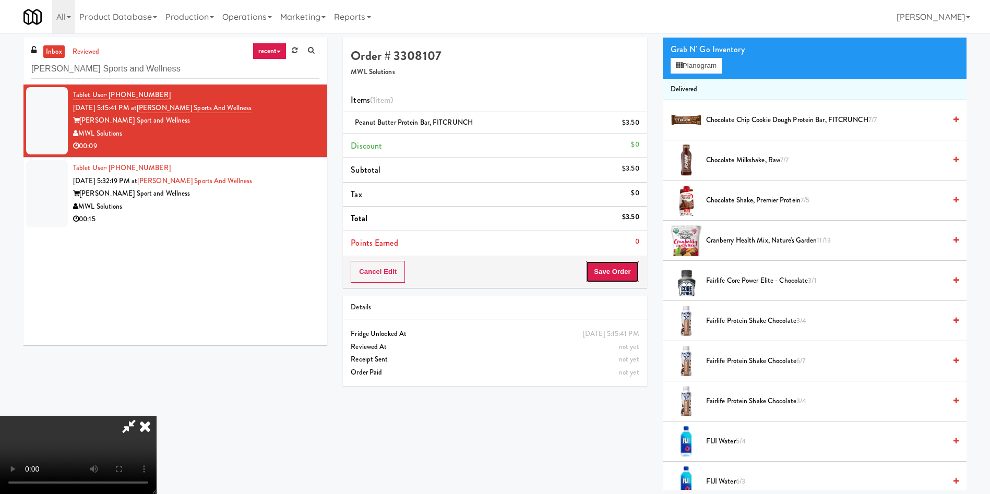
click at [602, 265] on button "Save Order" at bounding box center [612, 272] width 53 height 22
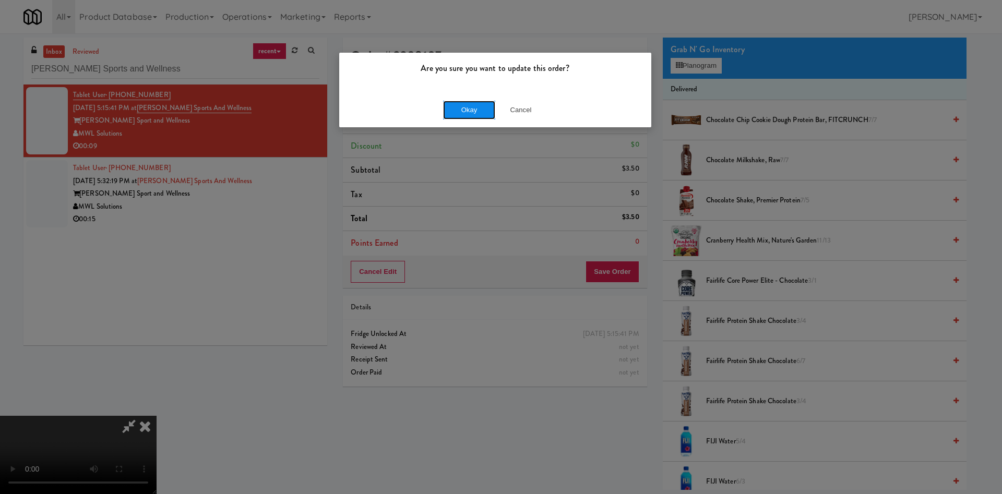
click at [463, 118] on button "Okay" at bounding box center [469, 110] width 52 height 19
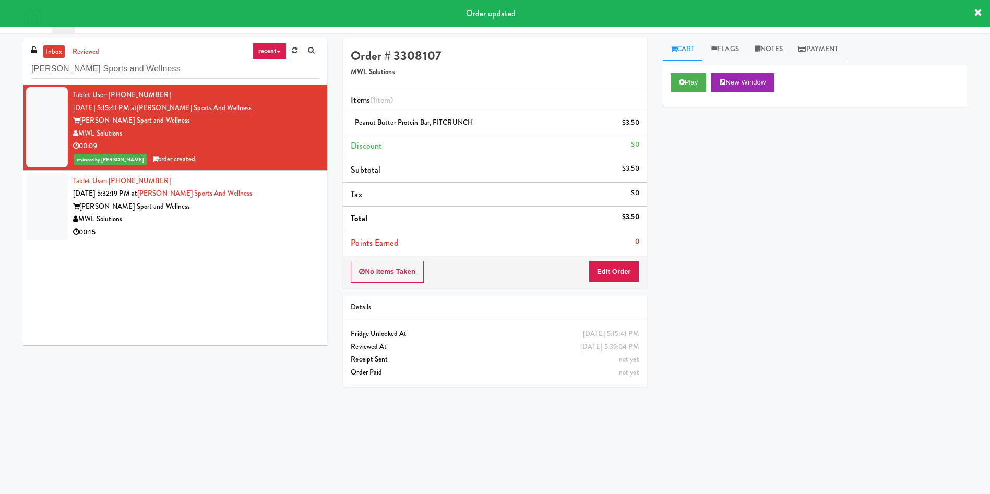
click at [33, 210] on div at bounding box center [47, 206] width 42 height 67
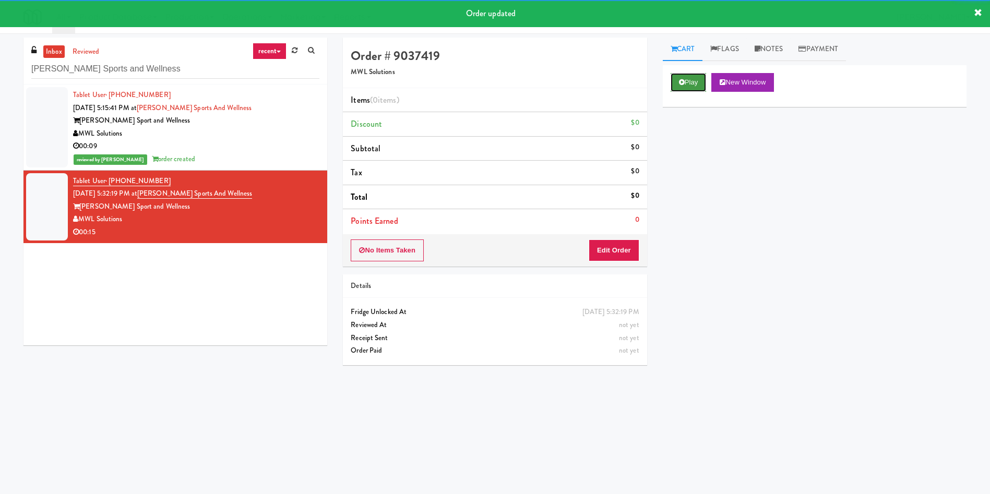
click at [698, 82] on button "Play" at bounding box center [689, 82] width 36 height 19
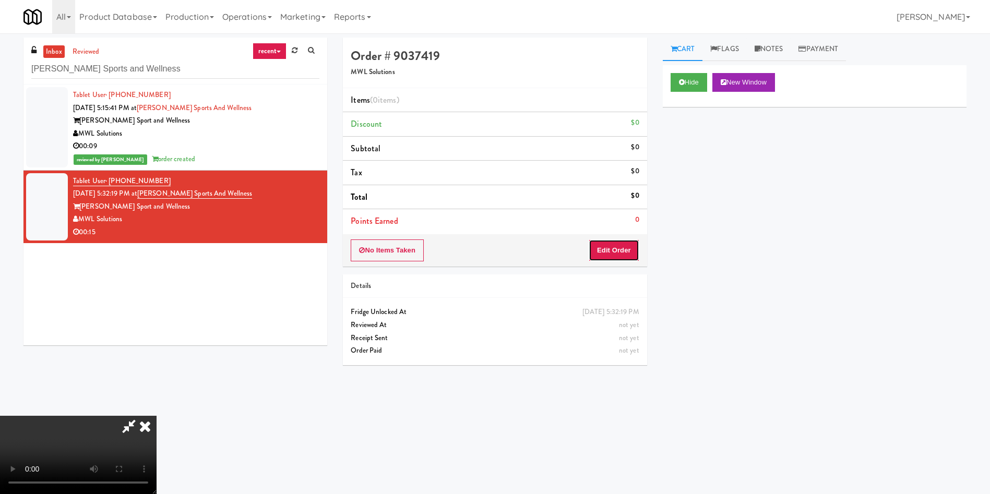
click at [600, 250] on button "Edit Order" at bounding box center [614, 251] width 51 height 22
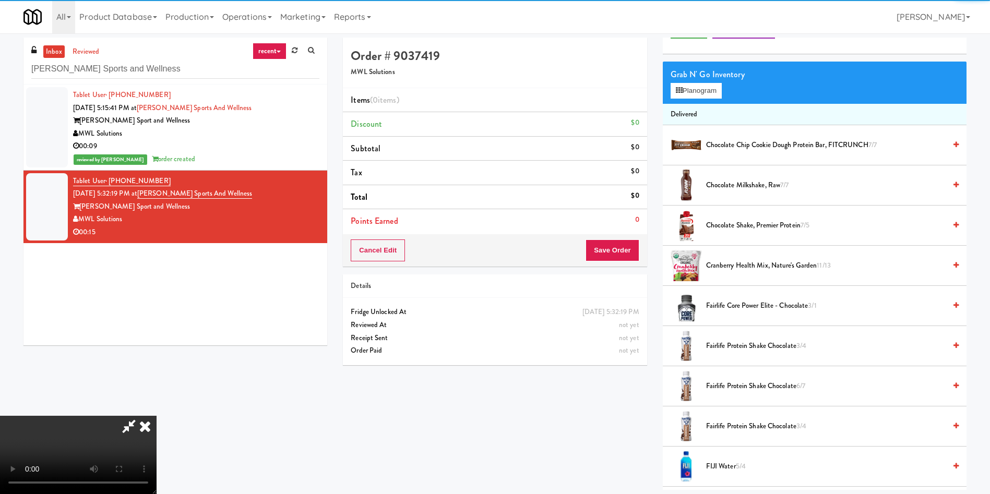
scroll to position [78, 0]
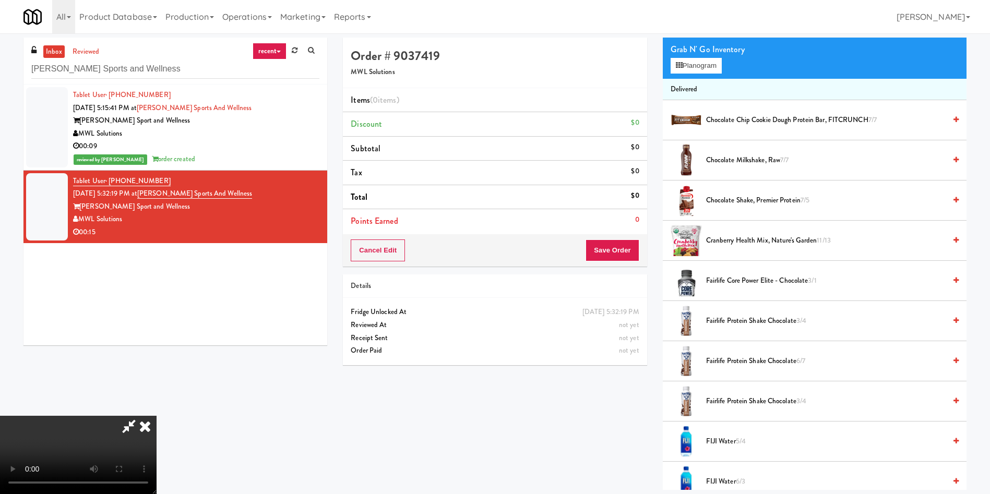
click at [157, 416] on video at bounding box center [78, 455] width 157 height 78
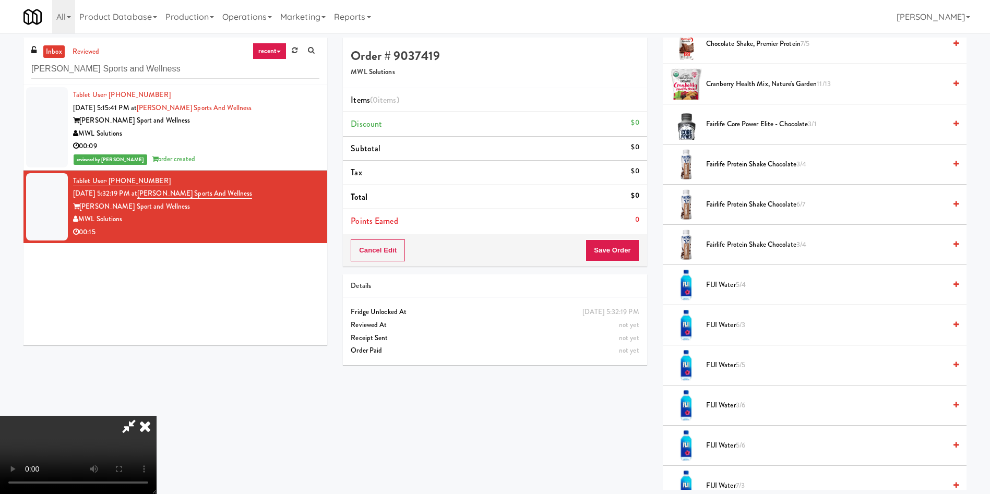
scroll to position [75, 0]
click at [157, 416] on video at bounding box center [78, 455] width 157 height 78
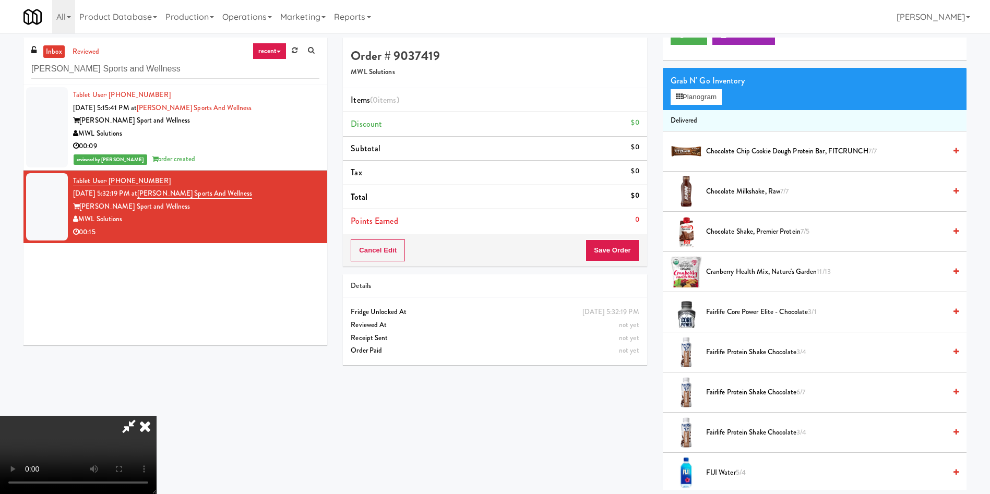
scroll to position [0, 0]
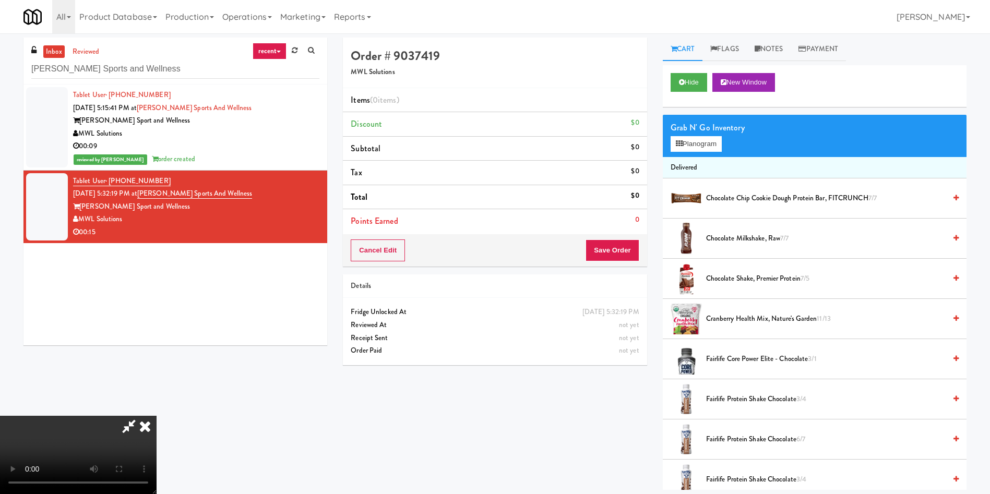
click at [157, 416] on video at bounding box center [78, 455] width 157 height 78
click at [719, 360] on span "Fairlife Core Power Elite - Chocolate 3/1" at bounding box center [826, 359] width 240 height 13
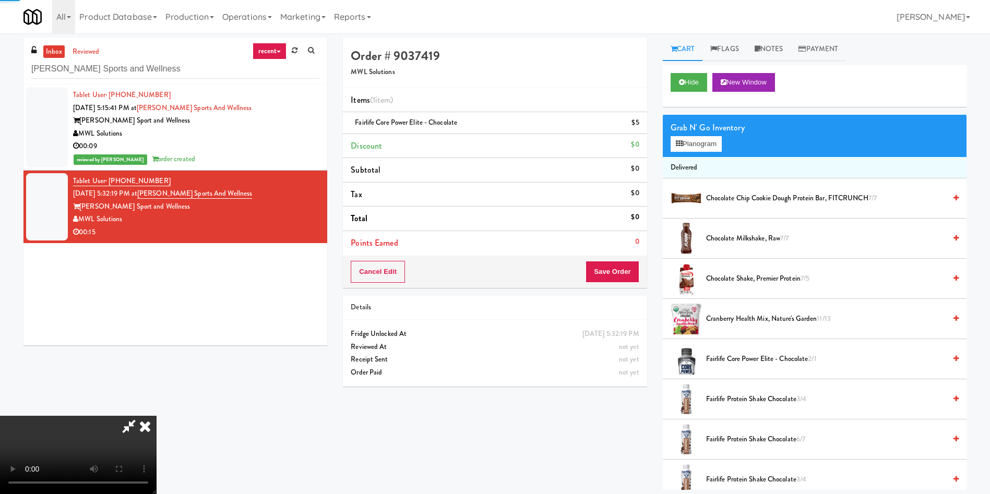
click at [157, 416] on video at bounding box center [78, 455] width 157 height 78
drag, startPoint x: 706, startPoint y: 144, endPoint x: 690, endPoint y: 140, distance: 17.2
click at [706, 144] on button "Planogram" at bounding box center [696, 144] width 51 height 16
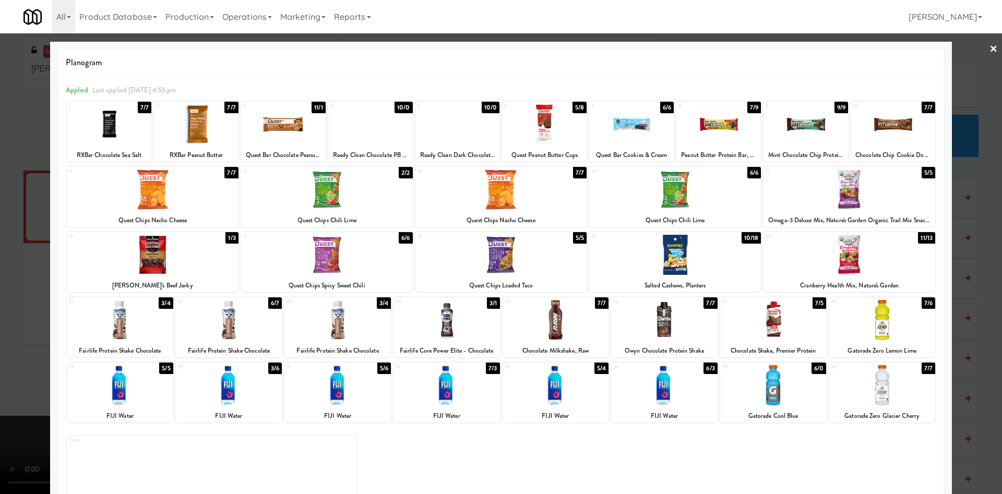
click at [169, 257] on div at bounding box center [153, 255] width 172 height 40
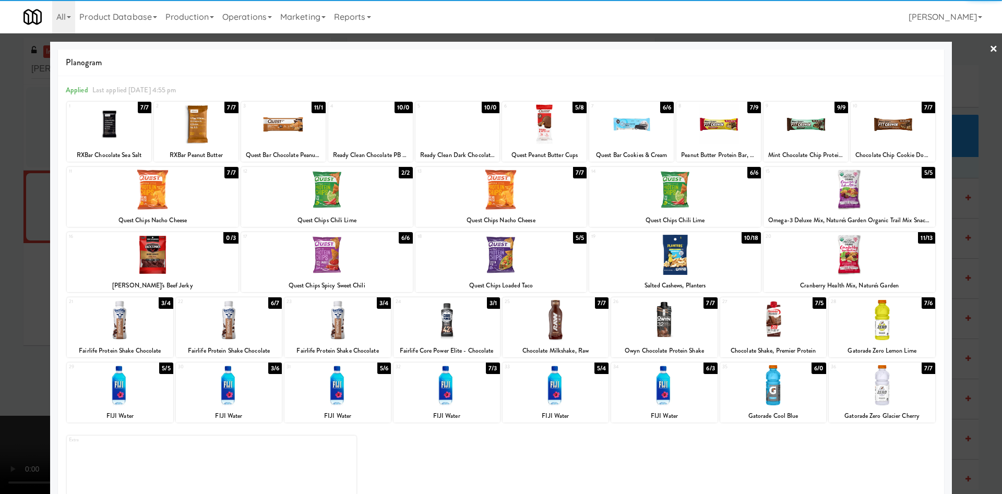
drag, startPoint x: 6, startPoint y: 221, endPoint x: 82, endPoint y: 259, distance: 85.2
click at [5, 221] on div at bounding box center [501, 247] width 1002 height 494
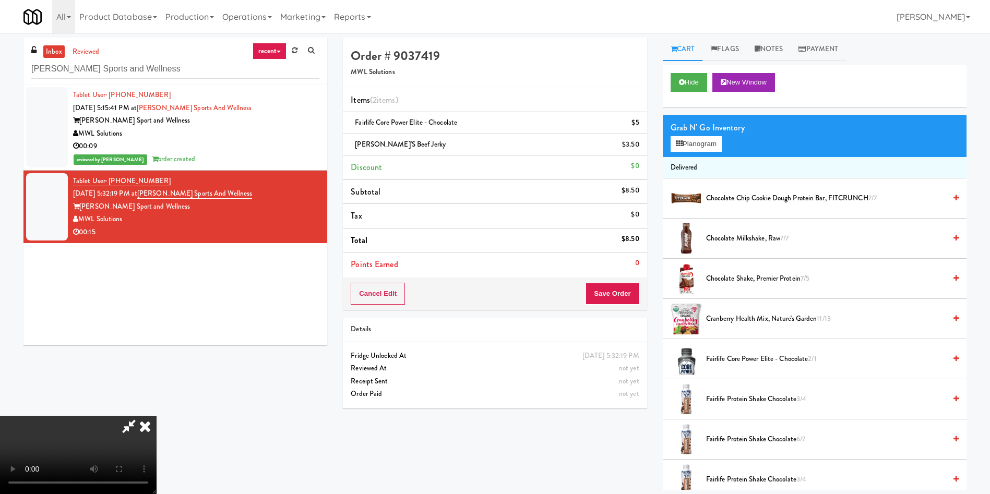
scroll to position [153, 0]
click at [157, 416] on video at bounding box center [78, 455] width 157 height 78
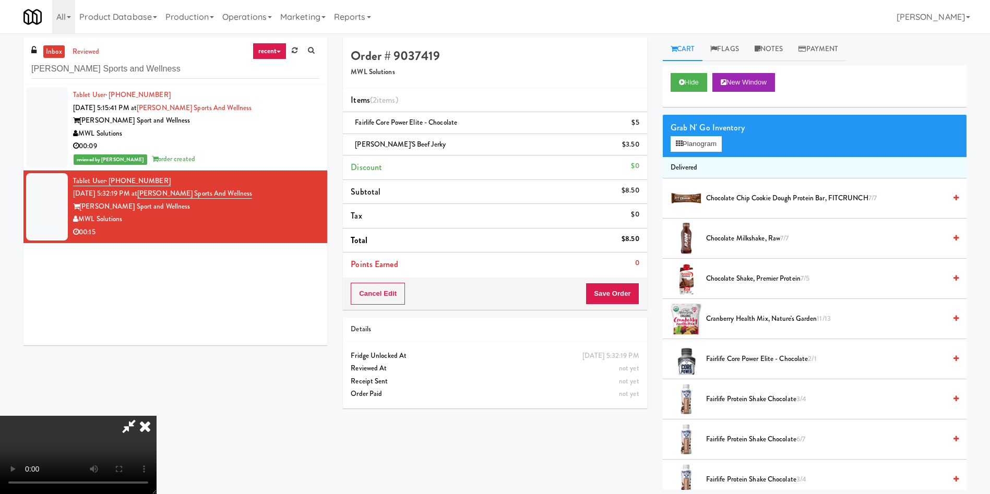
scroll to position [153, 0]
click at [157, 416] on video at bounding box center [78, 455] width 157 height 78
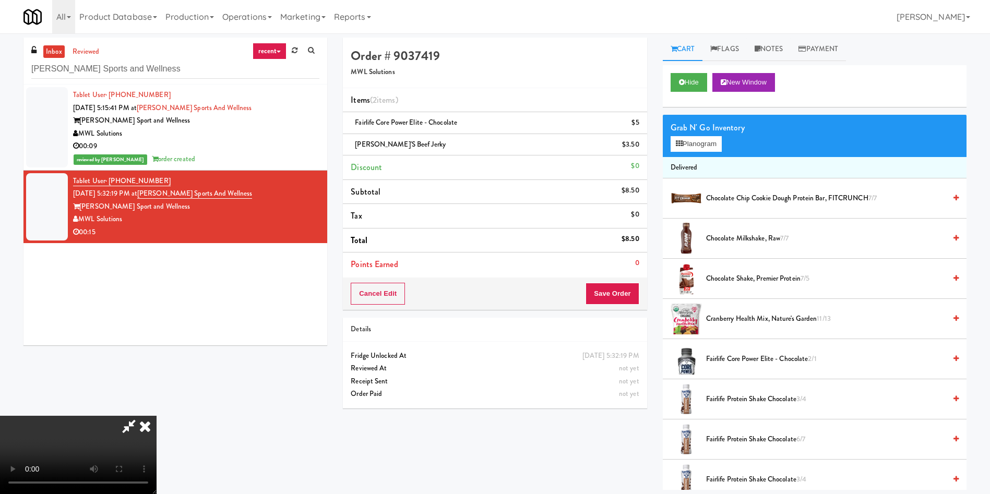
click at [157, 416] on video at bounding box center [78, 455] width 157 height 78
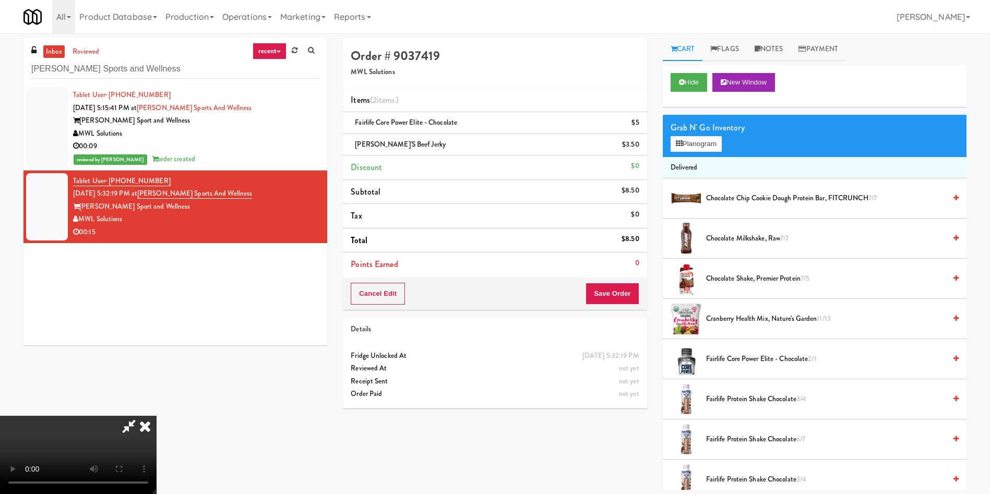
click at [157, 416] on video at bounding box center [78, 455] width 157 height 78
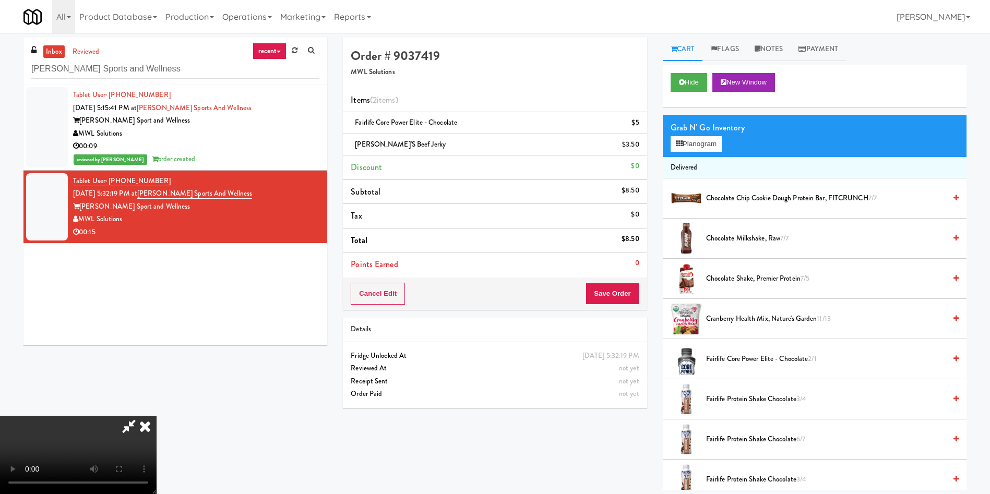
click at [157, 416] on video at bounding box center [78, 455] width 157 height 78
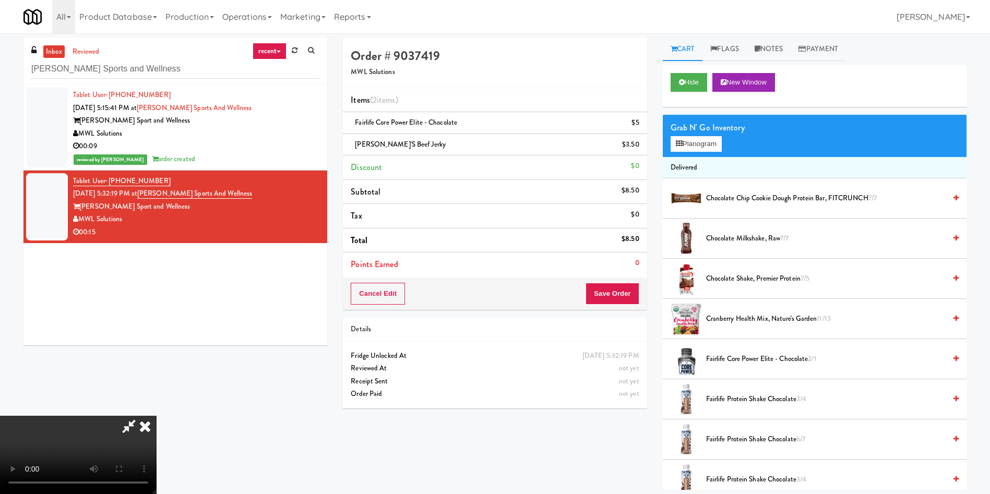
click at [157, 416] on video at bounding box center [78, 455] width 157 height 78
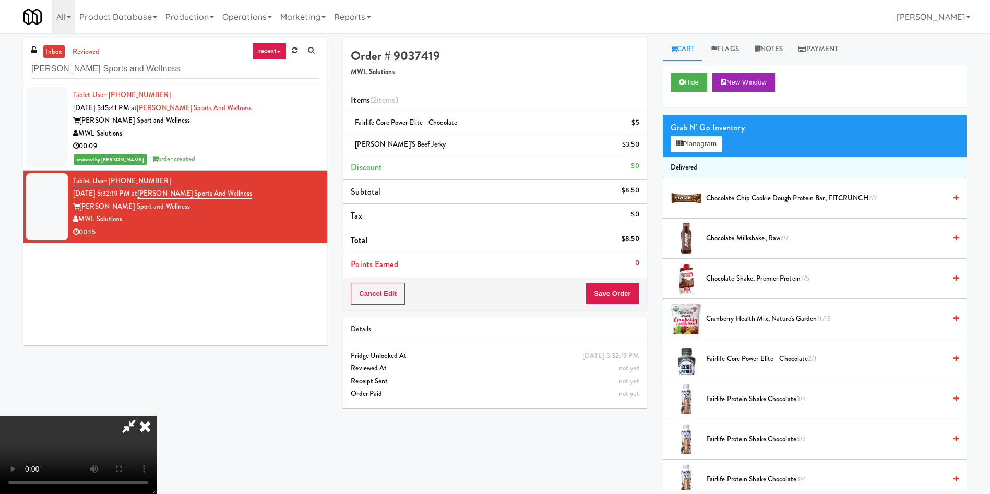
click at [157, 416] on video at bounding box center [78, 455] width 157 height 78
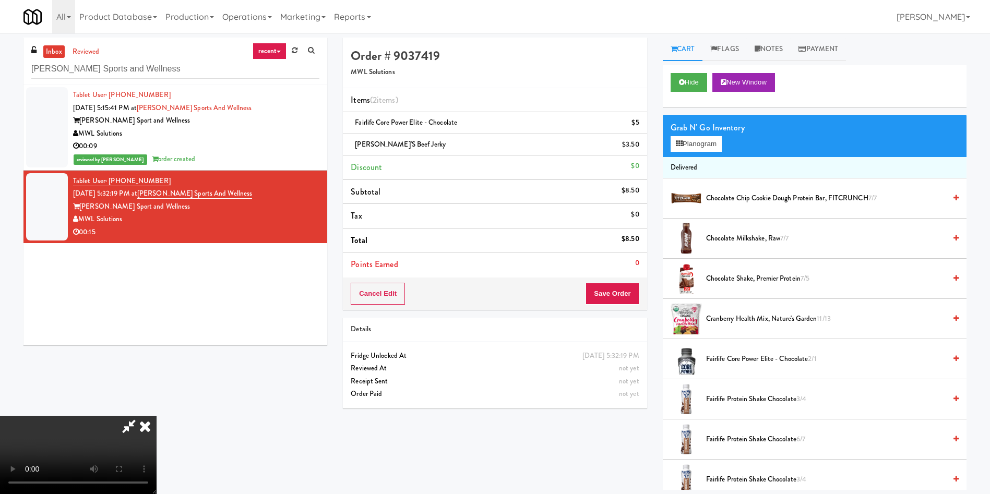
drag, startPoint x: 427, startPoint y: 192, endPoint x: 408, endPoint y: 182, distance: 21.2
click at [157, 416] on video at bounding box center [78, 455] width 157 height 78
drag, startPoint x: 619, startPoint y: 293, endPoint x: 591, endPoint y: 271, distance: 35.0
click at [618, 293] on button "Save Order" at bounding box center [612, 294] width 53 height 22
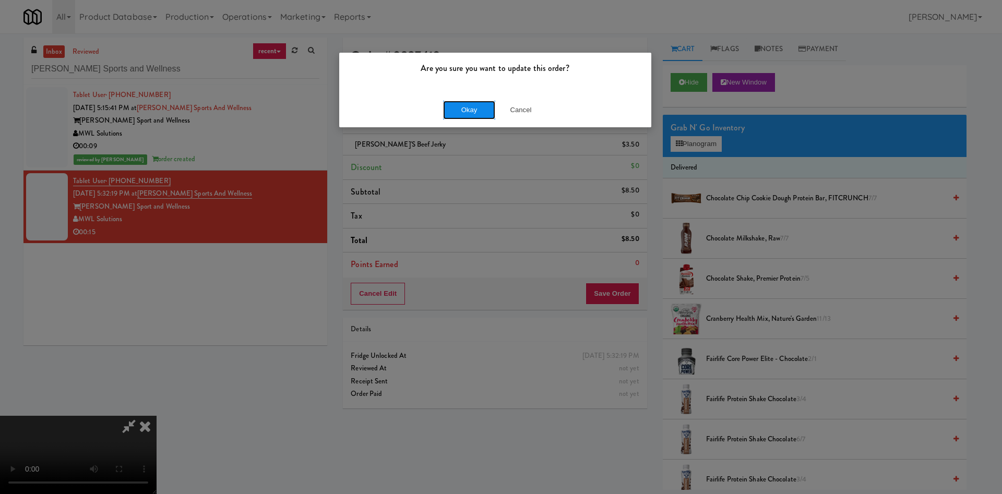
click at [474, 109] on button "Okay" at bounding box center [469, 110] width 52 height 19
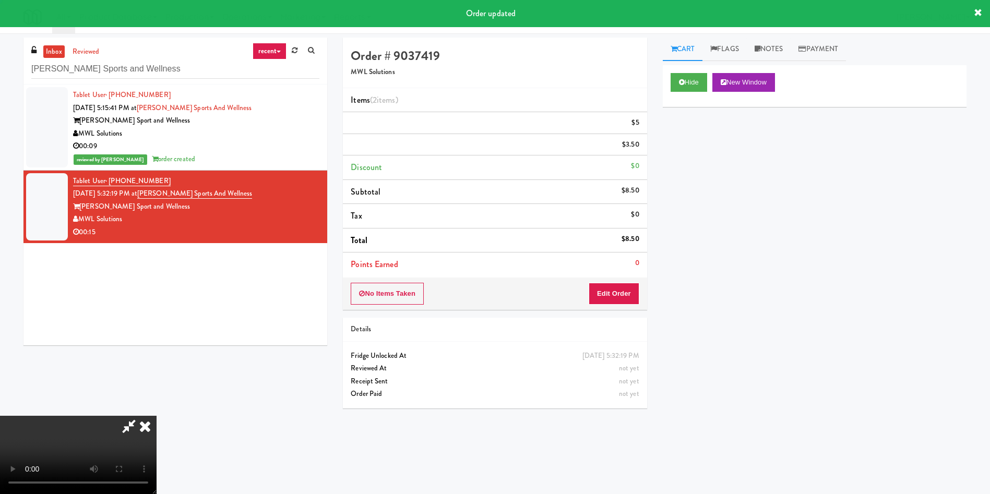
scroll to position [0, 0]
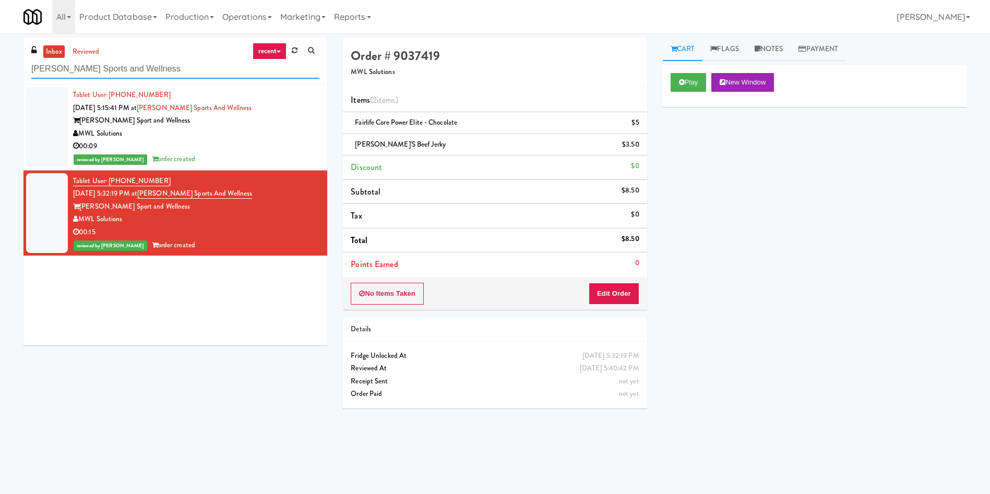
drag, startPoint x: 168, startPoint y: 69, endPoint x: 0, endPoint y: 58, distance: 167.9
click at [0, 58] on div "inbox reviewed recent all unclear take inventory issue suspicious failed recent…" at bounding box center [495, 247] width 990 height 419
paste input "JVT combo"
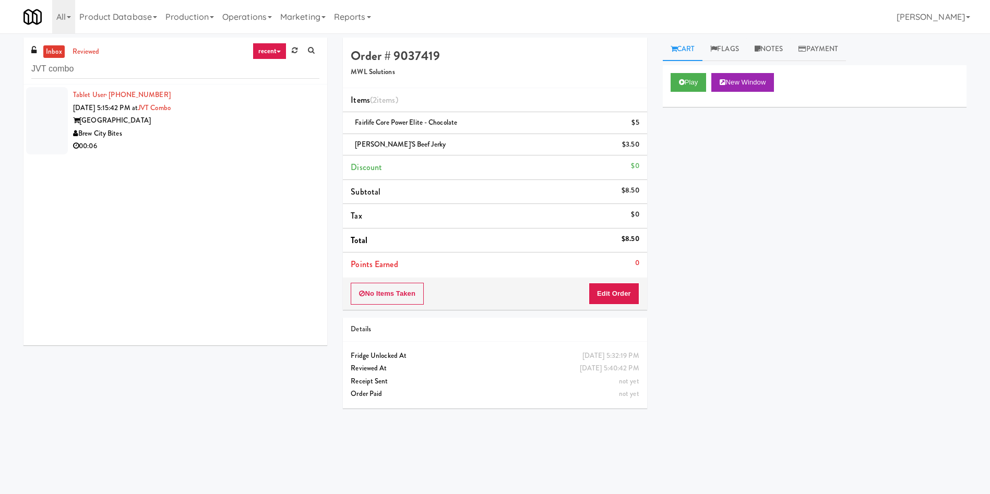
click at [36, 125] on div at bounding box center [47, 120] width 42 height 67
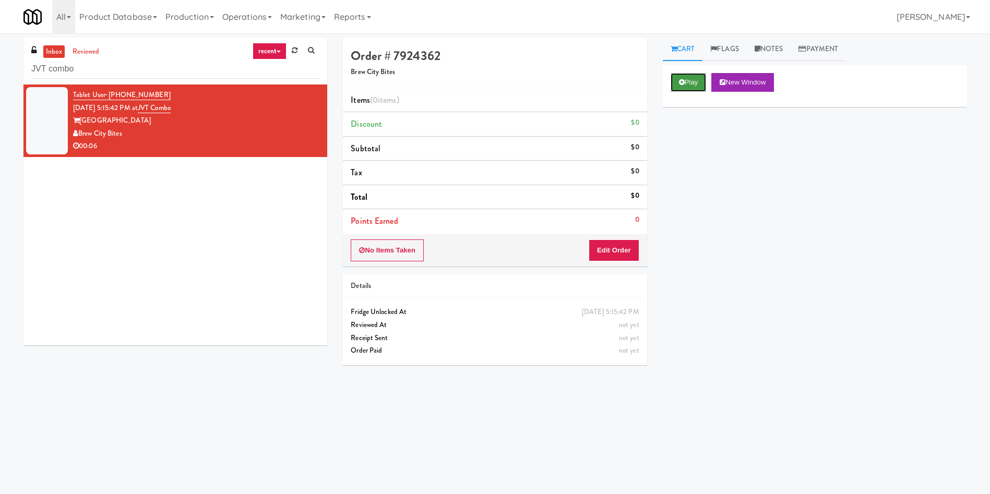
click at [685, 86] on button "Play" at bounding box center [689, 82] width 36 height 19
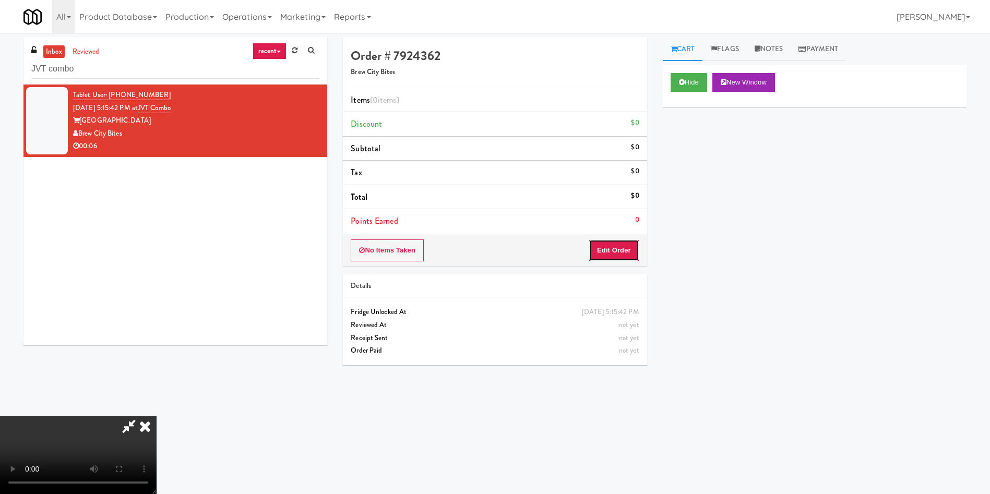
click at [600, 247] on button "Edit Order" at bounding box center [614, 251] width 51 height 22
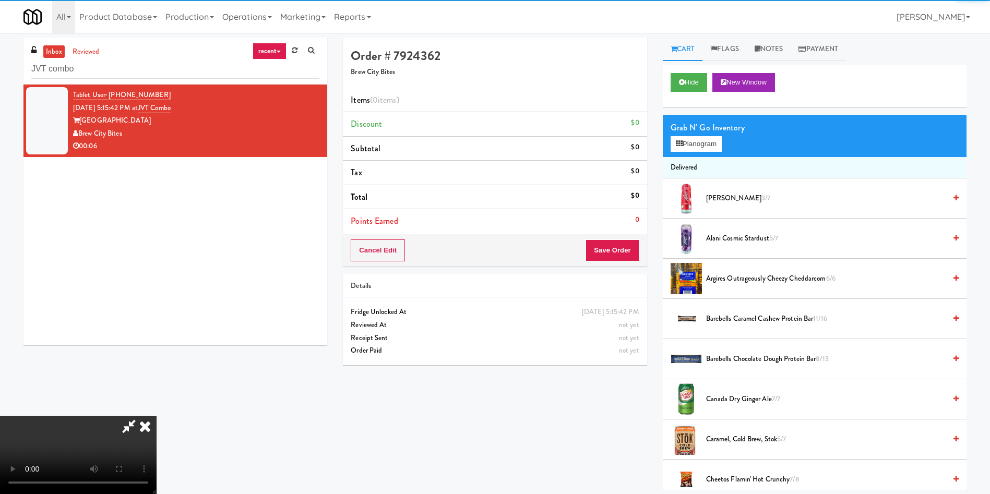
scroll to position [78, 0]
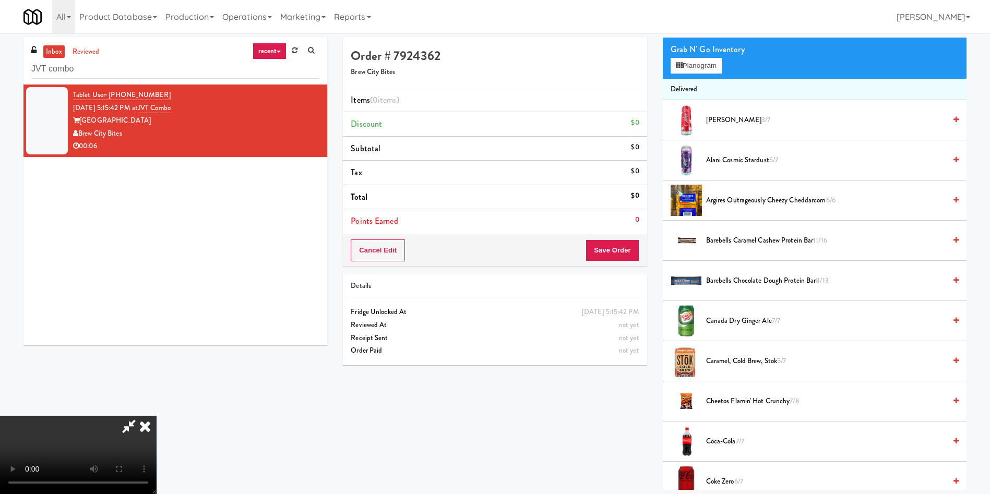
click at [157, 416] on video at bounding box center [78, 455] width 157 height 78
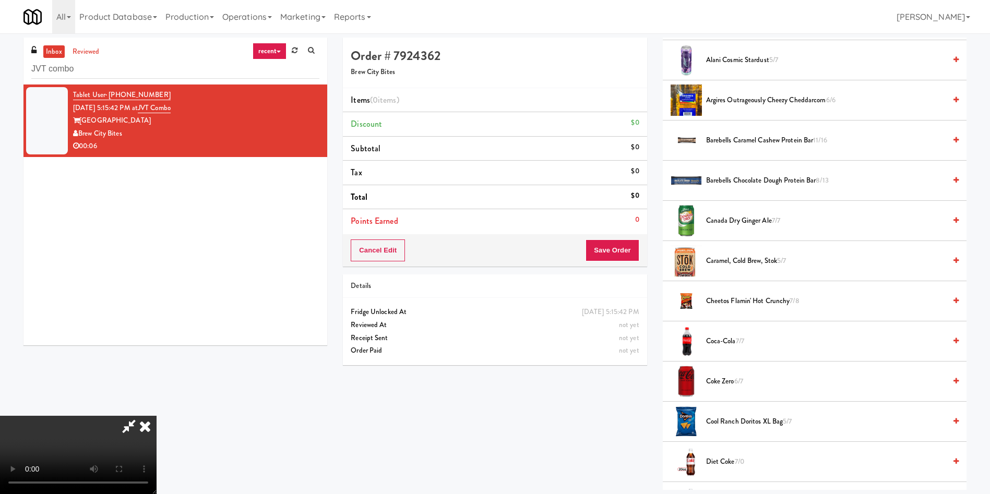
scroll to position [313, 0]
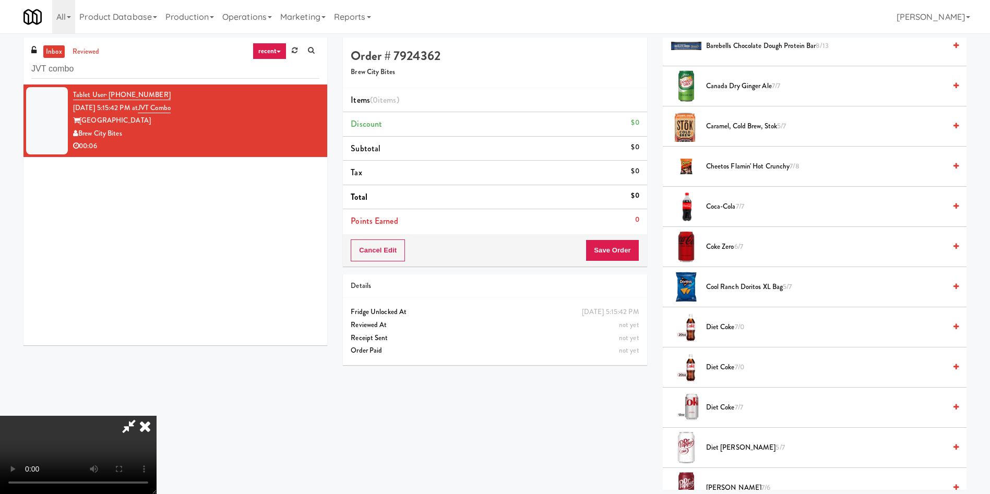
click at [727, 405] on span "Diet Coke 7/7" at bounding box center [826, 407] width 240 height 13
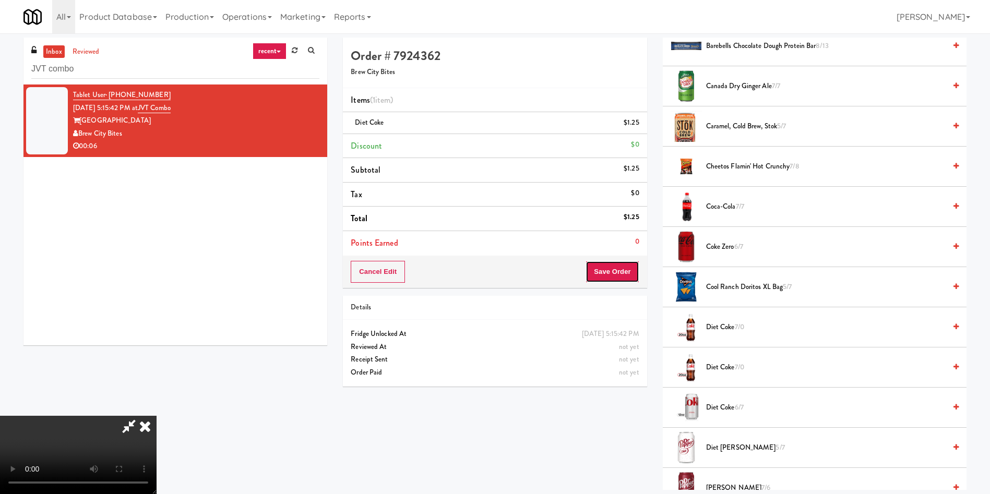
click at [623, 264] on button "Save Order" at bounding box center [612, 272] width 53 height 22
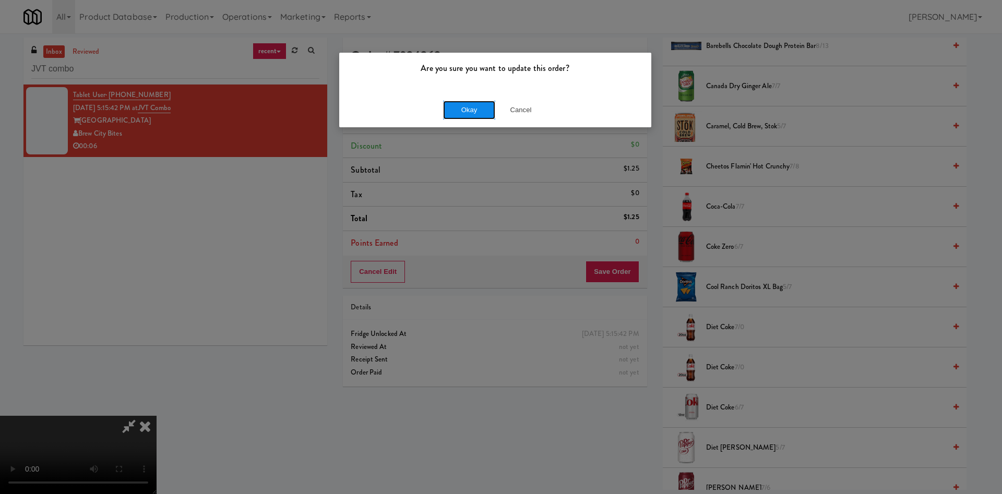
click at [468, 116] on button "Okay" at bounding box center [469, 110] width 52 height 19
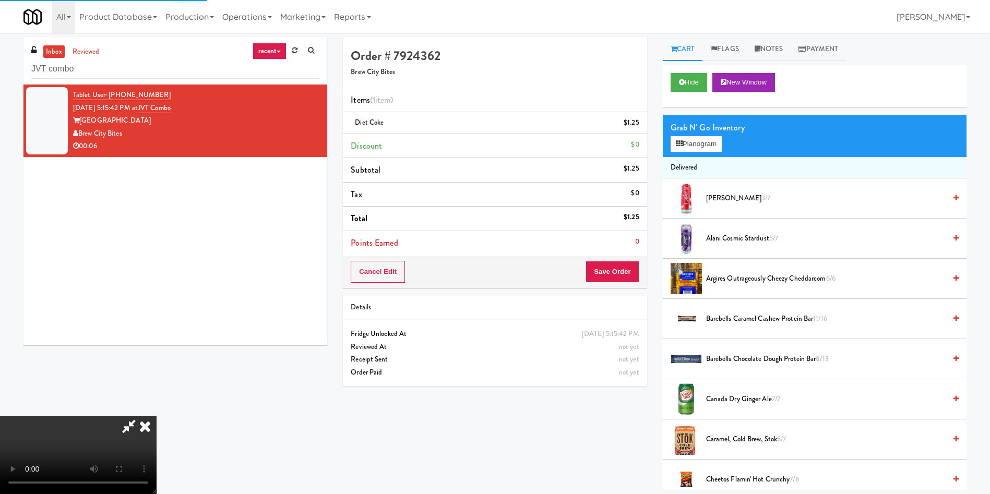
scroll to position [0, 0]
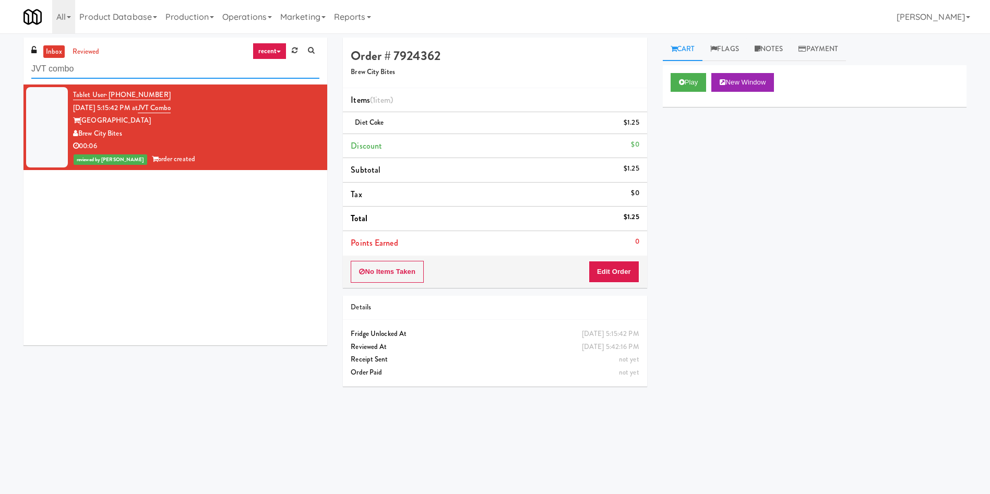
drag, startPoint x: 139, startPoint y: 75, endPoint x: 0, endPoint y: 62, distance: 140.0
click at [0, 65] on div "inbox reviewed recent all unclear take inventory issue suspicious failed recent…" at bounding box center [495, 247] width 990 height 419
paste input "Woodlands - C"
type input "Woodlands - Combo"
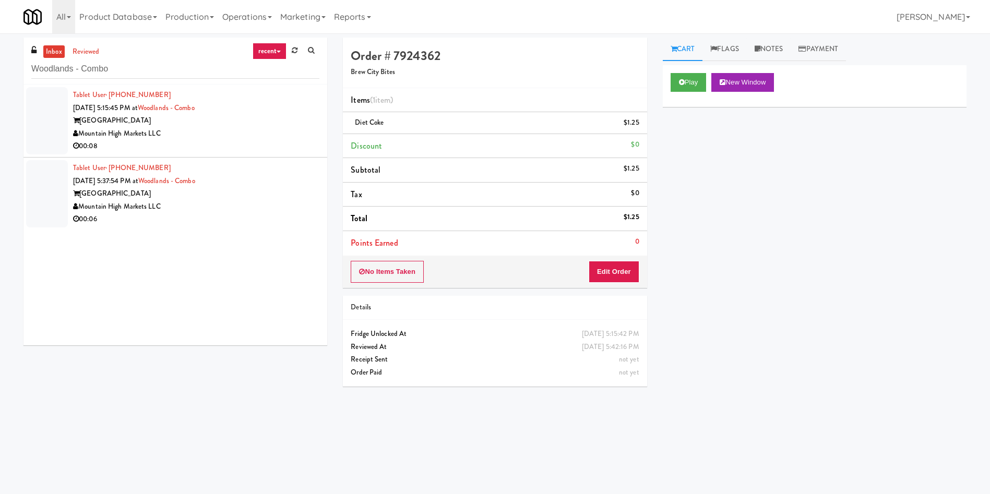
click at [49, 130] on div at bounding box center [47, 120] width 42 height 67
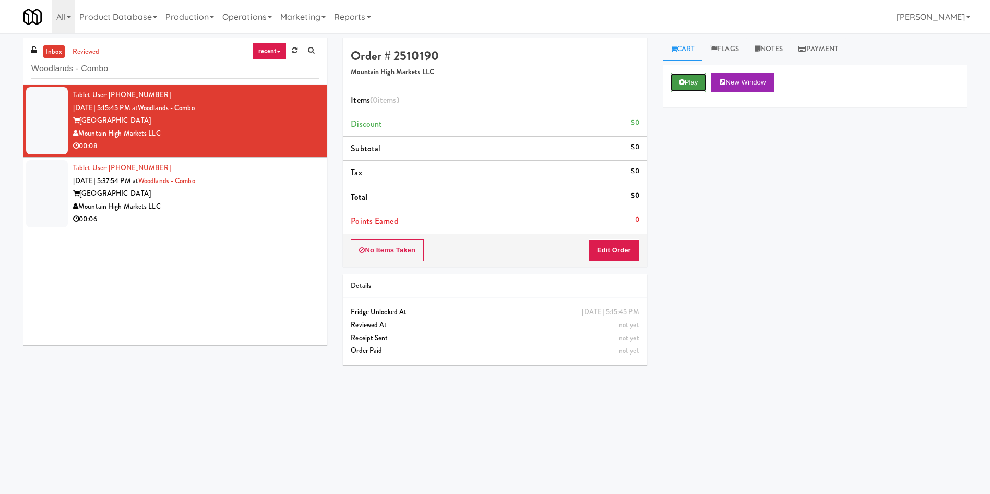
click at [677, 85] on button "Play" at bounding box center [689, 82] width 36 height 19
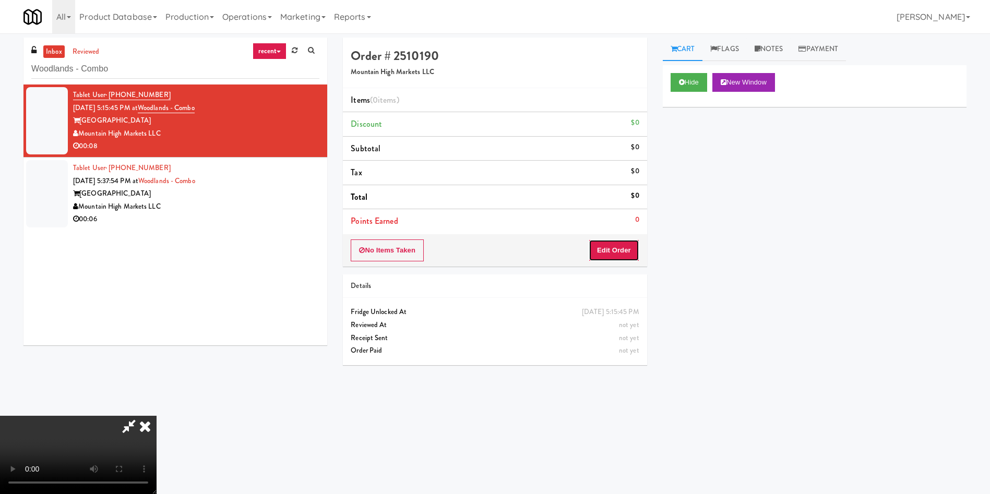
click at [626, 250] on button "Edit Order" at bounding box center [614, 251] width 51 height 22
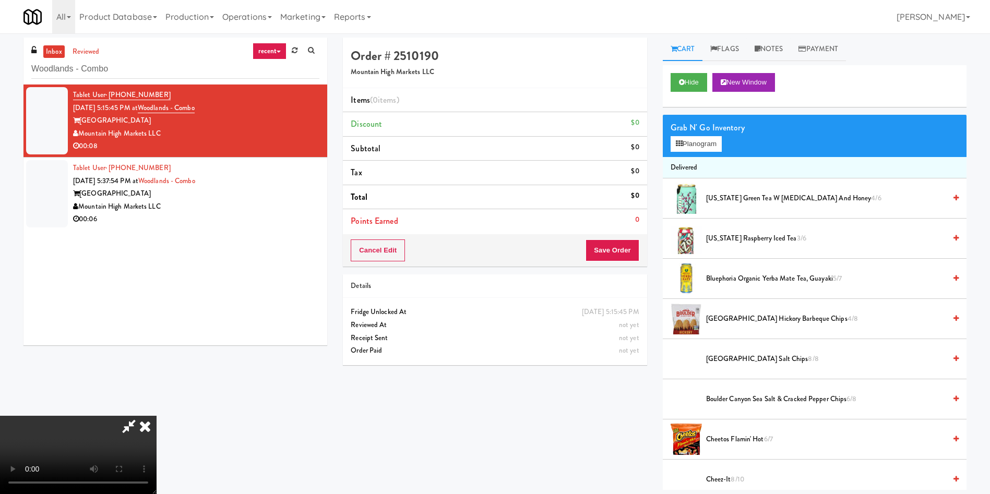
scroll to position [78, 0]
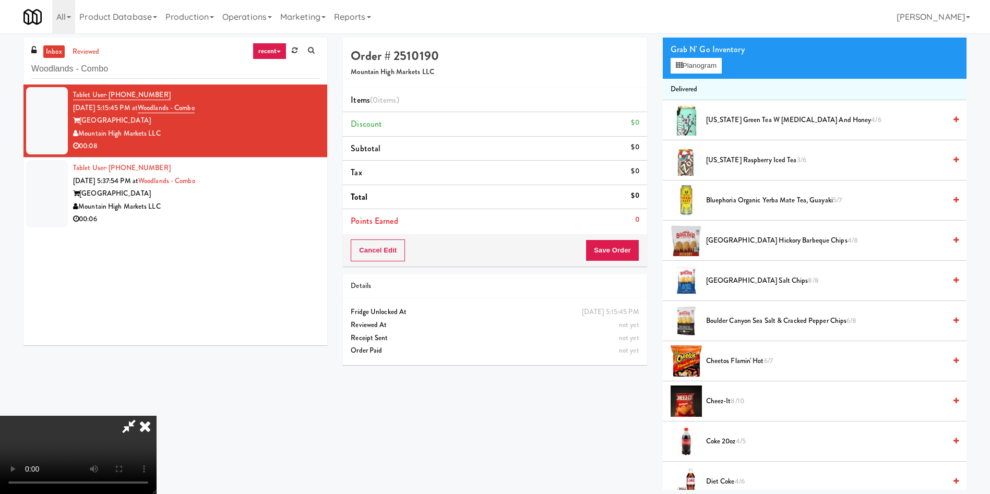
click at [157, 416] on video at bounding box center [78, 455] width 157 height 78
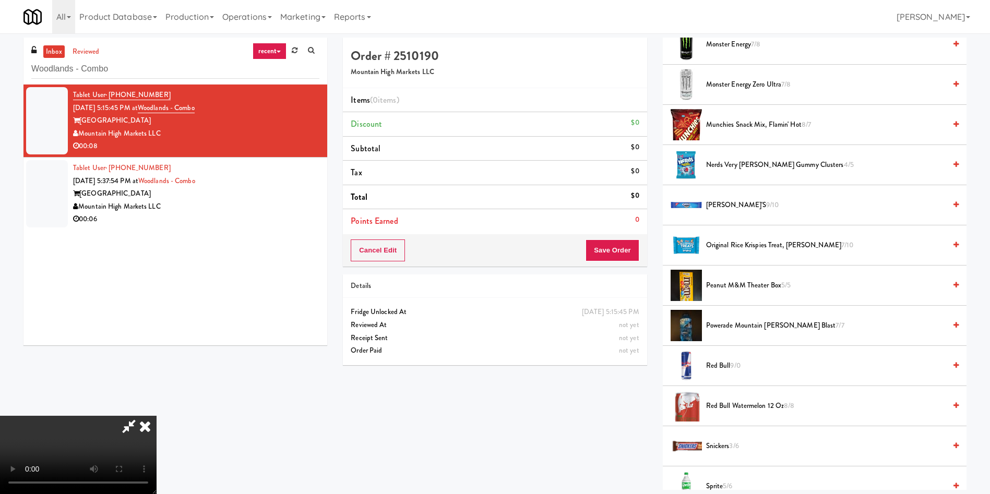
scroll to position [1018, 0]
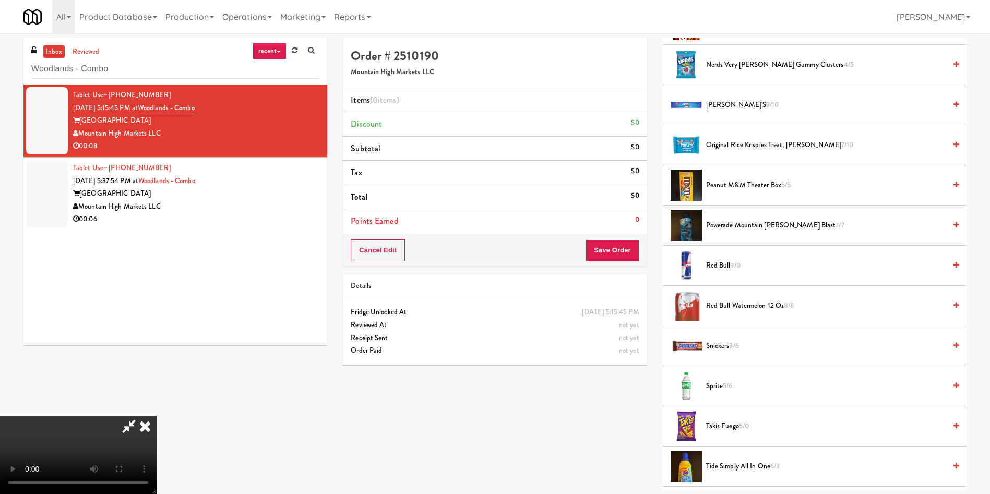
click at [729, 380] on span "Sprite 5/6" at bounding box center [826, 386] width 240 height 13
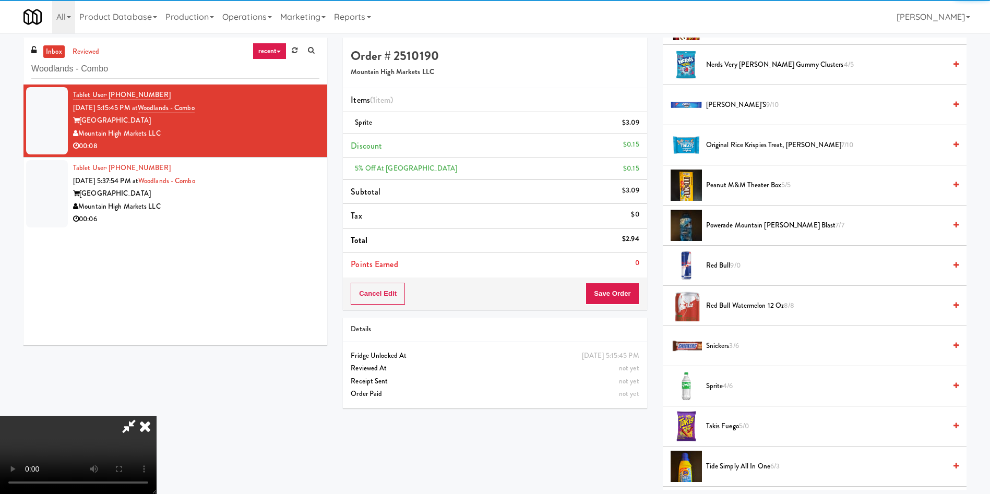
click at [626, 271] on li "Points Earned 0" at bounding box center [495, 265] width 304 height 24
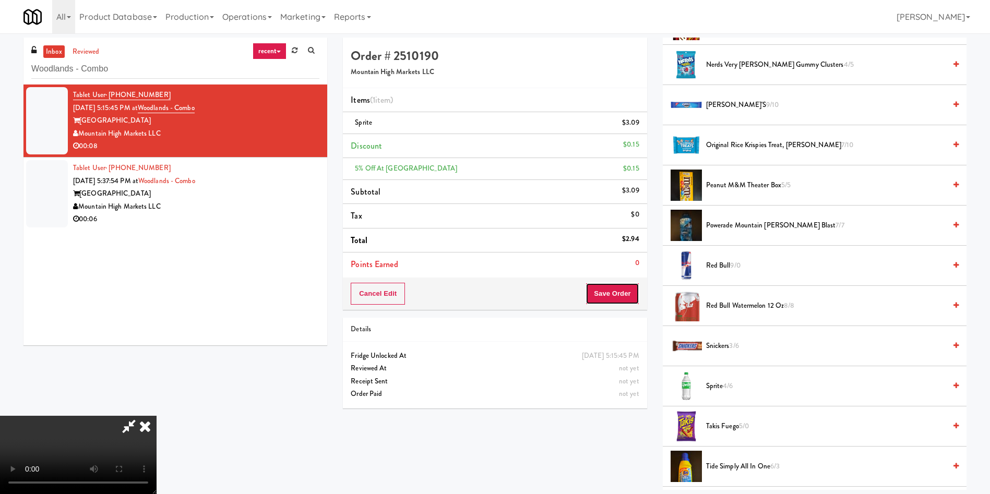
click at [623, 290] on button "Save Order" at bounding box center [612, 294] width 53 height 22
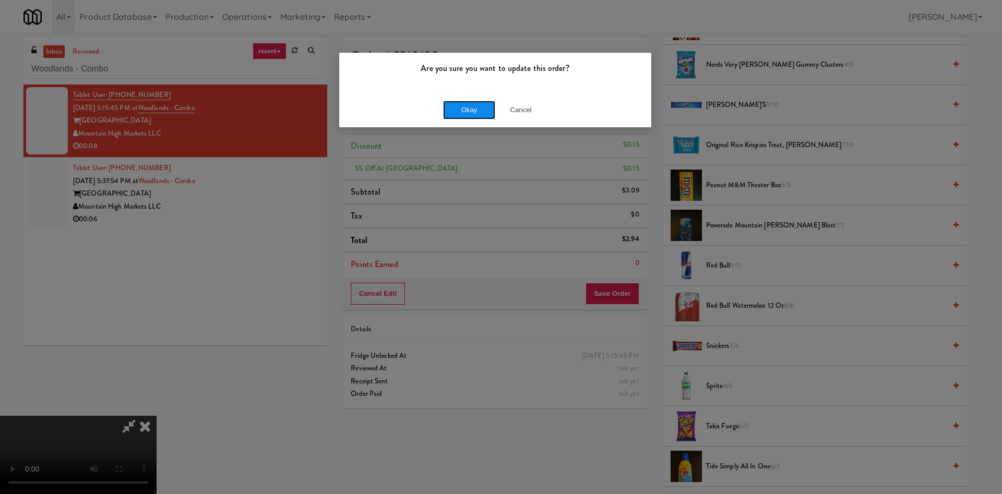
click at [471, 112] on button "Okay" at bounding box center [469, 110] width 52 height 19
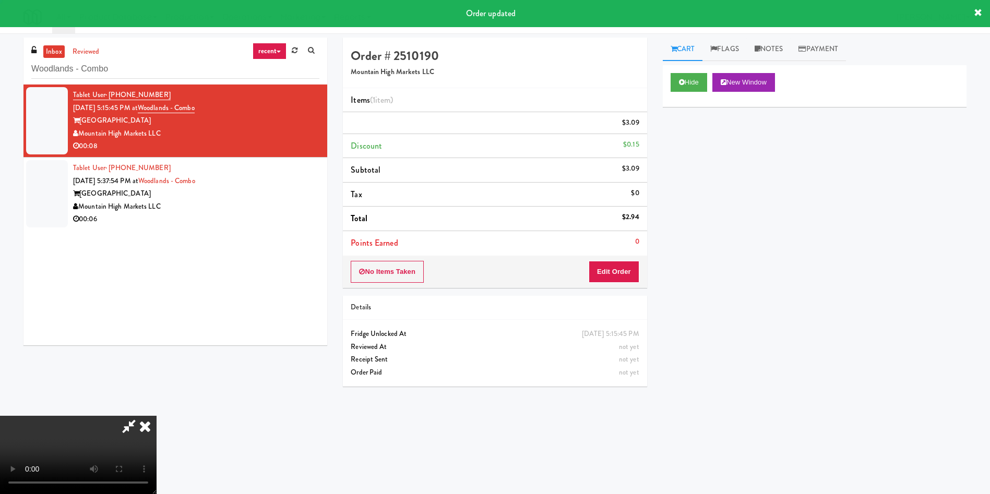
scroll to position [0, 0]
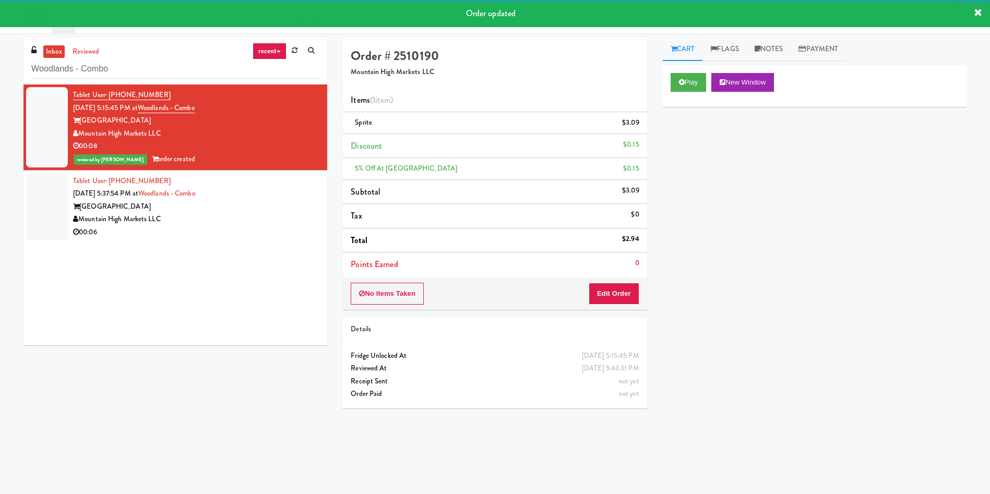
click at [34, 203] on div at bounding box center [47, 206] width 42 height 67
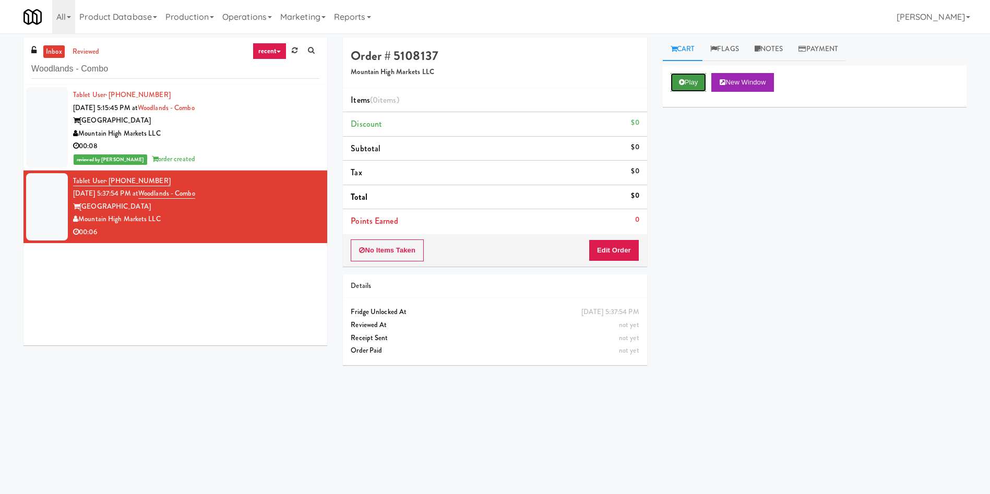
click at [691, 78] on button "Play" at bounding box center [689, 82] width 36 height 19
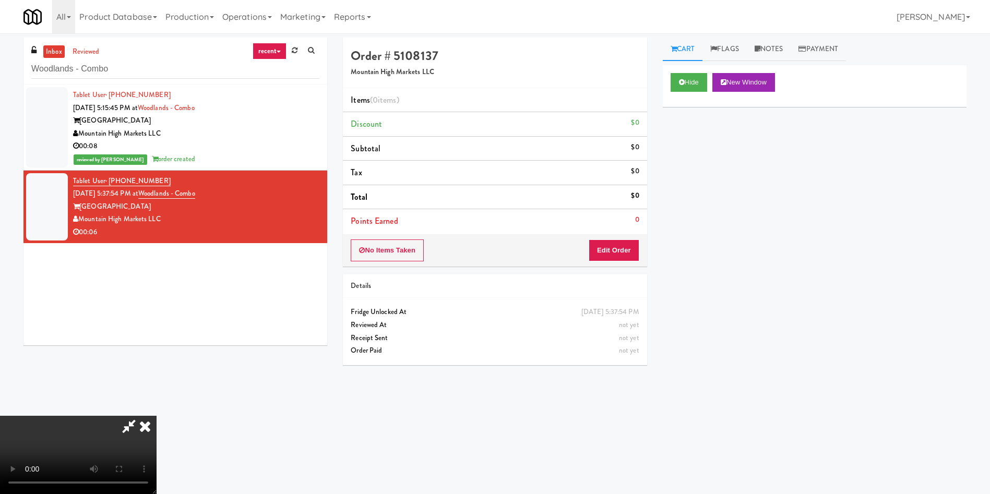
click at [610, 263] on div "No Items Taken Edit Order" at bounding box center [495, 250] width 304 height 32
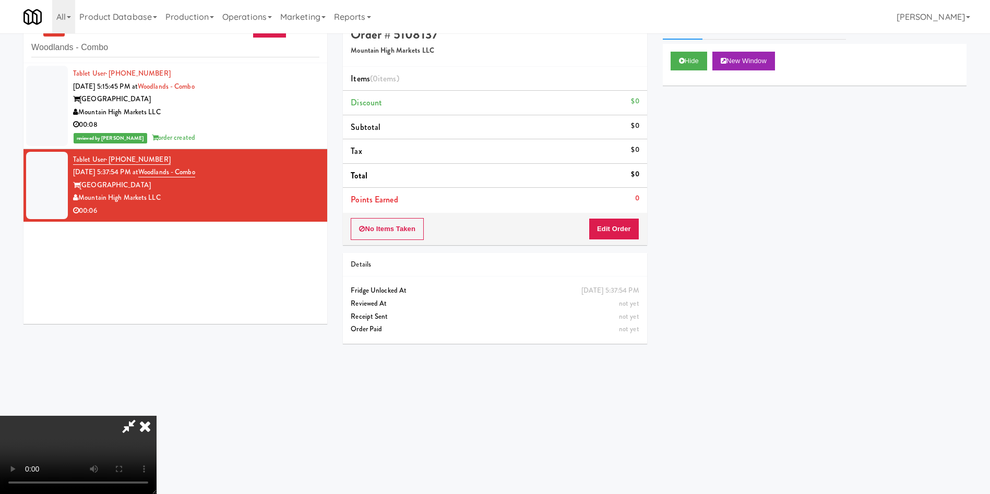
scroll to position [33, 0]
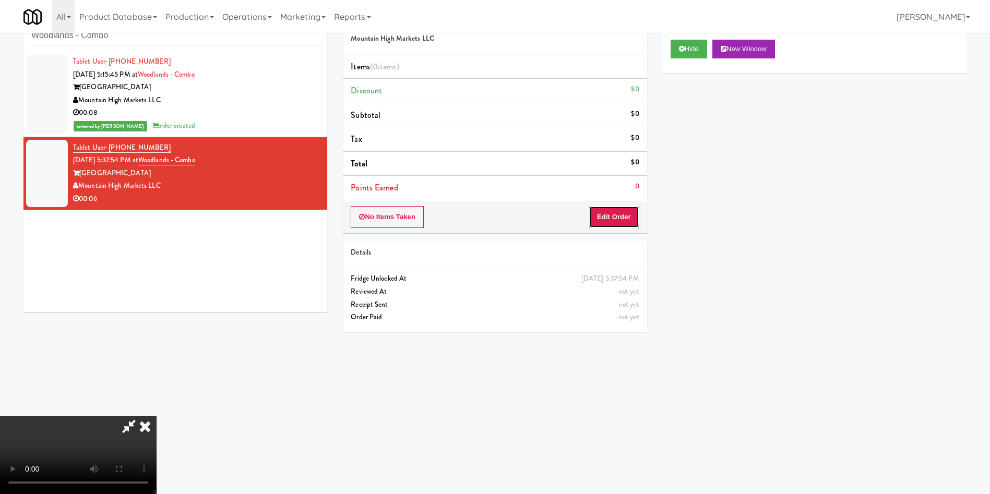
click at [621, 216] on button "Edit Order" at bounding box center [614, 217] width 51 height 22
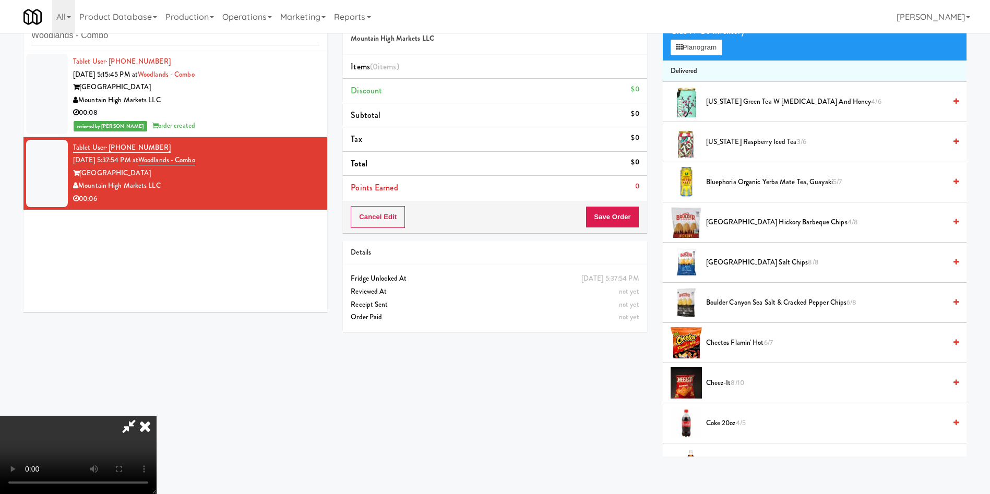
scroll to position [78, 0]
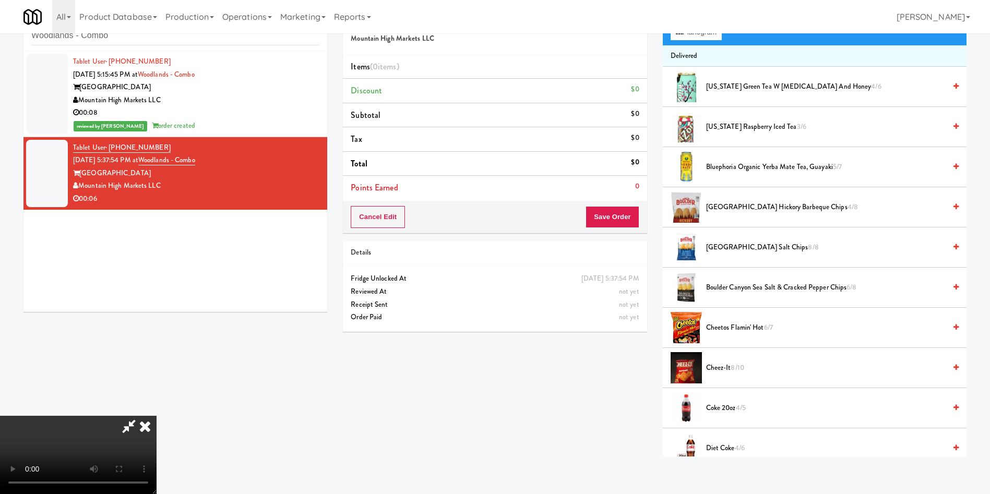
click at [157, 416] on video at bounding box center [78, 455] width 157 height 78
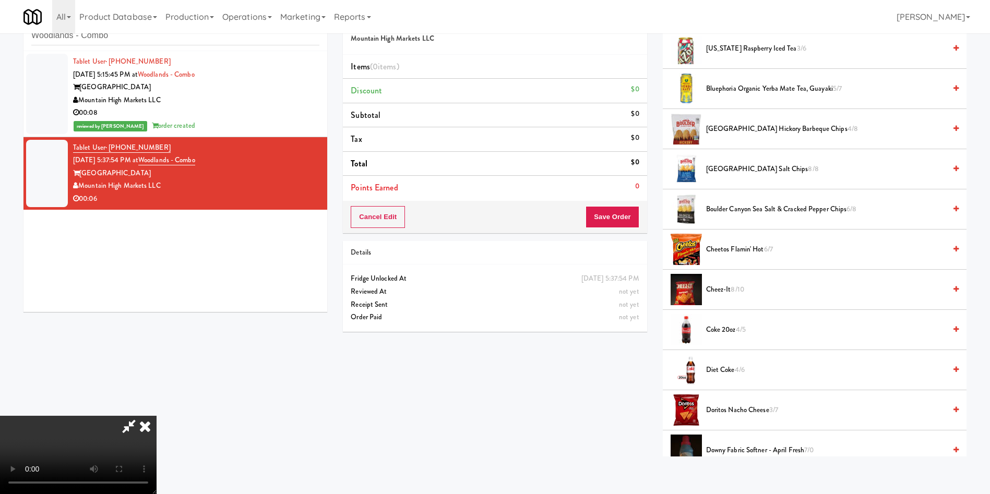
click at [726, 335] on span "Coke 20oz 4/5" at bounding box center [826, 330] width 240 height 13
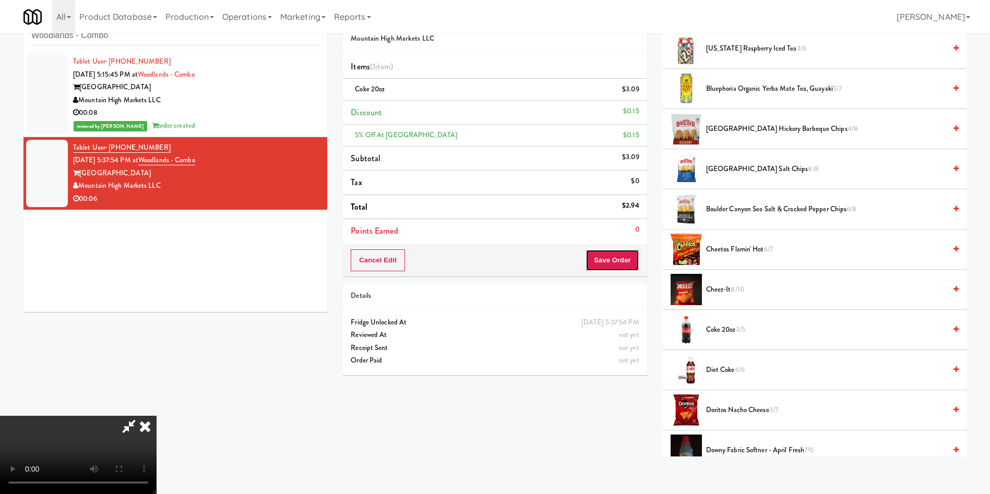
drag, startPoint x: 629, startPoint y: 259, endPoint x: 444, endPoint y: 436, distance: 255.9
click at [595, 395] on div "Order # 5108137 Mountain High Markets LLC Items (1 item ) Coke 20oz $3.09 Disco…" at bounding box center [654, 230] width 639 height 453
click at [157, 416] on video at bounding box center [78, 455] width 157 height 78
drag, startPoint x: 383, startPoint y: 295, endPoint x: 555, endPoint y: 323, distance: 174.0
click at [157, 416] on video at bounding box center [78, 455] width 157 height 78
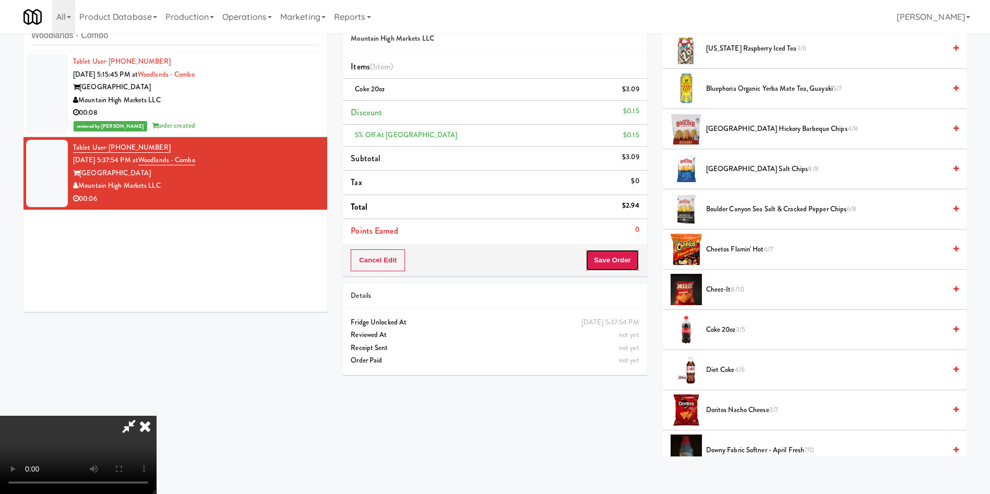
click at [618, 258] on button "Save Order" at bounding box center [612, 261] width 53 height 22
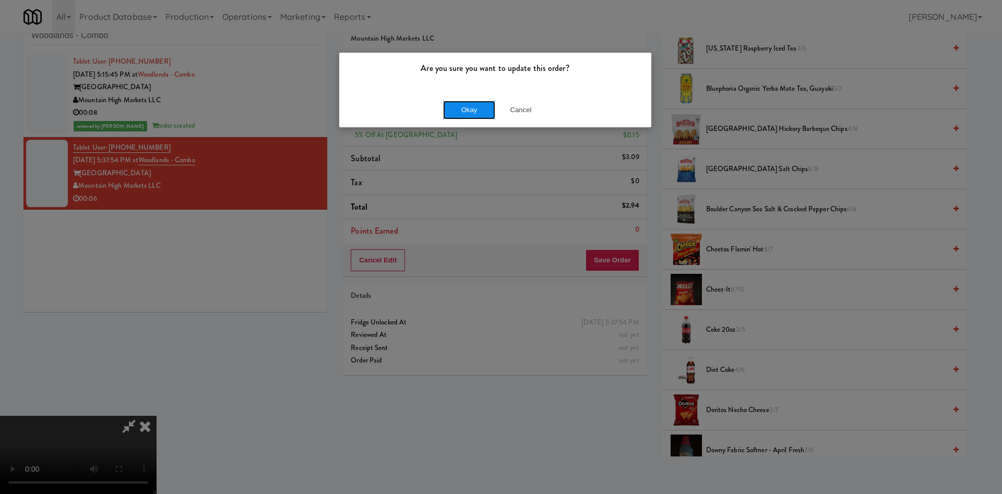
click at [480, 106] on button "Okay" at bounding box center [469, 110] width 52 height 19
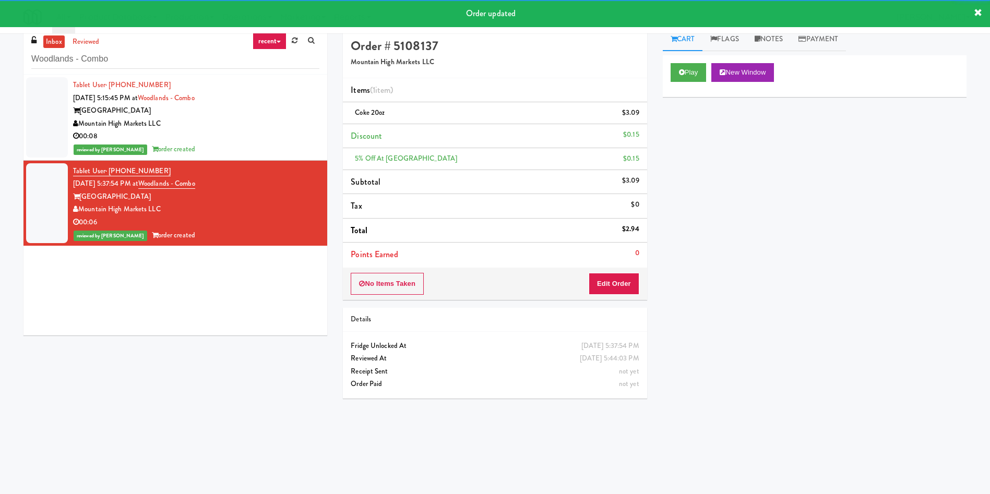
scroll to position [0, 0]
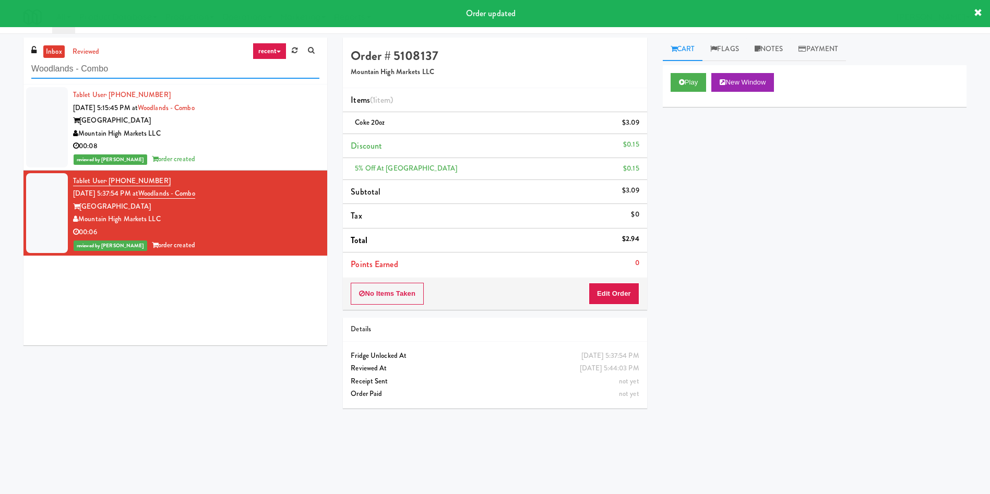
drag, startPoint x: 158, startPoint y: 68, endPoint x: 0, endPoint y: 68, distance: 158.2
click at [0, 68] on div "inbox reviewed recent all unclear take inventory issue suspicious failed recent…" at bounding box center [495, 247] width 990 height 419
paste input "Holiday Inn Time Square Pantry E"
type input "Holiday Inn Time Square Pantry E"
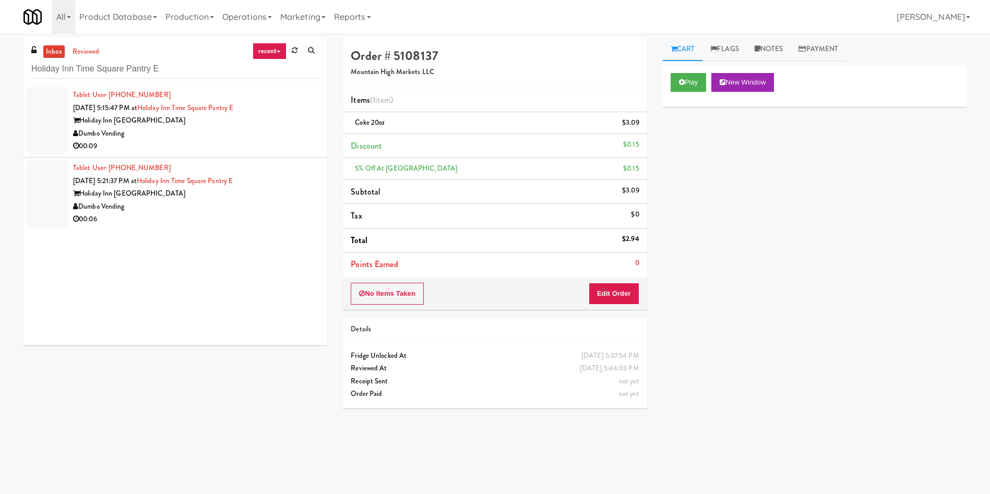
click at [19, 113] on div "inbox reviewed recent all unclear take inventory issue suspicious failed recent…" at bounding box center [175, 196] width 319 height 316
click at [33, 114] on div at bounding box center [47, 120] width 42 height 67
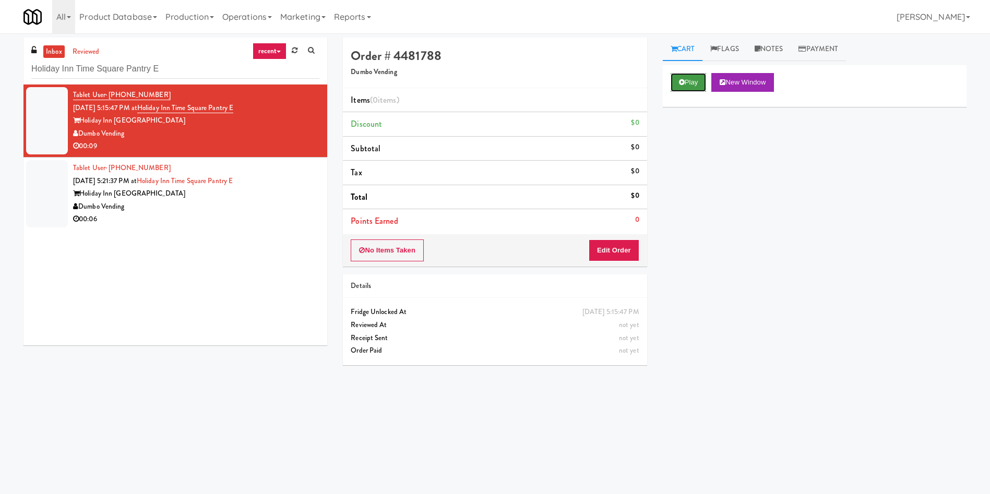
click at [685, 83] on button "Play" at bounding box center [689, 82] width 36 height 19
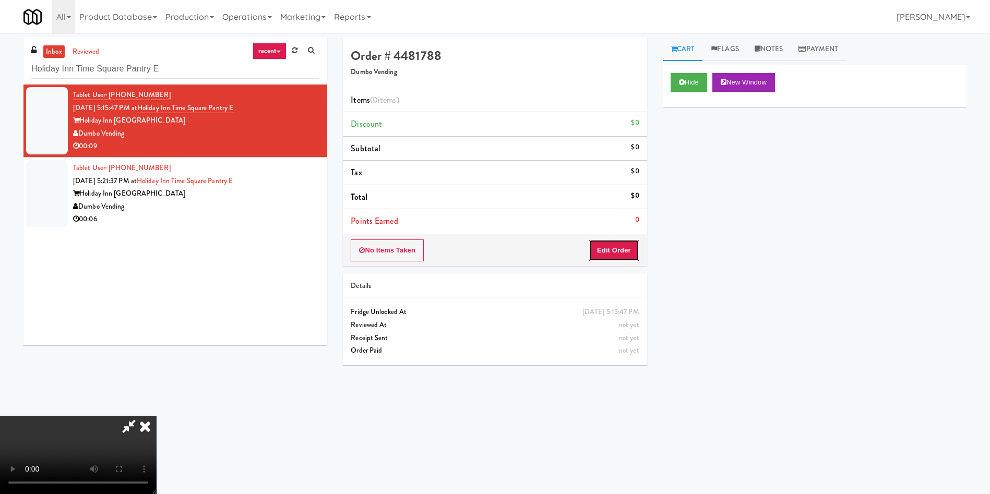
click at [626, 251] on button "Edit Order" at bounding box center [614, 251] width 51 height 22
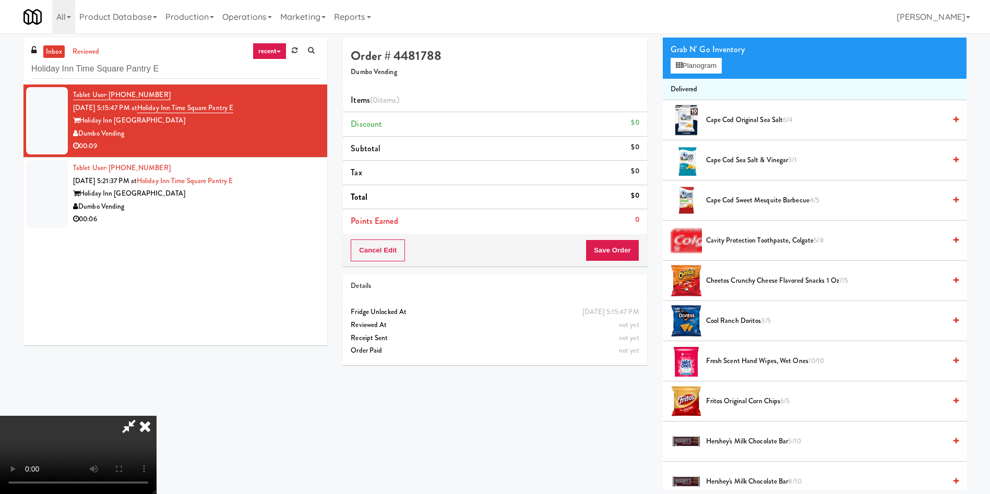
click at [157, 416] on video at bounding box center [78, 455] width 157 height 78
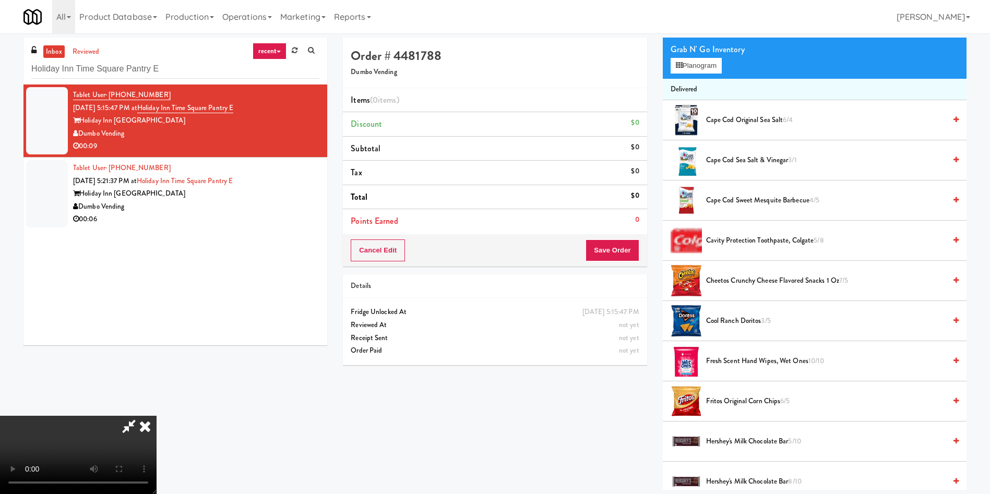
click at [157, 416] on video at bounding box center [78, 455] width 157 height 78
click at [705, 66] on button "Planogram" at bounding box center [696, 66] width 51 height 16
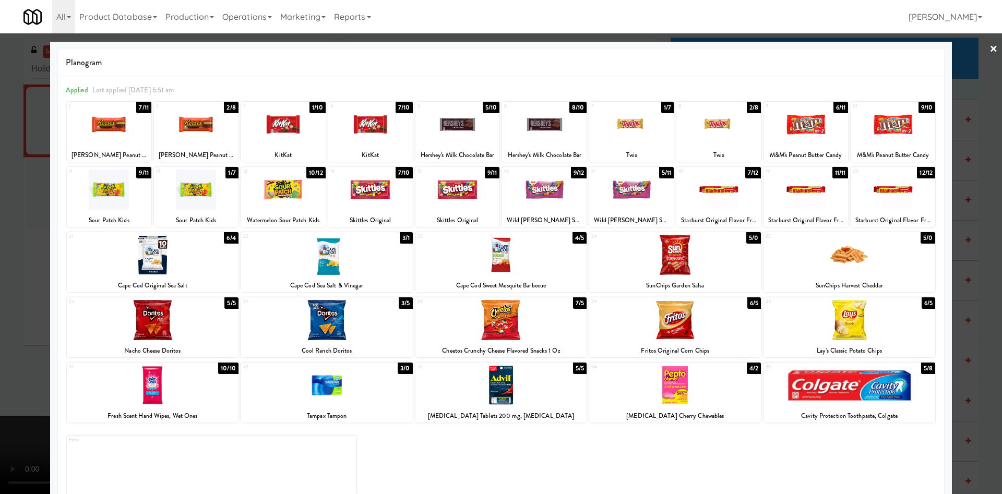
click at [710, 247] on div at bounding box center [675, 255] width 172 height 40
click at [24, 267] on div at bounding box center [501, 247] width 1002 height 494
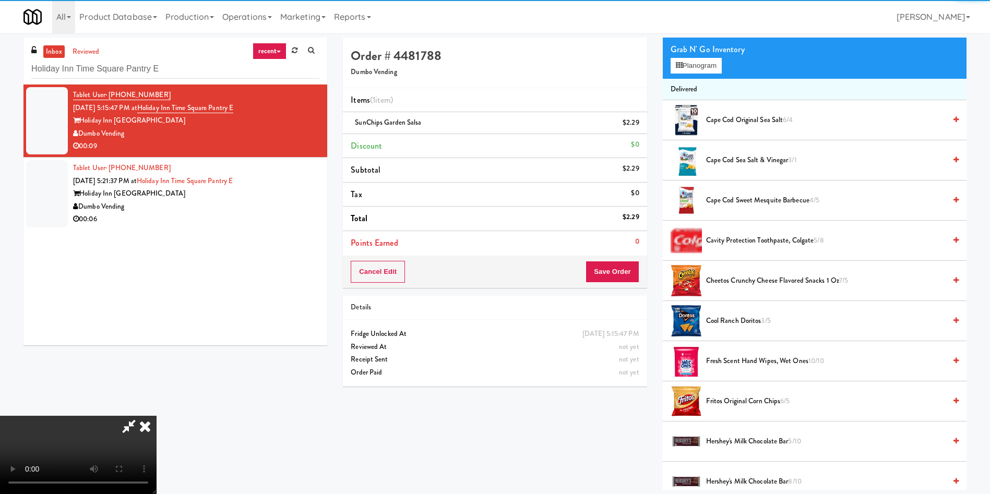
click at [157, 416] on video at bounding box center [78, 455] width 157 height 78
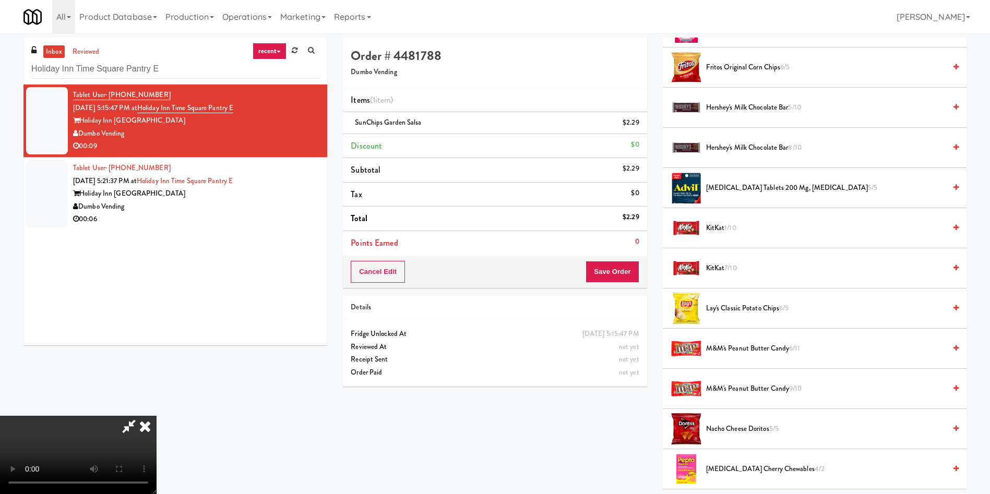
scroll to position [470, 0]
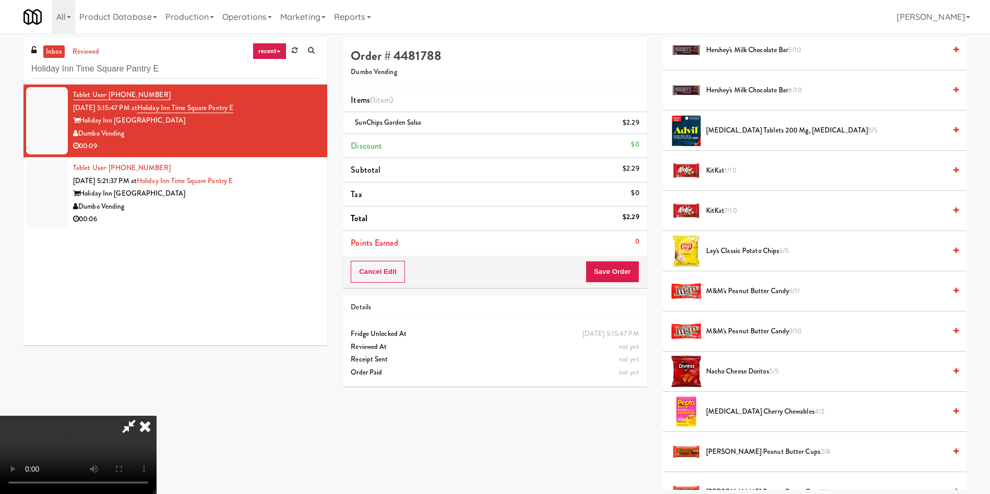
click at [733, 212] on span "7/10" at bounding box center [731, 211] width 12 height 10
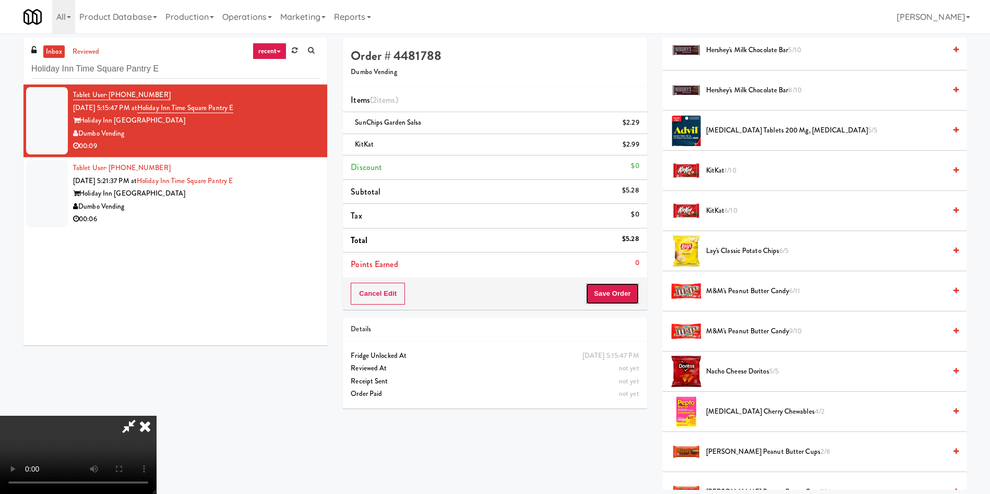
click at [626, 290] on button "Save Order" at bounding box center [612, 294] width 53 height 22
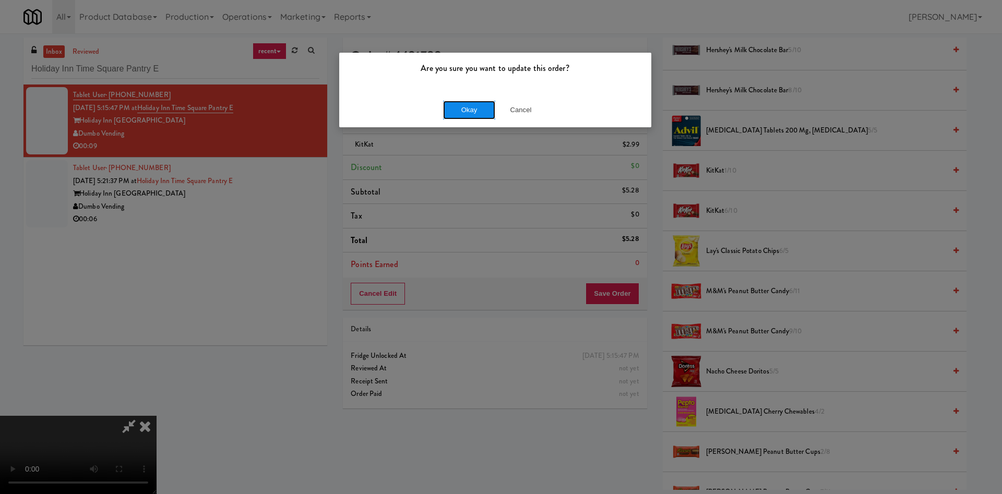
click at [455, 110] on button "Okay" at bounding box center [469, 110] width 52 height 19
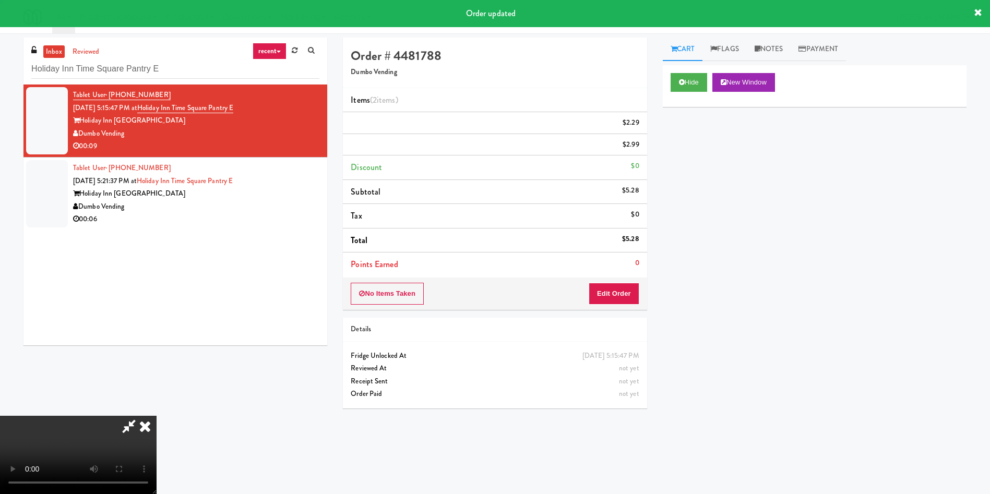
scroll to position [0, 0]
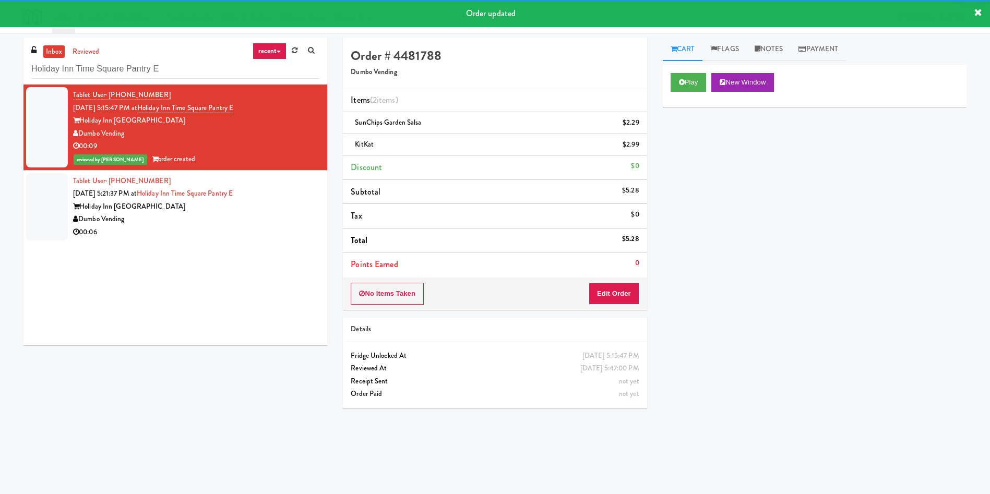
click at [57, 202] on div at bounding box center [47, 206] width 42 height 67
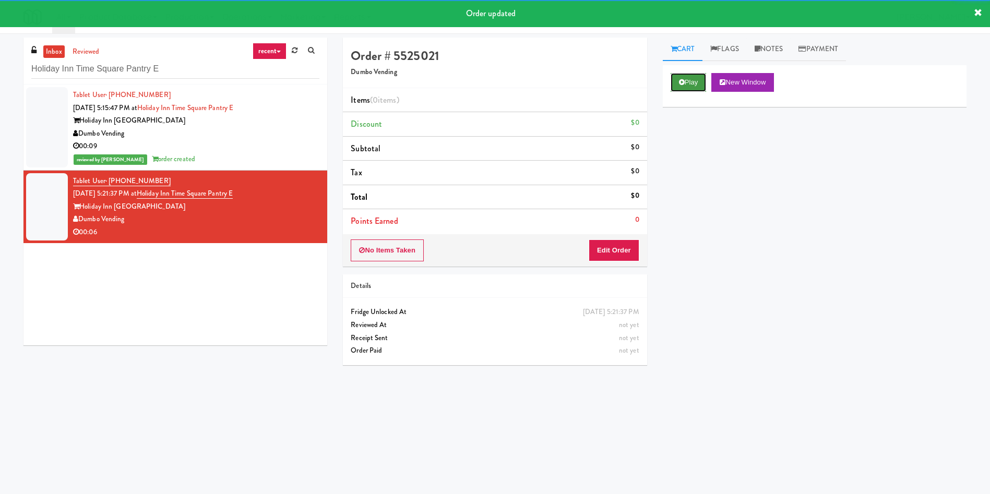
click at [692, 85] on button "Play" at bounding box center [689, 82] width 36 height 19
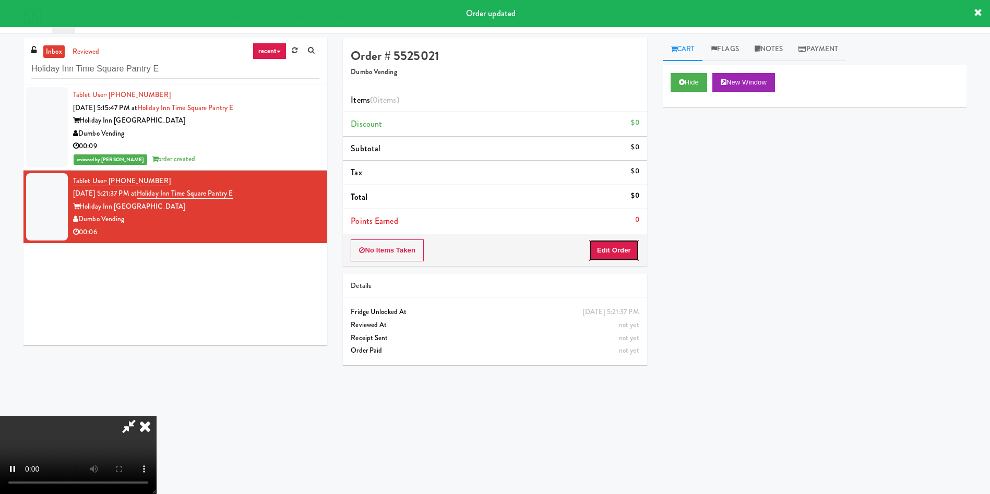
click at [603, 252] on button "Edit Order" at bounding box center [614, 251] width 51 height 22
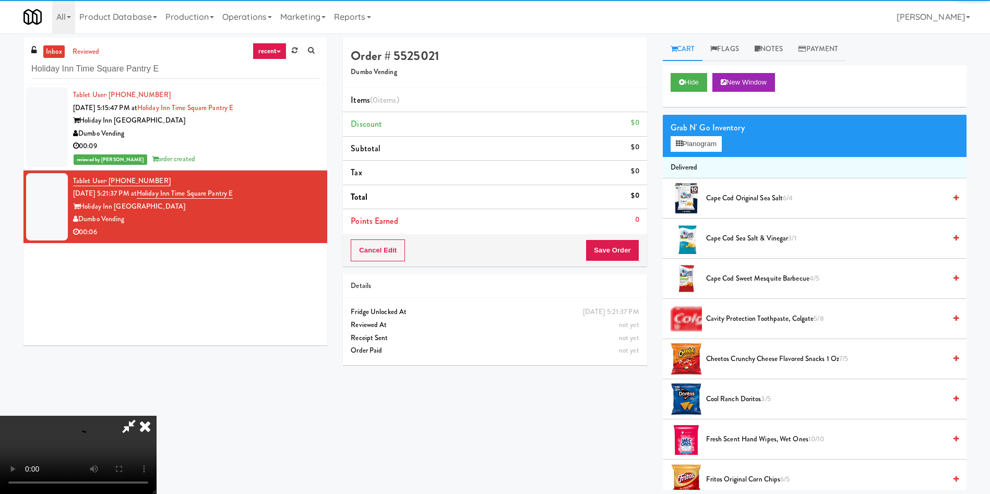
scroll to position [78, 0]
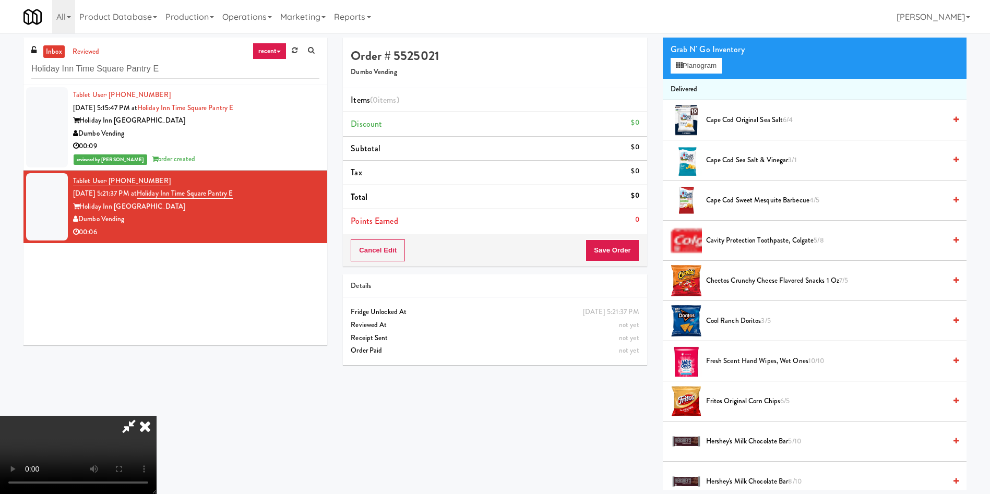
click at [144, 416] on video at bounding box center [78, 455] width 157 height 78
click at [157, 416] on video at bounding box center [78, 455] width 157 height 78
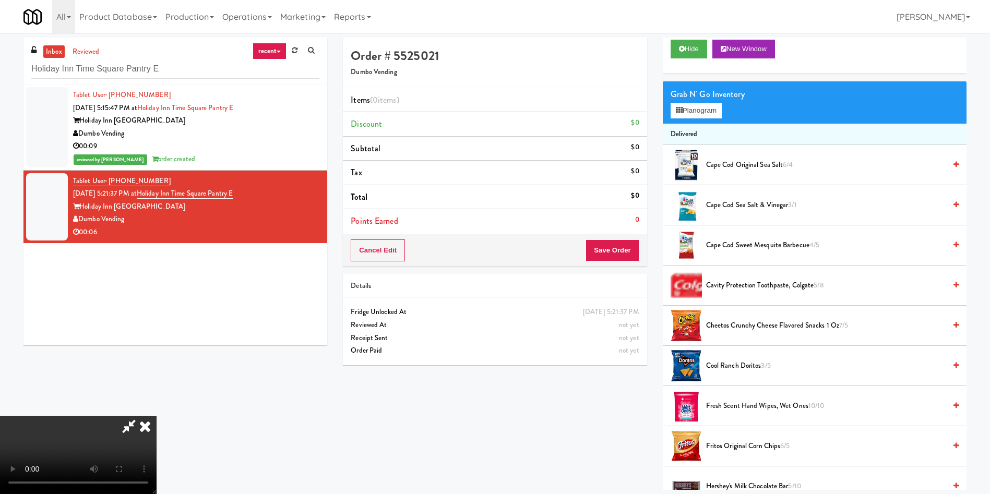
scroll to position [0, 0]
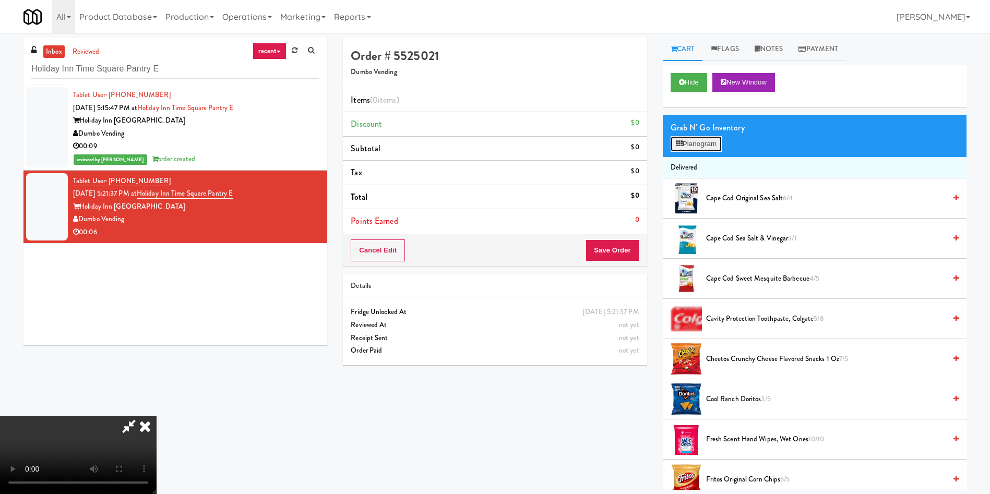
click at [689, 143] on button "Planogram" at bounding box center [696, 144] width 51 height 16
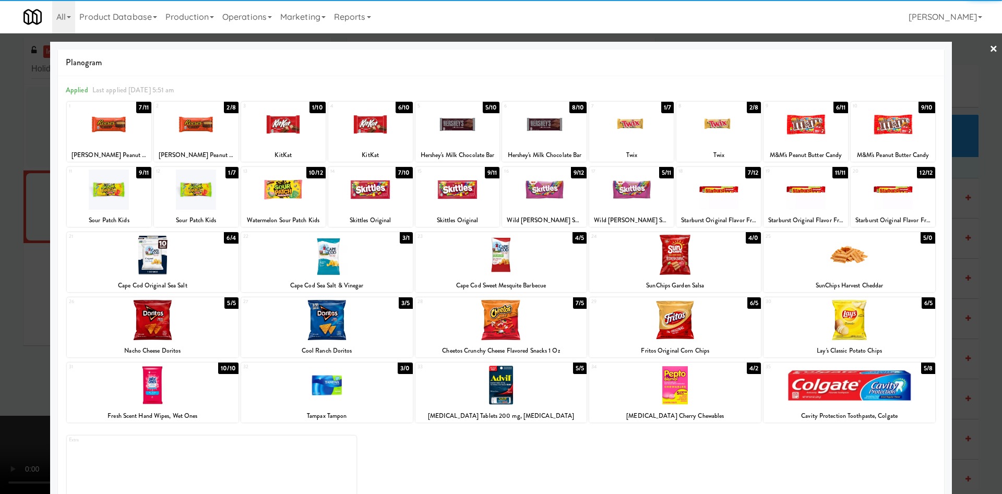
click at [215, 207] on div at bounding box center [196, 190] width 85 height 40
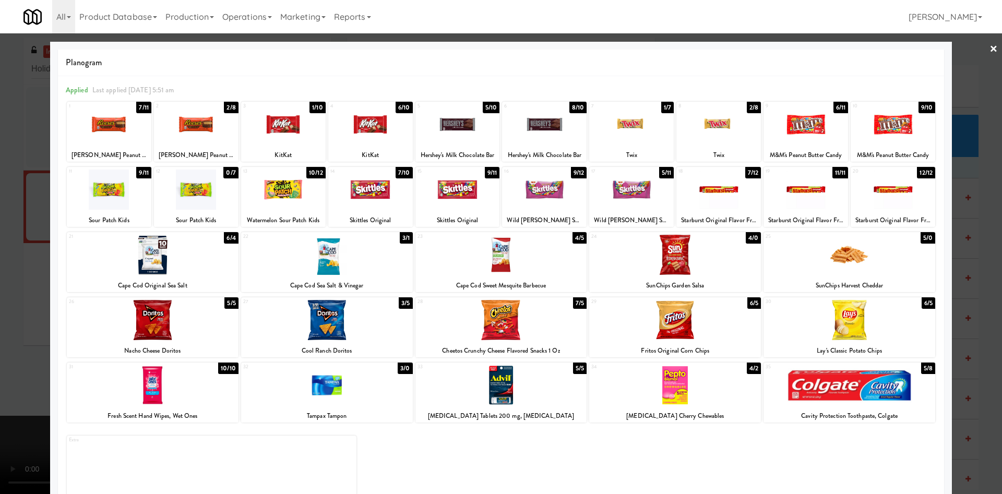
click at [15, 186] on div at bounding box center [501, 247] width 1002 height 494
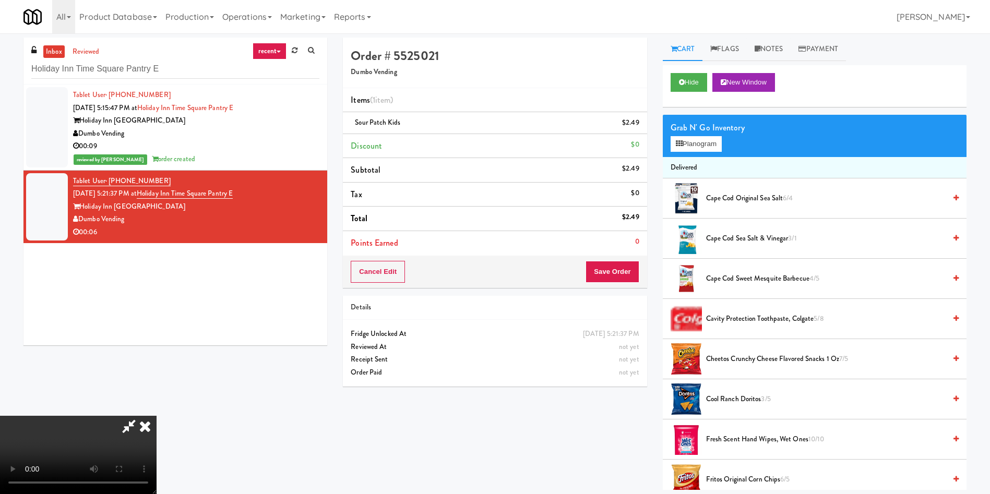
click at [157, 416] on video at bounding box center [78, 455] width 157 height 78
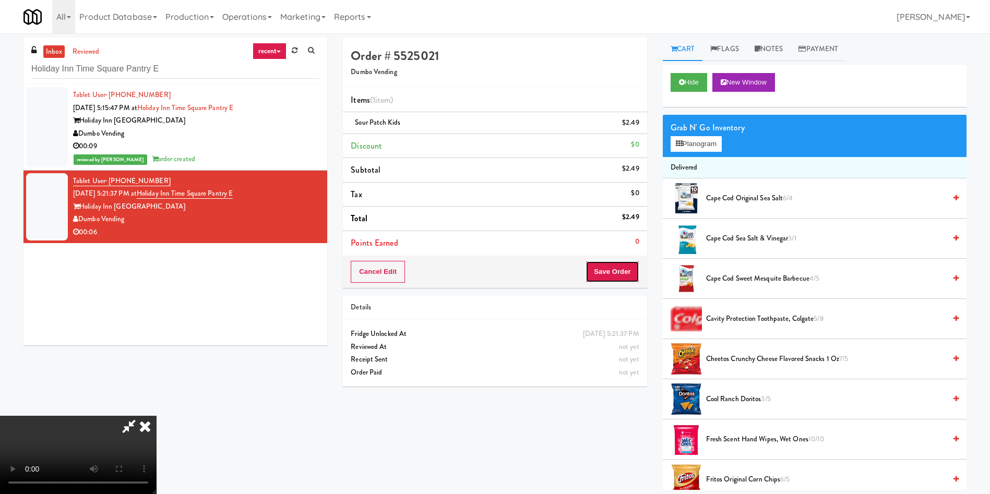
click at [625, 279] on button "Save Order" at bounding box center [612, 272] width 53 height 22
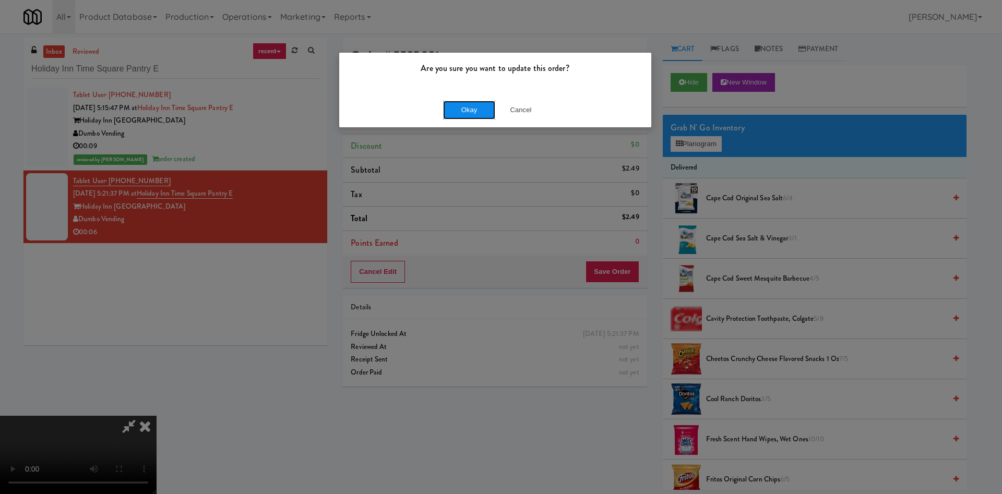
click at [458, 105] on button "Okay" at bounding box center [469, 110] width 52 height 19
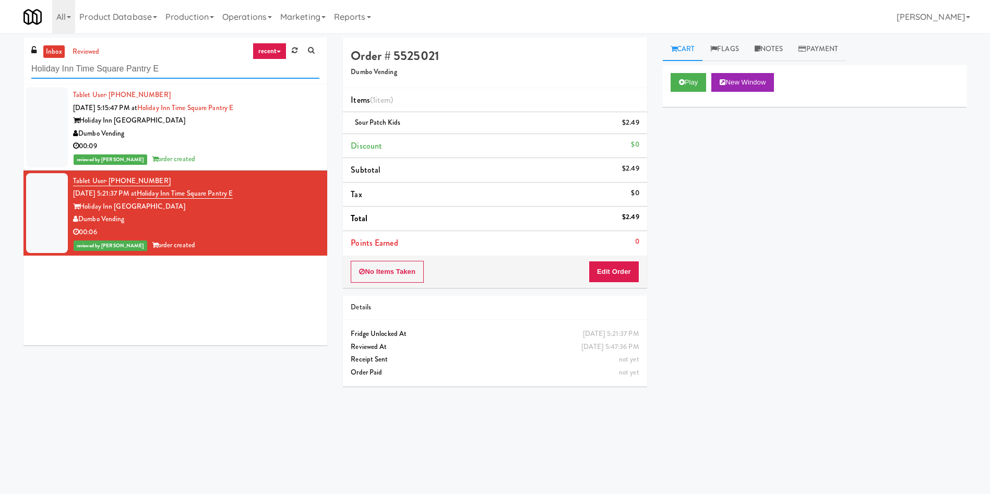
drag, startPoint x: 179, startPoint y: 68, endPoint x: 0, endPoint y: 73, distance: 178.6
click at [0, 73] on div "inbox reviewed recent all unclear take inventory issue suspicious failed recent…" at bounding box center [495, 247] width 990 height 419
paste input "MG - Cooler - Left"
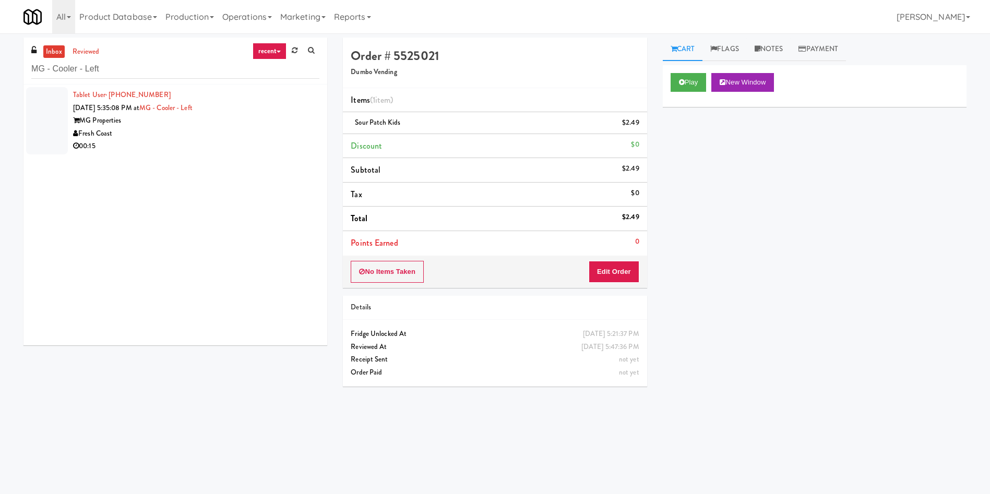
click at [34, 120] on div at bounding box center [47, 120] width 42 height 67
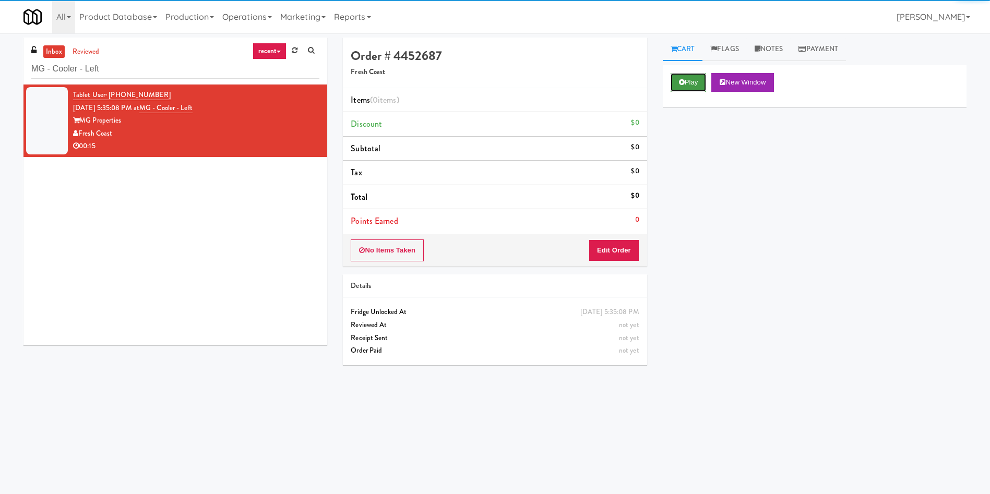
click at [682, 78] on button "Play" at bounding box center [689, 82] width 36 height 19
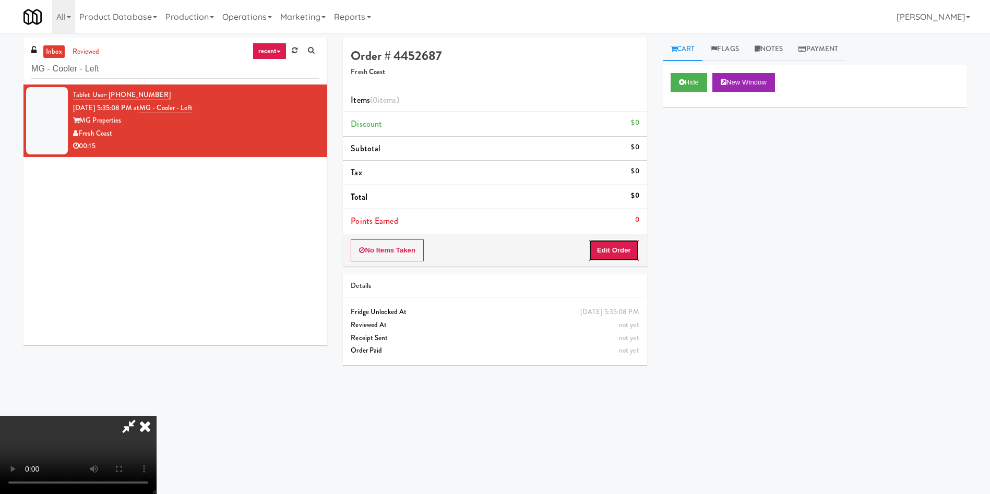
click at [616, 259] on button "Edit Order" at bounding box center [614, 251] width 51 height 22
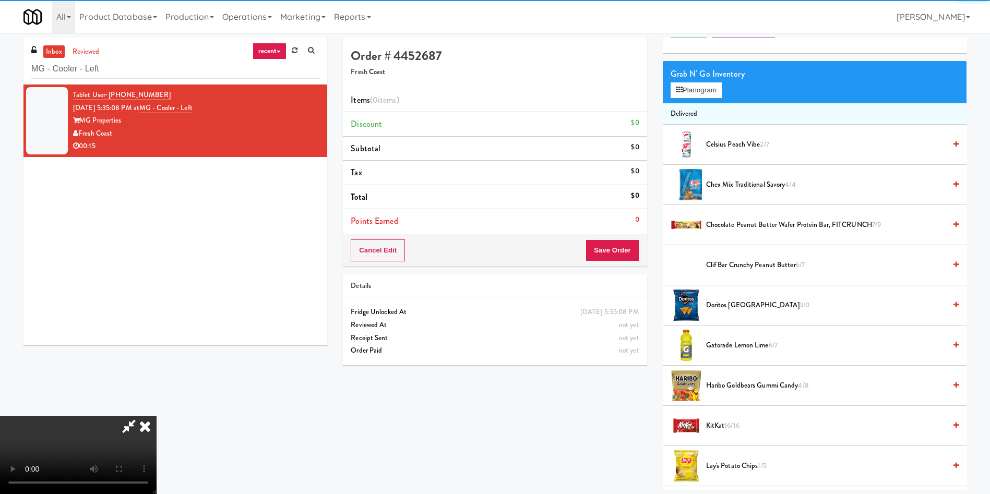
scroll to position [78, 0]
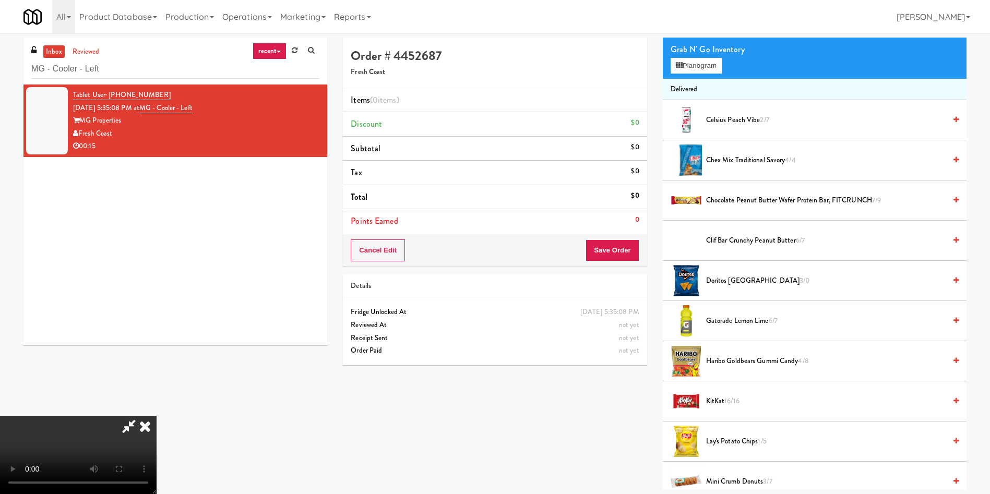
click at [157, 416] on video at bounding box center [78, 455] width 157 height 78
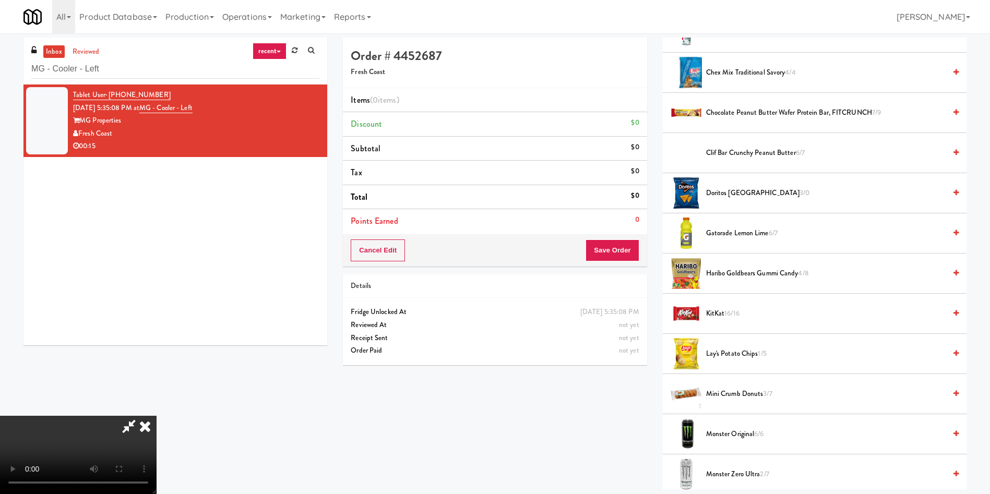
scroll to position [235, 0]
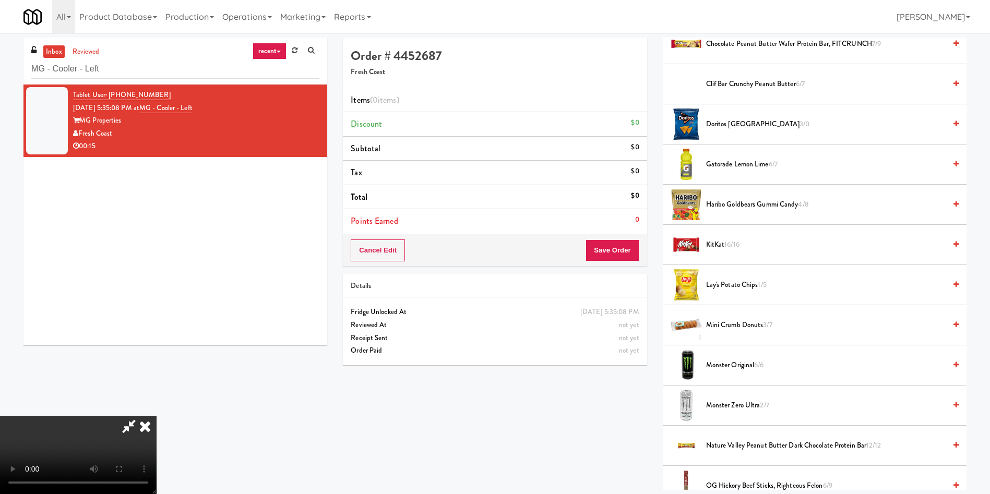
click at [739, 288] on span "Lay's Potato Chips 1/5" at bounding box center [826, 285] width 240 height 13
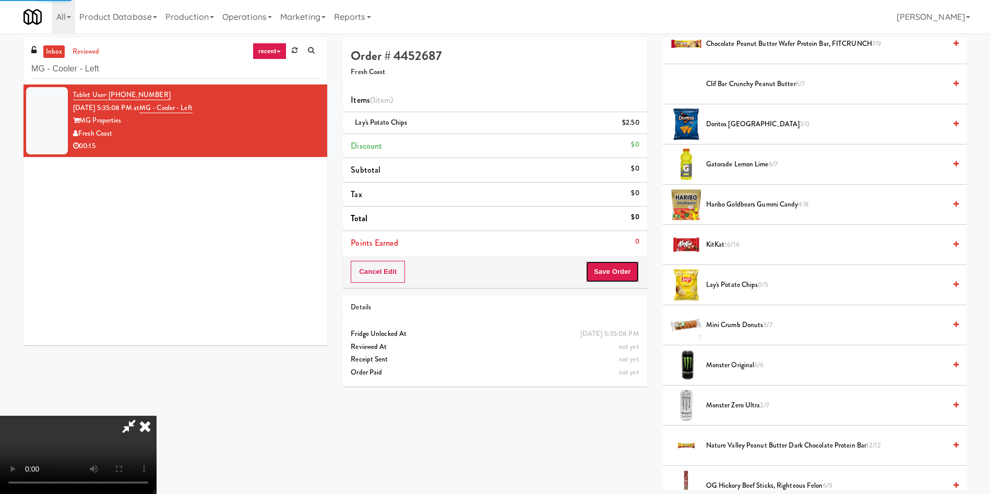
click at [616, 277] on button "Save Order" at bounding box center [612, 272] width 53 height 22
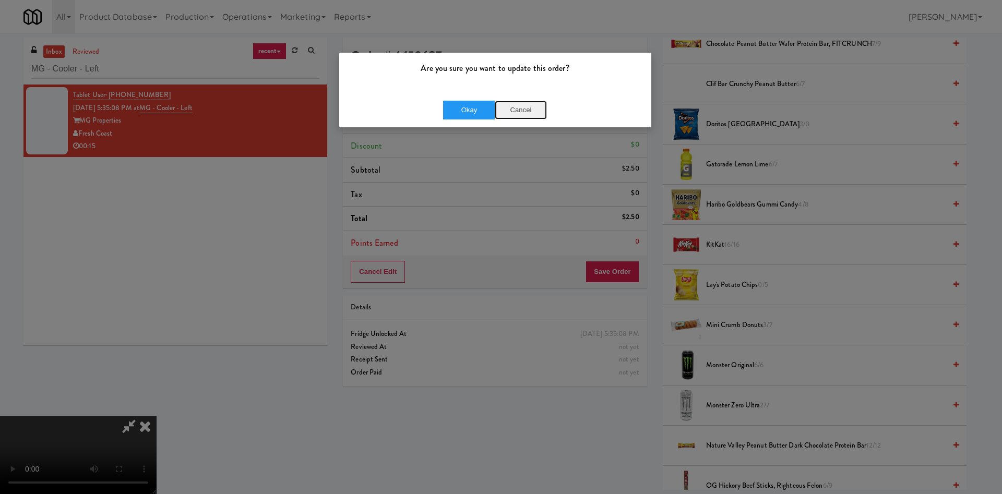
click at [520, 111] on button "Cancel" at bounding box center [521, 110] width 52 height 19
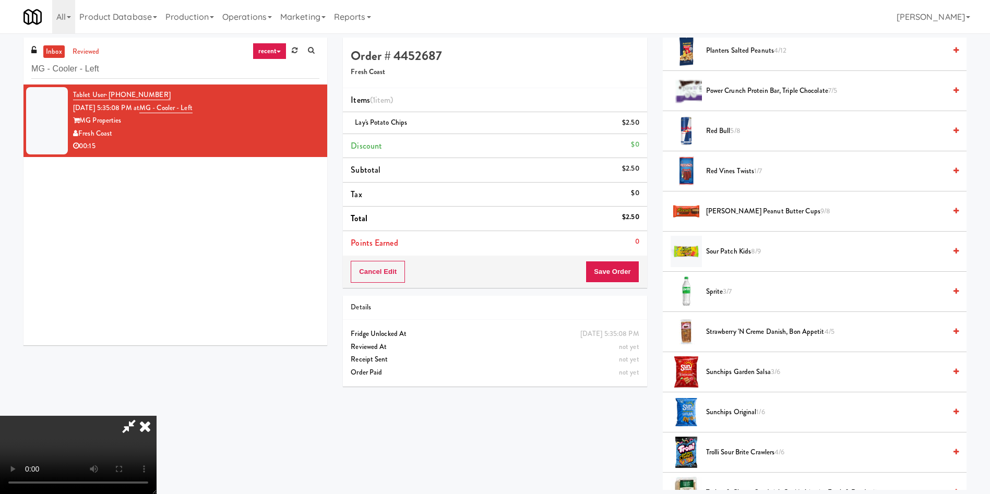
scroll to position [861, 0]
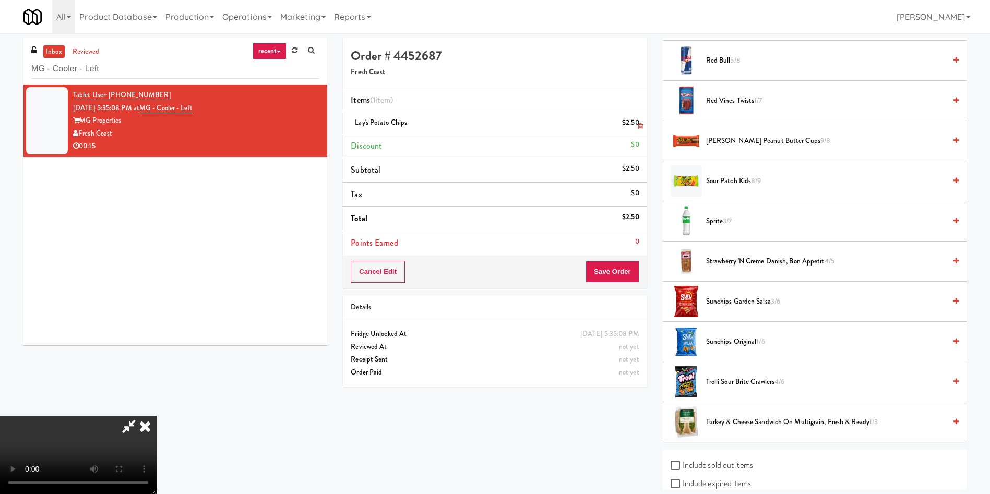
click at [640, 127] on icon at bounding box center [640, 126] width 5 height 7
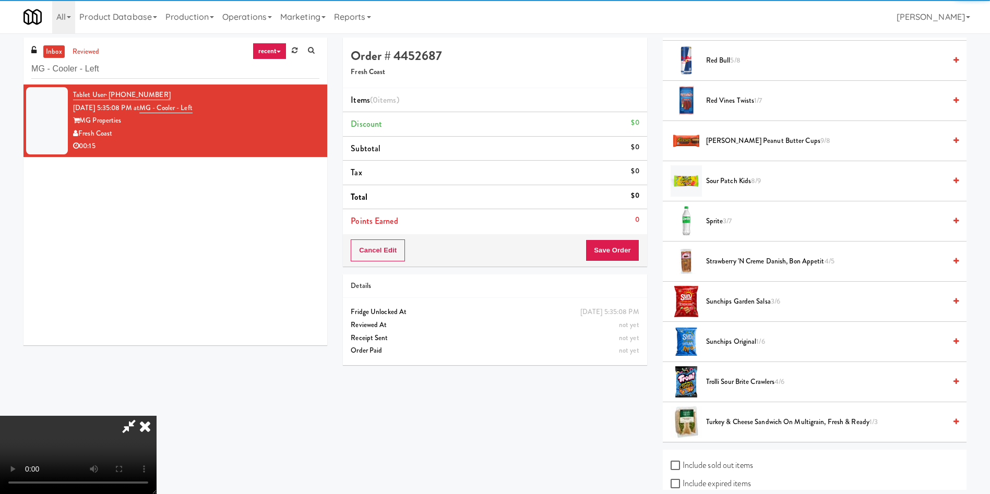
click at [157, 416] on video at bounding box center [78, 455] width 157 height 78
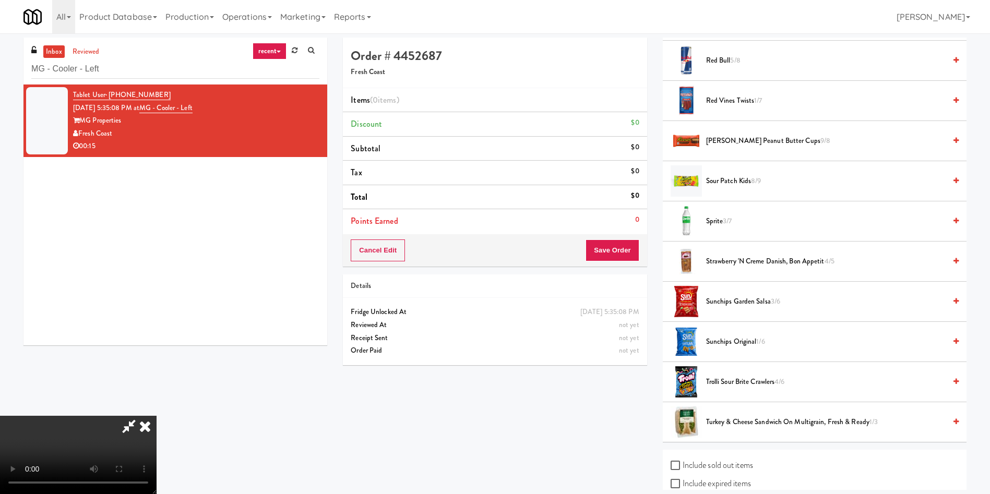
click at [157, 416] on video at bounding box center [78, 455] width 157 height 78
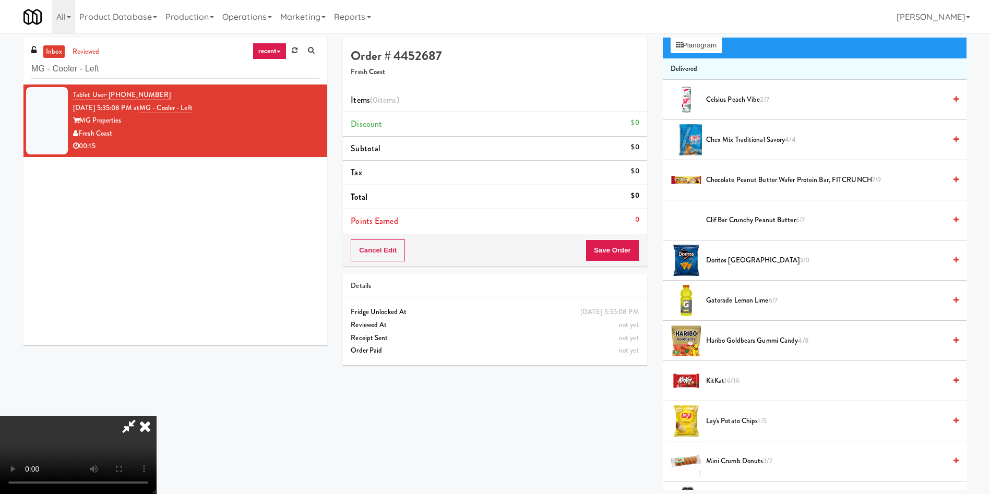
scroll to position [0, 0]
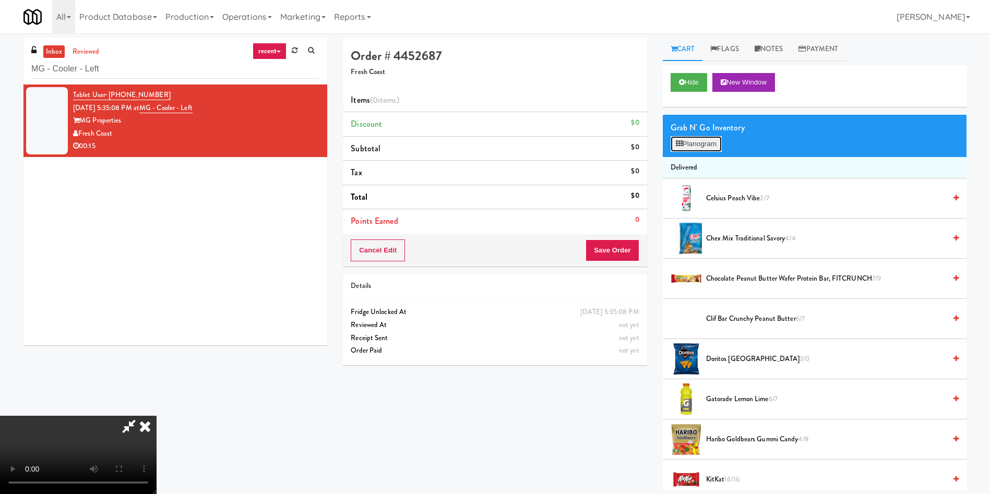
click at [702, 146] on button "Planogram" at bounding box center [696, 144] width 51 height 16
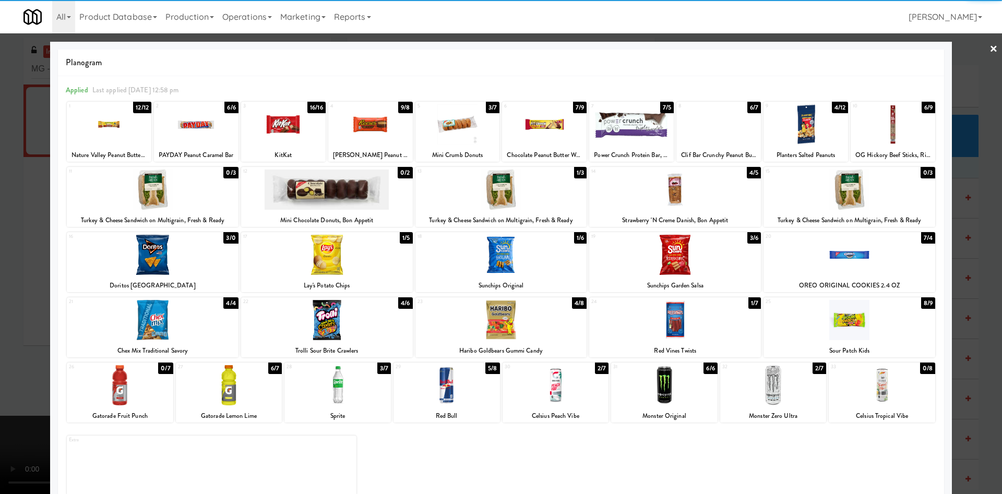
click at [701, 262] on div at bounding box center [675, 255] width 172 height 40
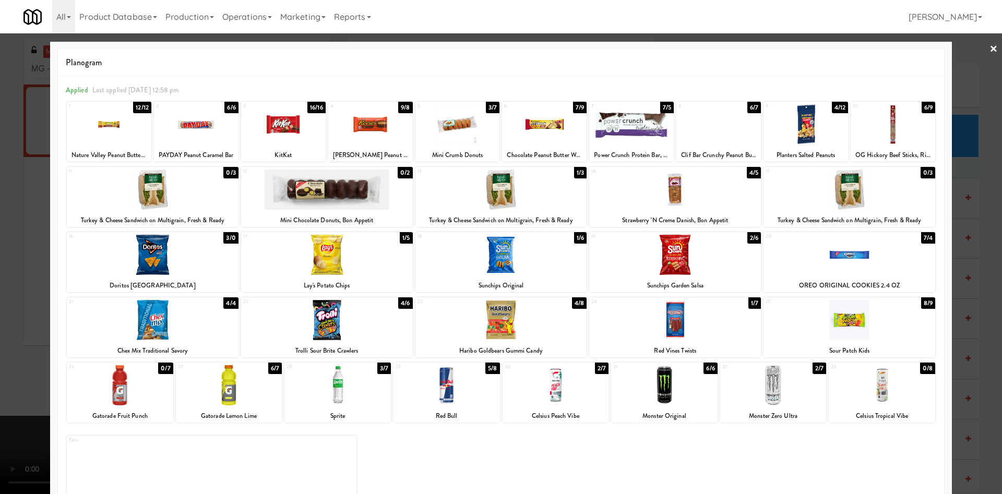
click at [955, 87] on div at bounding box center [501, 247] width 1002 height 494
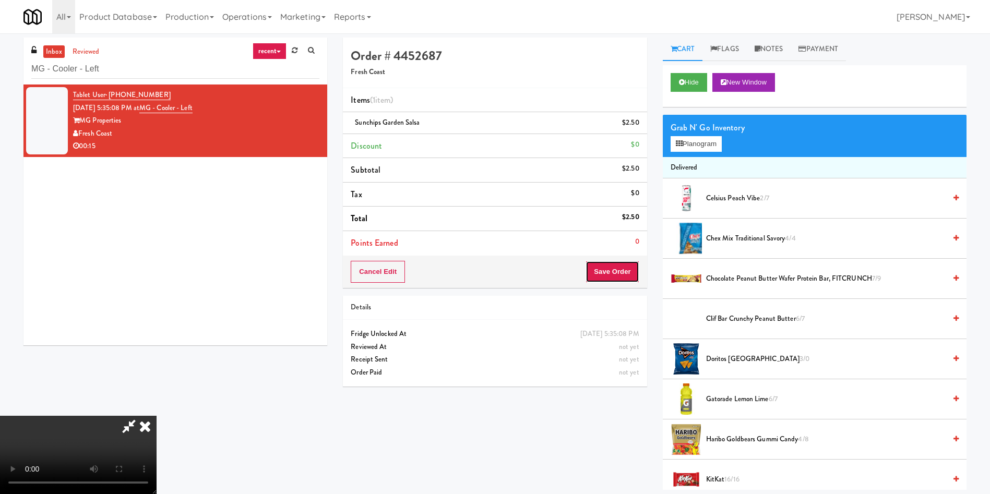
drag, startPoint x: 613, startPoint y: 270, endPoint x: 595, endPoint y: 240, distance: 34.6
click at [612, 270] on button "Save Order" at bounding box center [612, 272] width 53 height 22
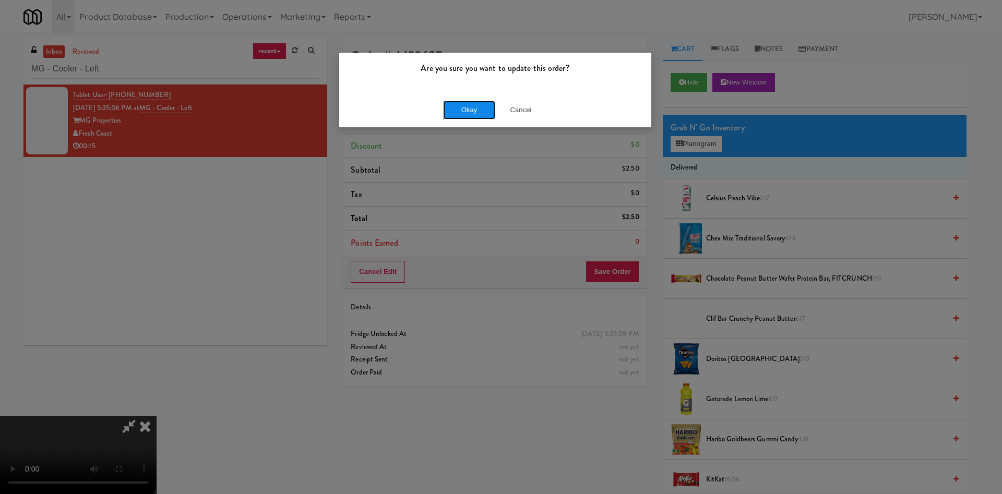
click at [475, 113] on button "Okay" at bounding box center [469, 110] width 52 height 19
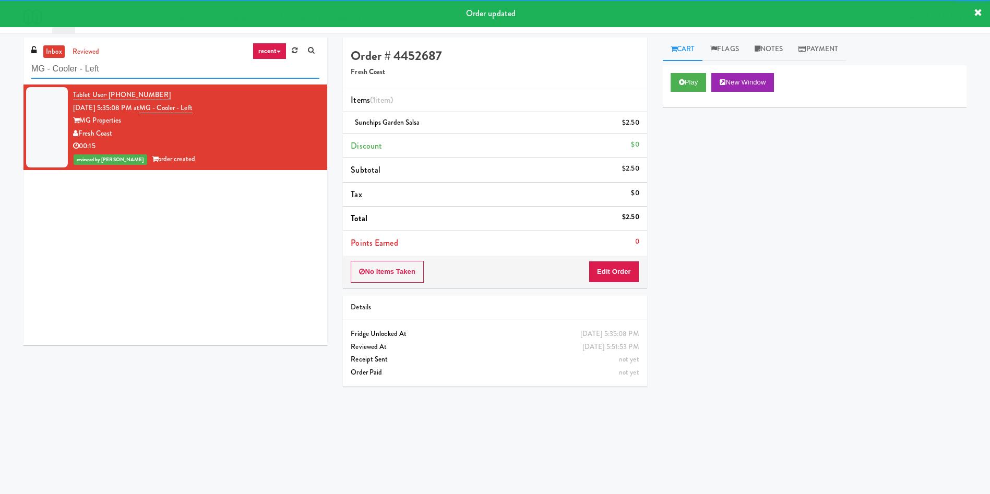
click at [0, 69] on div "inbox reviewed recent all unclear take inventory issue suspicious failed recent…" at bounding box center [495, 247] width 990 height 419
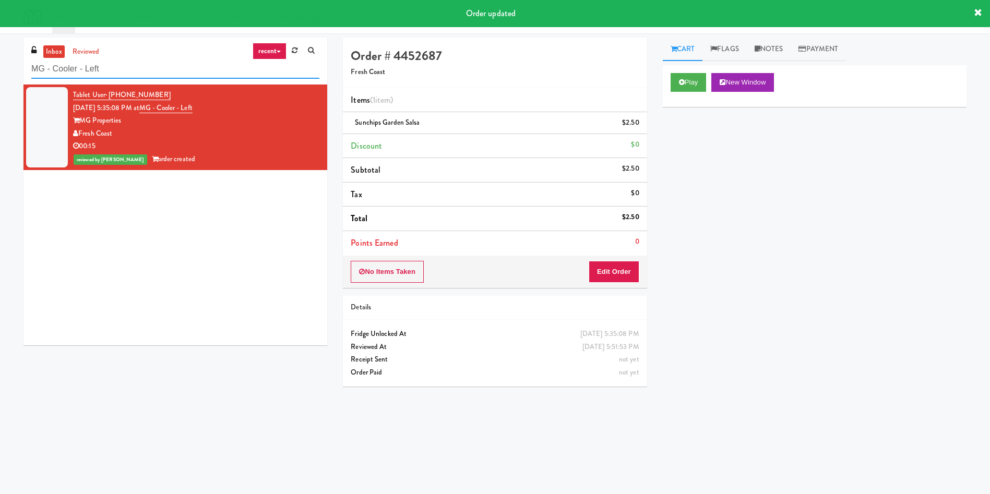
paste input "(Food, Snack & Drink) Paterson Police Departmen"
type input "(Food, Snack & Drink) Paterson Police Department"
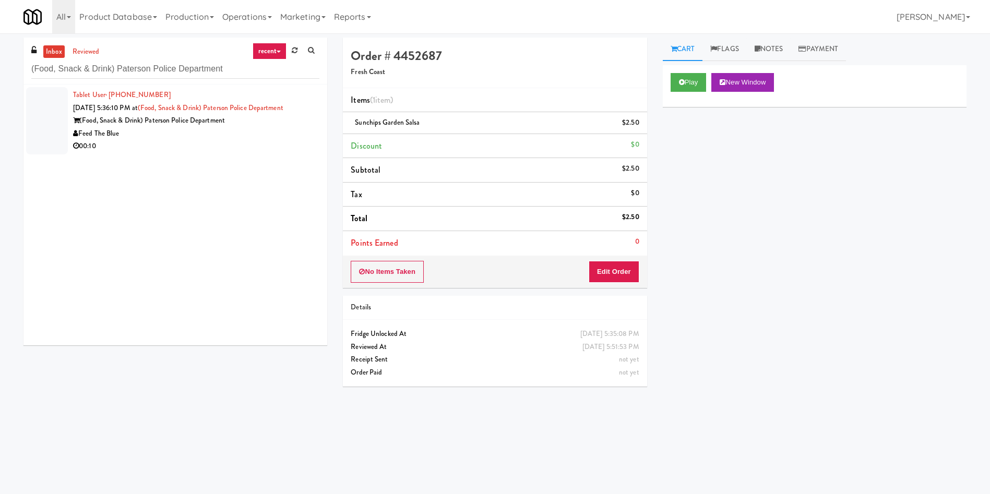
click at [56, 126] on div at bounding box center [47, 120] width 42 height 67
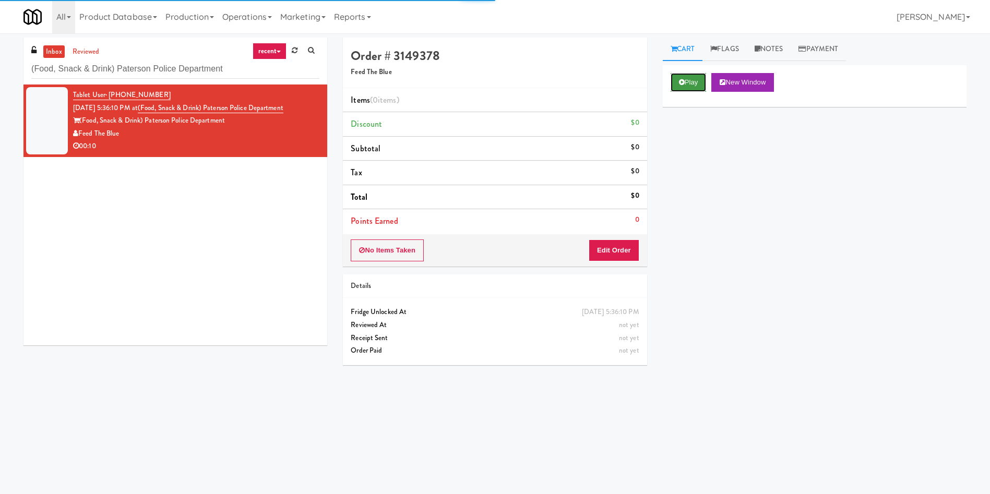
click at [684, 87] on button "Play" at bounding box center [689, 82] width 36 height 19
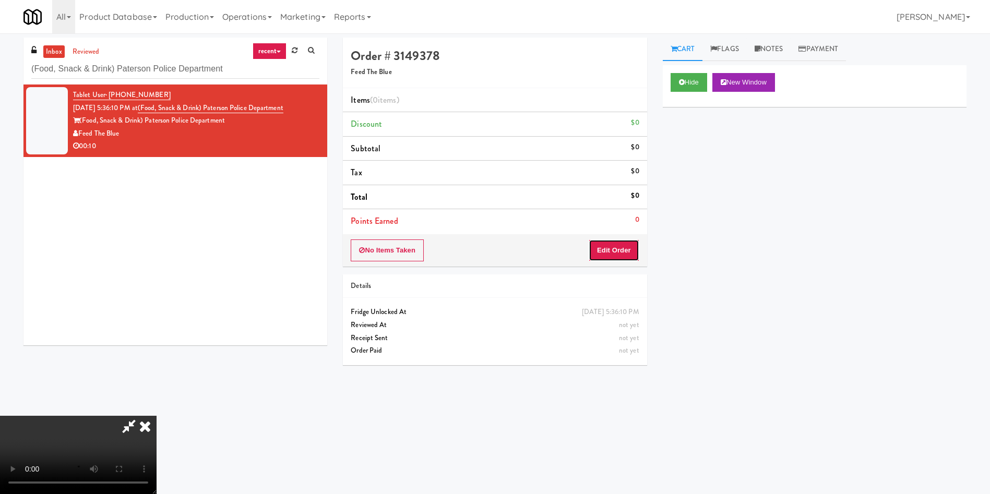
click at [608, 257] on button "Edit Order" at bounding box center [614, 251] width 51 height 22
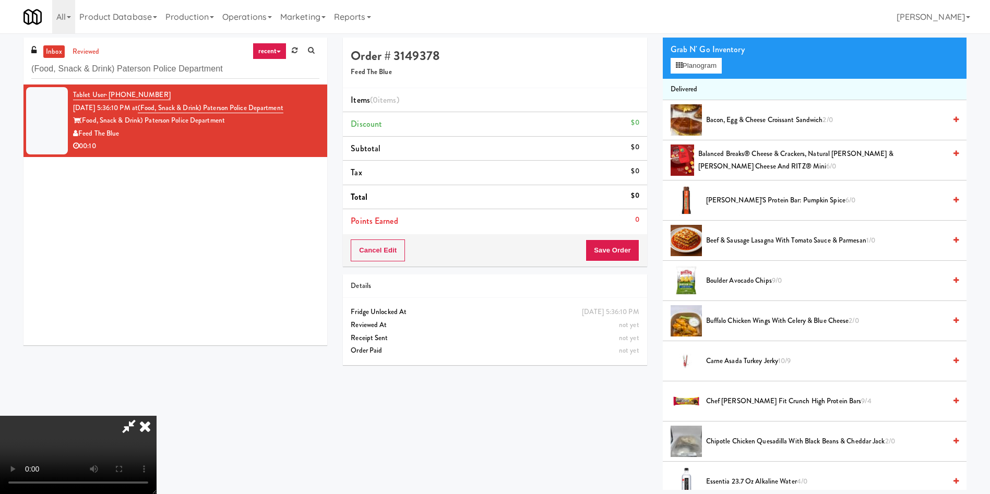
scroll to position [153, 0]
click at [157, 416] on video at bounding box center [78, 455] width 157 height 78
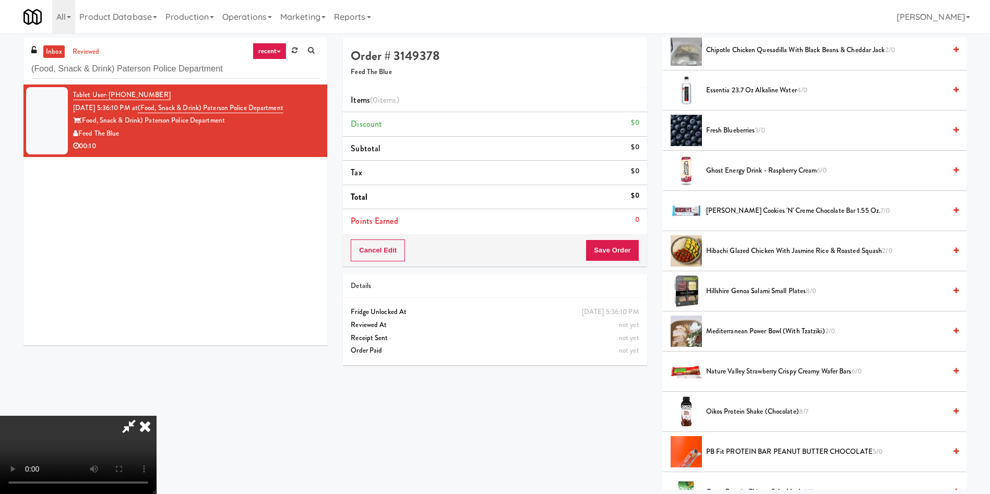
scroll to position [313, 0]
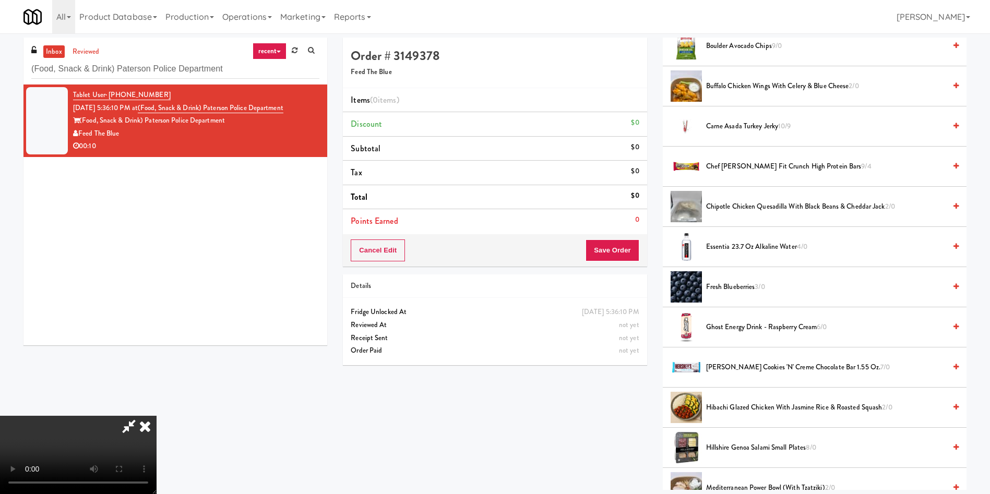
click at [739, 288] on span "Fresh Blueberries 3/0" at bounding box center [826, 287] width 240 height 13
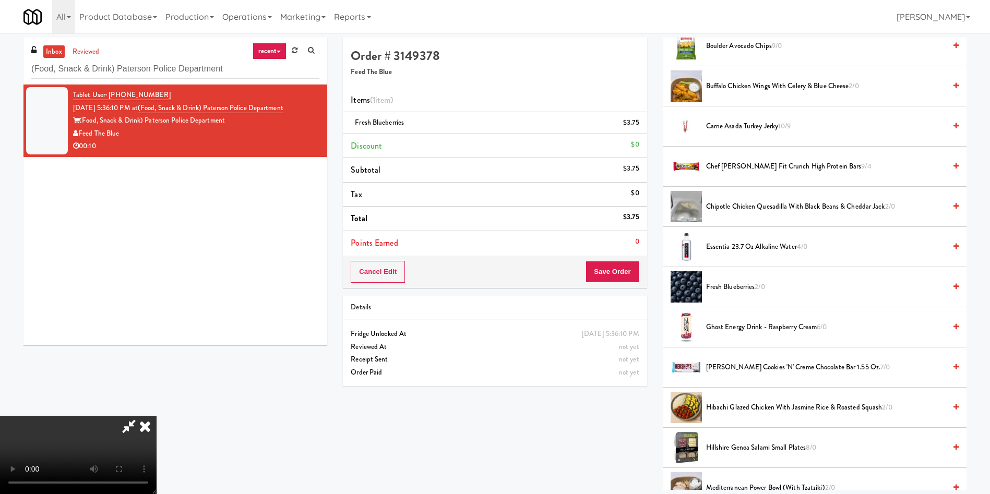
scroll to position [153, 0]
click at [628, 268] on button "Save Order" at bounding box center [612, 272] width 53 height 22
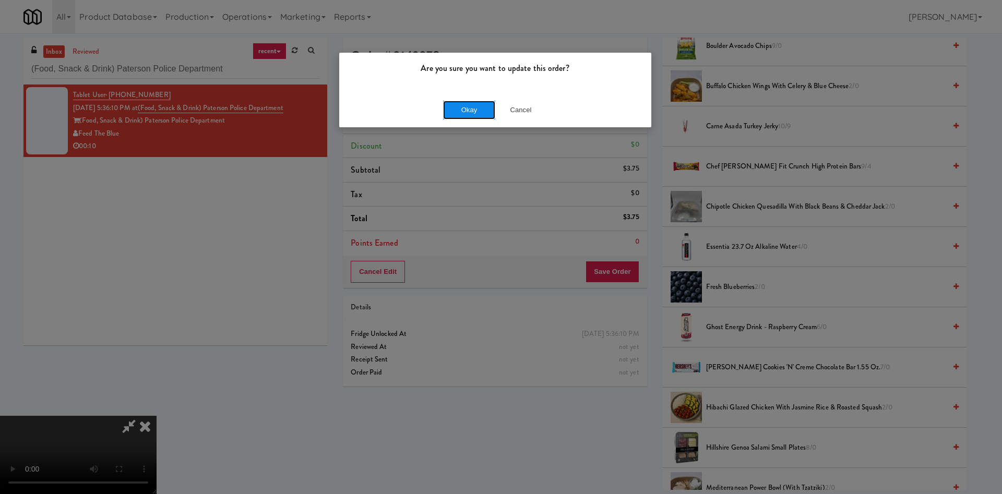
click at [468, 103] on button "Okay" at bounding box center [469, 110] width 52 height 19
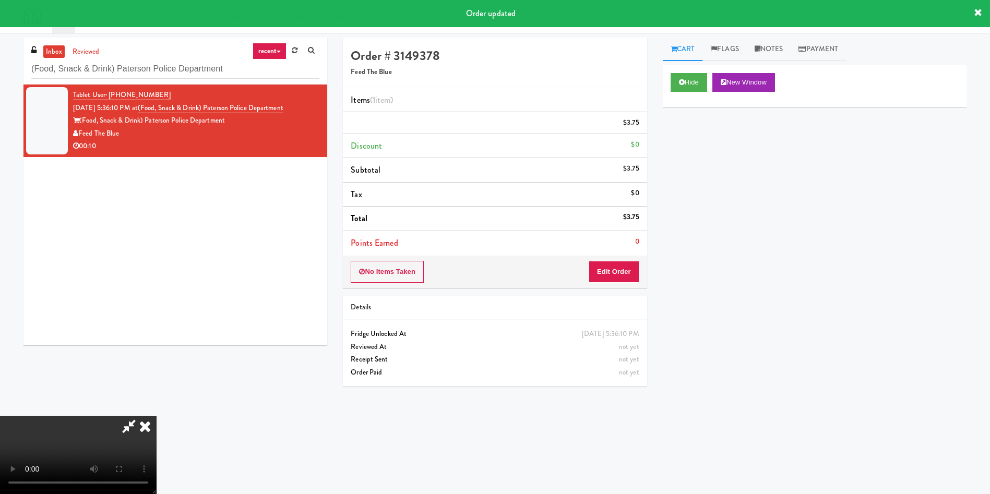
scroll to position [0, 0]
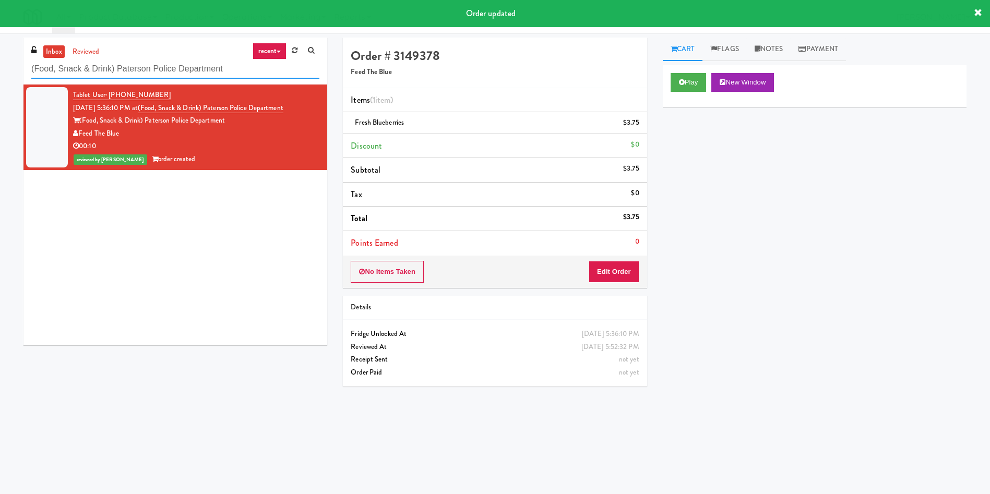
drag, startPoint x: 241, startPoint y: 69, endPoint x: 0, endPoint y: 70, distance: 241.2
click at [0, 70] on div "inbox reviewed recent all unclear take inventory issue suspicious failed recent…" at bounding box center [495, 247] width 990 height 419
paste input "The Mo - Pantry"
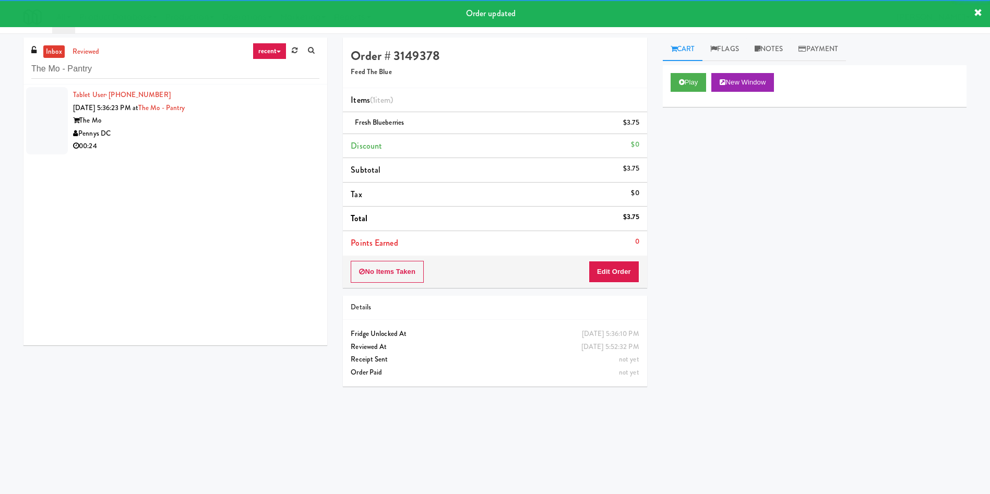
click at [37, 116] on div at bounding box center [47, 120] width 42 height 67
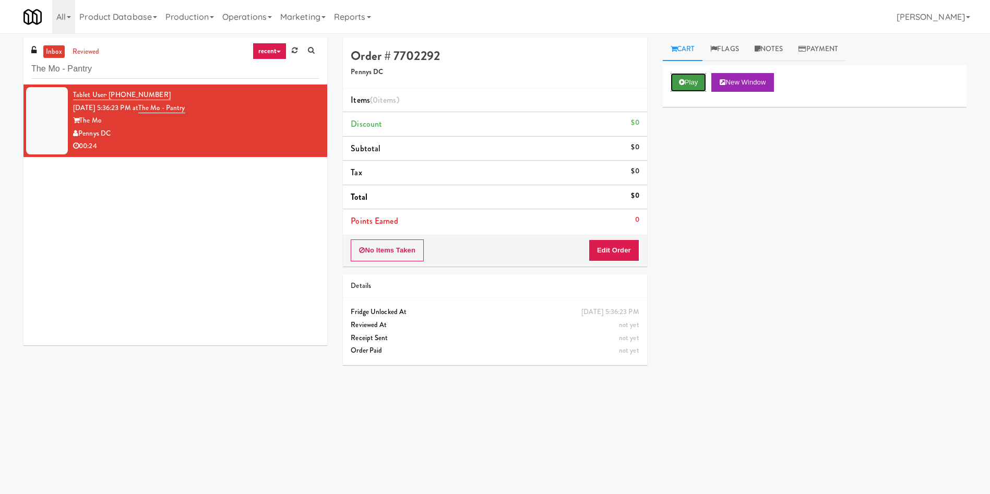
drag, startPoint x: 680, startPoint y: 89, endPoint x: 632, endPoint y: 219, distance: 138.4
click at [678, 93] on div "Play New Window" at bounding box center [815, 86] width 304 height 42
click at [625, 246] on button "Edit Order" at bounding box center [614, 251] width 51 height 22
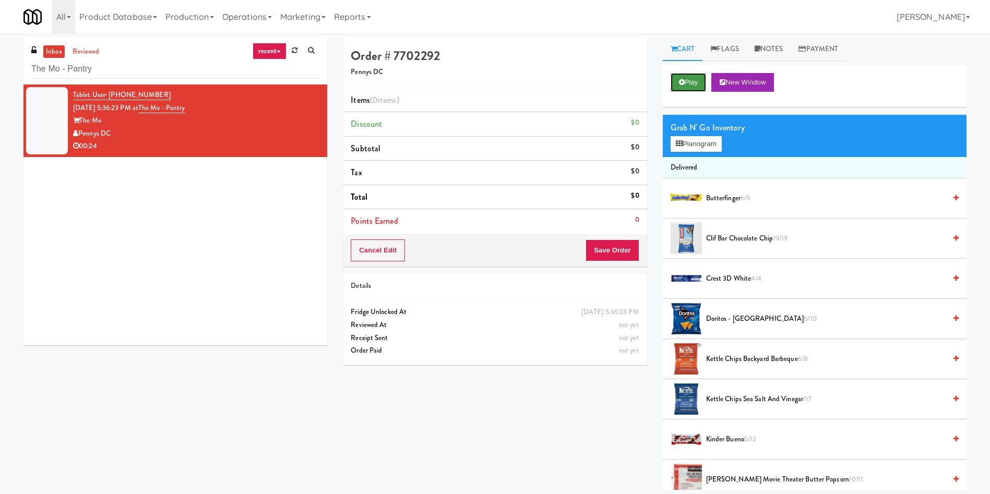
click at [691, 78] on button "Play" at bounding box center [689, 82] width 36 height 19
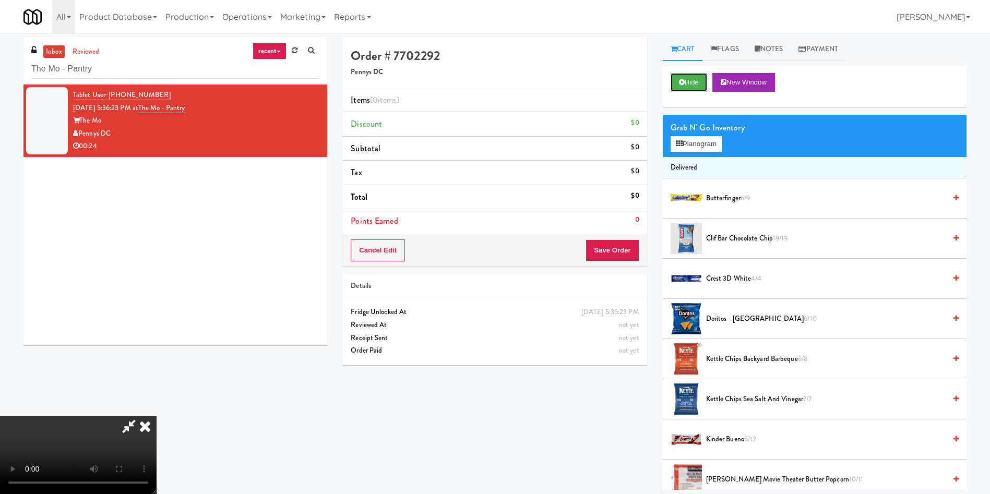
scroll to position [78, 0]
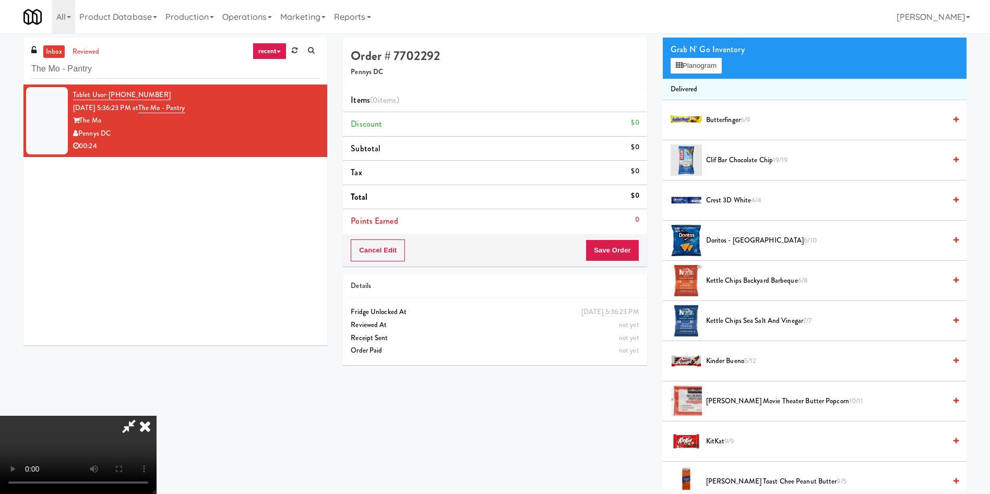
click at [157, 416] on video at bounding box center [78, 455] width 157 height 78
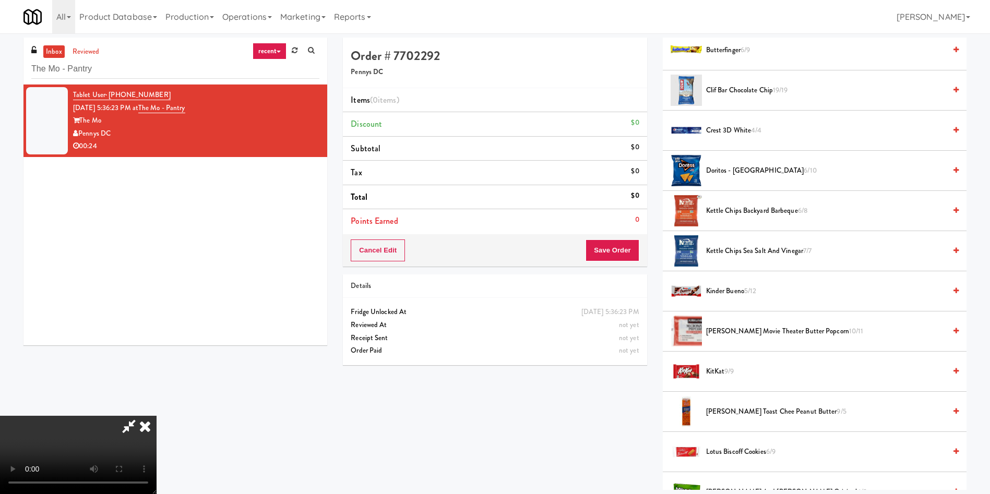
scroll to position [0, 0]
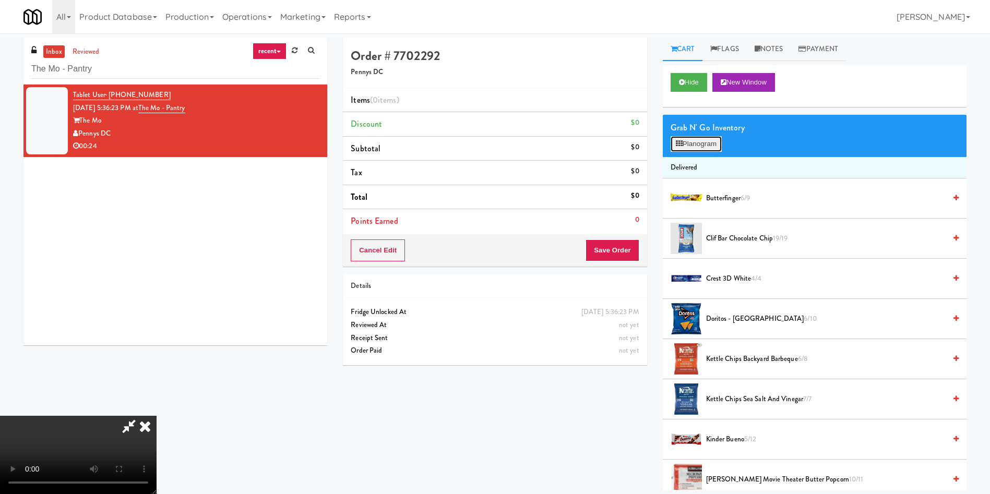
click at [690, 150] on button "Planogram" at bounding box center [696, 144] width 51 height 16
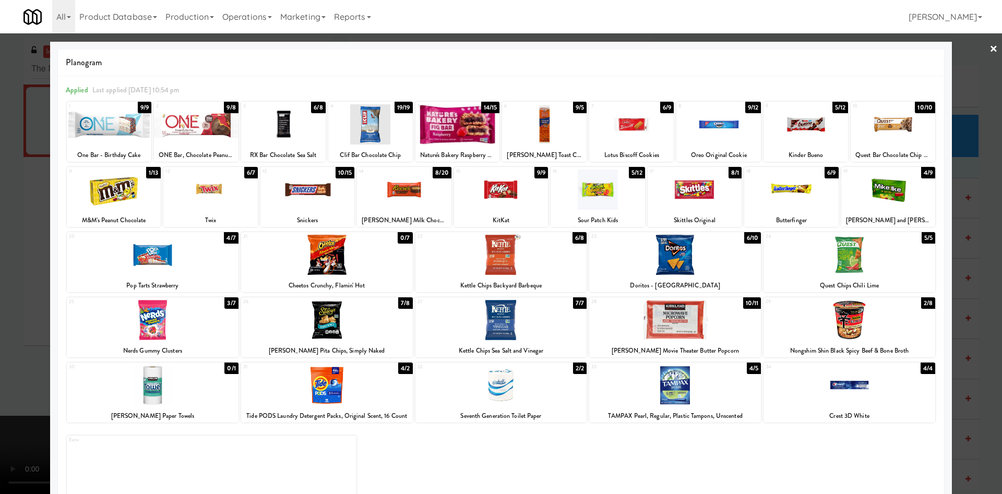
click at [505, 393] on div at bounding box center [502, 385] width 172 height 40
click at [0, 281] on div at bounding box center [501, 247] width 1002 height 494
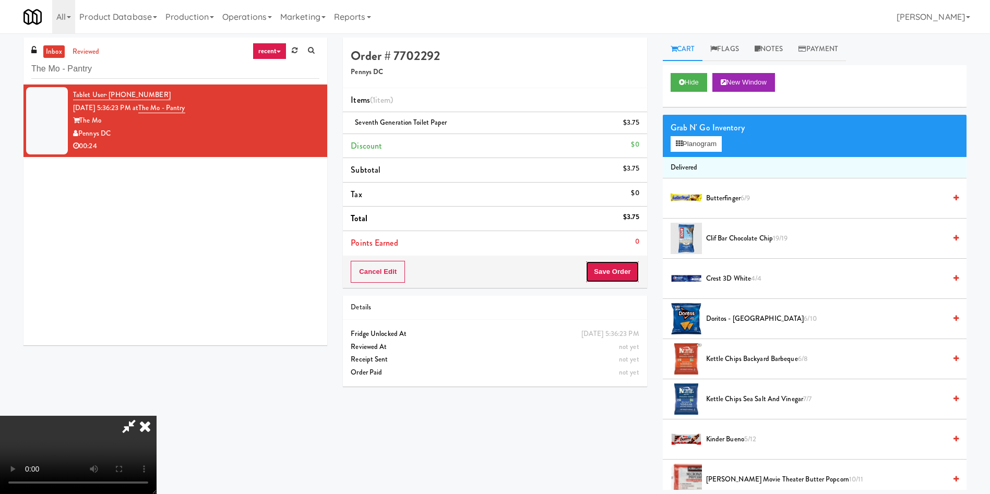
click at [618, 268] on button "Save Order" at bounding box center [612, 272] width 53 height 22
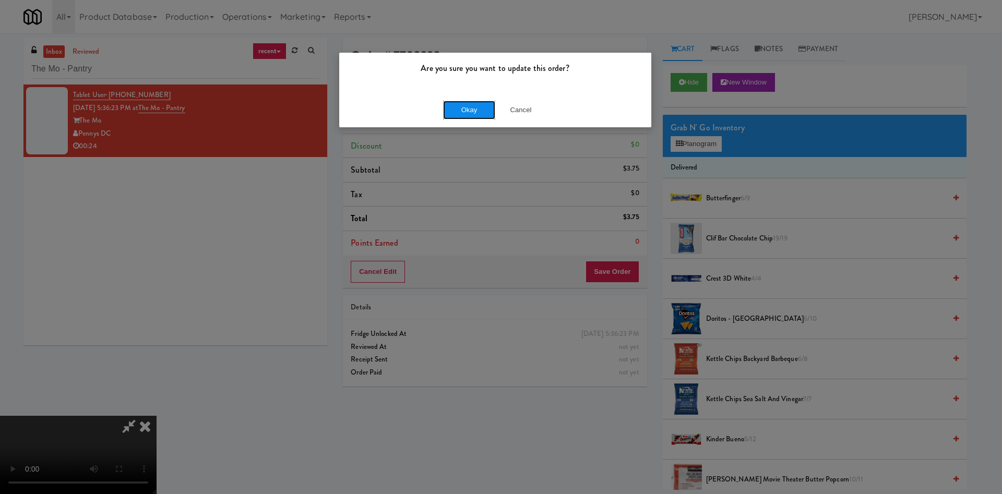
click at [469, 110] on button "Okay" at bounding box center [469, 110] width 52 height 19
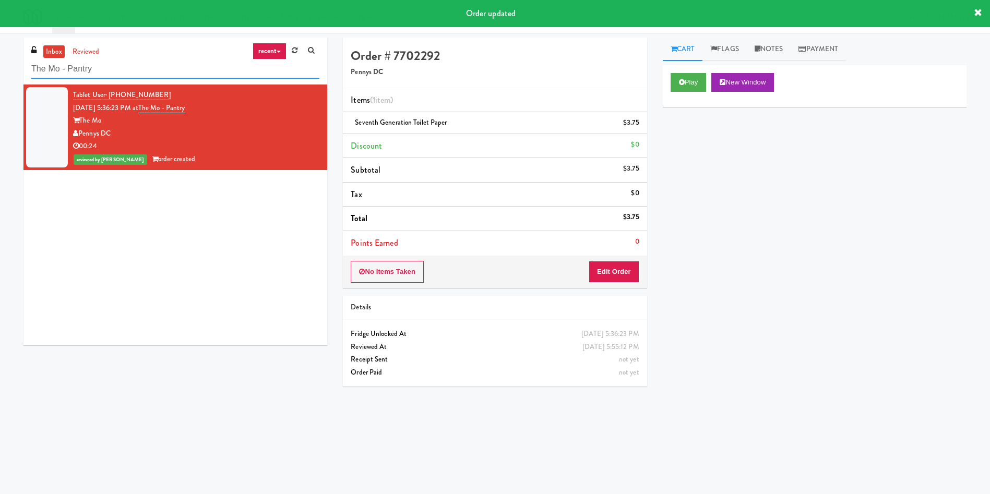
drag, startPoint x: 140, startPoint y: 65, endPoint x: 0, endPoint y: 57, distance: 140.1
click at [0, 60] on div "inbox reviewed recent all unclear take inventory issue suspicious failed recent…" at bounding box center [495, 247] width 990 height 419
paste input "Symmetry Fitness & Performance"
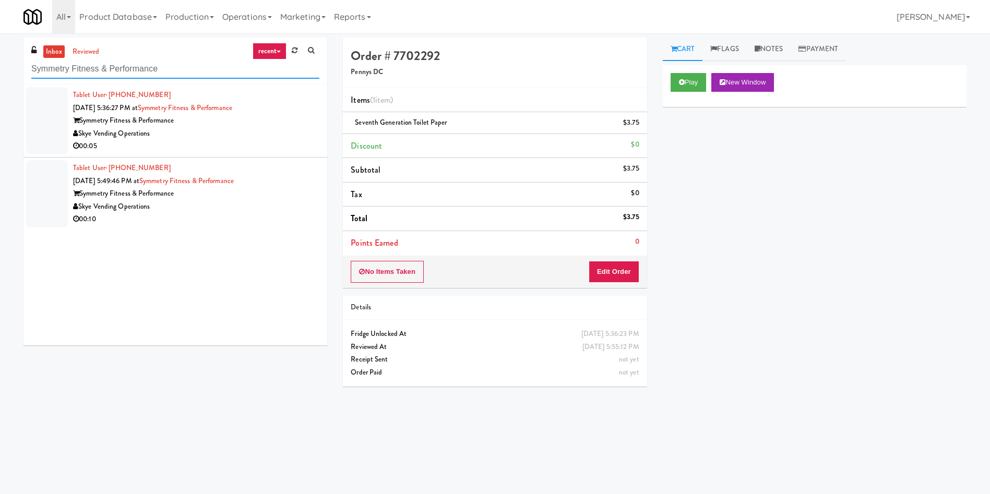
type input "Symmetry Fitness & Performance"
click at [51, 128] on div at bounding box center [47, 120] width 42 height 67
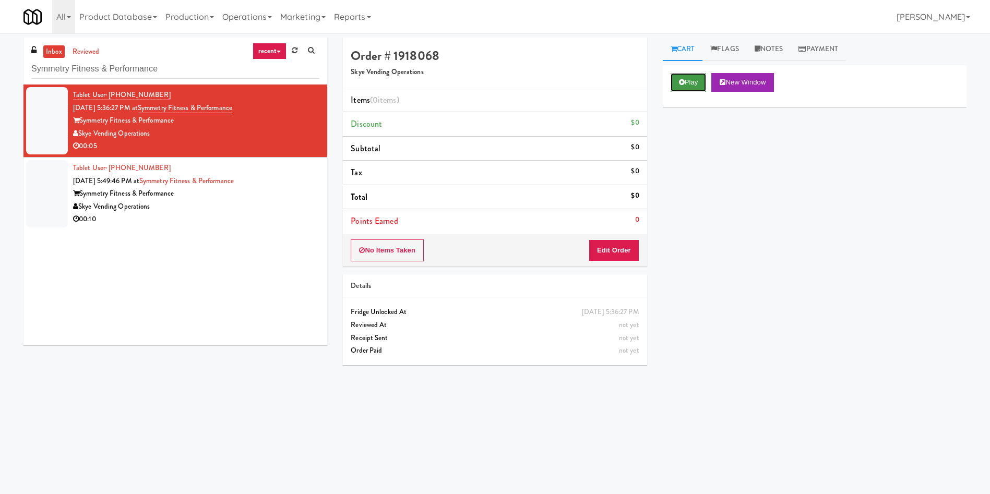
click at [691, 79] on button "Play" at bounding box center [689, 82] width 36 height 19
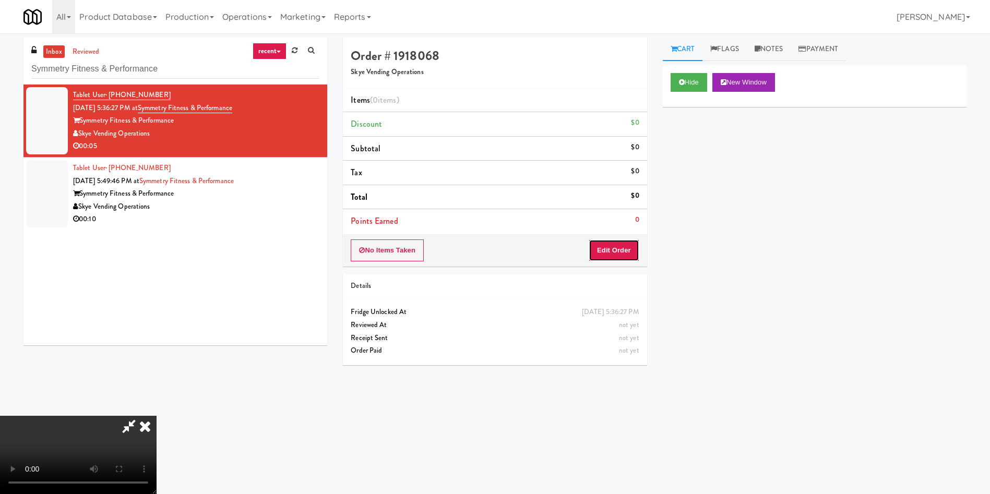
click at [633, 253] on button "Edit Order" at bounding box center [614, 251] width 51 height 22
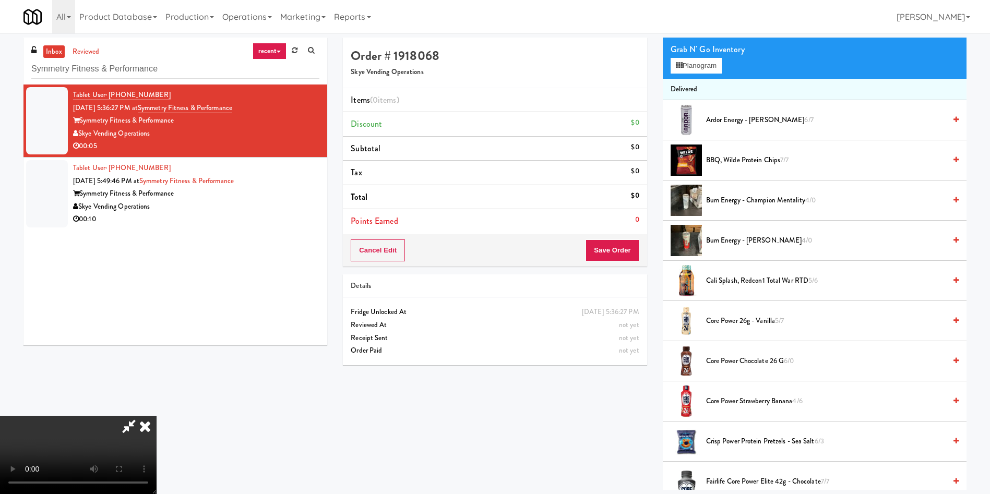
scroll to position [78, 0]
click at [157, 416] on video at bounding box center [78, 455] width 157 height 78
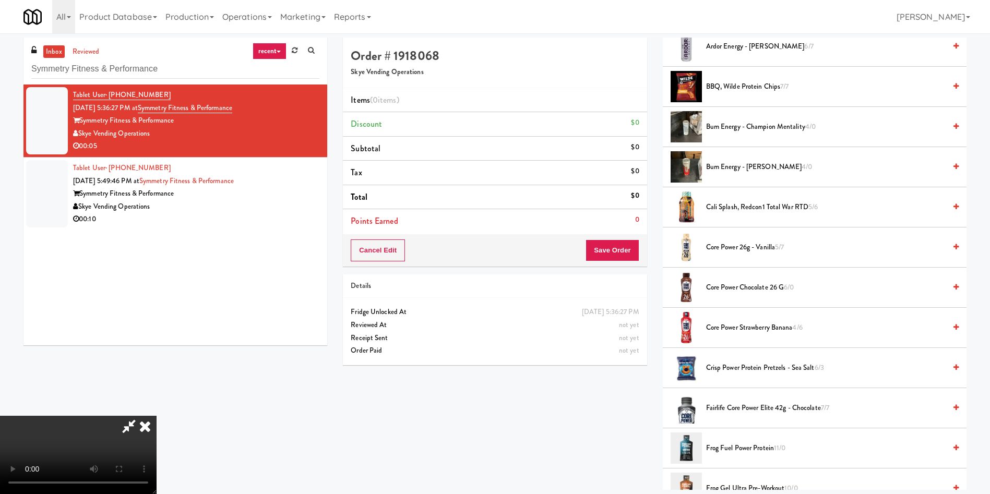
scroll to position [235, 0]
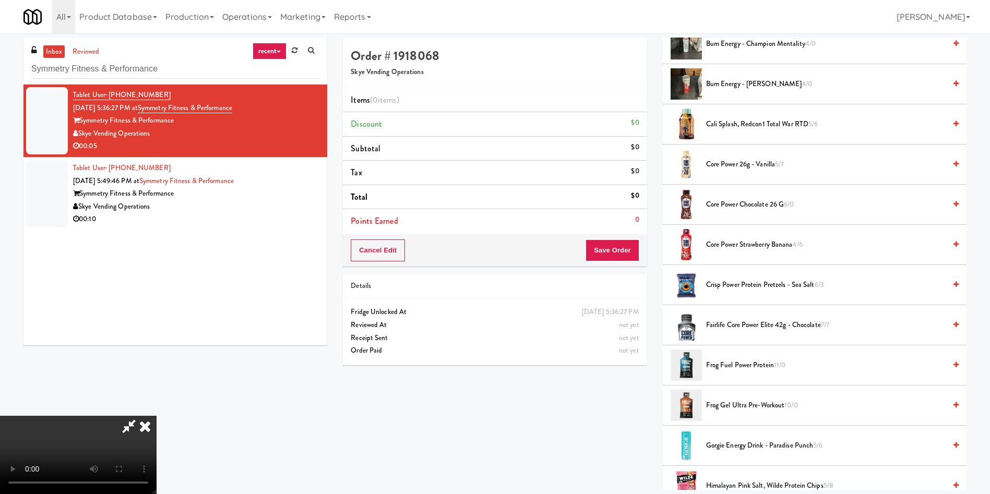
click at [749, 326] on span "Fairlife Core Power Elite 42g - Chocolate 7/7" at bounding box center [826, 325] width 240 height 13
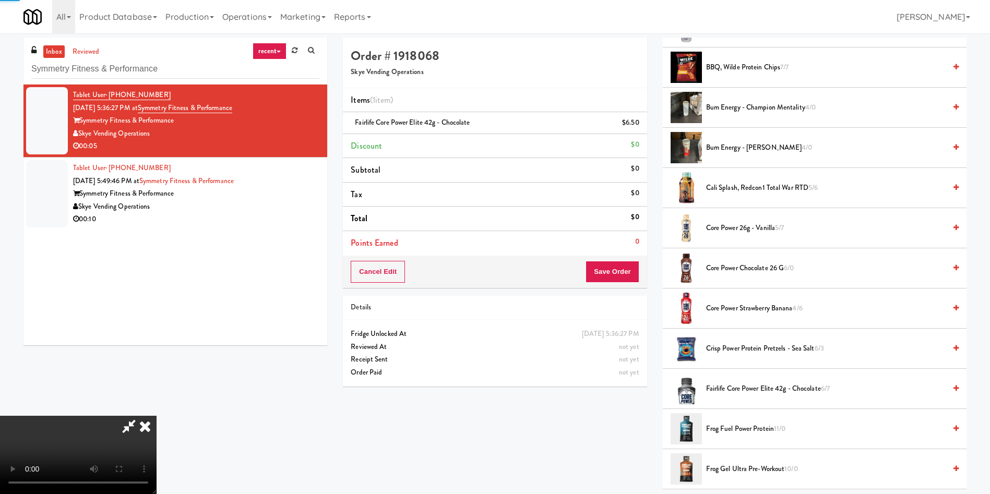
scroll to position [78, 0]
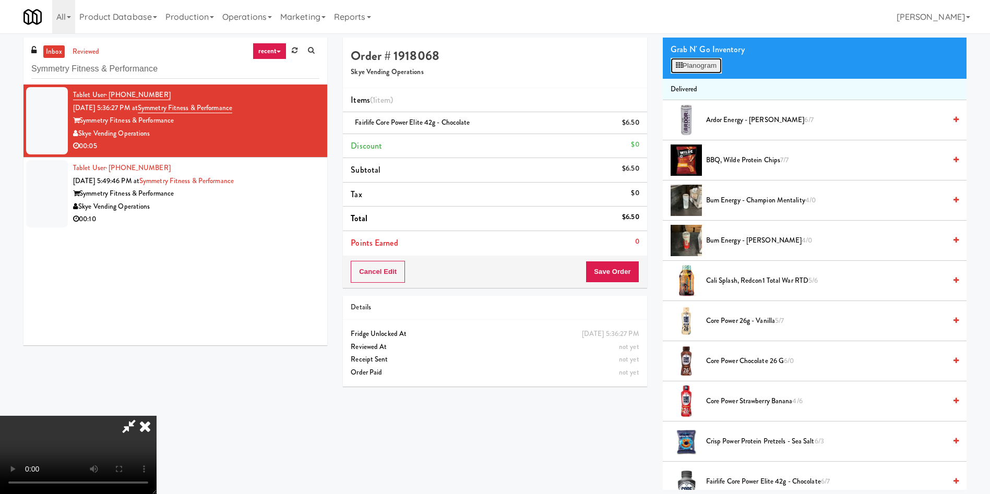
click at [695, 72] on button "Planogram" at bounding box center [696, 66] width 51 height 16
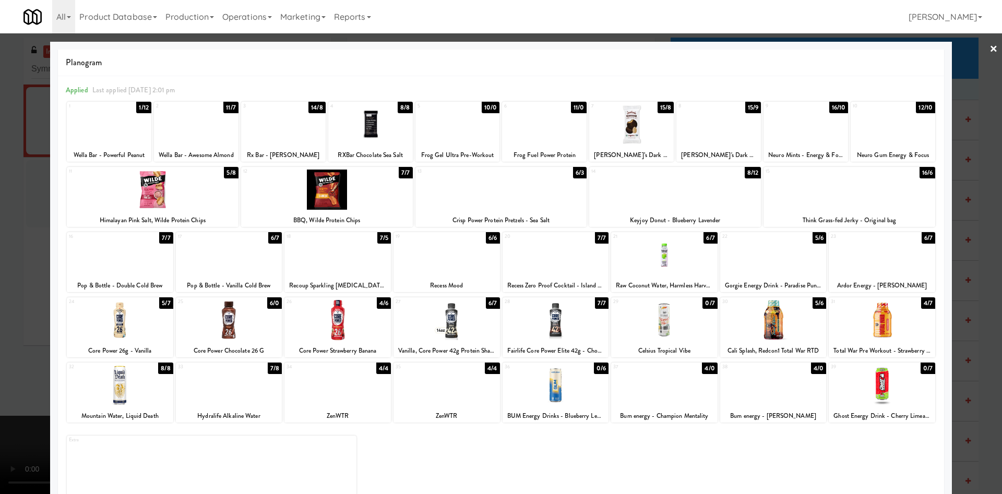
click at [16, 219] on div at bounding box center [501, 247] width 1002 height 494
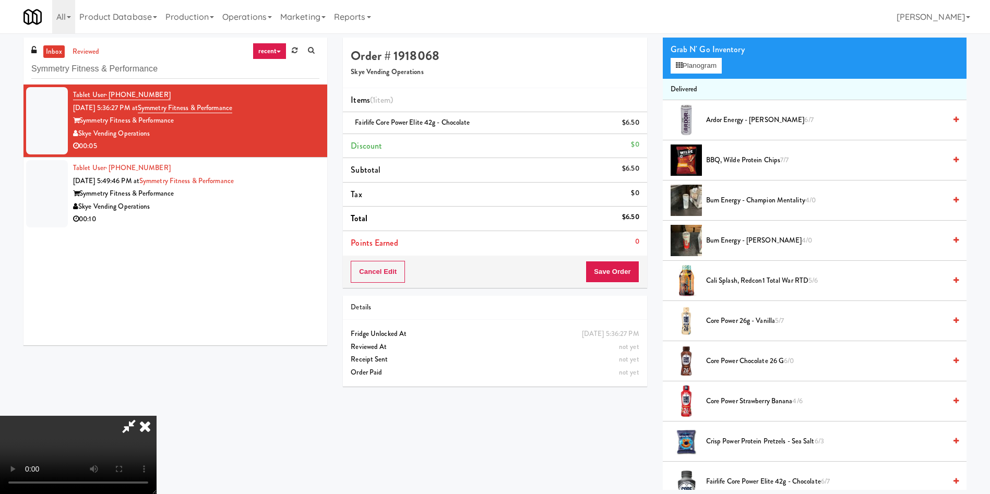
click at [157, 416] on video at bounding box center [78, 455] width 157 height 78
click at [610, 276] on button "Save Order" at bounding box center [612, 272] width 53 height 22
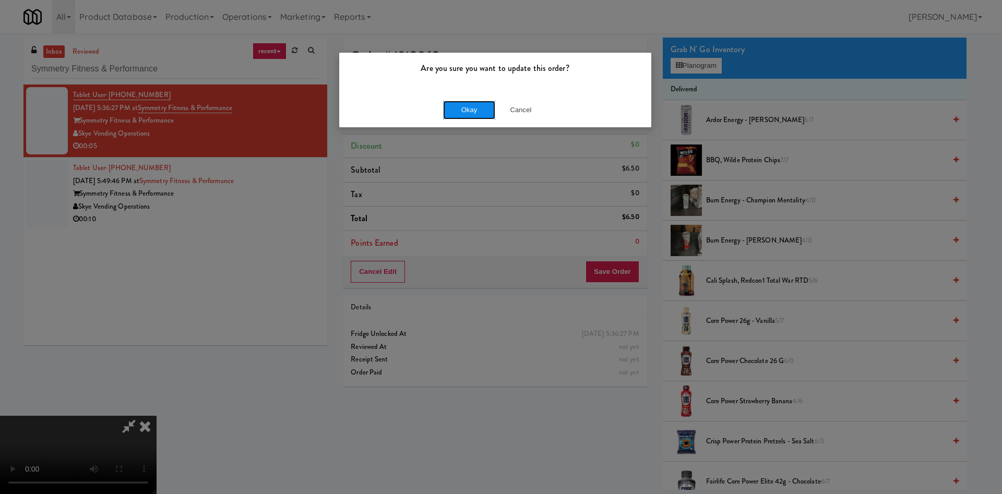
click at [493, 113] on button "Okay" at bounding box center [469, 110] width 52 height 19
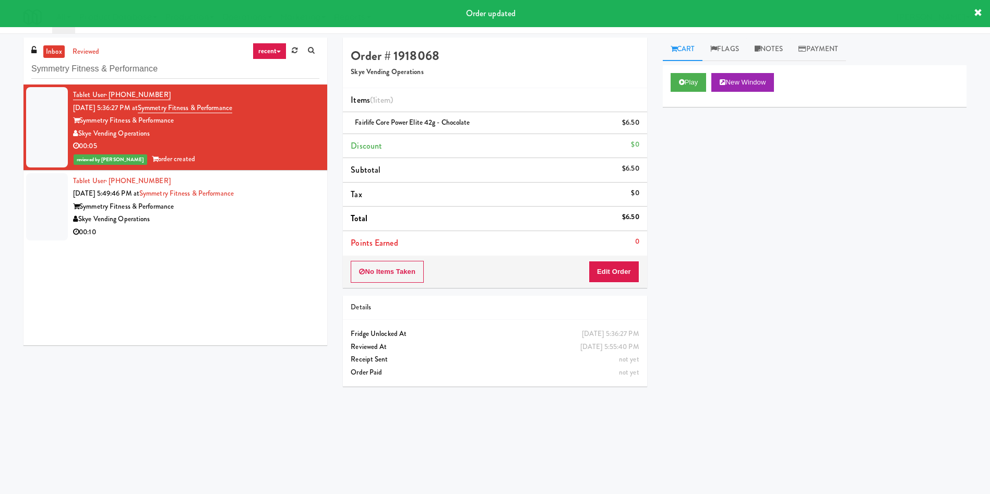
click at [48, 206] on div at bounding box center [47, 206] width 42 height 67
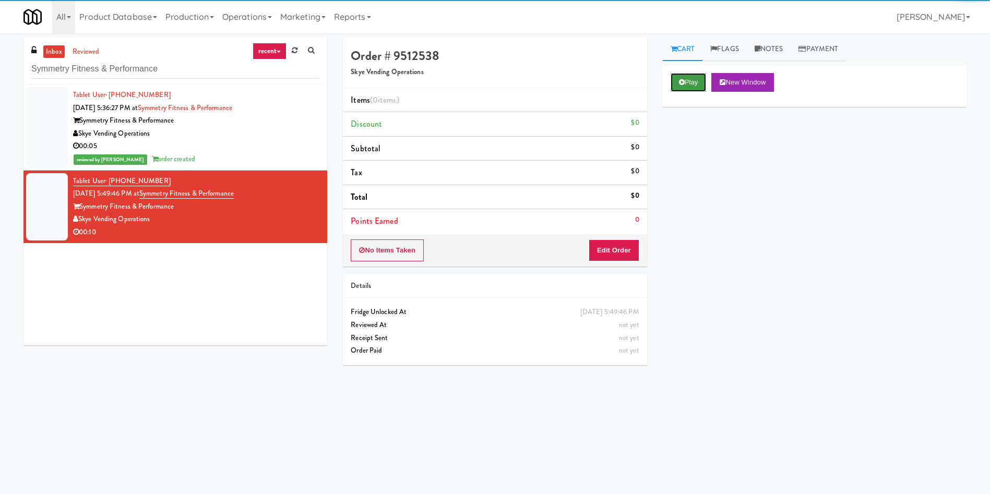
click at [695, 89] on button "Play" at bounding box center [689, 82] width 36 height 19
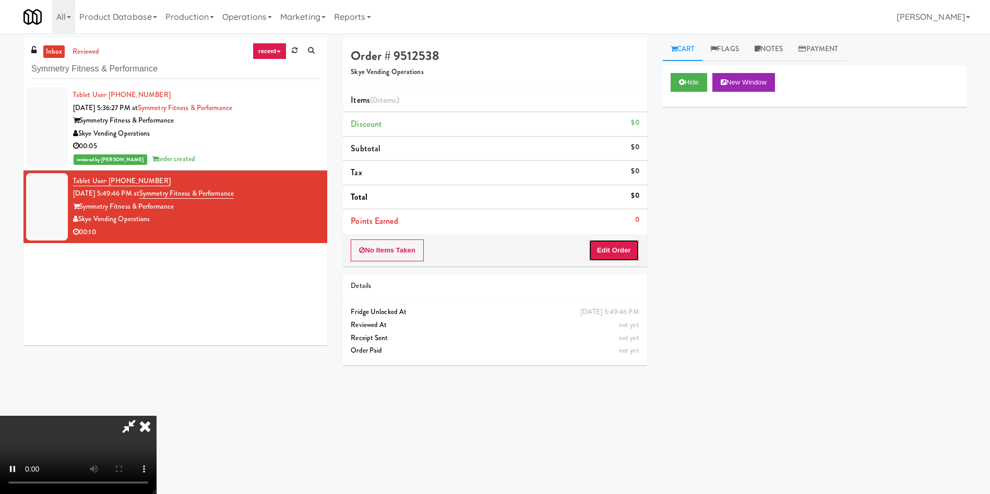
click at [629, 253] on button "Edit Order" at bounding box center [614, 251] width 51 height 22
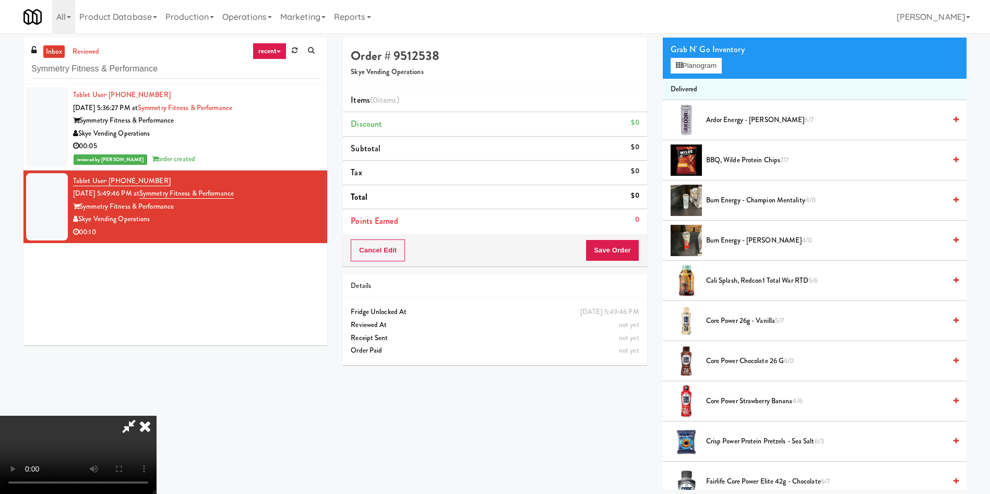
scroll to position [153, 0]
click at [112, 416] on video at bounding box center [78, 455] width 157 height 78
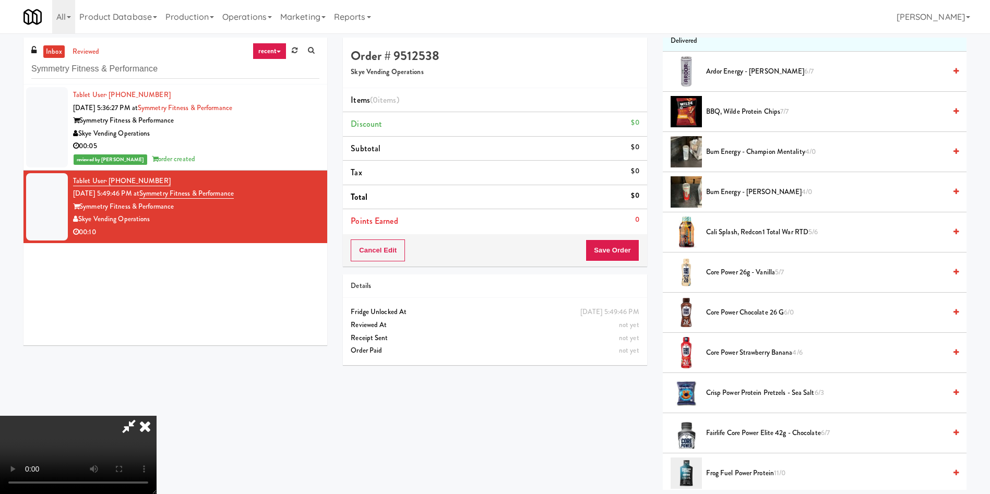
scroll to position [235, 0]
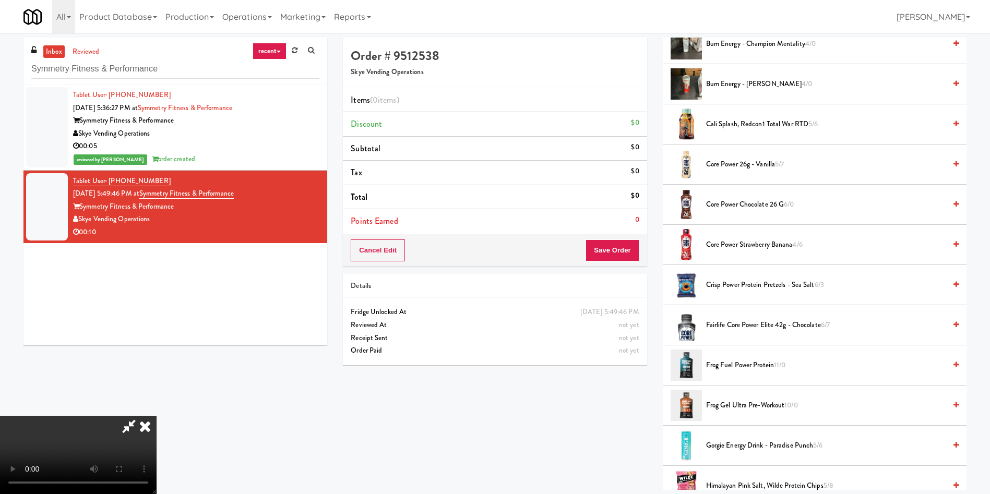
click at [726, 330] on span "Fairlife Core Power Elite 42g - Chocolate 6/7" at bounding box center [826, 325] width 240 height 13
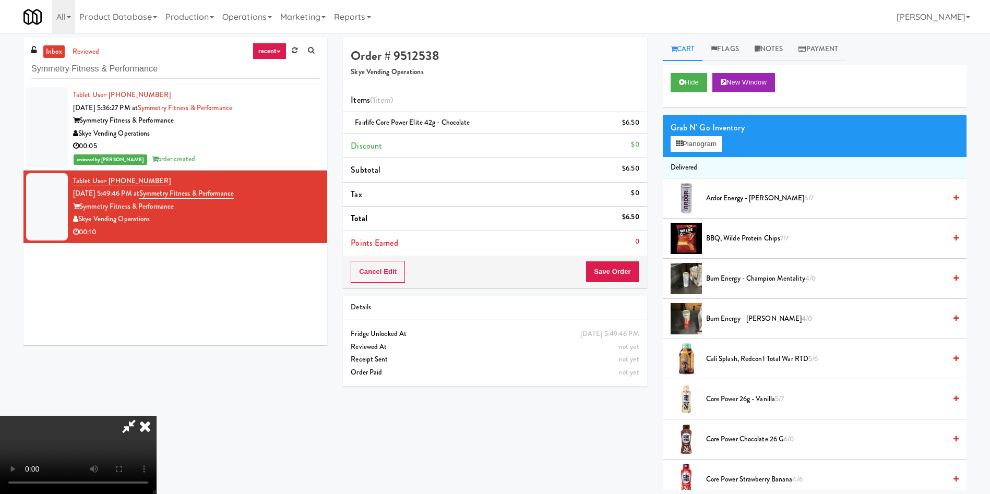
scroll to position [0, 0]
click at [157, 416] on video at bounding box center [78, 455] width 157 height 78
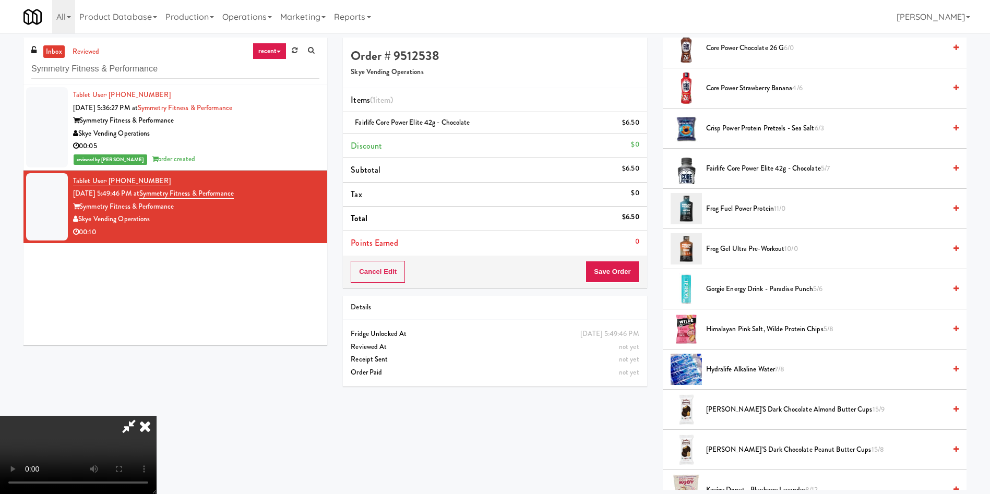
scroll to position [548, 0]
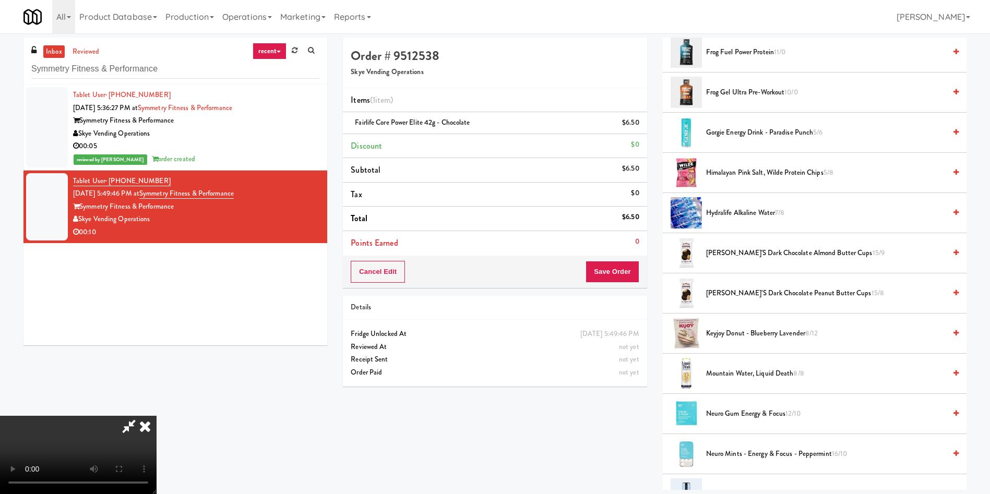
click at [791, 292] on span "Justin’s Dark Chocolate Peanut Butter Cups 15/8" at bounding box center [826, 293] width 240 height 13
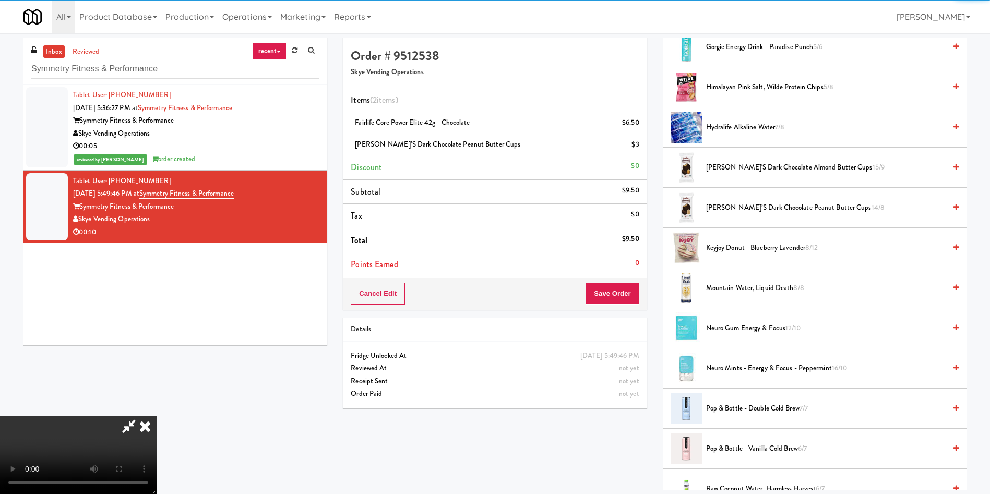
scroll to position [705, 0]
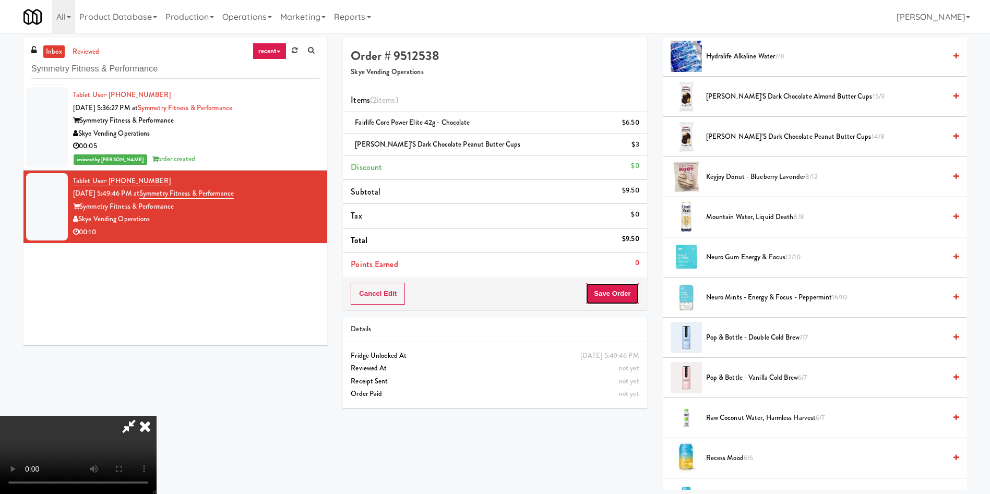
click at [627, 293] on button "Save Order" at bounding box center [612, 294] width 53 height 22
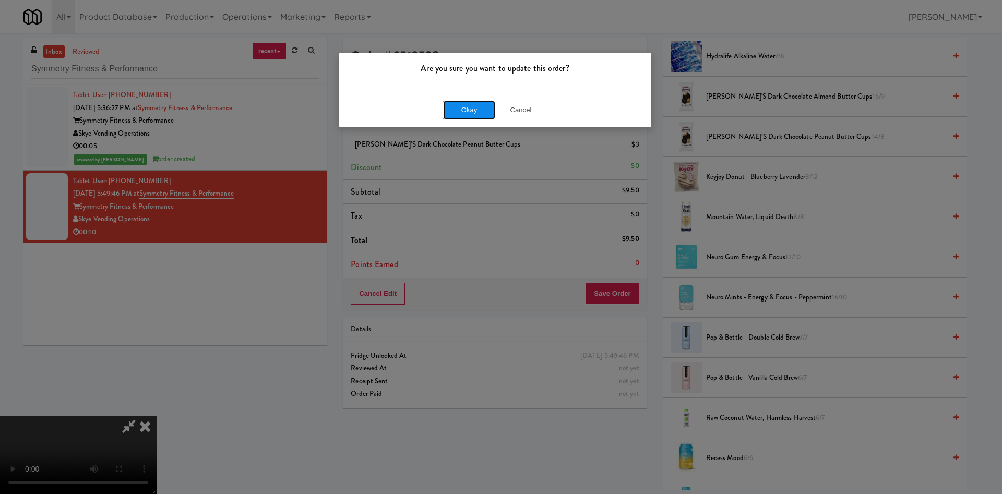
click at [476, 106] on button "Okay" at bounding box center [469, 110] width 52 height 19
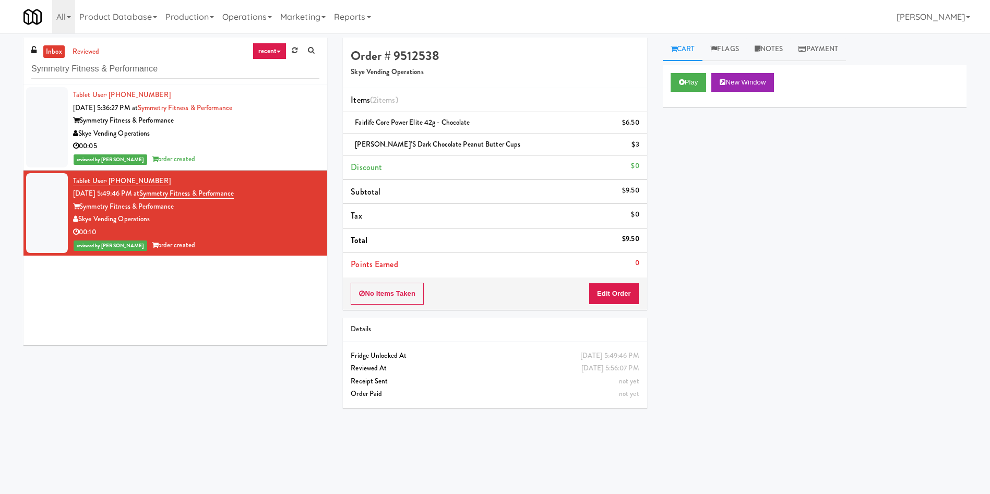
scroll to position [0, 0]
paste input "Platform - Ambient - Right"
drag, startPoint x: 198, startPoint y: 65, endPoint x: 0, endPoint y: 65, distance: 198.4
click at [0, 65] on div "inbox reviewed recent all unclear take inventory issue suspicious failed recent…" at bounding box center [495, 247] width 990 height 419
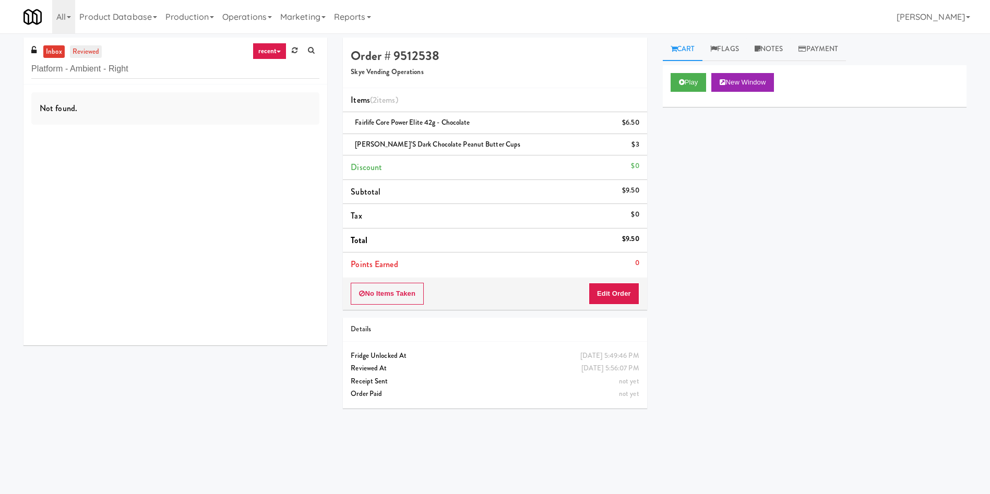
click at [85, 57] on link "reviewed" at bounding box center [86, 51] width 32 height 13
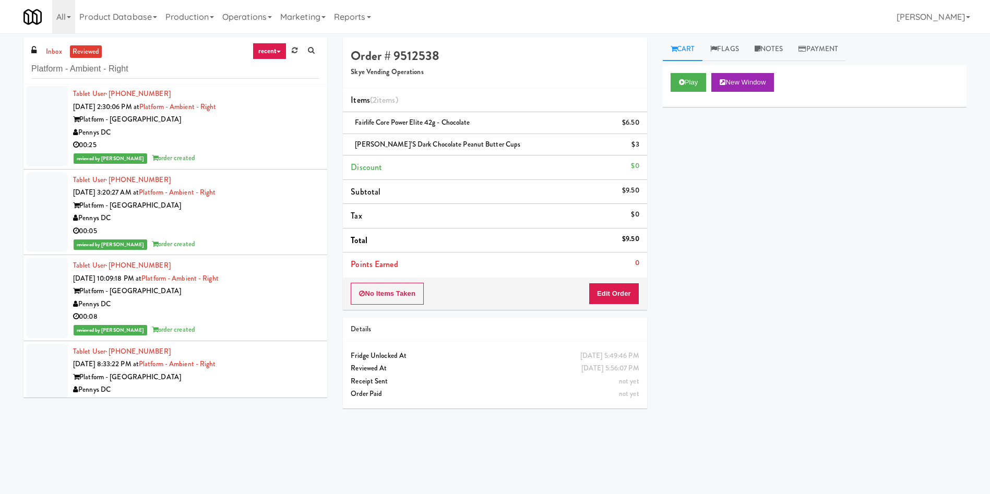
scroll to position [313, 0]
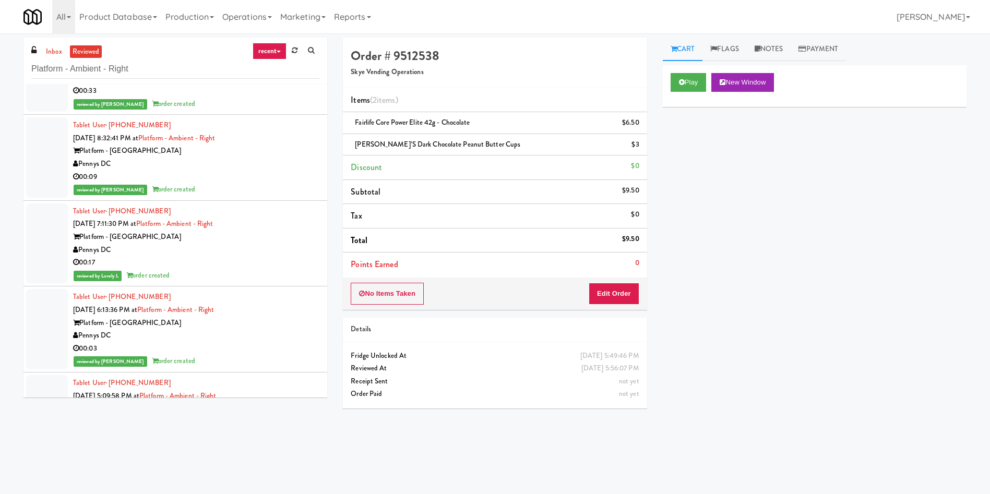
click at [35, 247] on div at bounding box center [47, 244] width 42 height 80
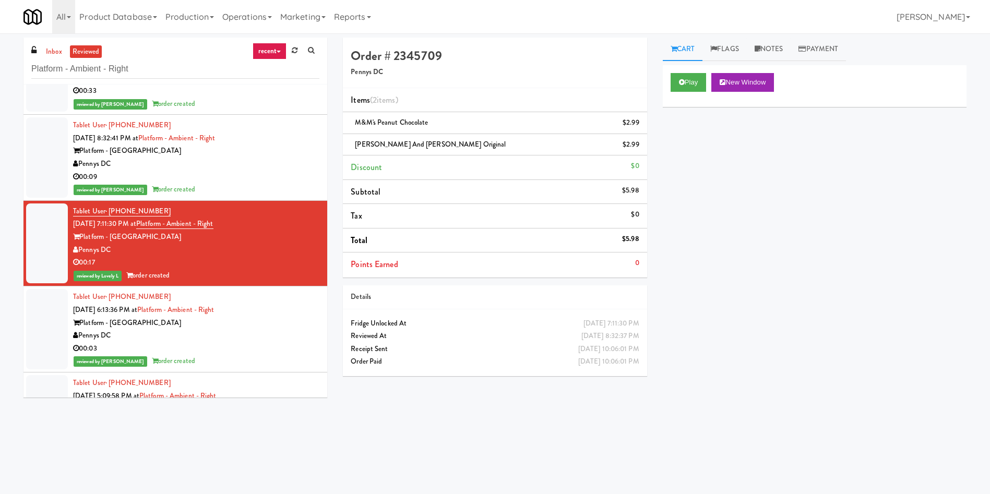
click at [874, 350] on div "Play New Window Primary Flag Clear Flag if unable to determine what was taken o…" at bounding box center [815, 261] width 304 height 392
drag, startPoint x: 165, startPoint y: 64, endPoint x: 0, endPoint y: 64, distance: 165.5
click at [0, 64] on div "inbox reviewed recent all unclear take inventory issue suspicious failed recent…" at bounding box center [495, 247] width 990 height 419
paste input "St. James Snack Fridge"
type input "St. James Snack Fridge"
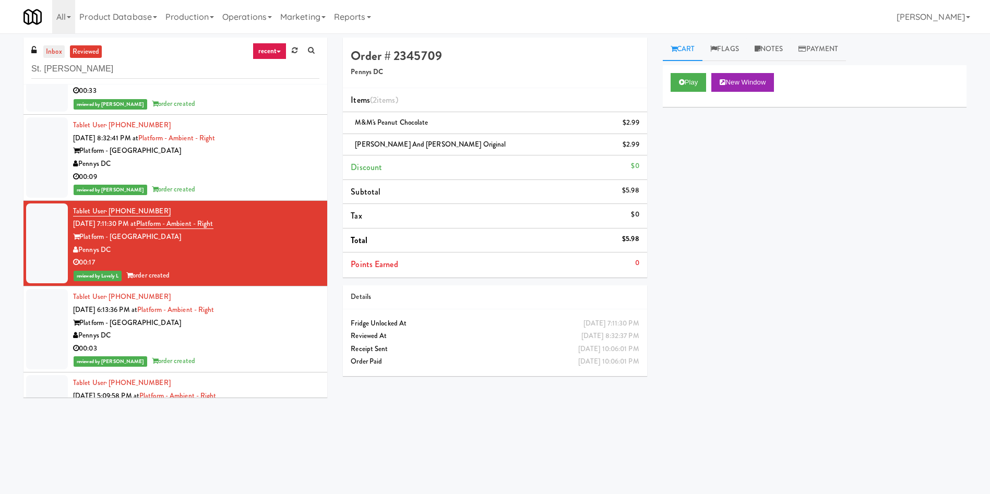
click at [51, 49] on link "inbox" at bounding box center [53, 51] width 21 height 13
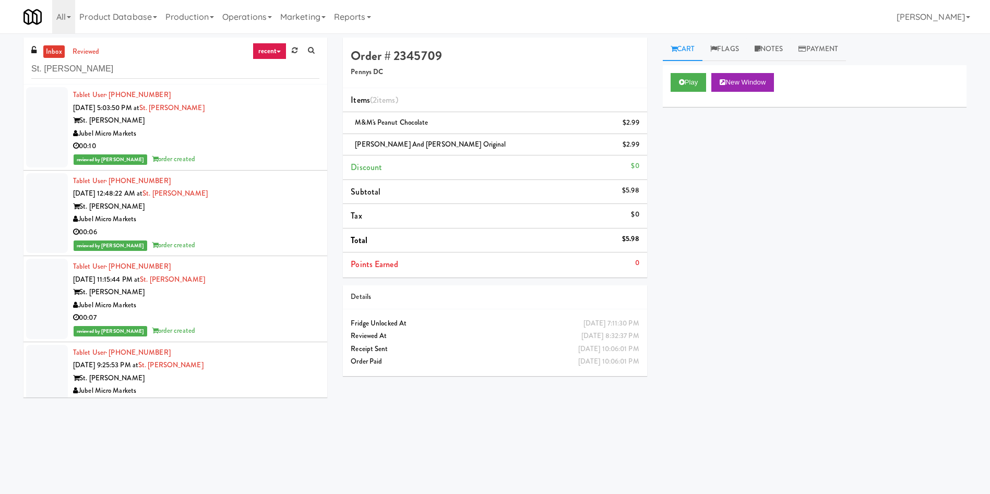
click at [53, 47] on link "inbox" at bounding box center [53, 51] width 21 height 13
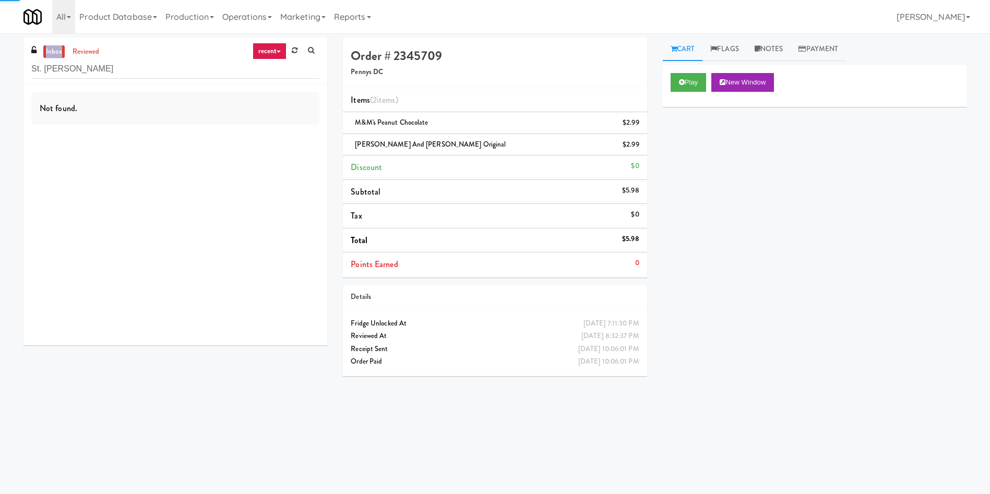
click at [53, 47] on link "inbox" at bounding box center [53, 51] width 21 height 13
click at [42, 113] on div at bounding box center [47, 120] width 42 height 67
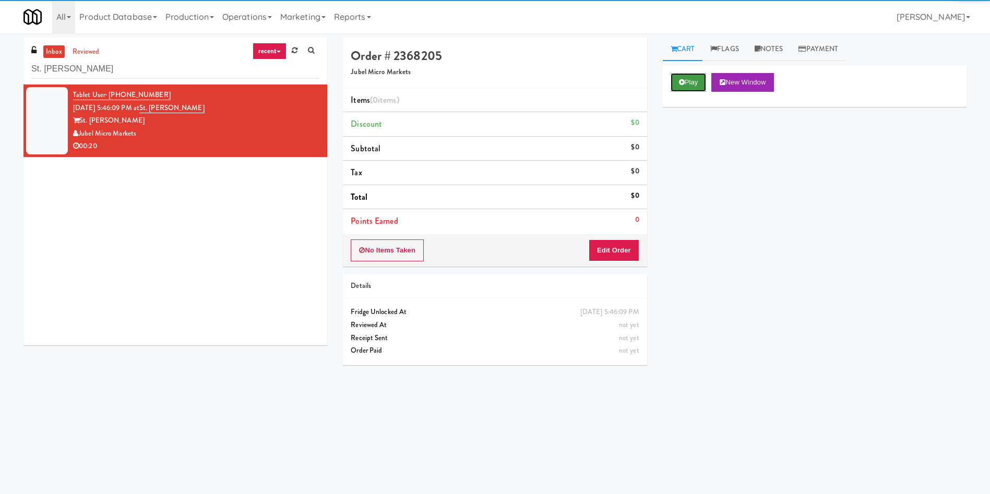
click at [679, 82] on icon at bounding box center [682, 82] width 6 height 7
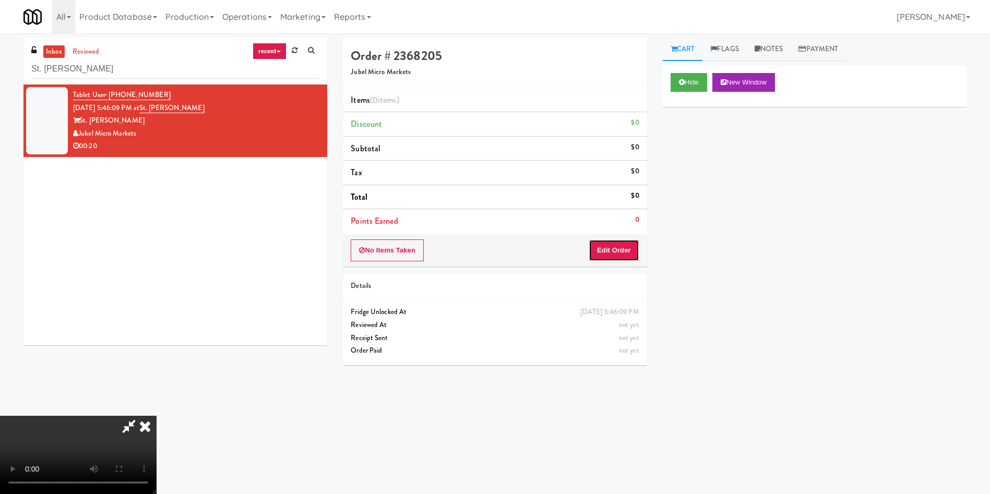
click at [624, 254] on button "Edit Order" at bounding box center [614, 251] width 51 height 22
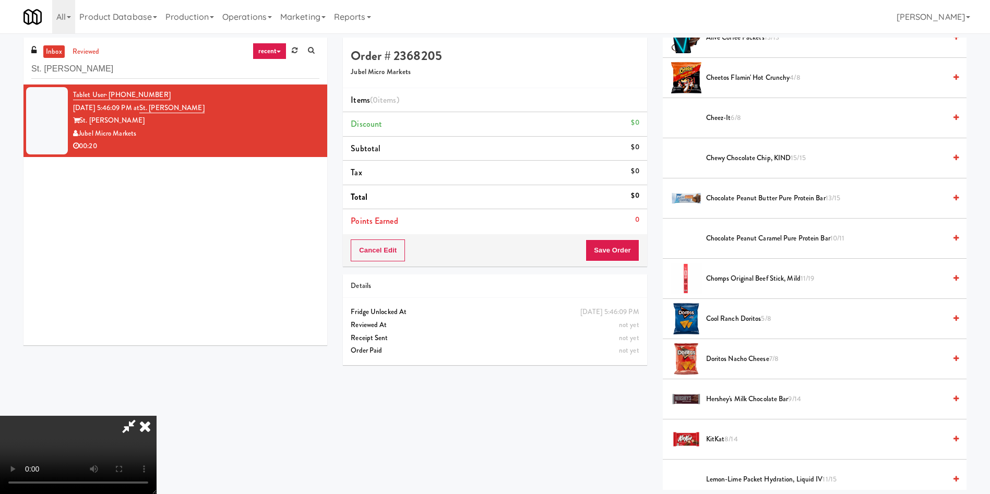
scroll to position [313, 0]
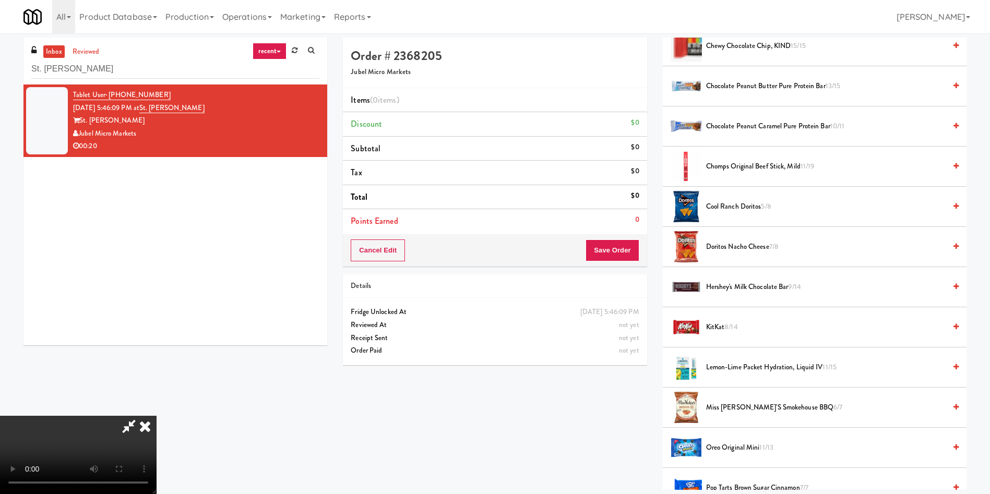
click at [725, 321] on span "KitKat 8/14" at bounding box center [826, 327] width 240 height 13
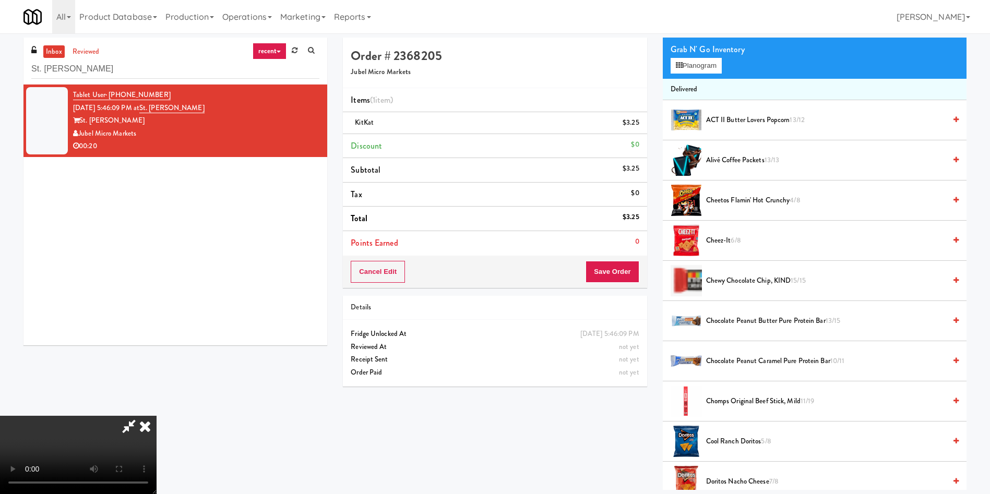
scroll to position [153, 0]
click at [157, 416] on video at bounding box center [78, 455] width 157 height 78
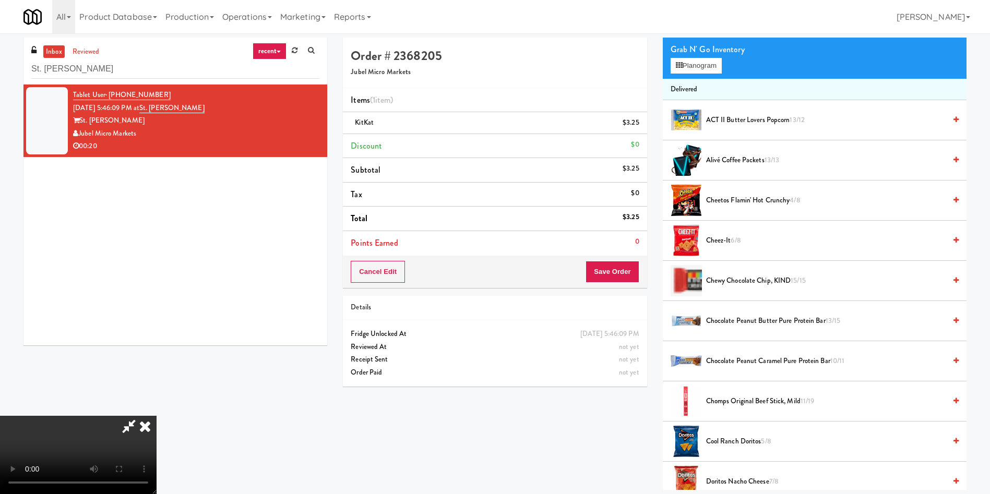
click at [157, 416] on video at bounding box center [78, 455] width 157 height 78
click at [713, 62] on button "Planogram" at bounding box center [696, 66] width 51 height 16
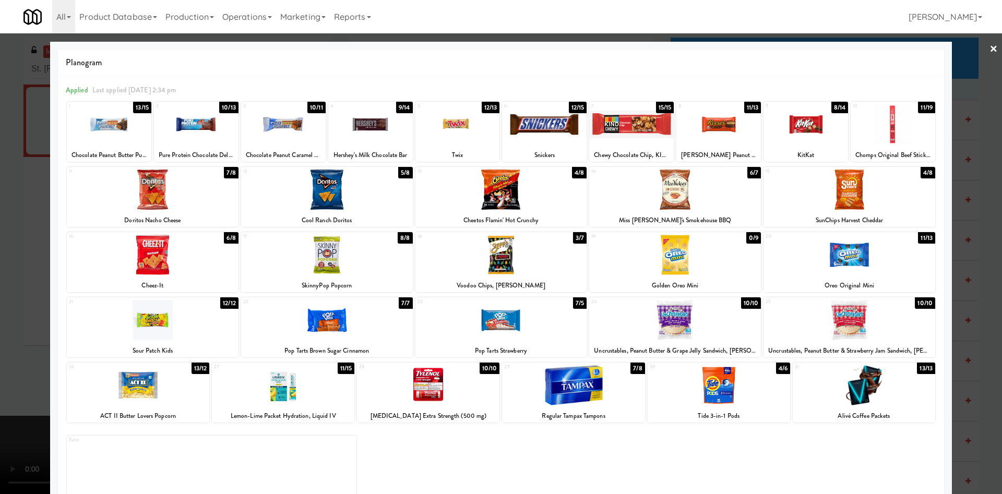
click at [850, 263] on div at bounding box center [850, 255] width 172 height 40
click at [961, 78] on div at bounding box center [501, 247] width 1002 height 494
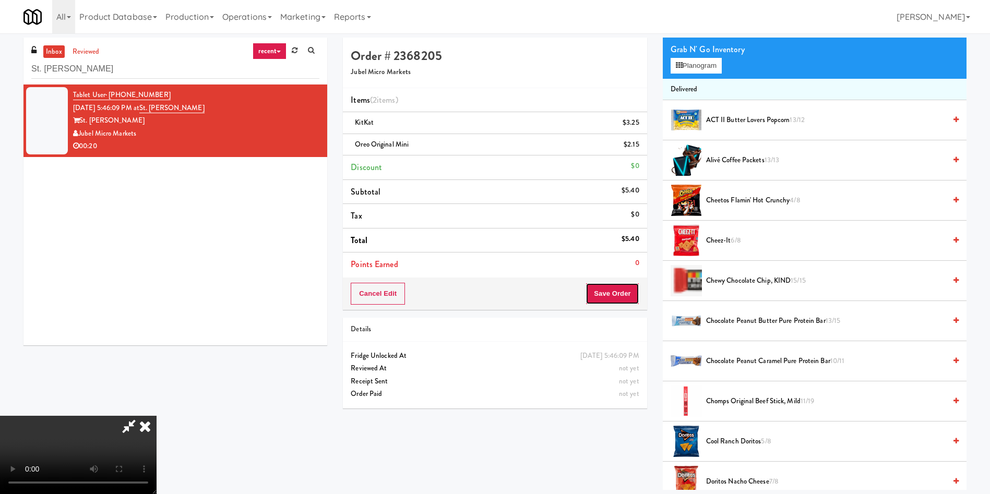
click at [619, 292] on button "Save Order" at bounding box center [612, 294] width 53 height 22
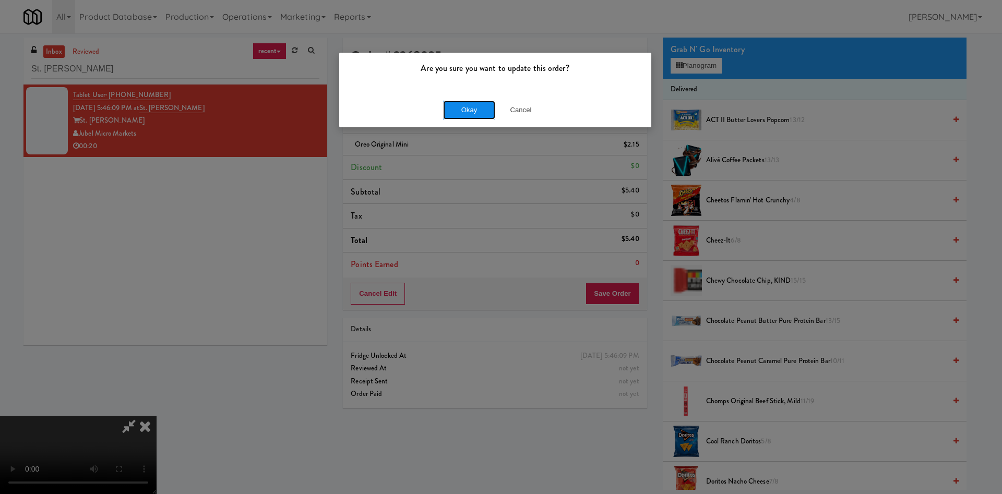
drag, startPoint x: 467, startPoint y: 103, endPoint x: 468, endPoint y: 109, distance: 5.8
click at [468, 109] on button "Okay" at bounding box center [469, 110] width 52 height 19
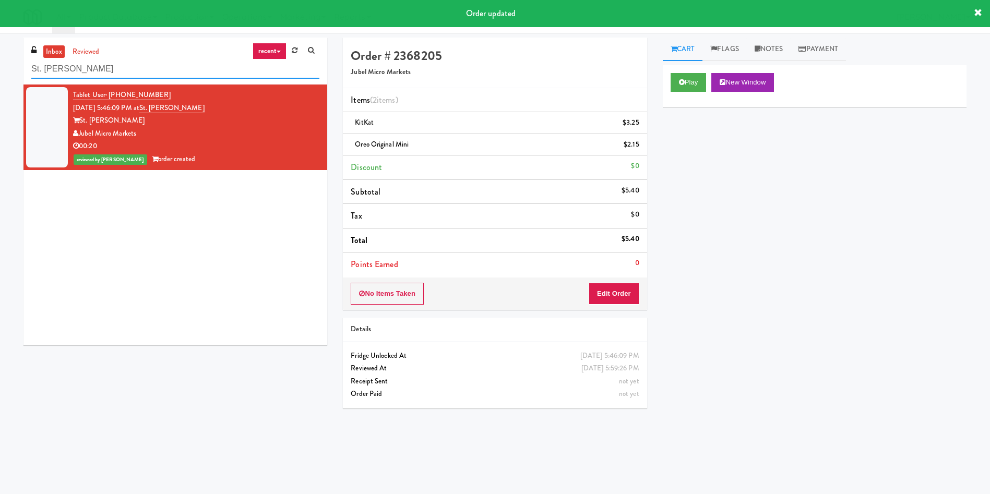
drag, startPoint x: 182, startPoint y: 78, endPoint x: 0, endPoint y: 43, distance: 184.9
click at [0, 43] on div "inbox reviewed recent all unclear take inventory issue suspicious failed recent…" at bounding box center [495, 247] width 990 height 419
paste input "750 N Dearborn - Right- Ambient"
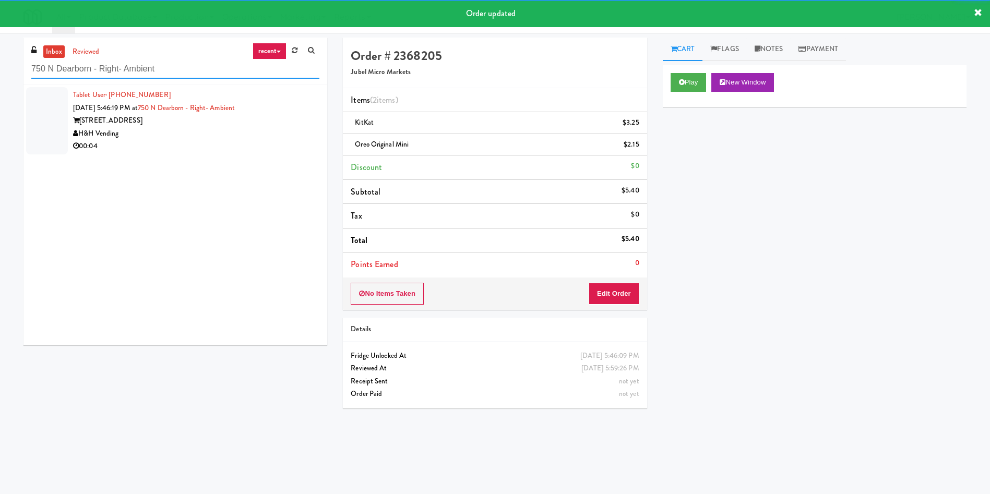
type input "750 N Dearborn - Right- Ambient"
click at [29, 115] on div at bounding box center [47, 120] width 42 height 67
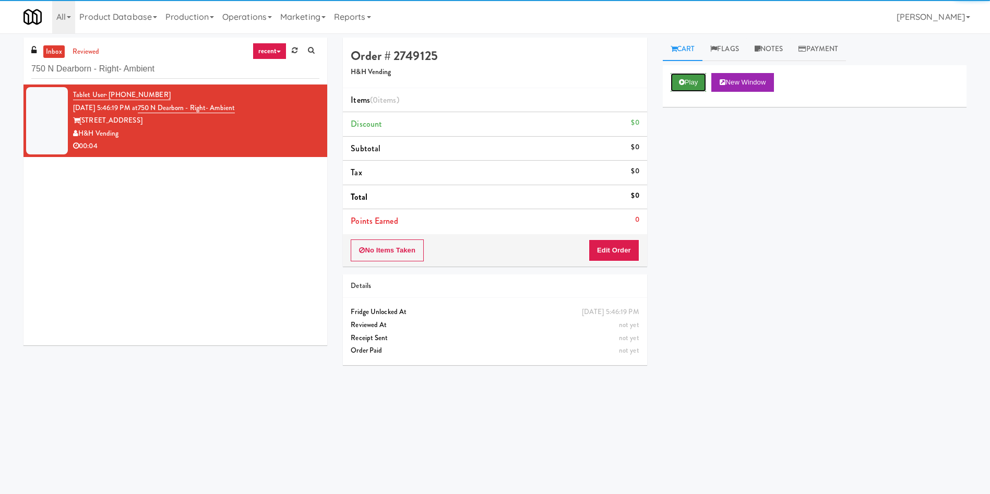
drag, startPoint x: 678, startPoint y: 85, endPoint x: 677, endPoint y: 90, distance: 5.2
click at [678, 85] on button "Play" at bounding box center [689, 82] width 36 height 19
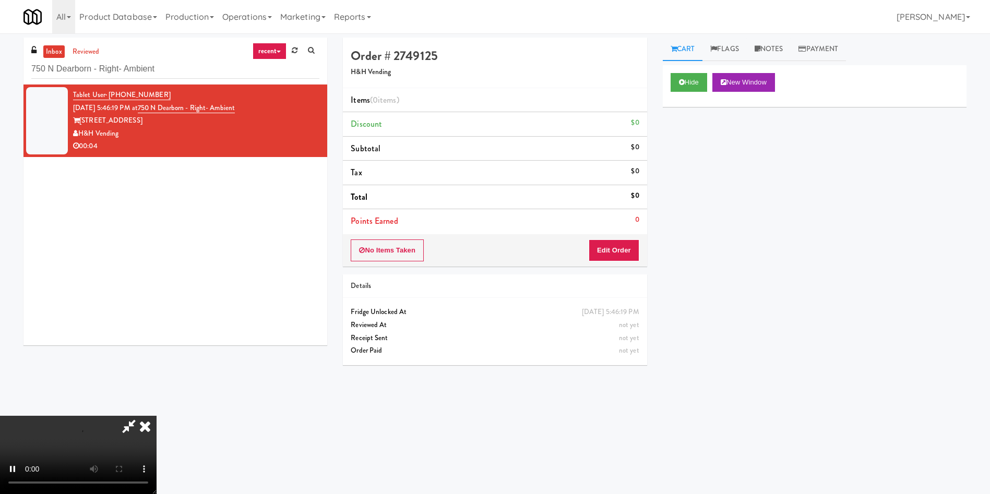
click at [624, 239] on div "No Items Taken Edit Order" at bounding box center [495, 250] width 304 height 32
click at [617, 249] on button "Edit Order" at bounding box center [614, 251] width 51 height 22
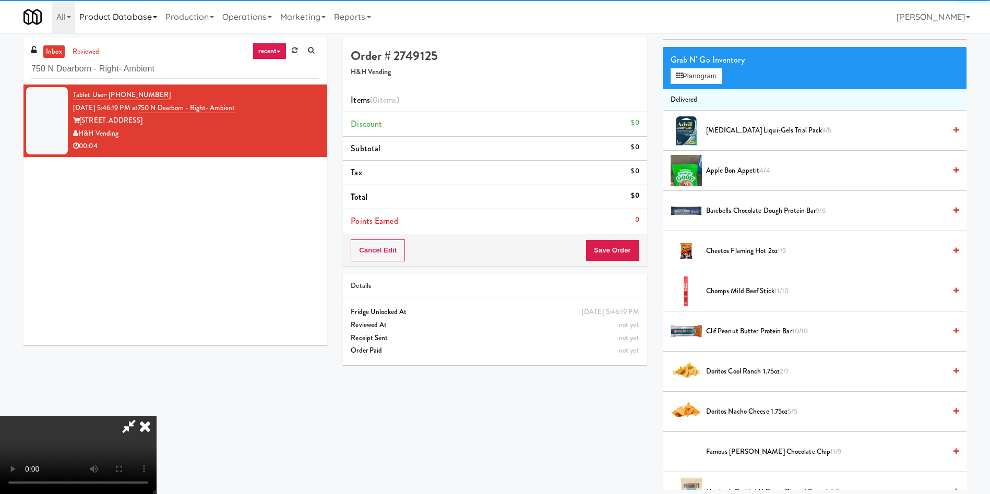
scroll to position [157, 0]
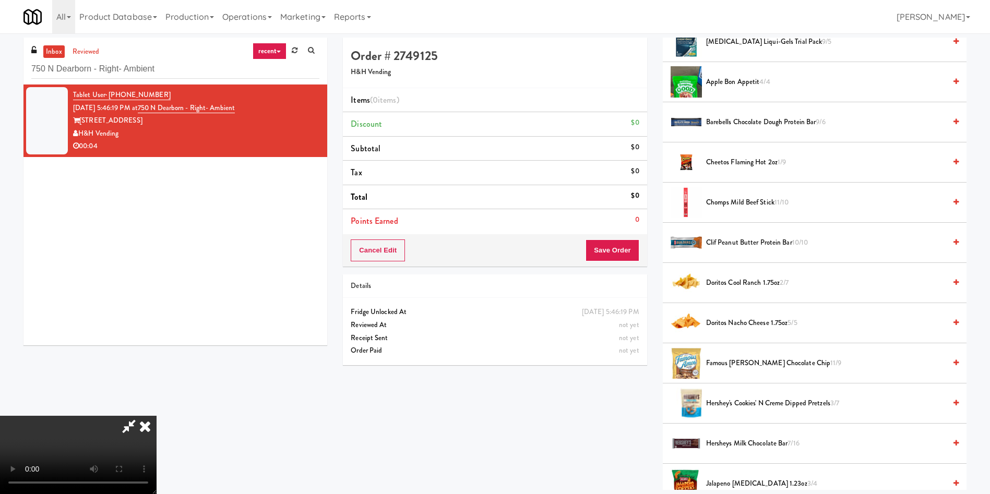
click at [157, 416] on video at bounding box center [78, 455] width 157 height 78
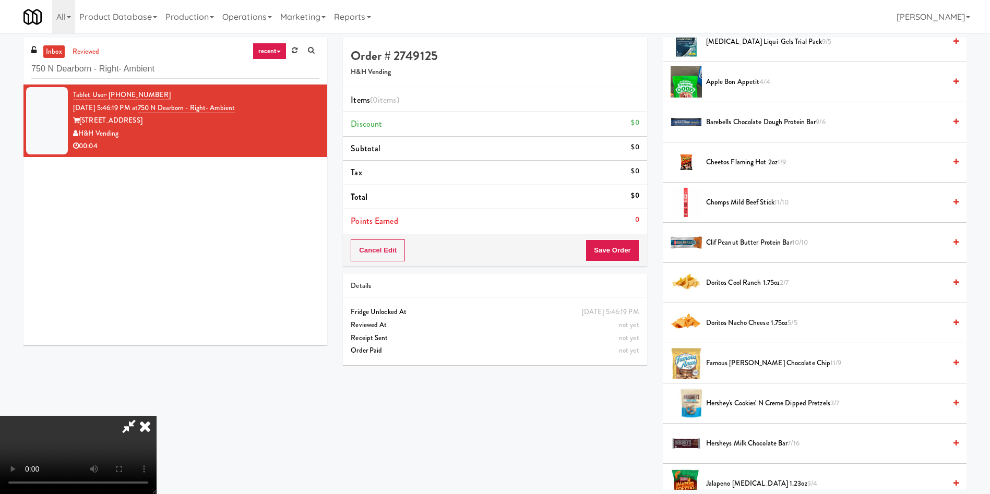
click at [157, 416] on video at bounding box center [78, 455] width 157 height 78
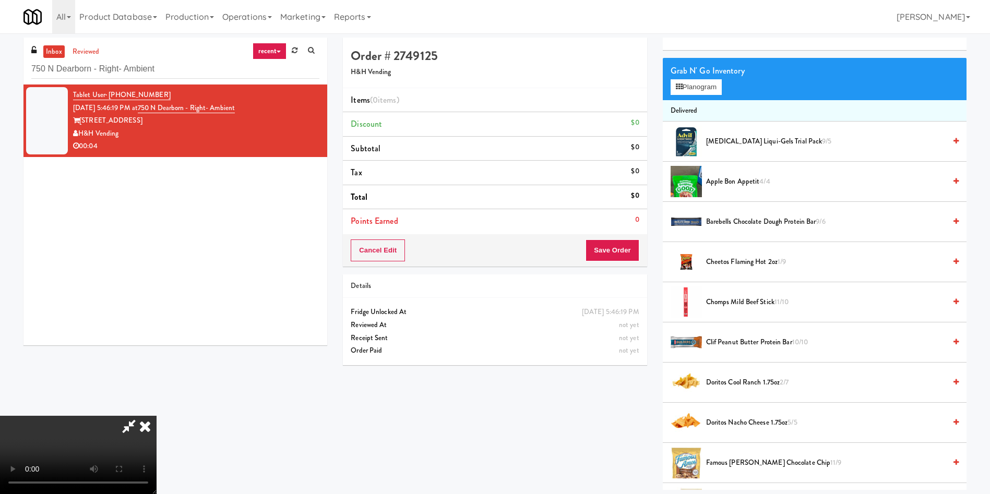
scroll to position [0, 0]
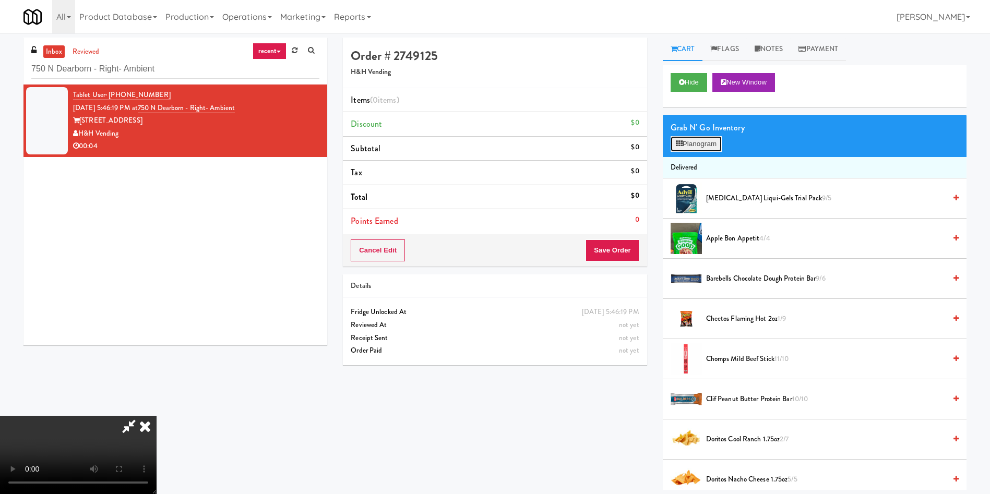
click at [679, 144] on icon at bounding box center [679, 143] width 7 height 7
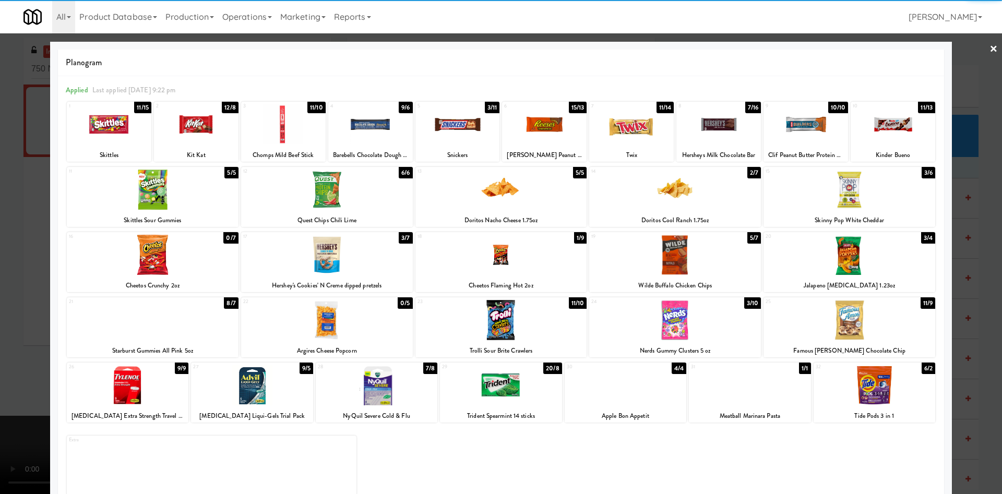
click at [370, 139] on div at bounding box center [370, 124] width 85 height 40
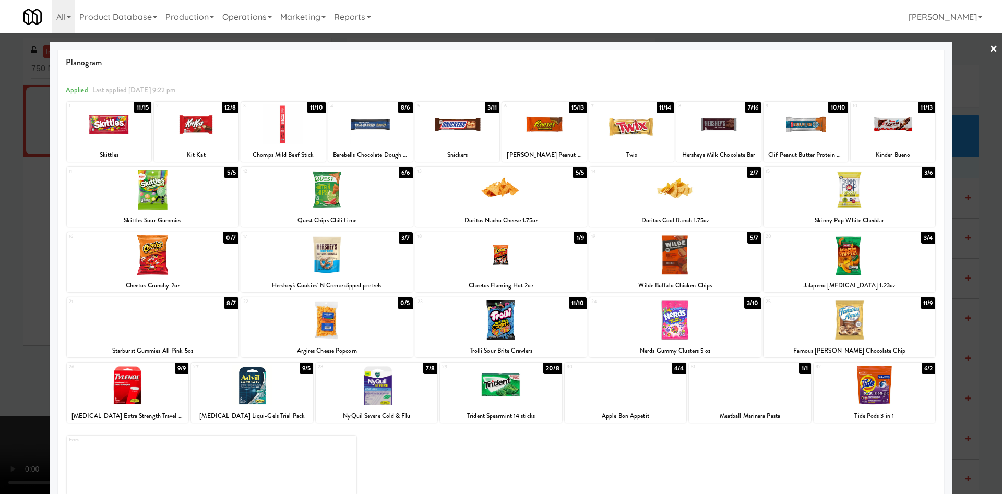
click at [36, 243] on div at bounding box center [501, 247] width 1002 height 494
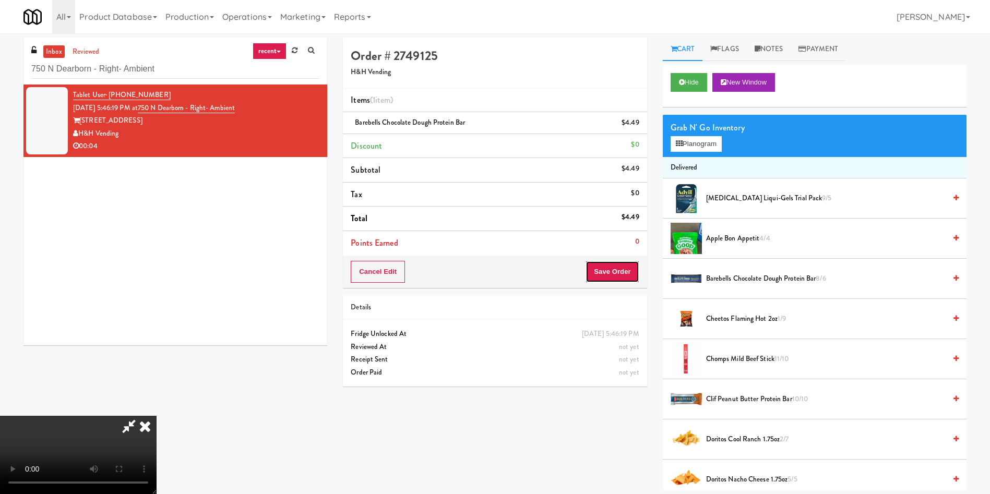
click at [621, 261] on button "Save Order" at bounding box center [612, 272] width 53 height 22
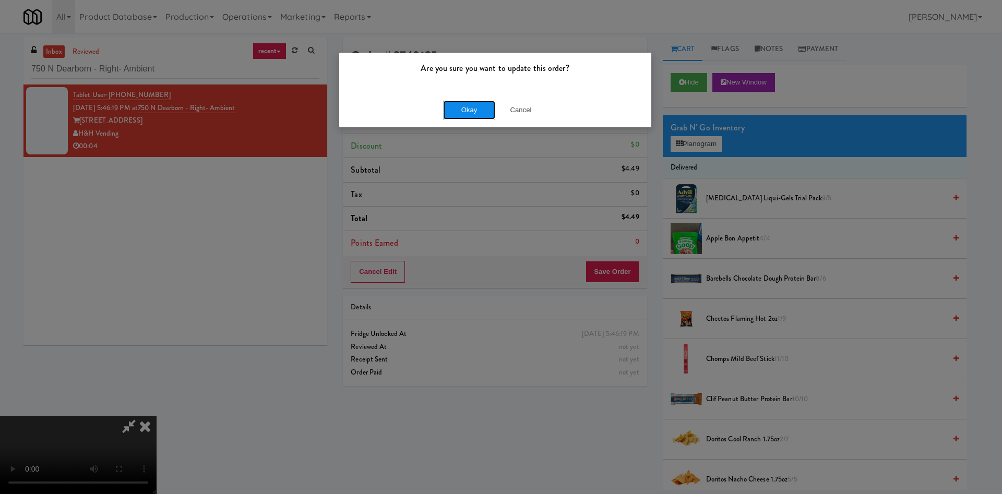
click at [482, 105] on button "Okay" at bounding box center [469, 110] width 52 height 19
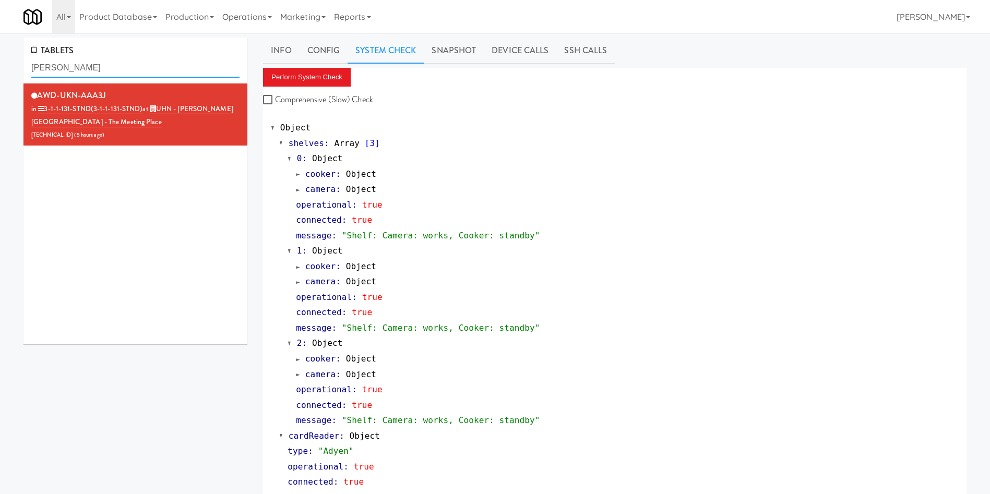
drag, startPoint x: 64, startPoint y: 65, endPoint x: 0, endPoint y: 58, distance: 64.6
click at [0, 58] on div "TABLETS bickle AWD-UKN-AAA3J in 3-1-1-131-STND (3-1-1-131-STND) at UHN - Bickle…" at bounding box center [495, 503] width 990 height 931
paste input "Market @ 3500 Steeles"
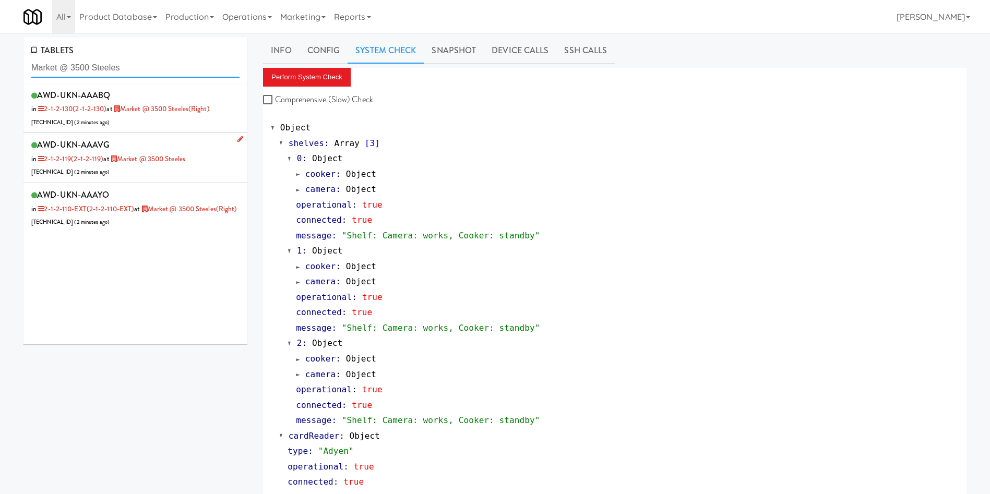
type input "Market @ 3500 Steeles"
click at [220, 160] on div "AWD-UKN-AAAVG in 2-1-2-119 (2-1-2-119) at Market @ 3500 Steeles 198.98.109.82 (…" at bounding box center [135, 157] width 208 height 41
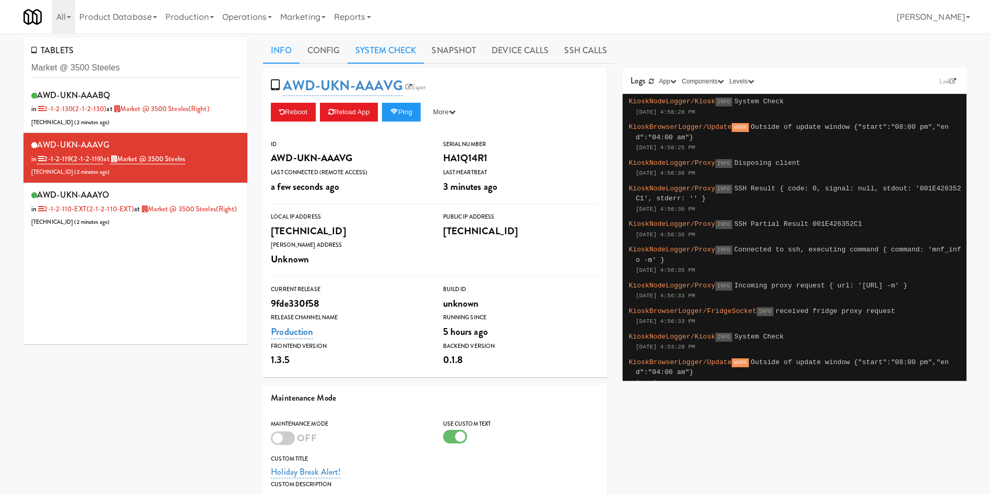
click at [384, 48] on link "System Check" at bounding box center [386, 51] width 76 height 26
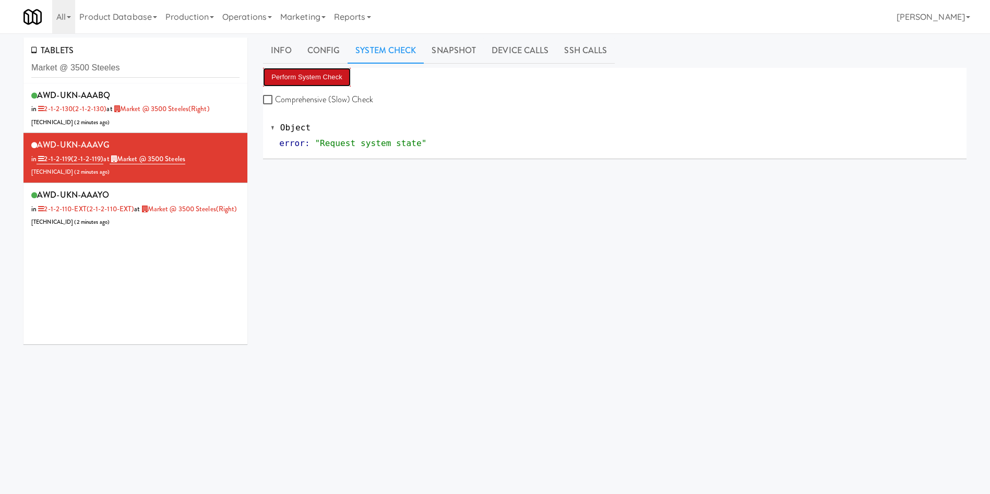
click at [313, 71] on button "Perform System Check" at bounding box center [307, 77] width 88 height 19
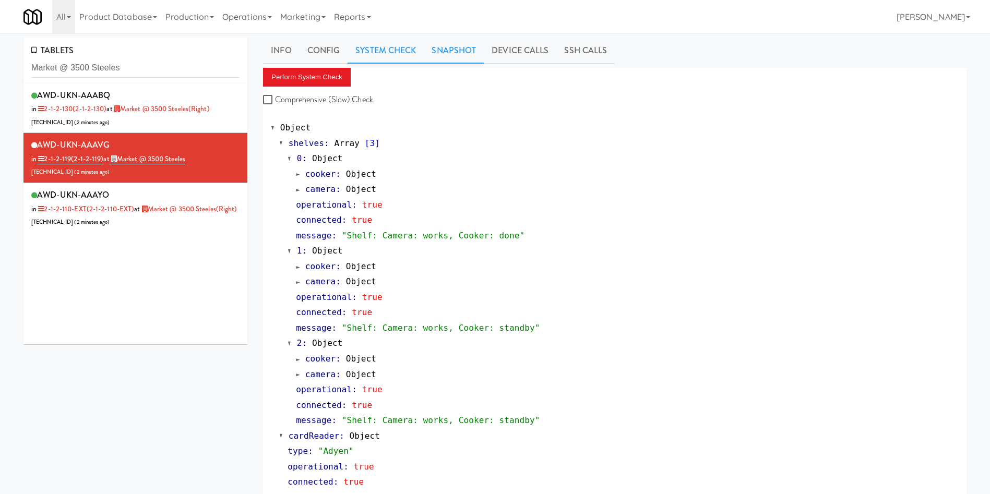
click at [451, 40] on link "Snapshot" at bounding box center [454, 51] width 60 height 26
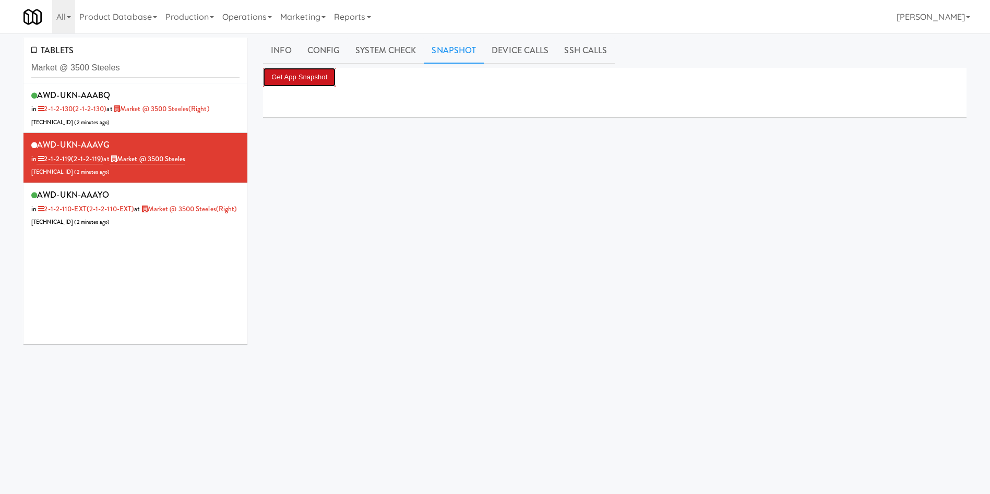
click at [309, 72] on button "Get App Snapshot" at bounding box center [299, 77] width 73 height 19
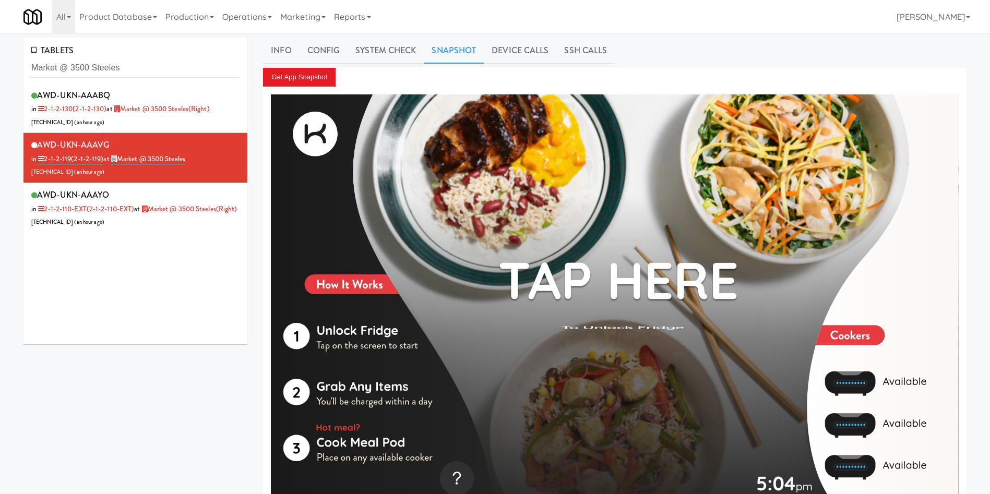
click at [0, 72] on div "TABLETS Market @ 3500 Steeles AWD-UKN-AAABQ in 2-1-2-130 (2-1-2-130) at Market …" at bounding box center [495, 280] width 990 height 485
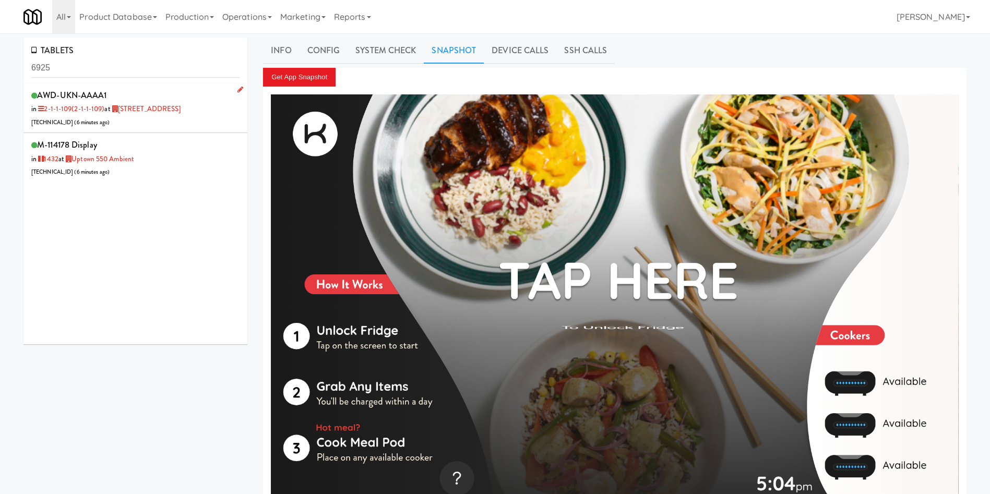
click at [175, 120] on div "AWD-UKN-AAAA1 in 2-1-1-109 (2-1-1-109) at 6925 Century Avenue 206.0.69.55 ( 6 m…" at bounding box center [135, 108] width 208 height 41
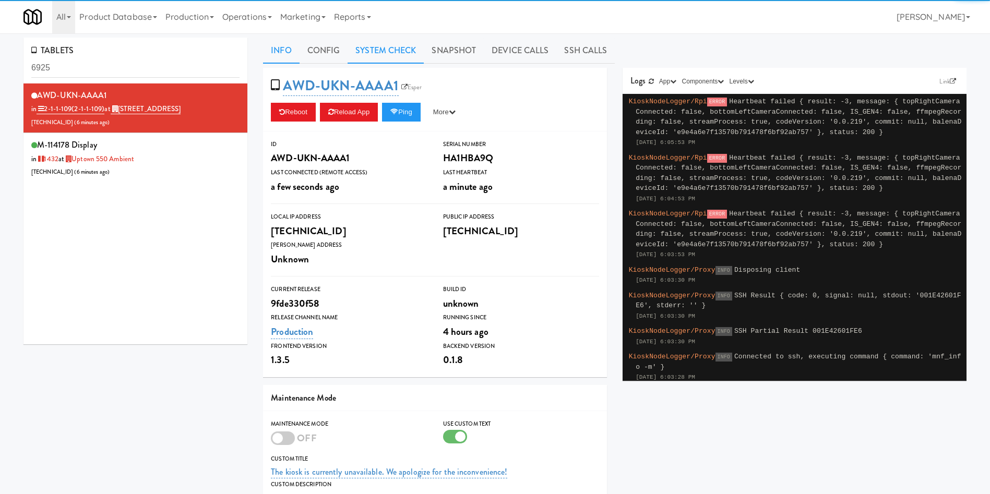
click at [402, 52] on link "System Check" at bounding box center [386, 51] width 76 height 26
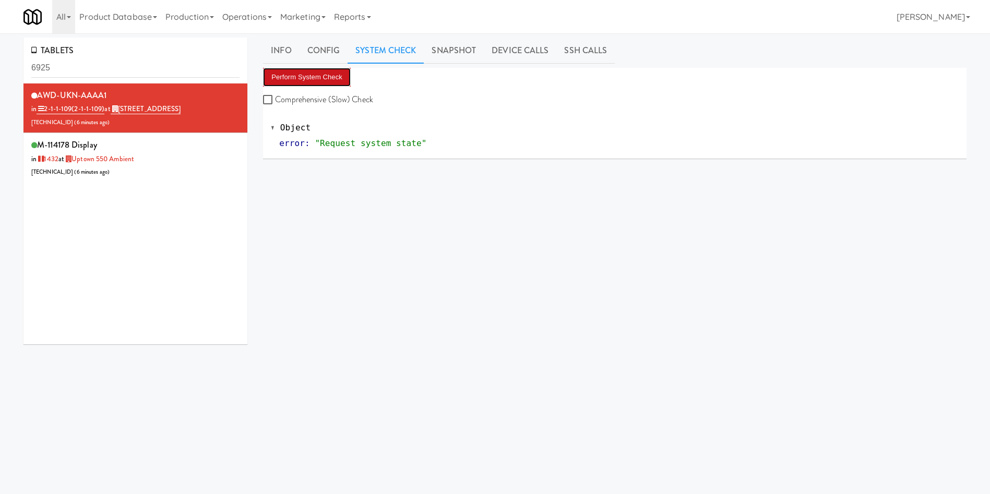
click at [320, 79] on button "Perform System Check" at bounding box center [307, 77] width 88 height 19
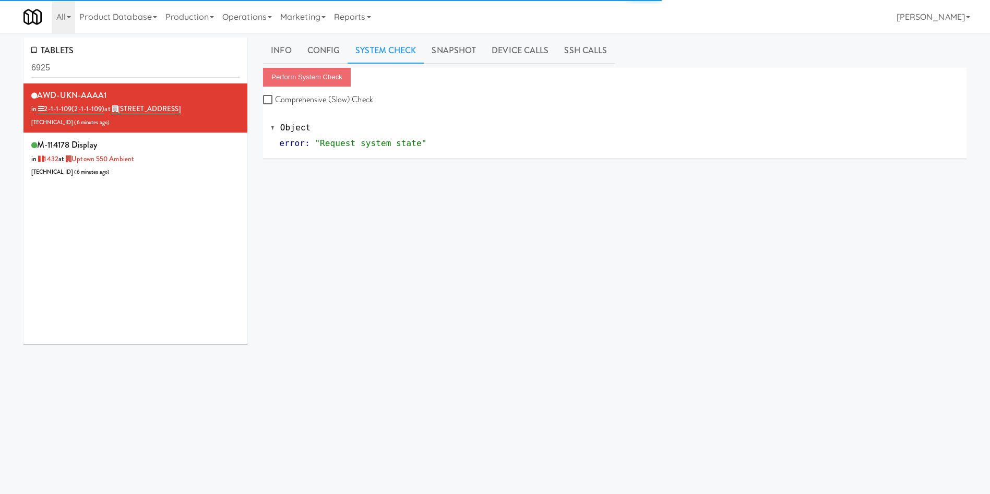
click at [209, 378] on div "TABLETS 6925 AWD-UKN-AAAA1 in 2-1-1-109 (2-1-1-109) at 6925 Century Avenue 206.…" at bounding box center [495, 249] width 959 height 422
click at [191, 273] on div "AWD-UKN-AAAA1 in 2-1-1-109 (2-1-1-109) at 6925 Century Avenue 206.0.69.55 ( 6 m…" at bounding box center [135, 214] width 224 height 261
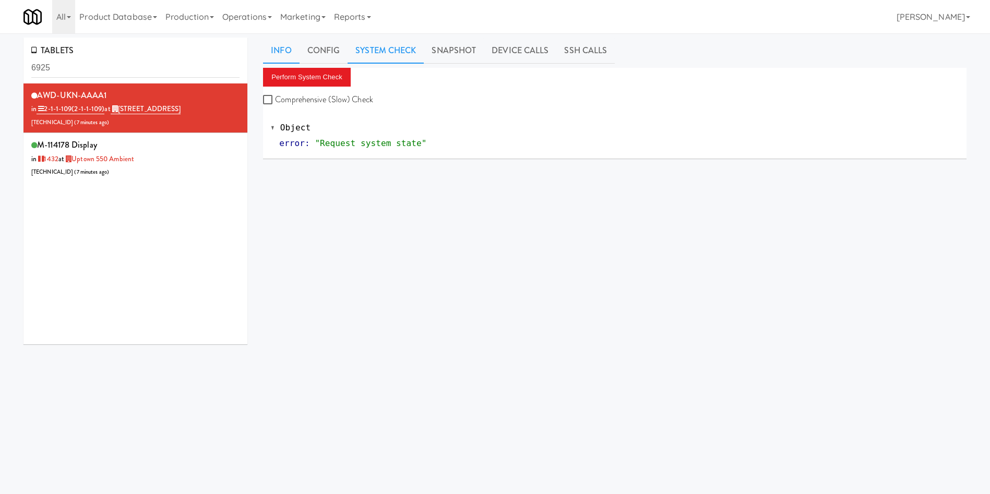
click at [276, 44] on link "Info" at bounding box center [281, 51] width 36 height 26
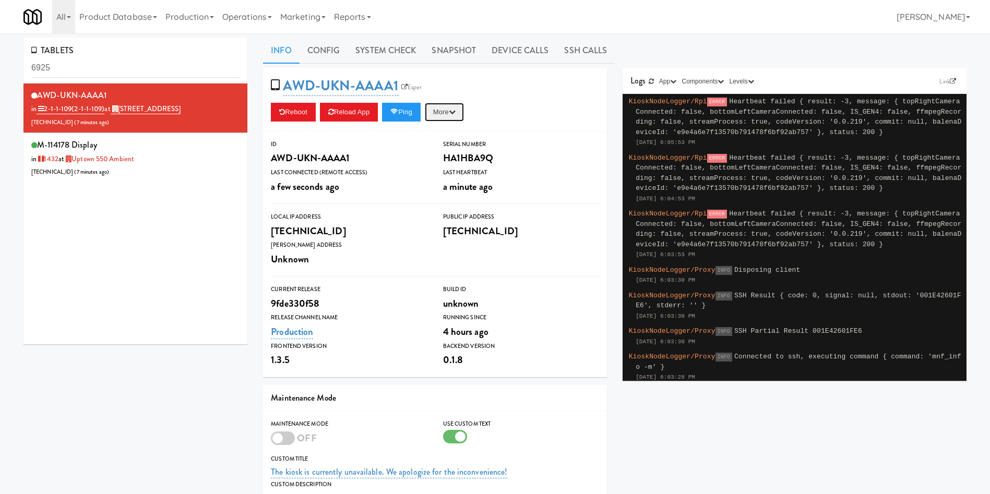
click at [446, 106] on button "More" at bounding box center [444, 112] width 39 height 19
click at [441, 155] on link "Restart Server" at bounding box center [420, 152] width 95 height 19
click at [391, 55] on link "System Check" at bounding box center [386, 51] width 76 height 26
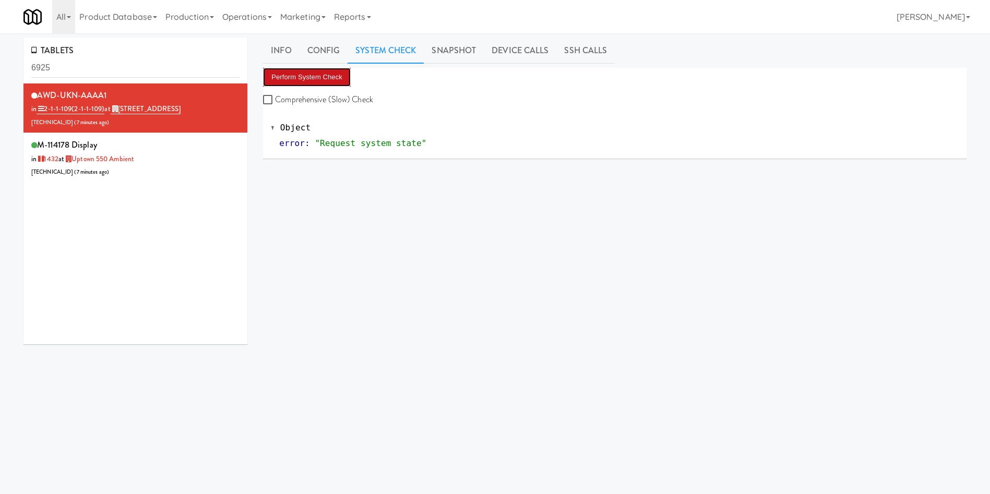
click at [307, 77] on button "Perform System Check" at bounding box center [307, 77] width 88 height 19
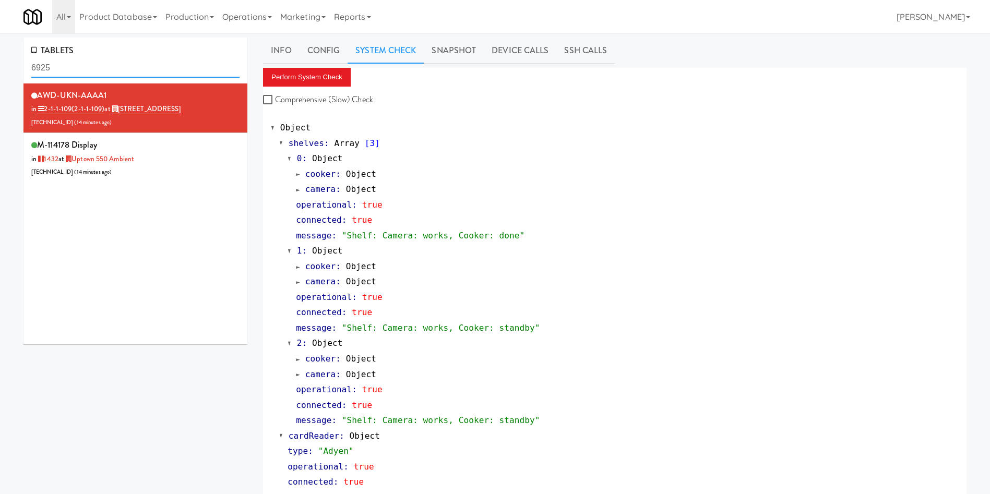
drag, startPoint x: 102, startPoint y: 65, endPoint x: 0, endPoint y: 65, distance: 102.3
click at [0, 65] on div "TABLETS 6925 AWD-UKN-AAAA1 in 2-1-1-109 (2-1-1-109) at 6925 Century Avenue 206.…" at bounding box center [495, 503] width 990 height 931
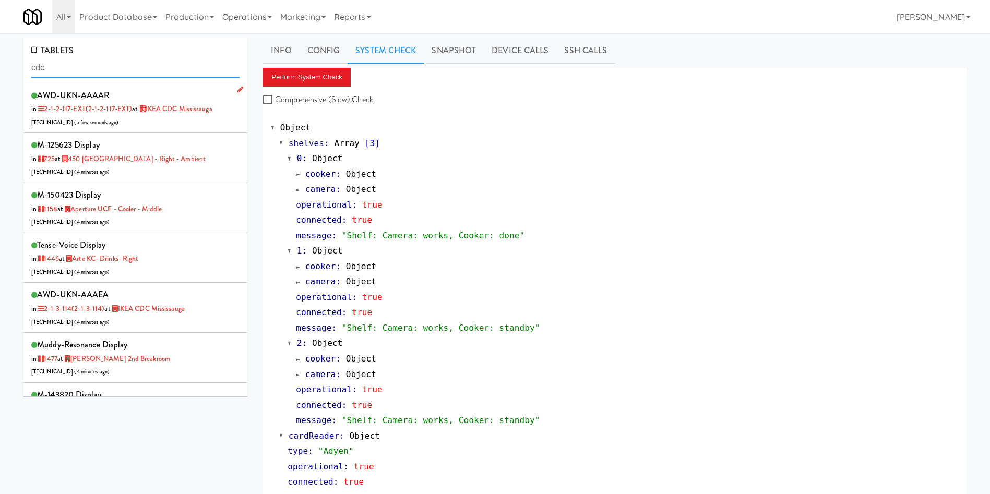
type input "cdc"
click at [193, 121] on div "AWD-UKN-AAAAR in 2-1-2-117-EXT (2-1-2-117-EXT) at IKEA CDC Mississauga 69.157.2…" at bounding box center [135, 108] width 208 height 41
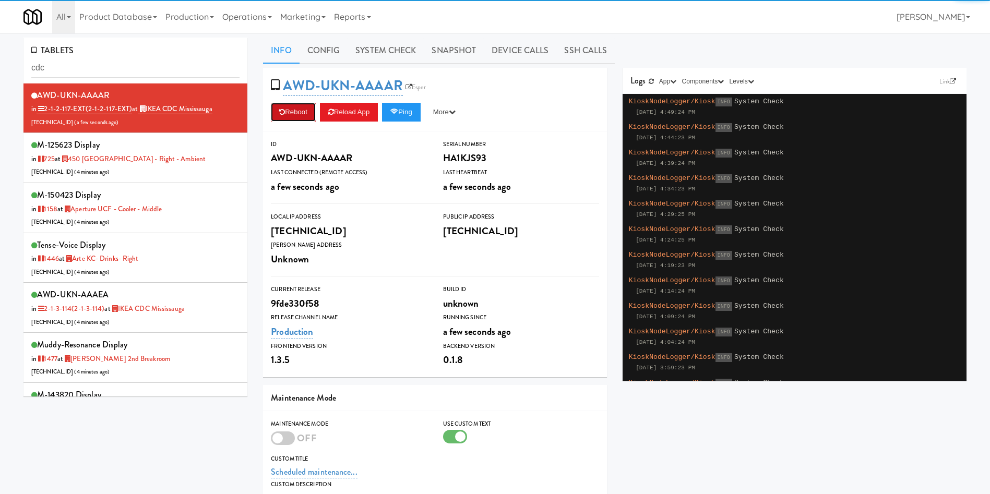
click at [296, 114] on button "Reboot" at bounding box center [293, 112] width 45 height 19
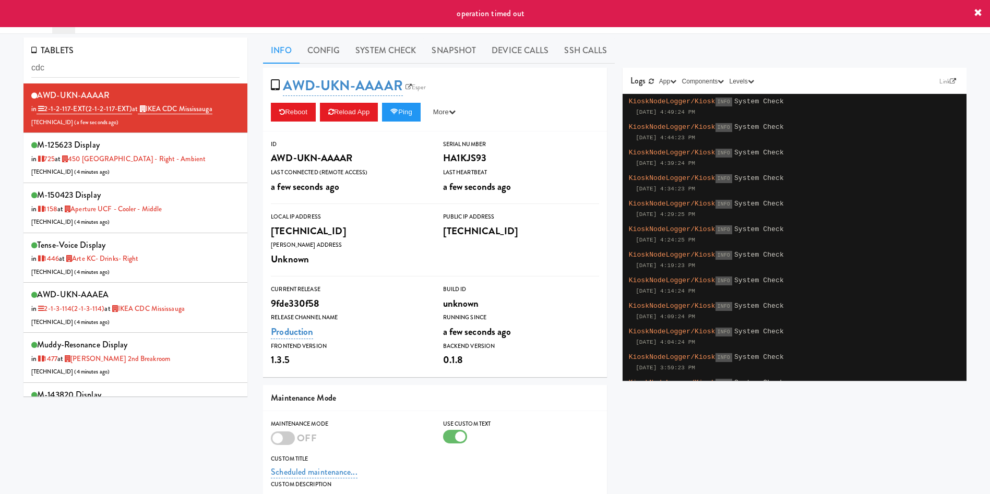
click at [515, 79] on div "AWD-UKN-AAAAR Esper Reboot Reload App Ping More Ping Server Restart Server Forc…" at bounding box center [435, 100] width 344 height 64
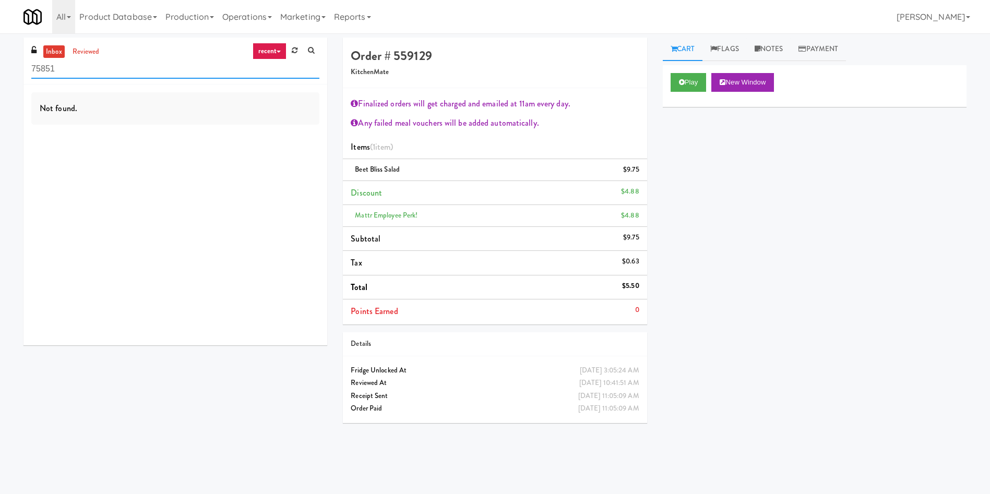
drag, startPoint x: 165, startPoint y: 69, endPoint x: 0, endPoint y: 69, distance: 165.0
click at [0, 69] on div "inbox reviewed recent all unclear take inventory issue suspicious failed recent…" at bounding box center [495, 247] width 990 height 419
paste input "Earth Rangers"
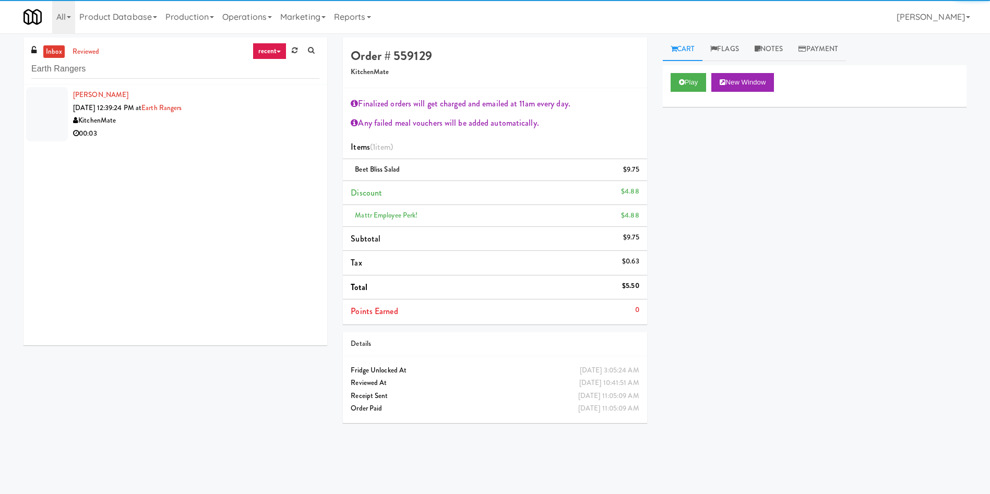
click at [62, 119] on div at bounding box center [47, 114] width 42 height 54
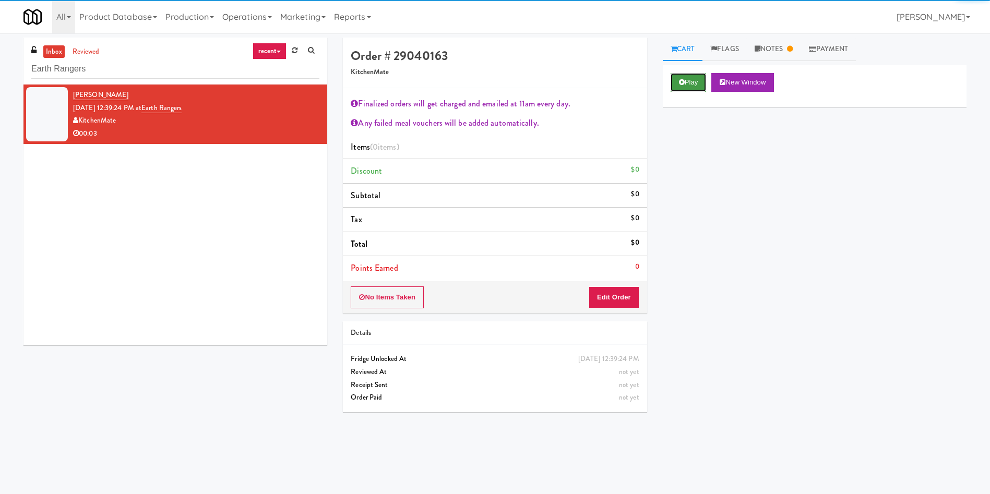
click at [695, 82] on button "Play" at bounding box center [689, 82] width 36 height 19
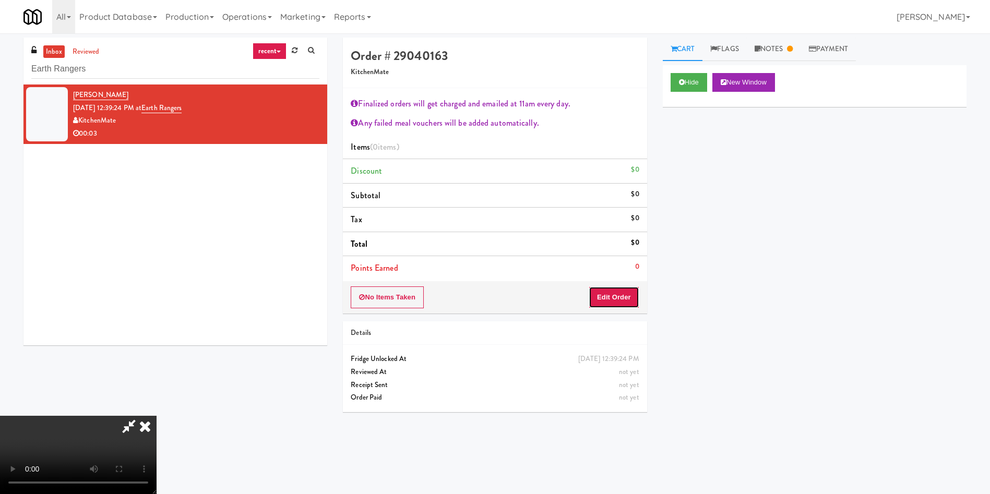
click at [607, 306] on button "Edit Order" at bounding box center [614, 298] width 51 height 22
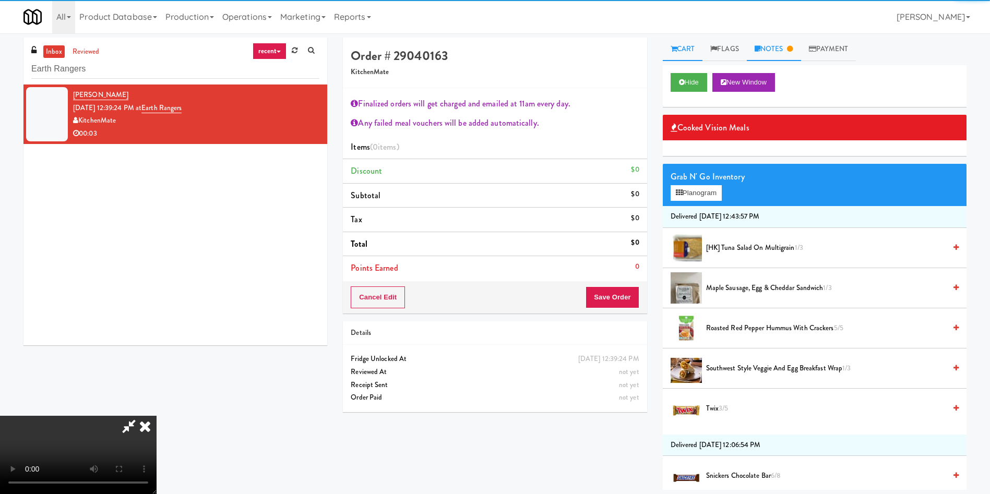
click at [774, 53] on link "Notes" at bounding box center [774, 49] width 54 height 23
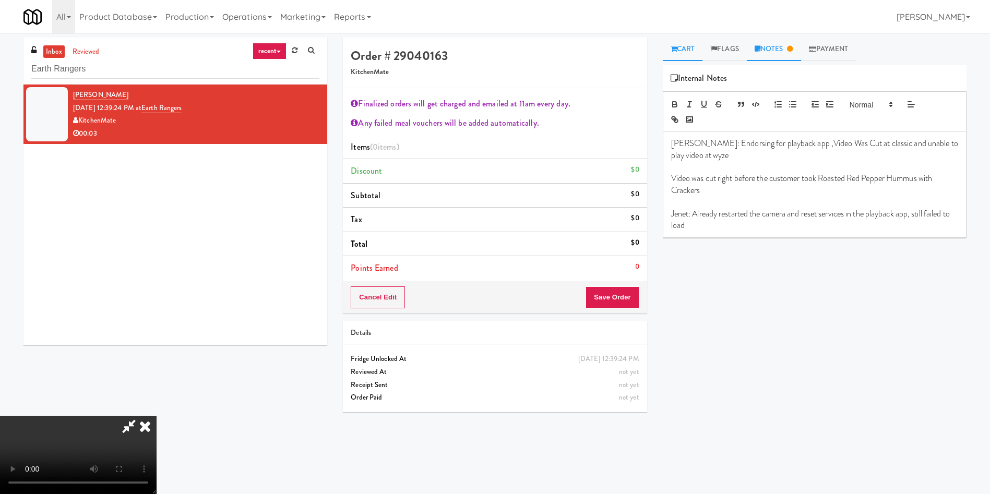
click at [689, 44] on link "Cart" at bounding box center [683, 49] width 40 height 23
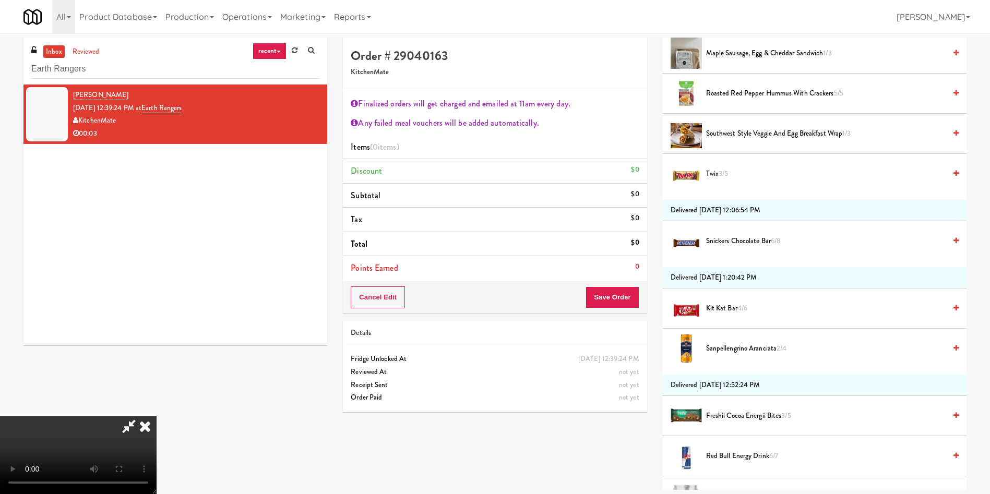
scroll to position [78, 0]
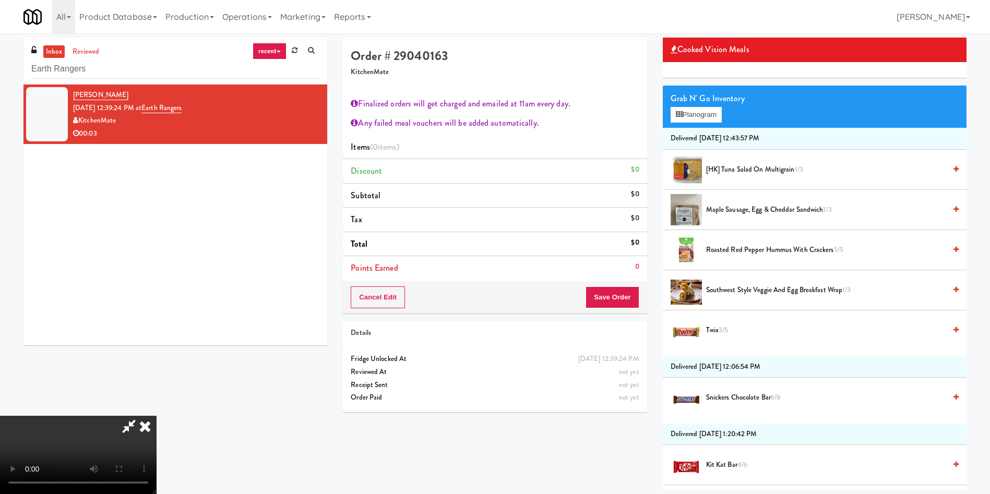
click at [780, 245] on span "Roasted Red Pepper Hummus with Crackers 5/5" at bounding box center [826, 250] width 240 height 13
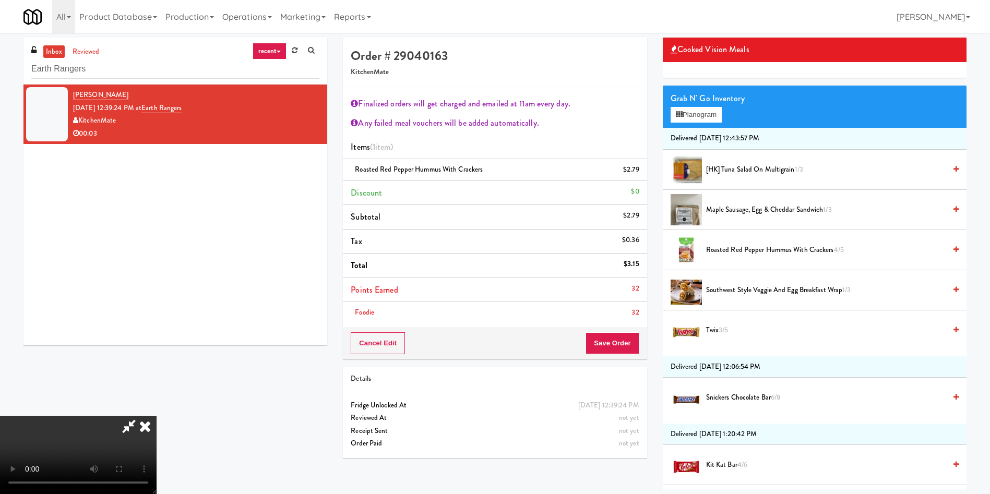
click at [157, 416] on icon at bounding box center [145, 426] width 23 height 21
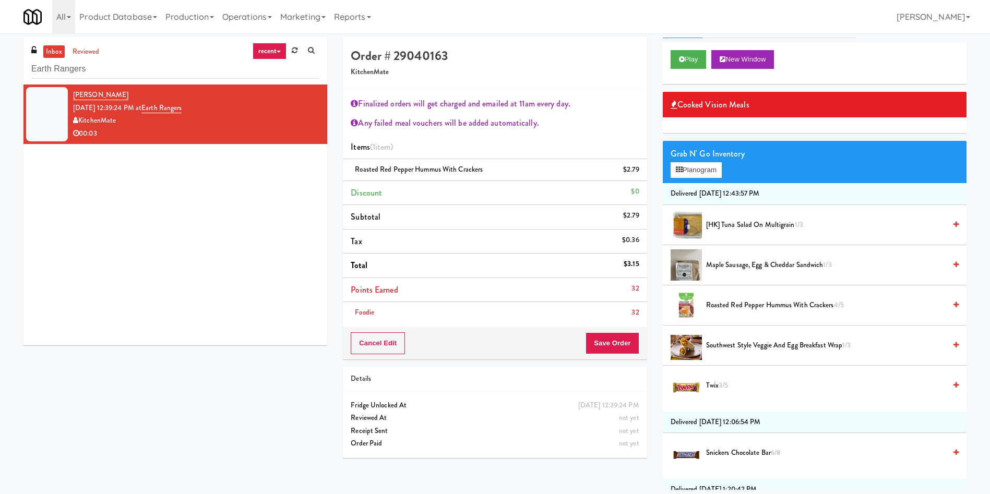
scroll to position [0, 0]
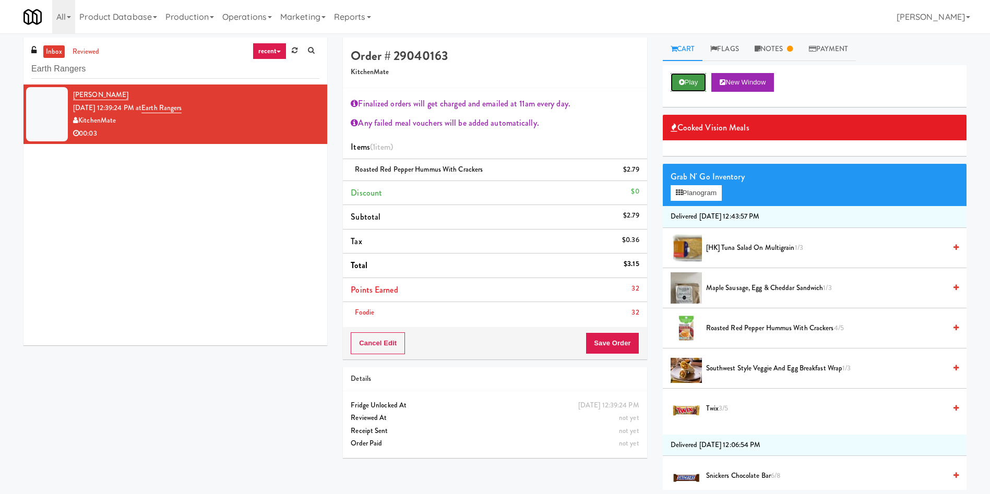
click at [684, 84] on icon at bounding box center [682, 82] width 6 height 7
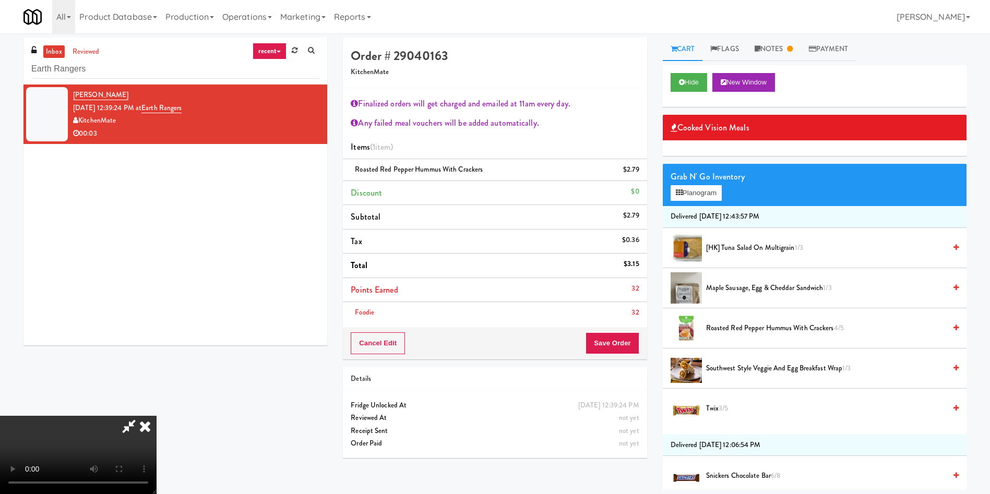
click at [141, 416] on icon at bounding box center [129, 426] width 24 height 21
click at [611, 340] on button "Save Order" at bounding box center [612, 344] width 53 height 22
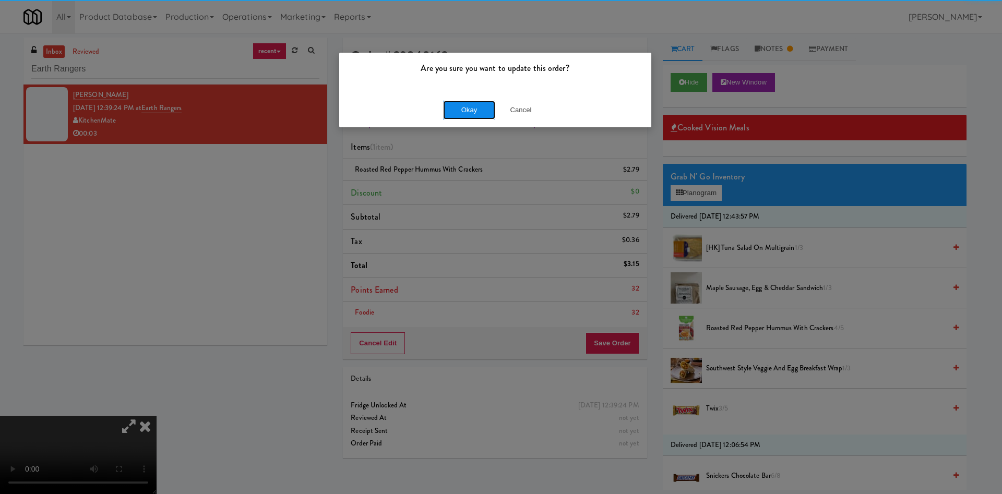
click at [455, 105] on button "Okay" at bounding box center [469, 110] width 52 height 19
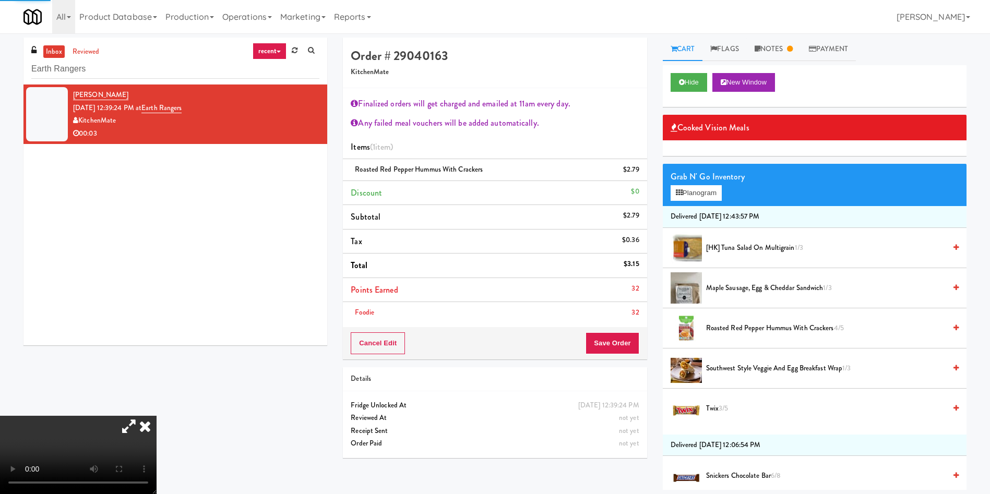
click at [157, 416] on icon at bounding box center [145, 426] width 23 height 21
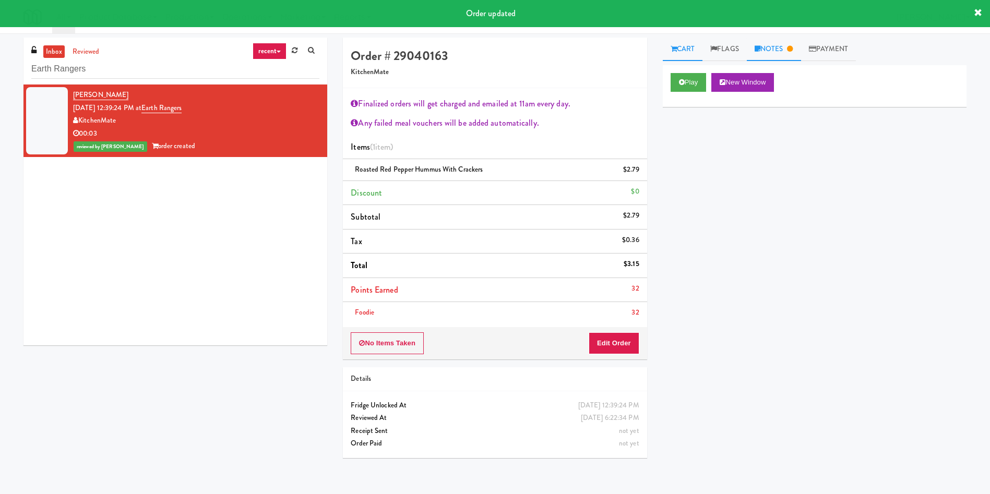
click at [771, 47] on link "Notes" at bounding box center [774, 49] width 54 height 23
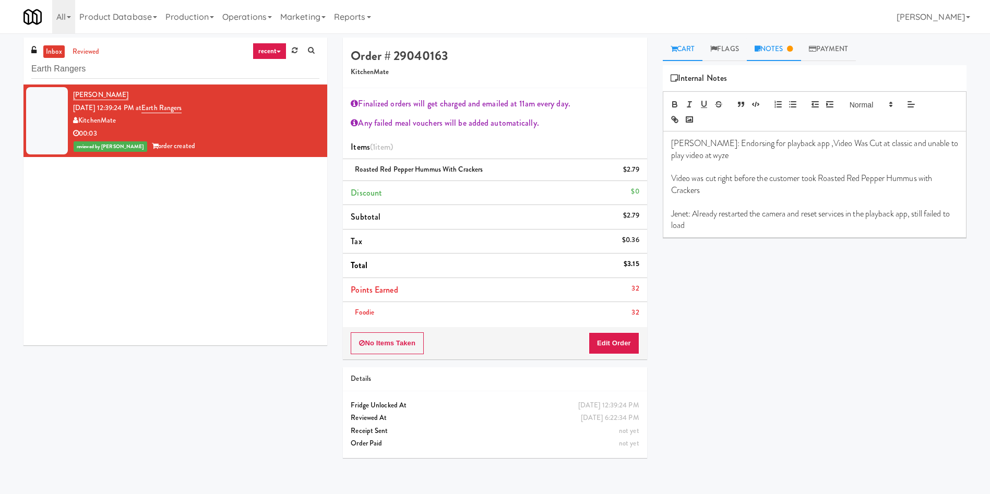
click at [697, 54] on link "Cart" at bounding box center [683, 49] width 40 height 23
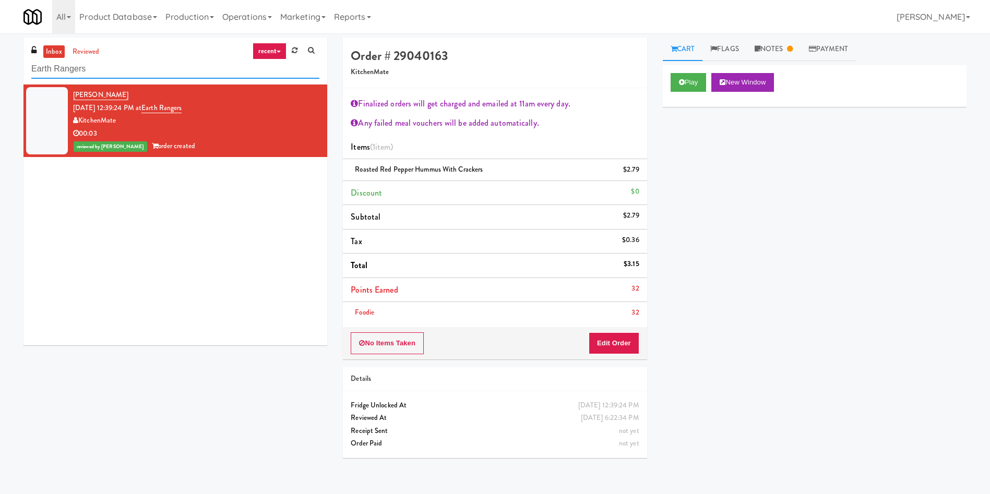
drag, startPoint x: 162, startPoint y: 67, endPoint x: 0, endPoint y: 66, distance: 162.4
click at [0, 66] on div "inbox reviewed recent all unclear take inventory issue suspicious failed recent…" at bounding box center [495, 252] width 990 height 429
paste input "IKEA Burlington EMPU"
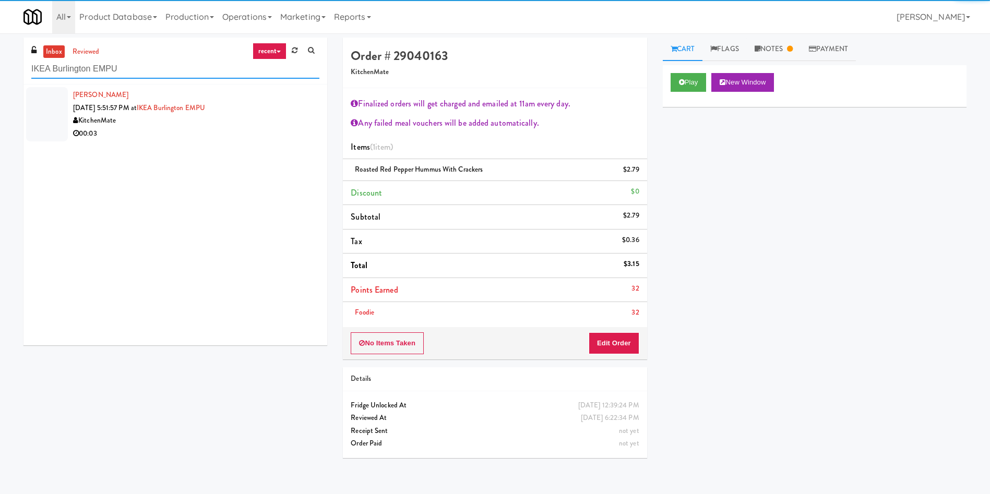
type input "IKEA Burlington EMPU"
click at [41, 96] on div at bounding box center [47, 114] width 42 height 54
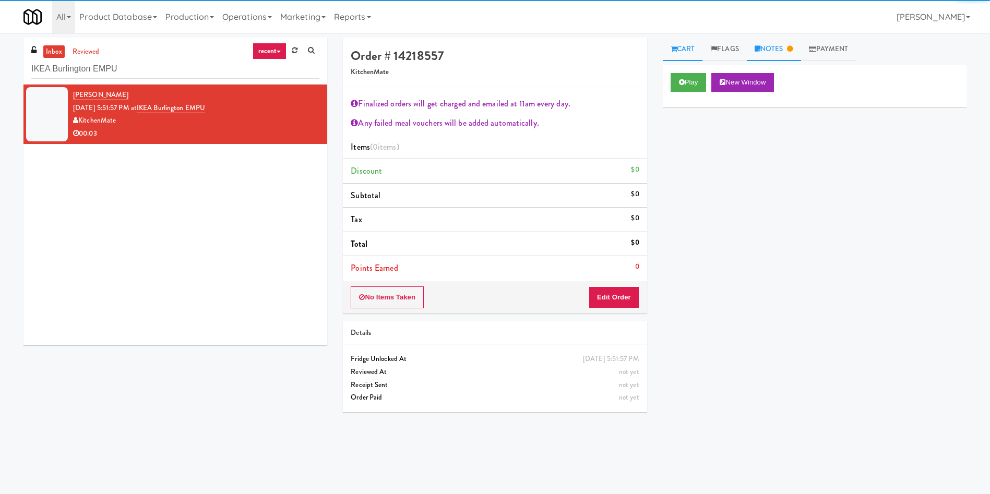
click at [778, 41] on link "Notes" at bounding box center [774, 49] width 54 height 23
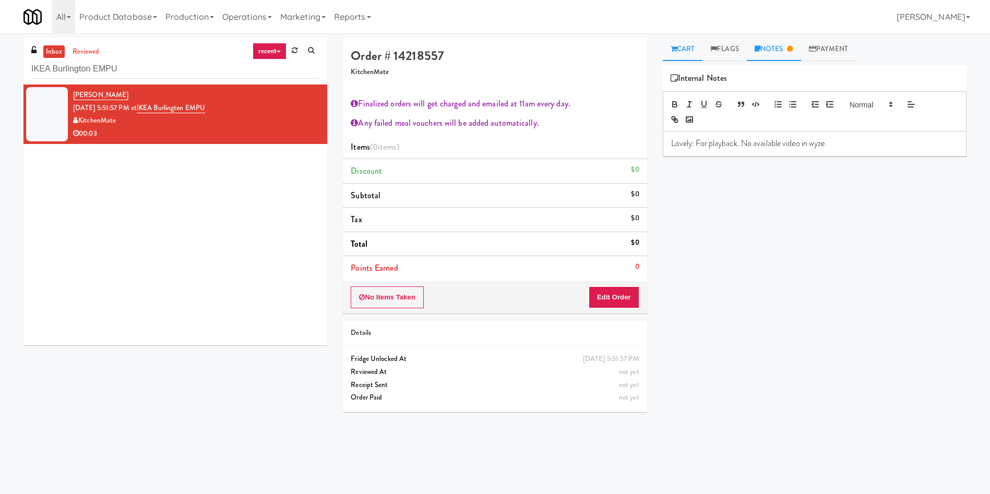
click at [686, 46] on link "Cart" at bounding box center [683, 49] width 40 height 23
click at [690, 84] on button "Play" at bounding box center [689, 82] width 36 height 19
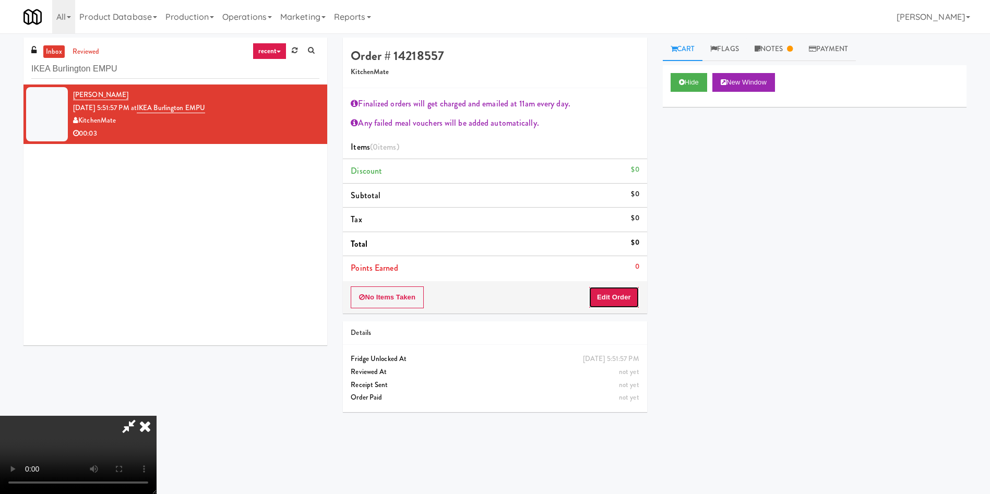
click at [627, 297] on button "Edit Order" at bounding box center [614, 298] width 51 height 22
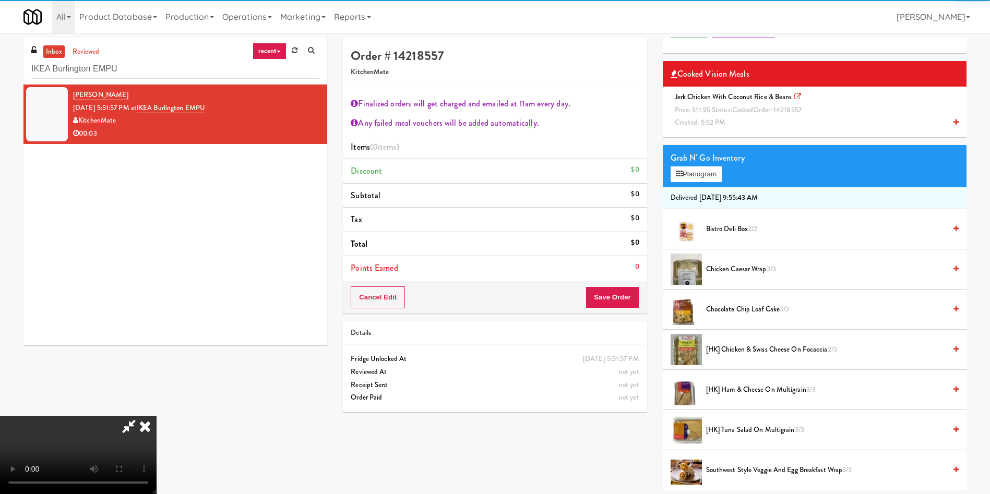
scroll to position [78, 0]
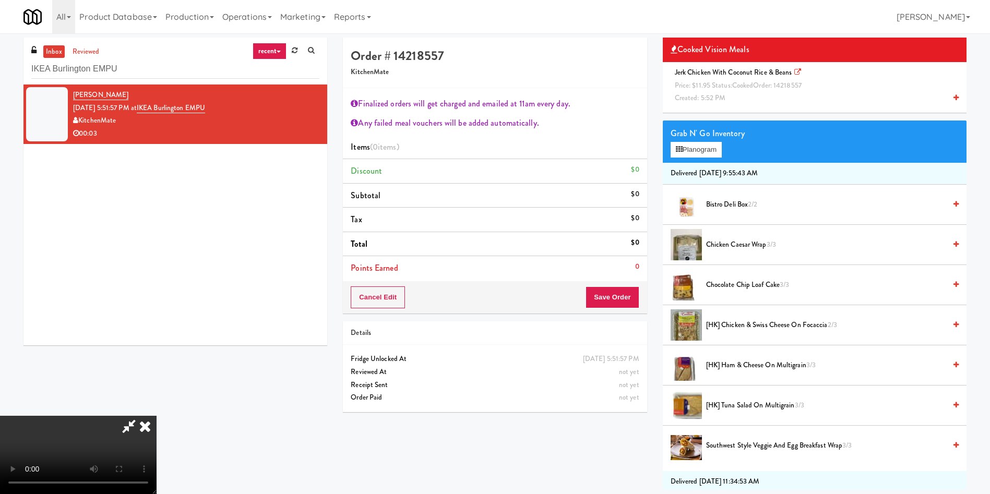
click at [157, 416] on video at bounding box center [78, 455] width 157 height 78
drag, startPoint x: 458, startPoint y: 237, endPoint x: 559, endPoint y: 202, distance: 106.3
click at [157, 416] on video at bounding box center [78, 455] width 157 height 78
drag, startPoint x: 739, startPoint y: 83, endPoint x: 708, endPoint y: 113, distance: 43.2
click at [739, 85] on span "cooked" at bounding box center [742, 85] width 21 height 10
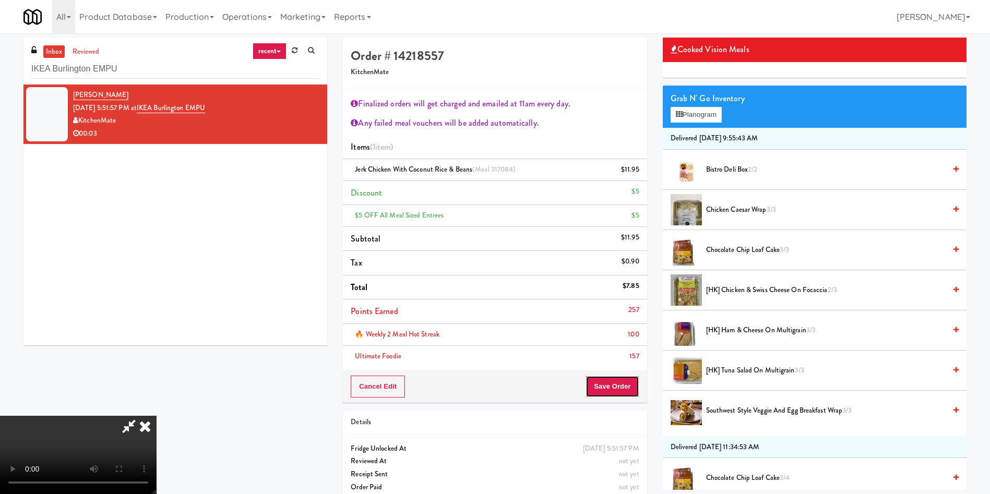
click at [620, 385] on button "Save Order" at bounding box center [612, 387] width 53 height 22
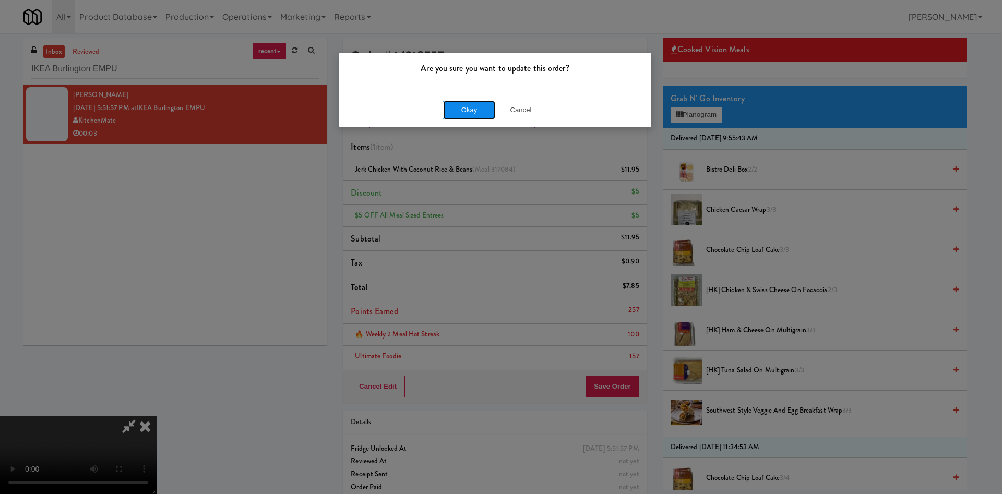
click at [468, 103] on button "Okay" at bounding box center [469, 110] width 52 height 19
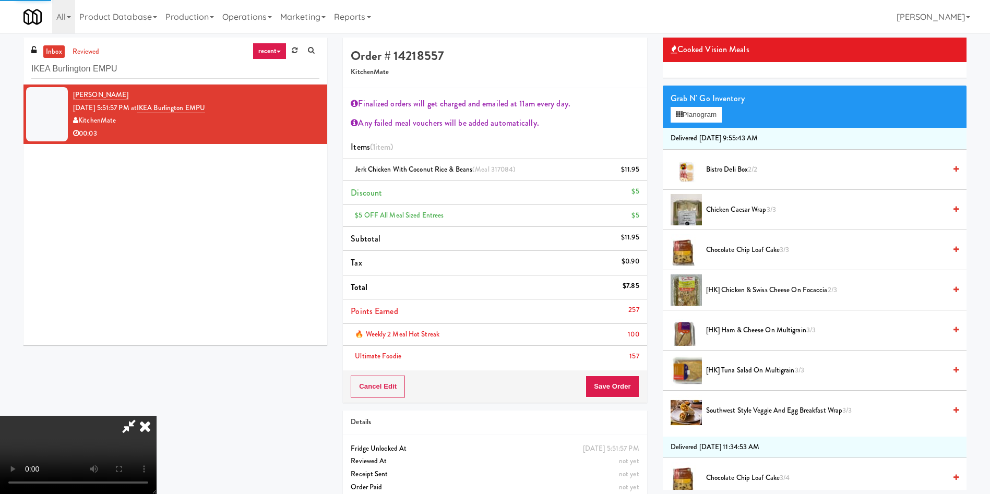
scroll to position [0, 0]
